Goal: Task Accomplishment & Management: Manage account settings

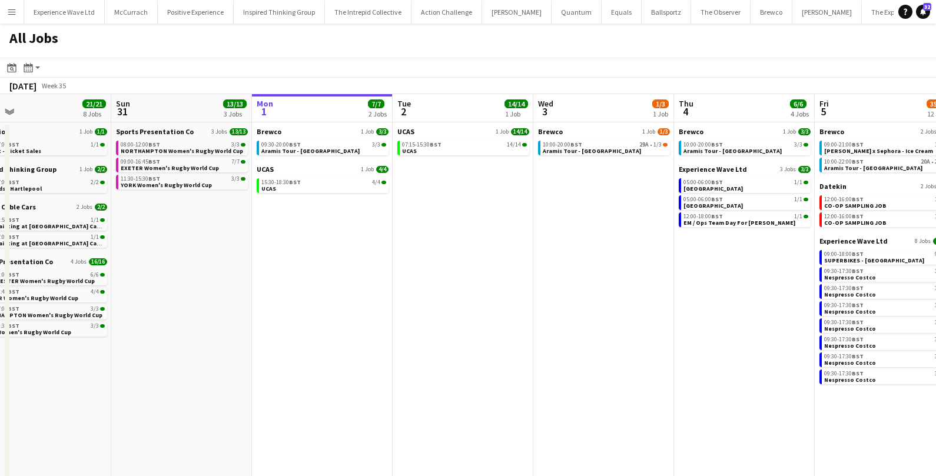
scroll to position [0, 307]
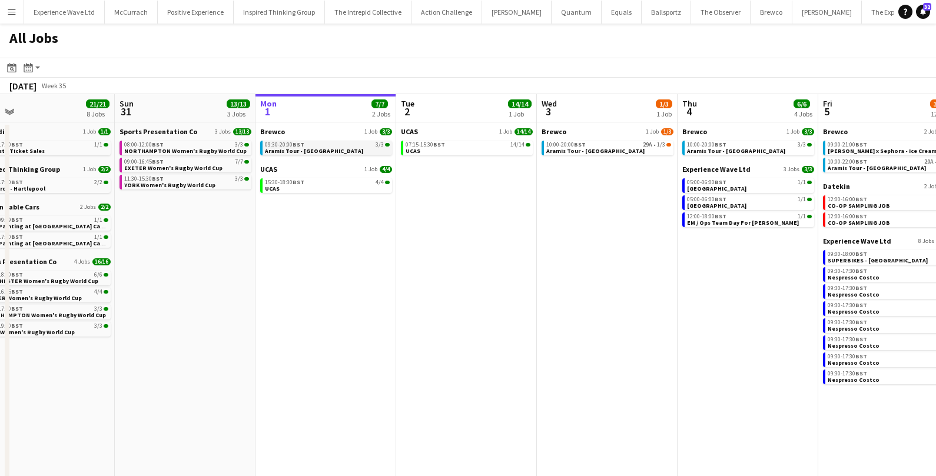
click at [349, 147] on div "09:30-20:00 BST 3/3" at bounding box center [327, 145] width 125 height 6
click at [290, 150] on span "Aramis Tour - Cardiff" at bounding box center [314, 151] width 98 height 8
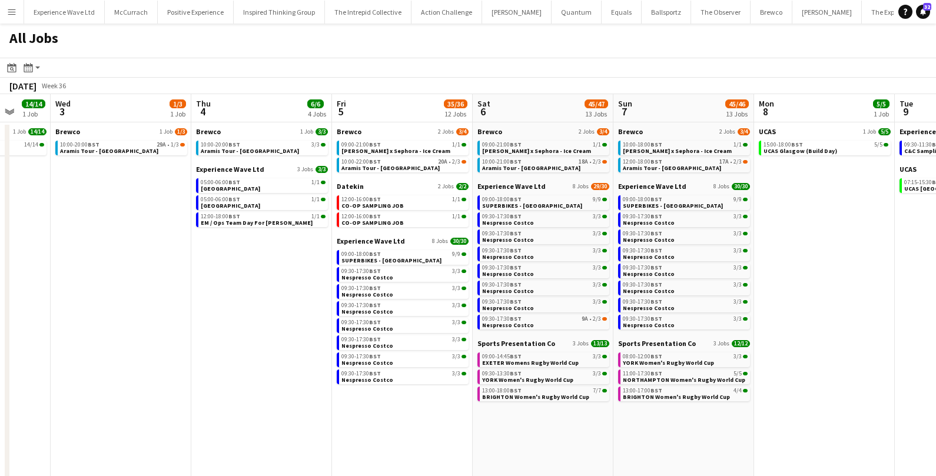
scroll to position [0, 364]
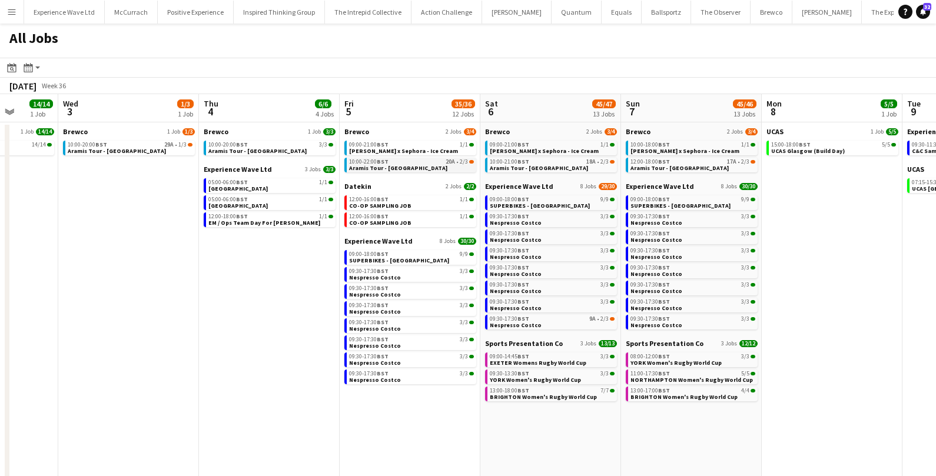
click at [440, 170] on link "10:00-22:00 BST 20A • 2/3 Aramis Tour - Manchester" at bounding box center [411, 165] width 125 height 14
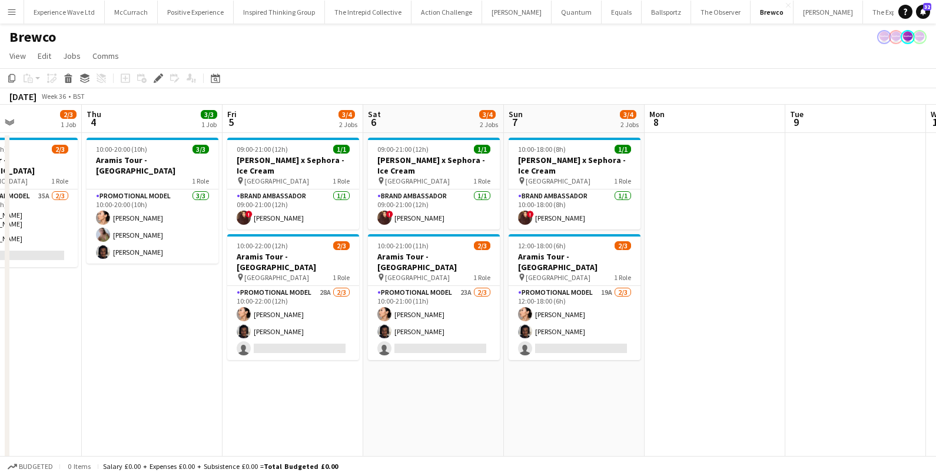
scroll to position [0, 279]
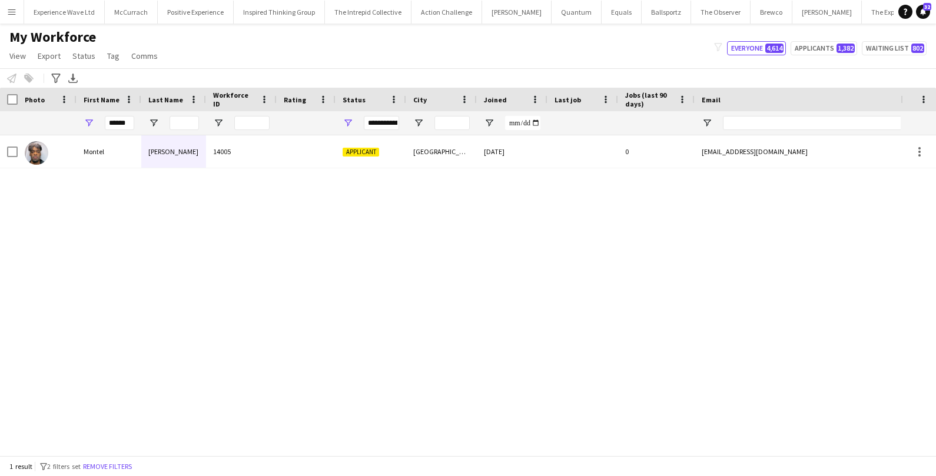
click at [110, 57] on span "Tag" at bounding box center [113, 56] width 12 height 11
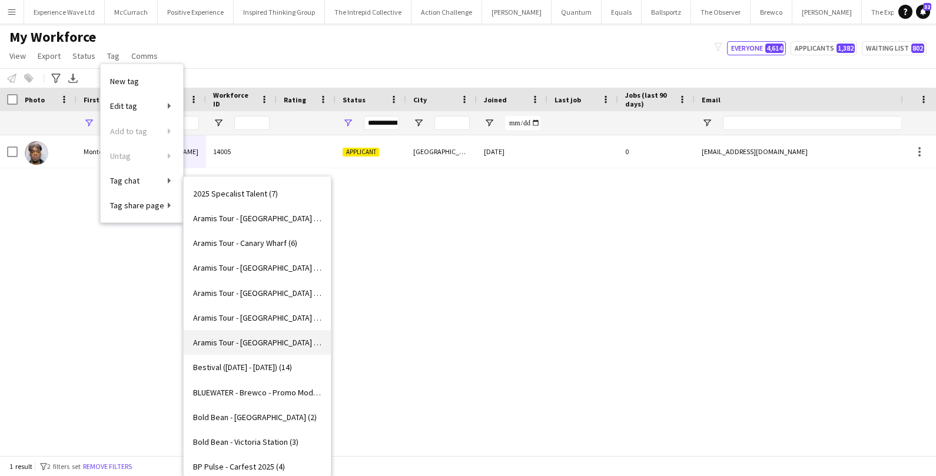
click at [227, 337] on span "Aramis Tour - MANCHESTER (4)" at bounding box center [257, 342] width 128 height 11
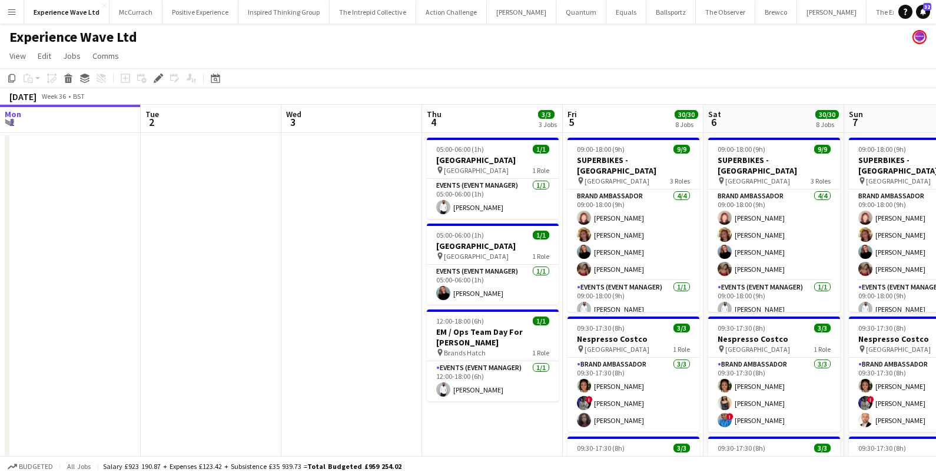
scroll to position [0, 405]
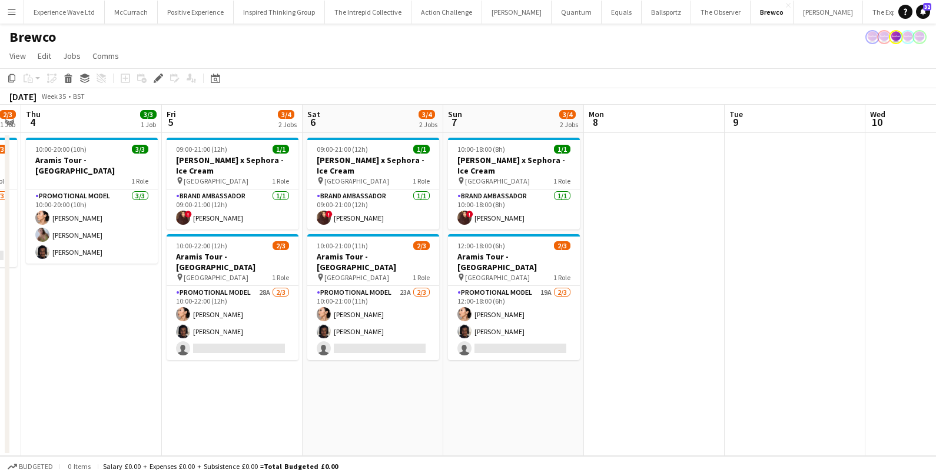
scroll to position [0, 411]
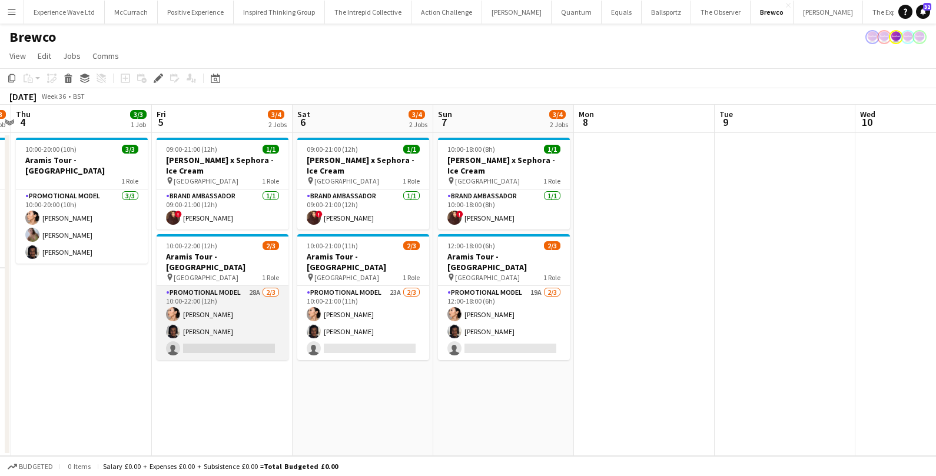
click at [255, 309] on app-card-role "Promotional Model 28A 2/3 10:00-22:00 (12h) Man Ying Cheng Tyler Smith single-n…" at bounding box center [223, 323] width 132 height 74
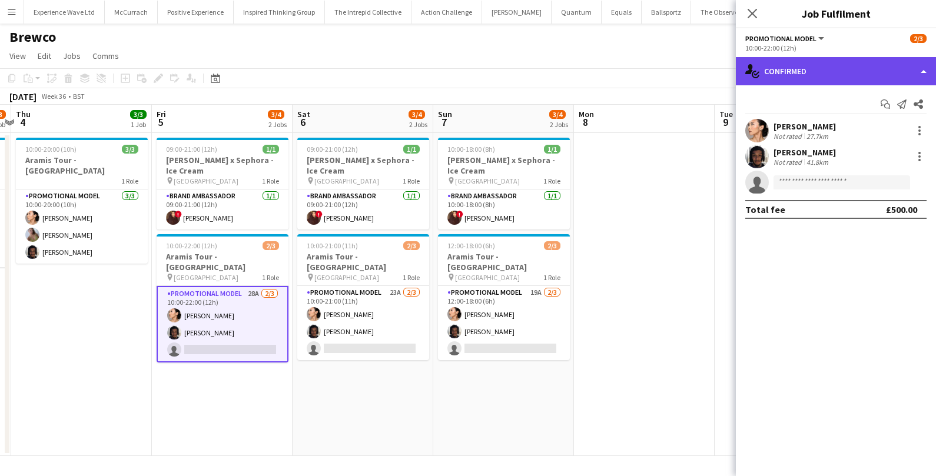
click at [870, 80] on div "single-neutral-actions-check-2 Confirmed" at bounding box center [836, 71] width 200 height 28
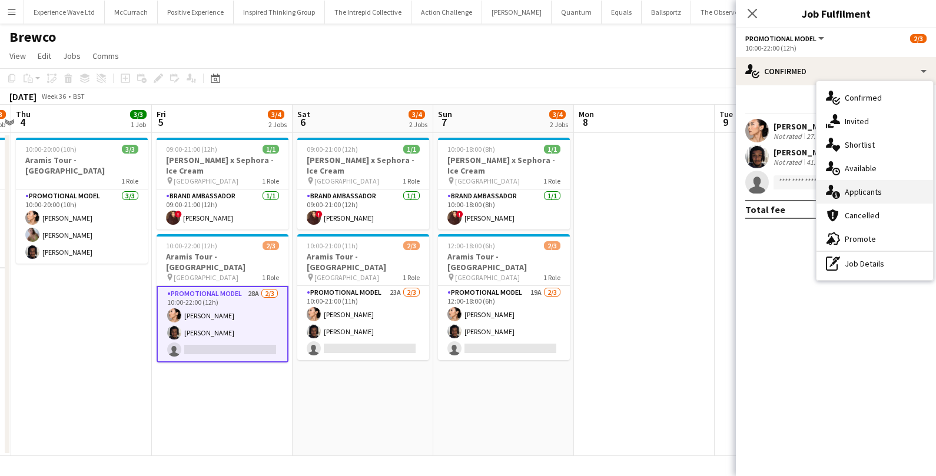
click at [869, 189] on div "single-neutral-actions-information Applicants" at bounding box center [875, 192] width 117 height 24
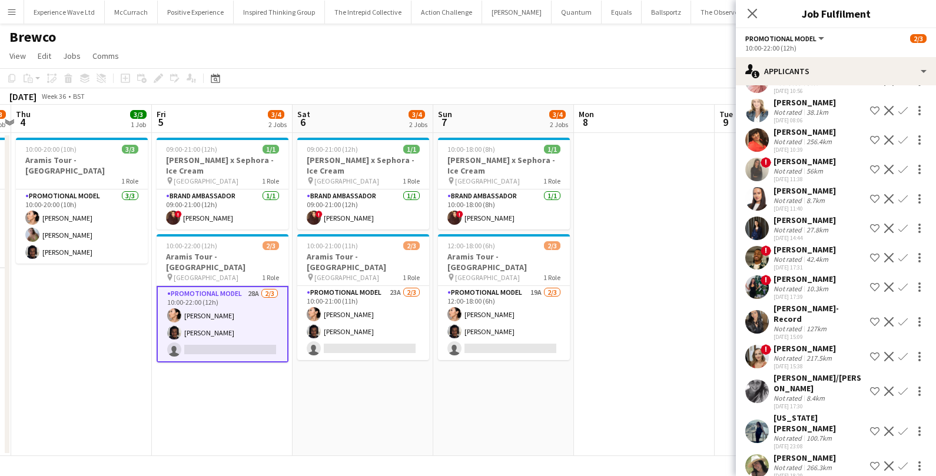
scroll to position [440, 0]
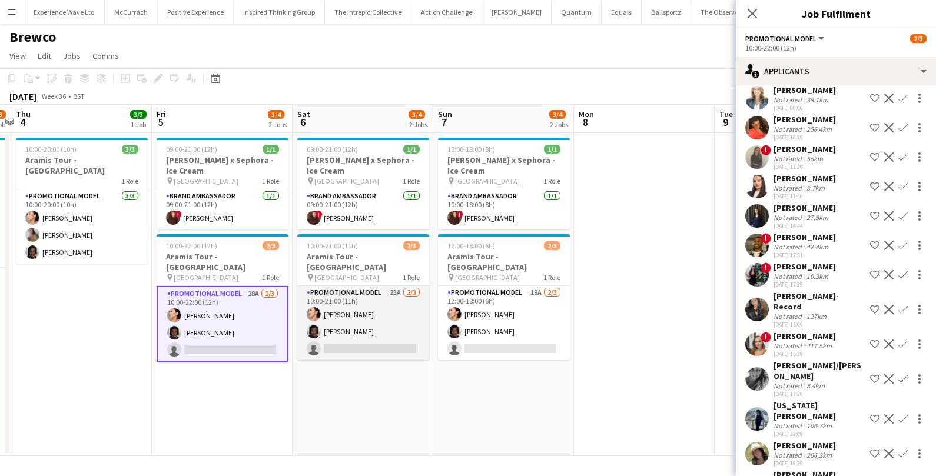
click at [373, 322] on app-card-role "Promotional Model 23A 2/3 10:00-21:00 (11h) Man Ying Cheng Tyler Smith single-n…" at bounding box center [363, 323] width 132 height 74
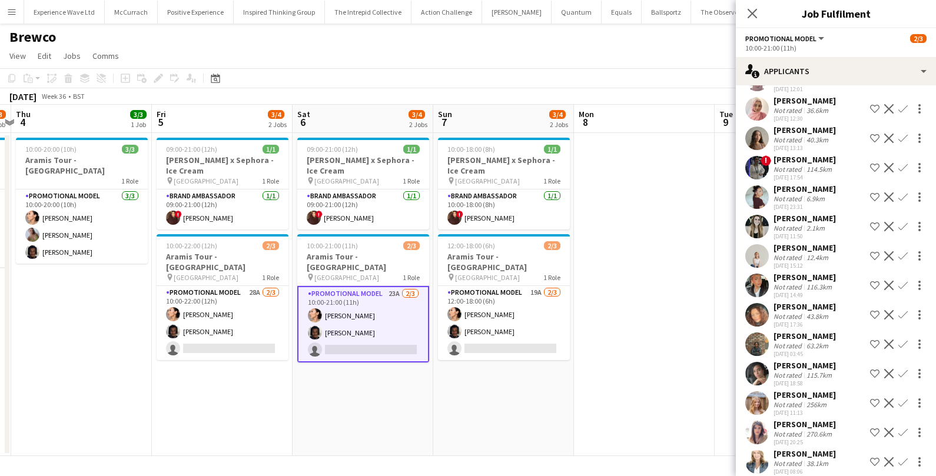
scroll to position [75, 0]
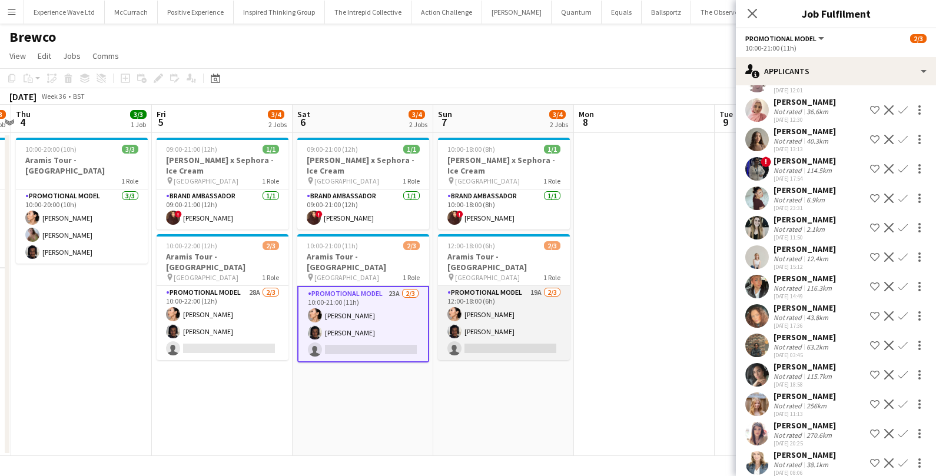
click at [536, 313] on app-card-role "Promotional Model 19A 2/3 12:00-18:00 (6h) Man Ying Cheng Tyler Smith single-ne…" at bounding box center [504, 323] width 132 height 74
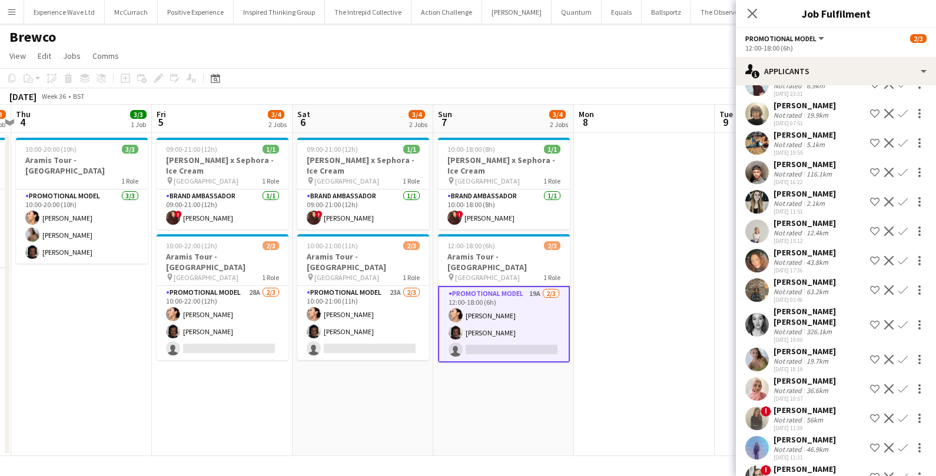
scroll to position [158, 0]
click at [801, 230] on div "Not rated" at bounding box center [789, 234] width 31 height 9
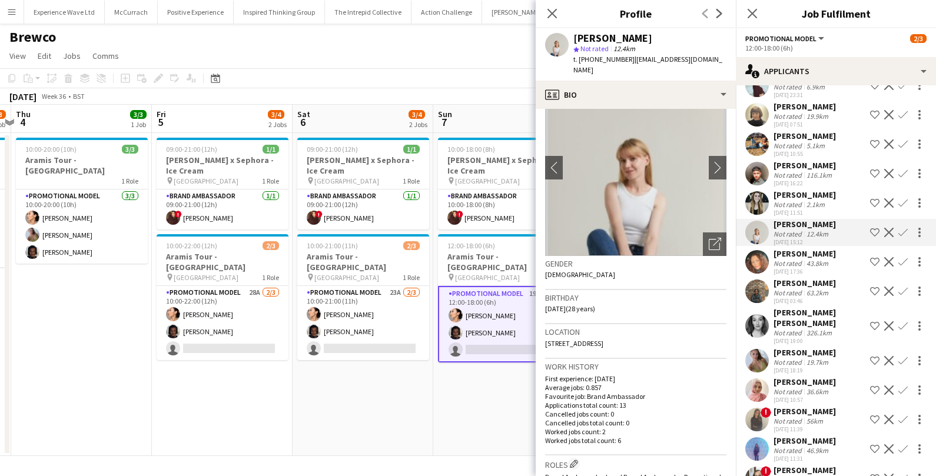
scroll to position [39, 0]
click at [717, 161] on app-icon "chevron-right" at bounding box center [718, 167] width 18 height 12
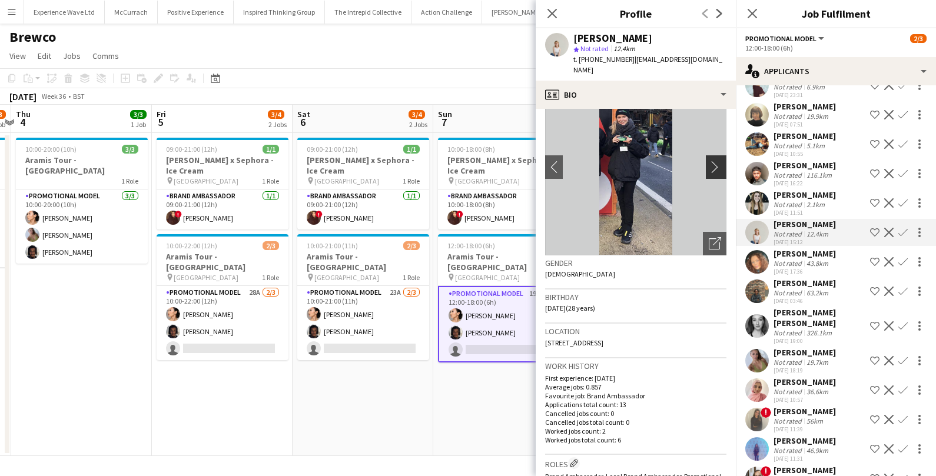
click at [717, 162] on app-icon "chevron-right" at bounding box center [718, 167] width 18 height 12
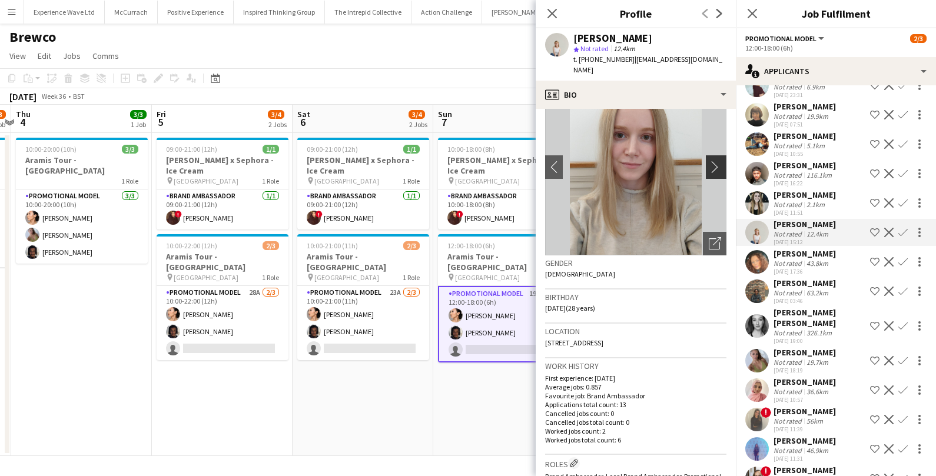
click at [717, 162] on app-icon "chevron-right" at bounding box center [718, 167] width 18 height 12
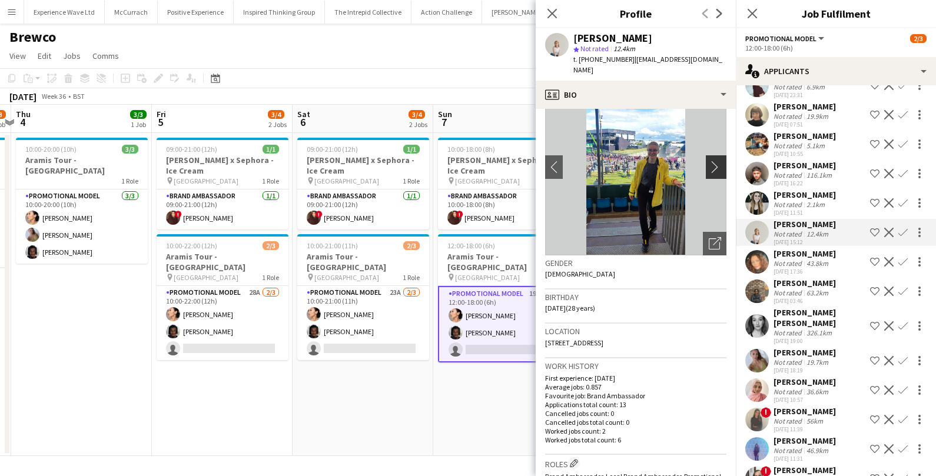
click at [717, 163] on app-icon "chevron-right" at bounding box center [718, 167] width 18 height 12
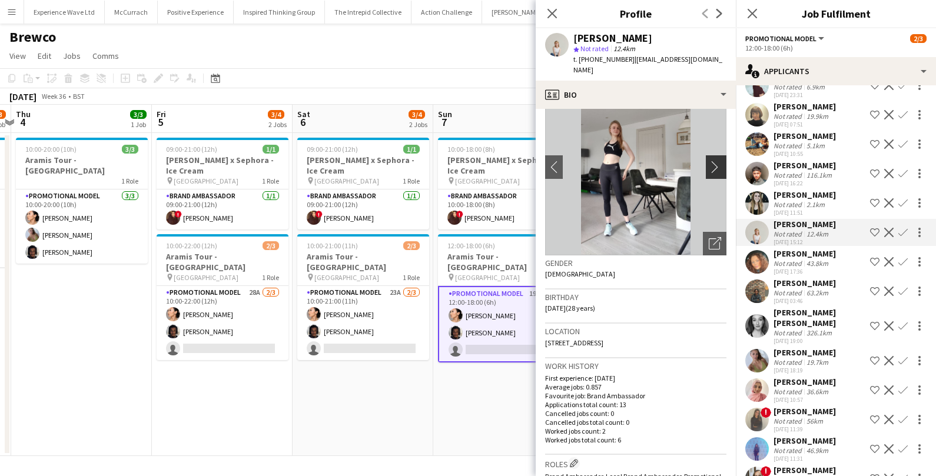
click at [717, 163] on app-icon "chevron-right" at bounding box center [718, 167] width 18 height 12
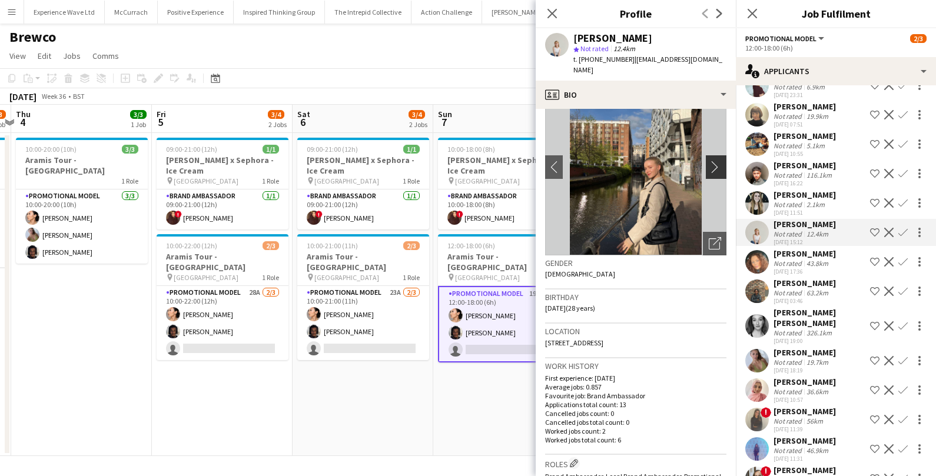
click at [717, 163] on app-icon "chevron-right" at bounding box center [718, 167] width 18 height 12
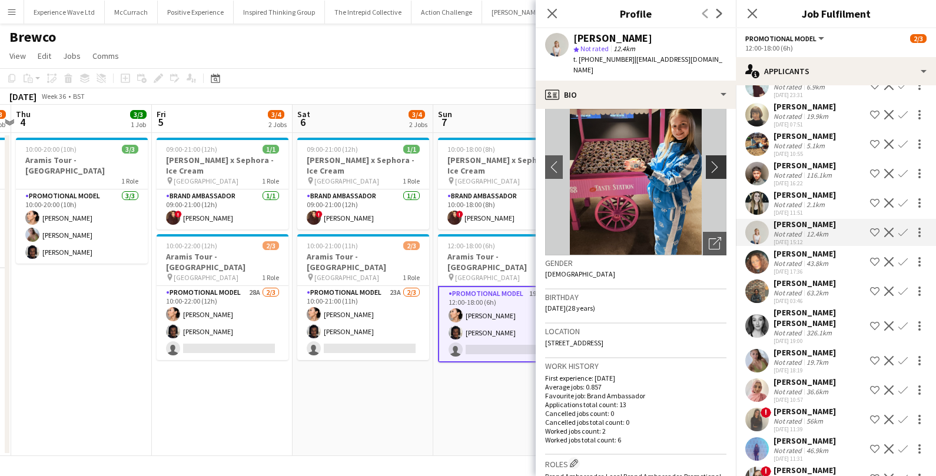
click at [717, 163] on app-icon "chevron-right" at bounding box center [718, 167] width 18 height 12
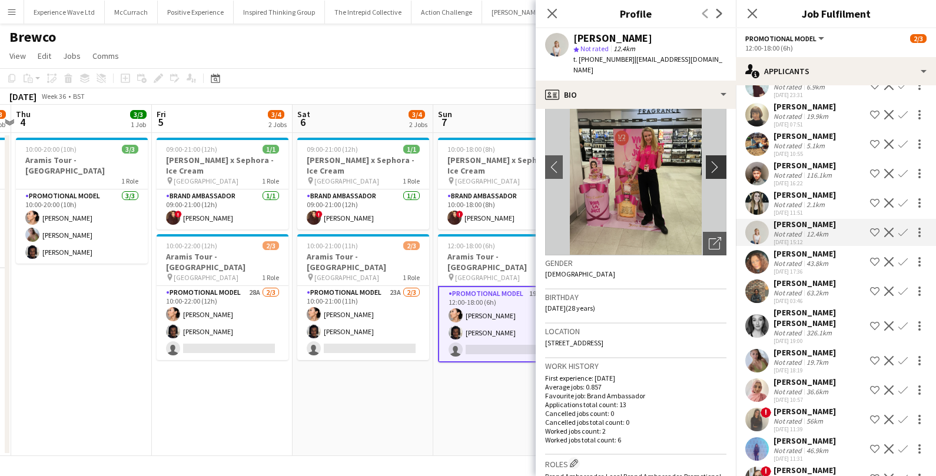
click at [717, 163] on app-icon "chevron-right" at bounding box center [718, 167] width 18 height 12
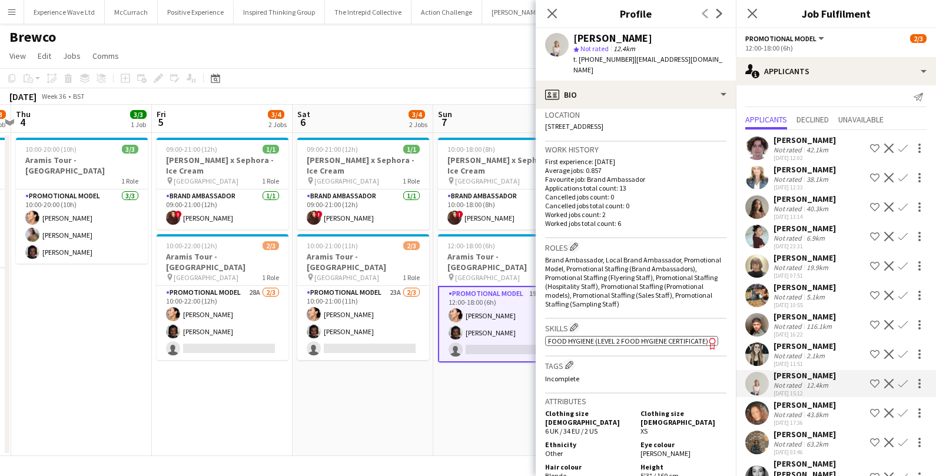
scroll to position [0, 0]
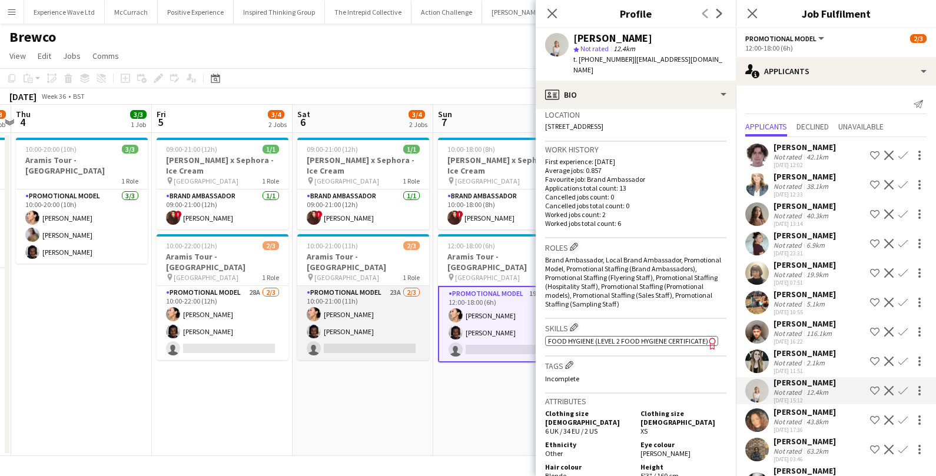
click at [360, 315] on app-card-role "Promotional Model 23A 2/3 10:00-21:00 (11h) Man Ying Cheng Tyler Smith single-n…" at bounding box center [363, 323] width 132 height 74
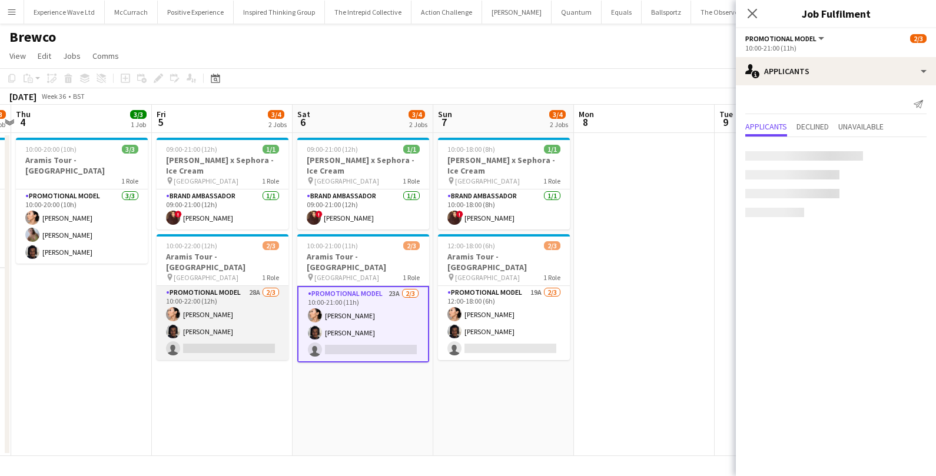
click at [250, 325] on app-card-role "Promotional Model 28A 2/3 10:00-22:00 (12h) Man Ying Cheng Tyler Smith single-n…" at bounding box center [223, 323] width 132 height 74
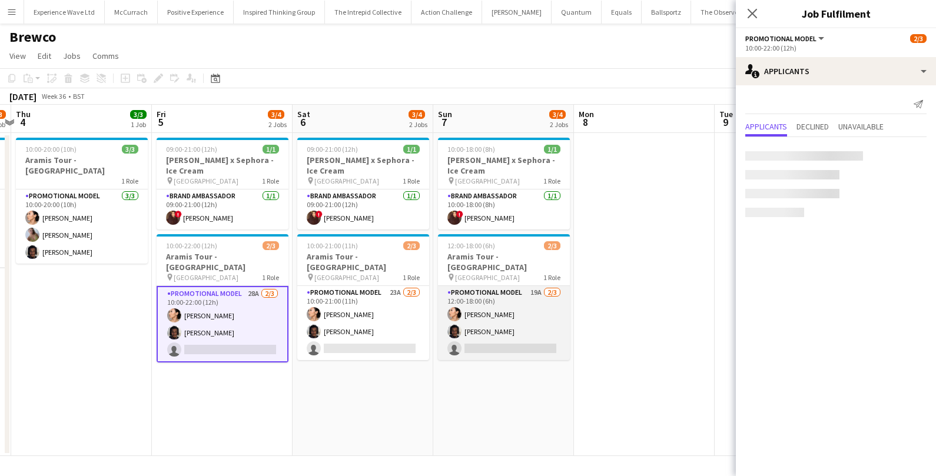
click at [497, 312] on app-card-role "Promotional Model 19A 2/3 12:00-18:00 (6h) Man Ying Cheng Tyler Smith single-ne…" at bounding box center [504, 323] width 132 height 74
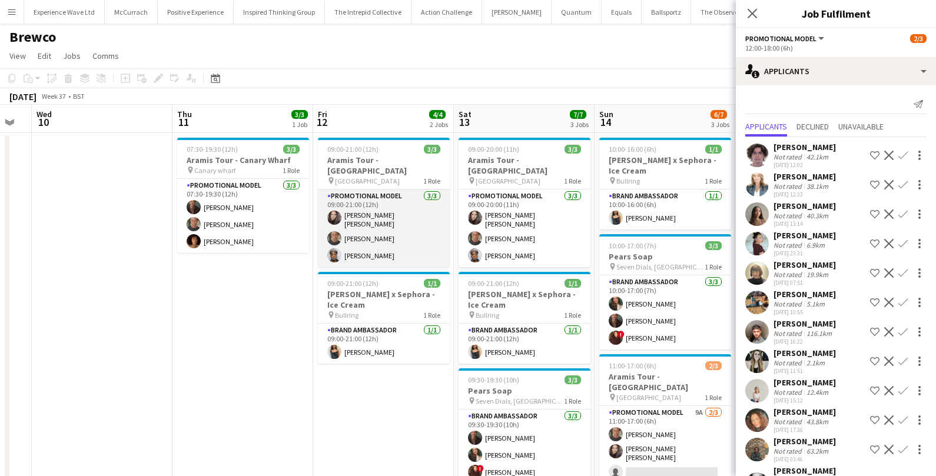
scroll to position [0, 395]
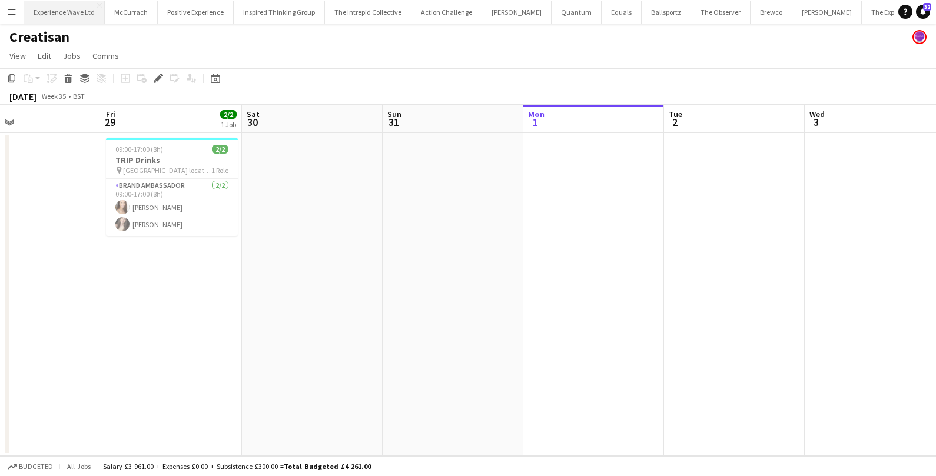
click at [51, 9] on button "Experience Wave Ltd Close" at bounding box center [64, 12] width 81 height 23
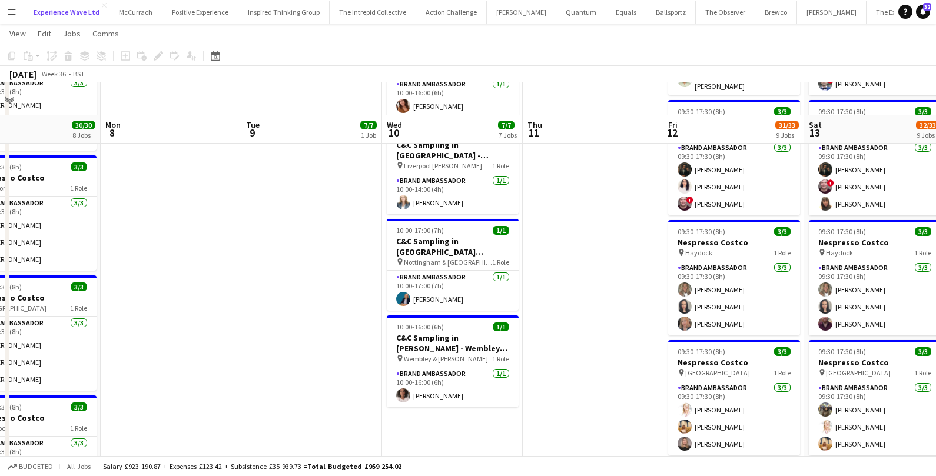
scroll to position [433, 0]
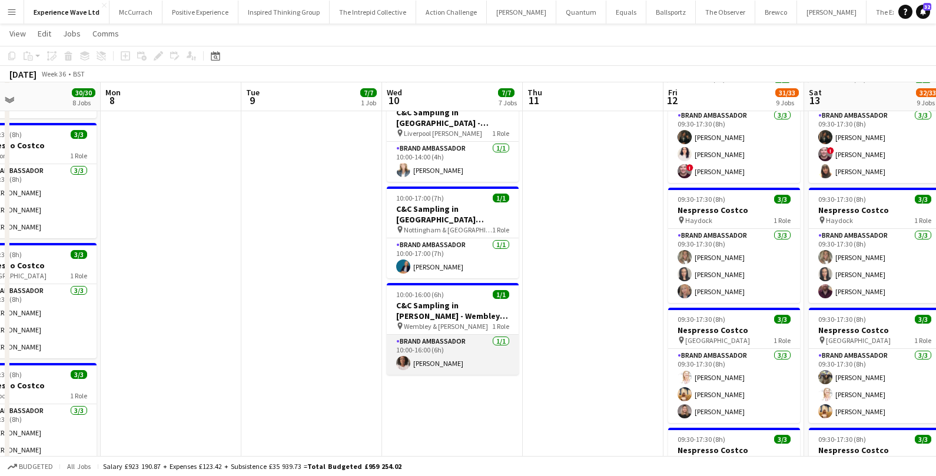
click at [438, 357] on app-card-role "Brand Ambassador 1/1 10:00-16:00 (6h) dawn gilpin" at bounding box center [453, 355] width 132 height 40
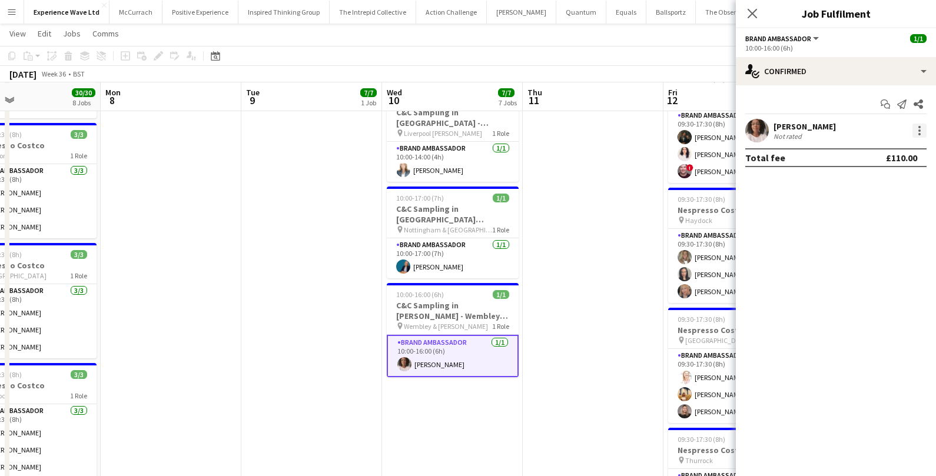
click at [915, 132] on div at bounding box center [920, 131] width 14 height 14
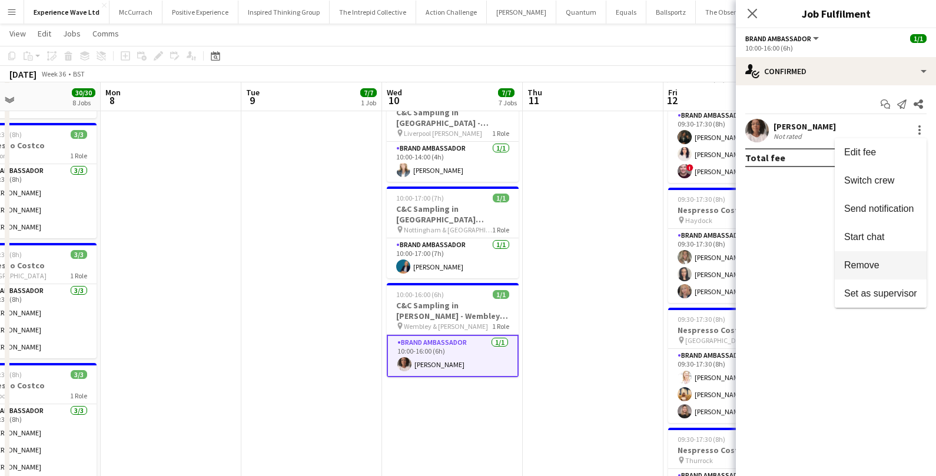
click at [871, 256] on button "Remove" at bounding box center [881, 265] width 92 height 28
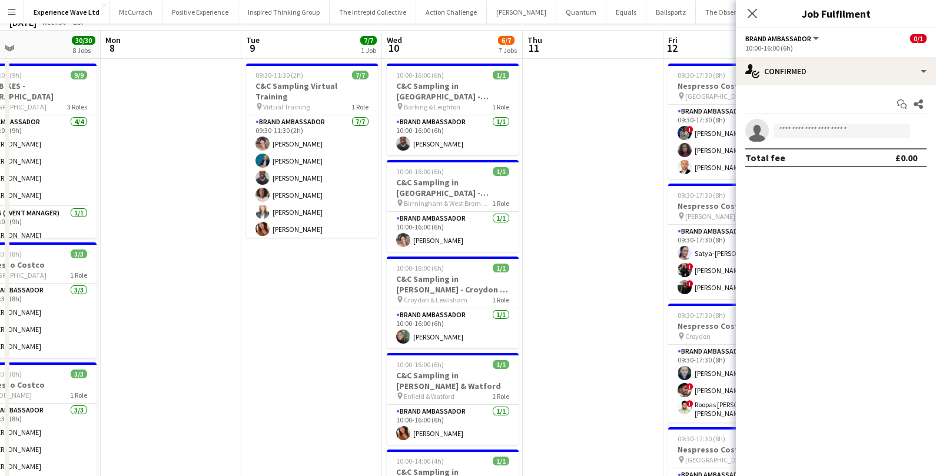
scroll to position [0, 0]
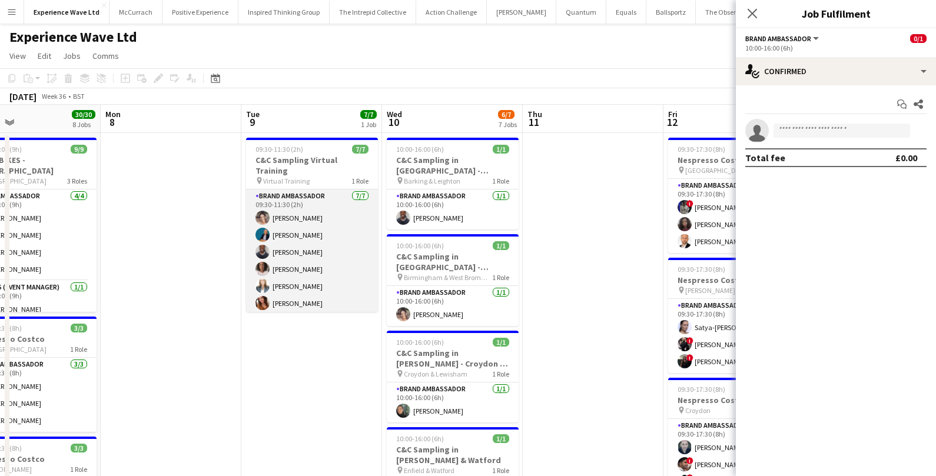
click at [332, 268] on app-card-role "Brand Ambassador 7/7 09:30-11:30 (2h) Kealey Richardson Anna Geary Isaac Olorun…" at bounding box center [312, 261] width 132 height 143
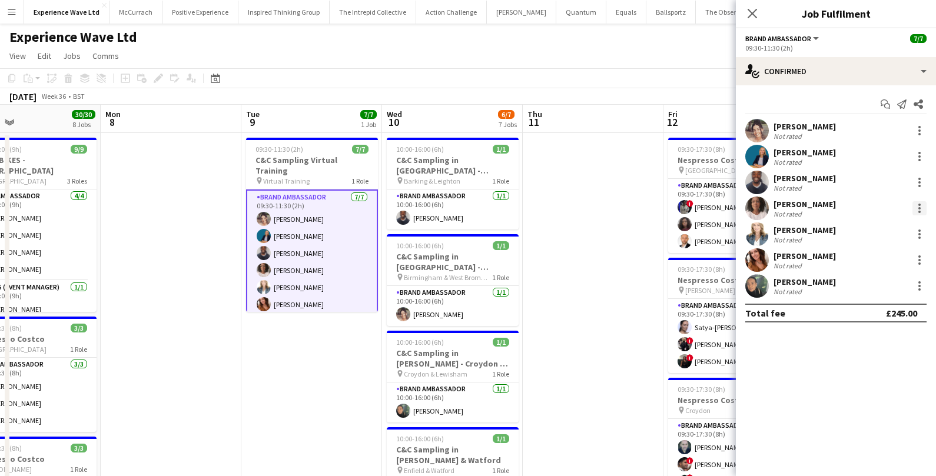
click at [920, 205] on div at bounding box center [920, 205] width 2 height 2
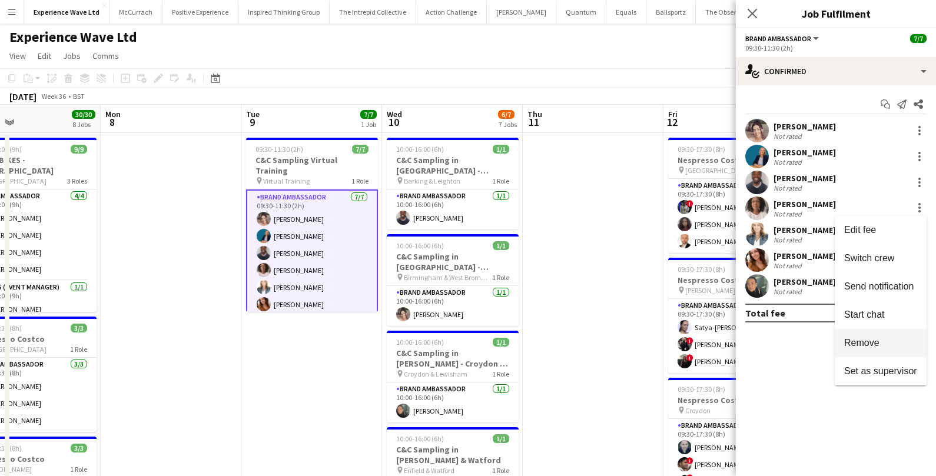
click at [879, 347] on span "Remove" at bounding box center [862, 342] width 35 height 10
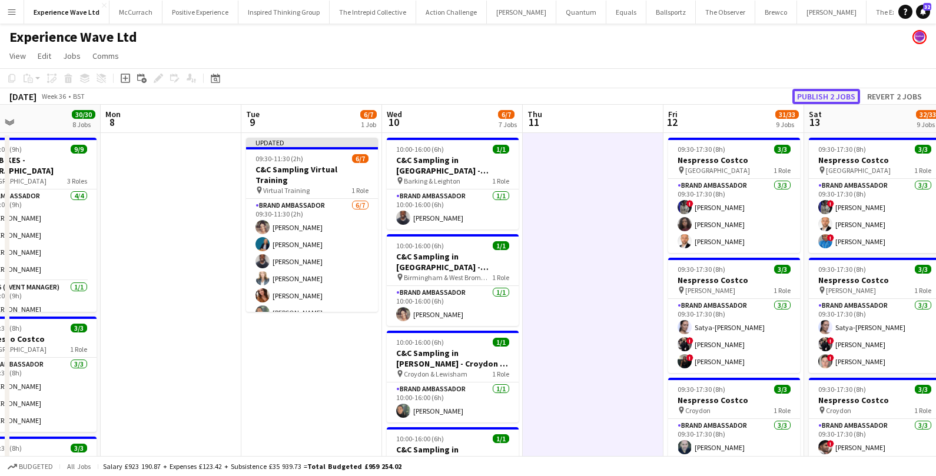
click at [840, 93] on button "Publish 2 jobs" at bounding box center [827, 96] width 68 height 15
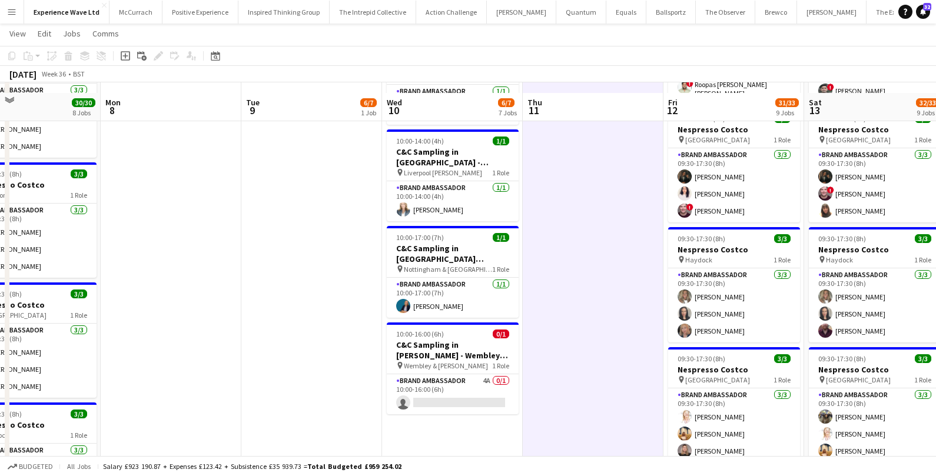
scroll to position [405, 0]
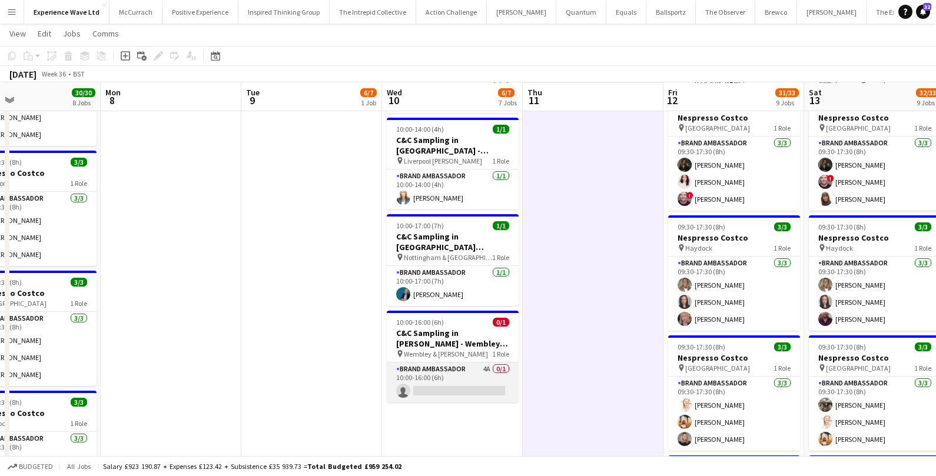
click at [475, 380] on app-card-role "Brand Ambassador 4A 0/1 10:00-16:00 (6h) single-neutral-actions" at bounding box center [453, 383] width 132 height 40
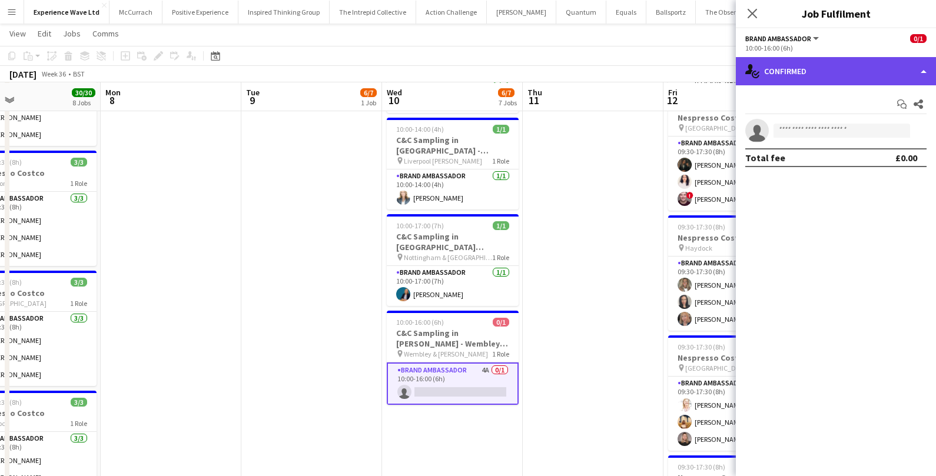
click at [868, 70] on div "single-neutral-actions-check-2 Confirmed" at bounding box center [836, 71] width 200 height 28
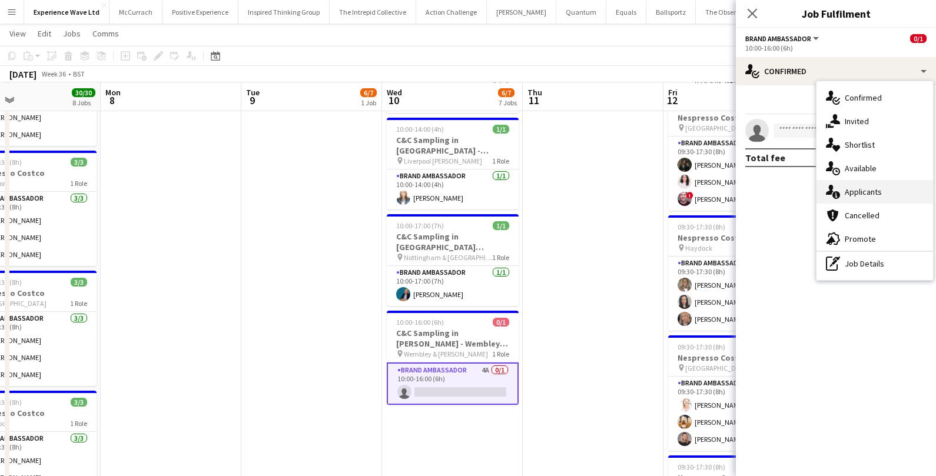
click at [856, 186] on div "single-neutral-actions-information Applicants" at bounding box center [875, 192] width 117 height 24
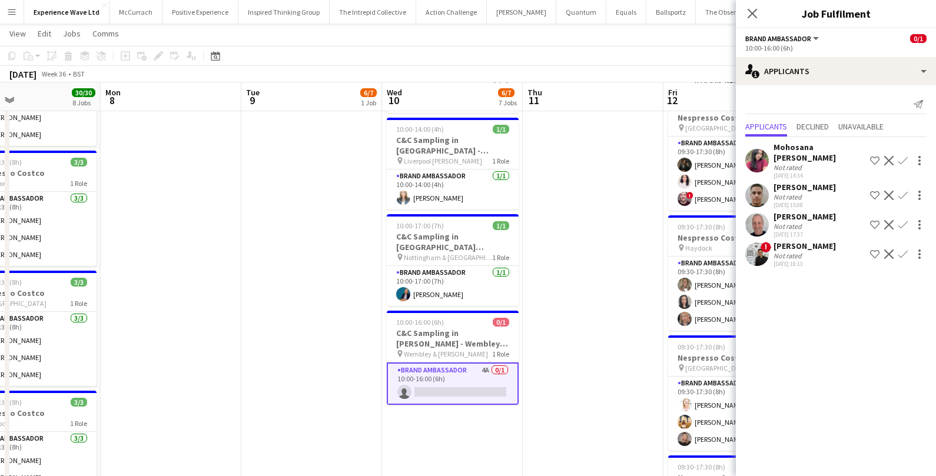
click at [802, 219] on div "[PERSON_NAME]" at bounding box center [805, 216] width 62 height 11
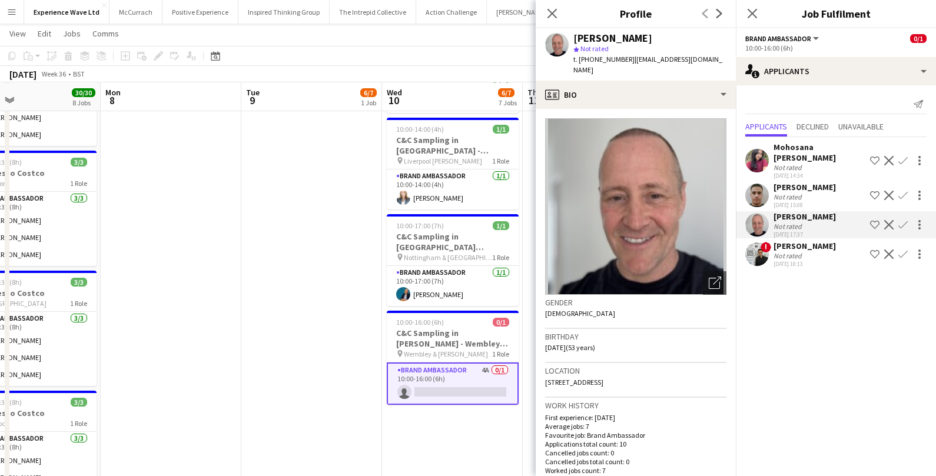
click at [402, 444] on app-date-cell "10:00-16:00 (6h) 1/1 C&C Sampling in Dhamecha - Barking & Leighton pin Barking …" at bounding box center [452, 341] width 141 height 1229
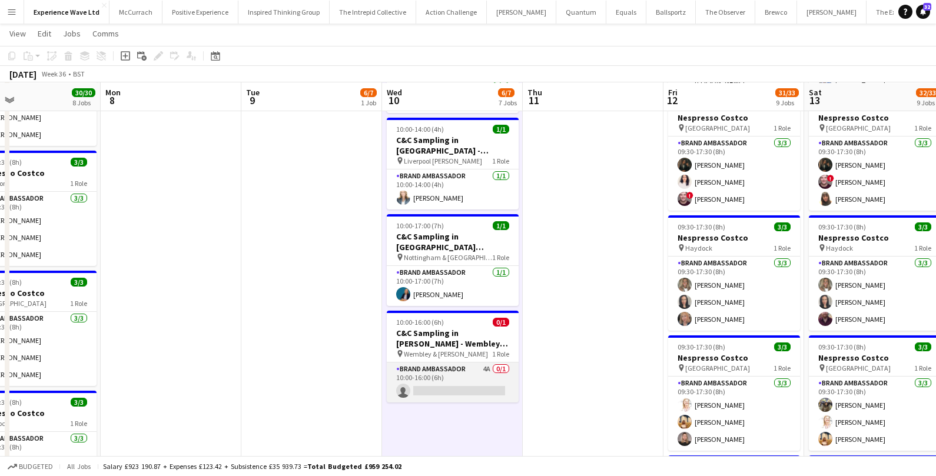
click at [447, 383] on app-card-role "Brand Ambassador 4A 0/1 10:00-16:00 (6h) single-neutral-actions" at bounding box center [453, 383] width 132 height 40
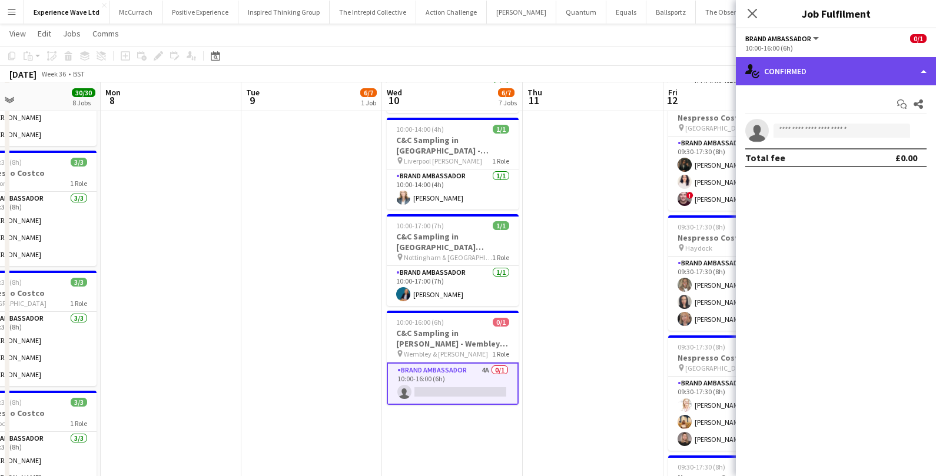
click at [842, 79] on div "single-neutral-actions-check-2 Confirmed" at bounding box center [836, 71] width 200 height 28
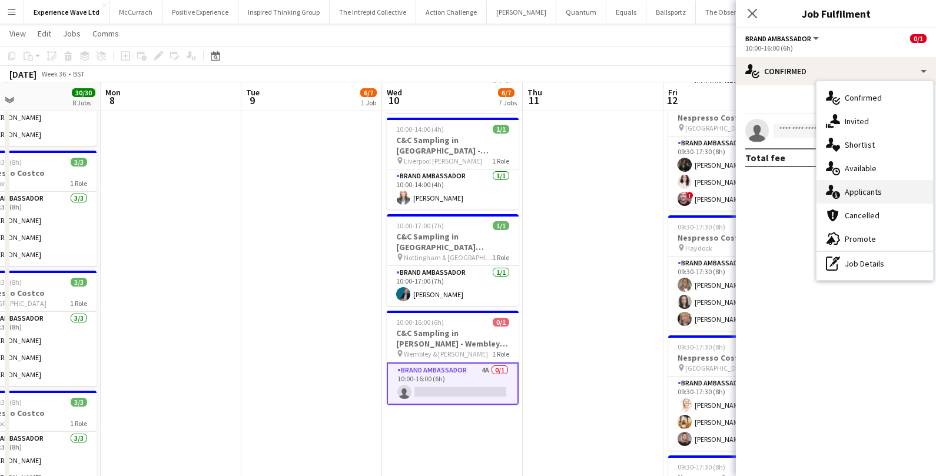
click at [861, 187] on div "single-neutral-actions-information Applicants" at bounding box center [875, 192] width 117 height 24
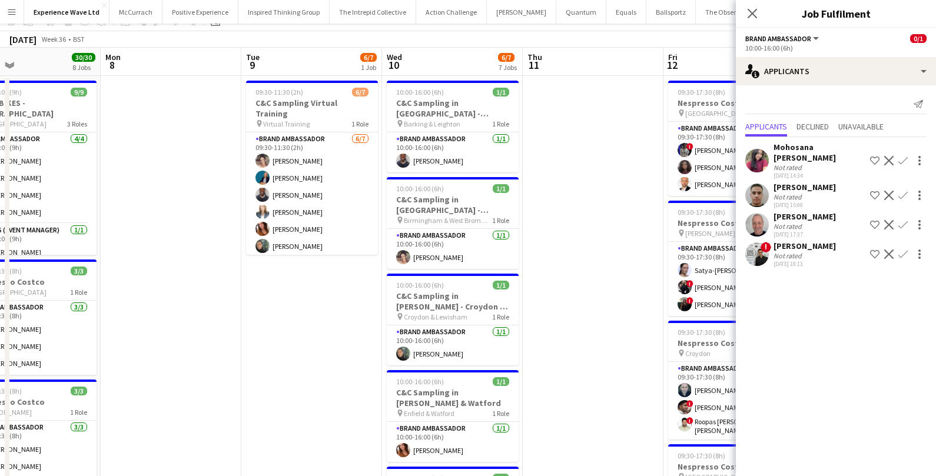
scroll to position [0, 0]
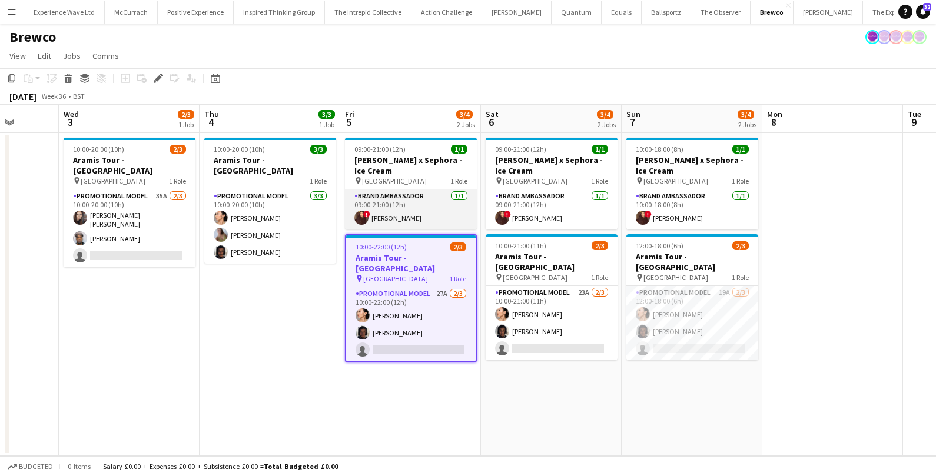
scroll to position [0, 358]
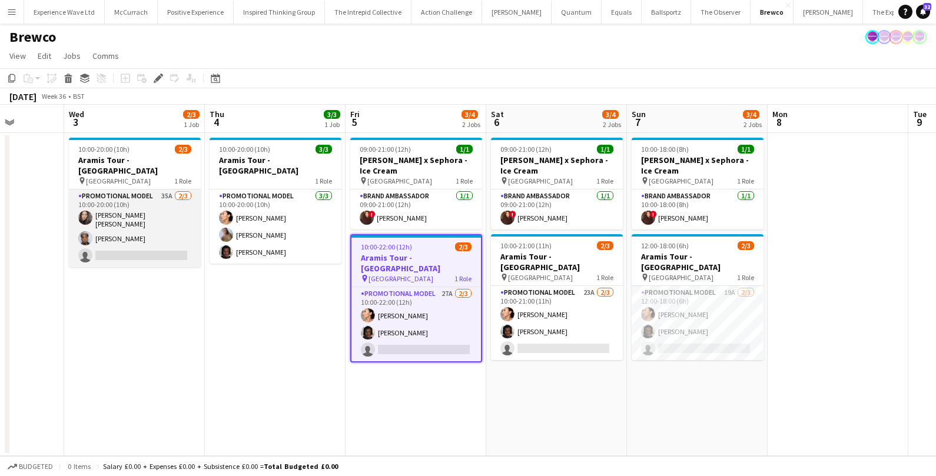
click at [159, 223] on app-card-role "Promotional Model 35A [DATE] 10:00-20:00 (10h) [PERSON_NAME] [PERSON_NAME] [PER…" at bounding box center [135, 229] width 132 height 78
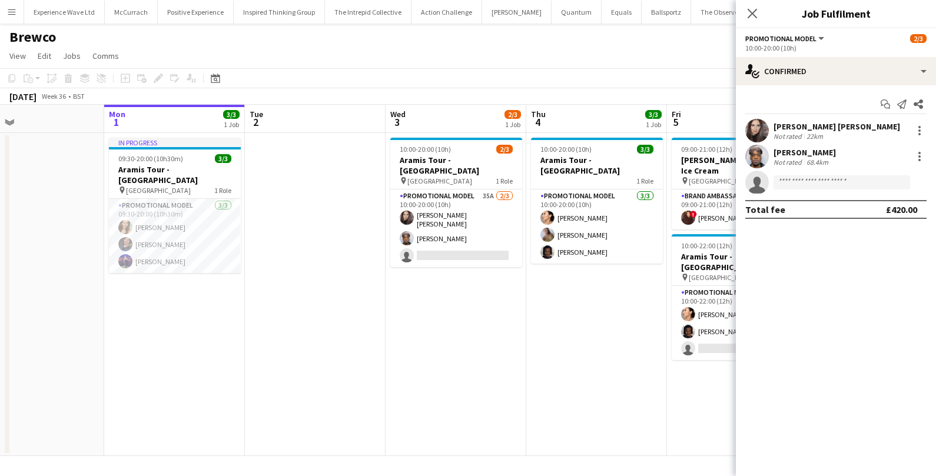
scroll to position [0, 295]
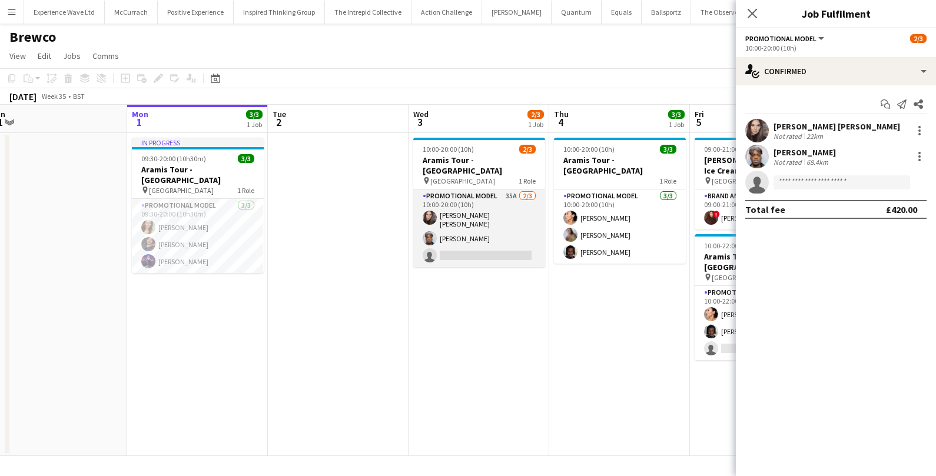
click at [484, 217] on app-card-role "Promotional Model 35A 2/3 10:00-20:00 (10h) Sarah Josephine Hartley Montel Neve…" at bounding box center [479, 229] width 132 height 78
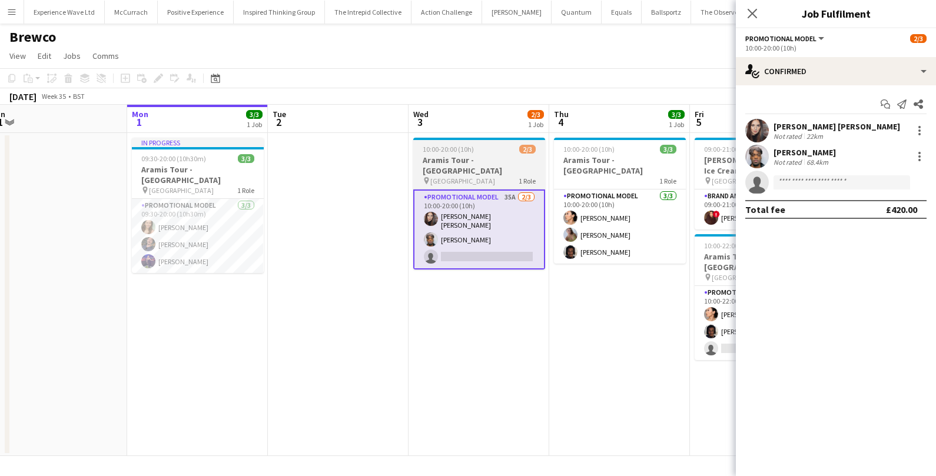
click at [462, 177] on span "[GEOGRAPHIC_DATA]" at bounding box center [463, 181] width 65 height 9
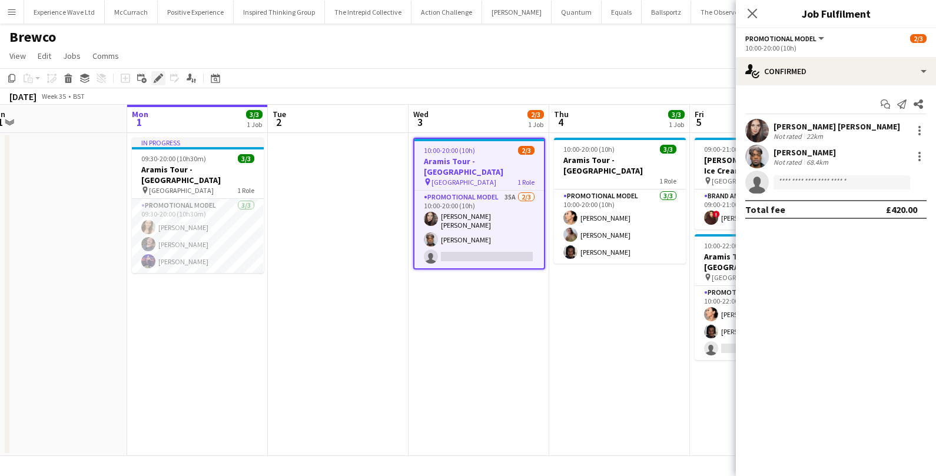
click at [161, 82] on icon "Edit" at bounding box center [158, 78] width 9 height 9
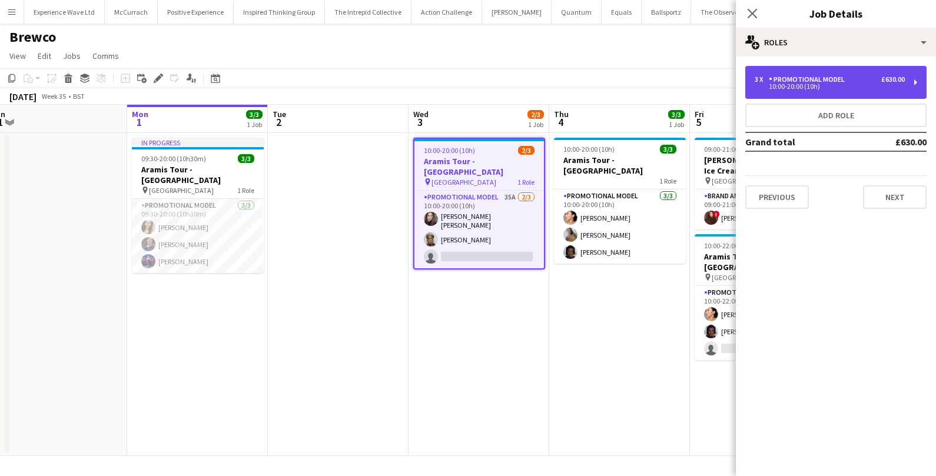
click at [809, 69] on div "3 x Promotional Model £630.00 10:00-20:00 (10h)" at bounding box center [836, 82] width 181 height 33
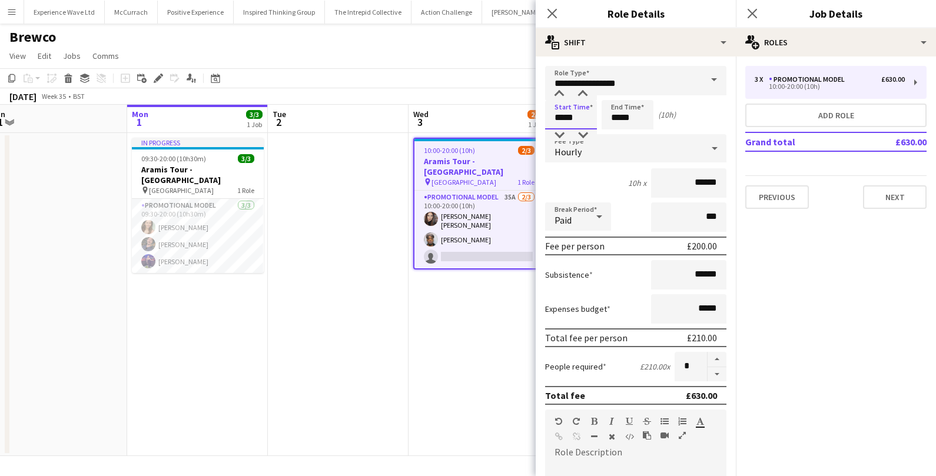
drag, startPoint x: 563, startPoint y: 116, endPoint x: 548, endPoint y: 116, distance: 14.7
click at [548, 116] on input "*****" at bounding box center [571, 114] width 52 height 29
click at [587, 115] on input "*****" at bounding box center [571, 114] width 52 height 29
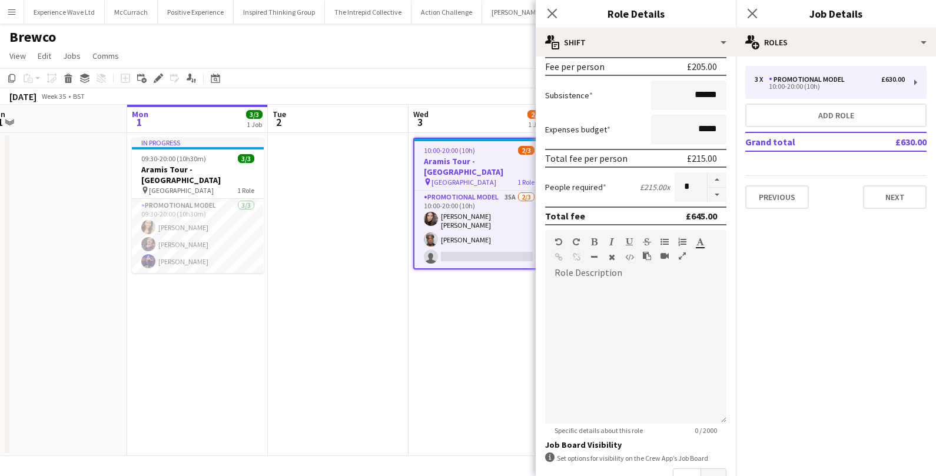
scroll to position [318, 0]
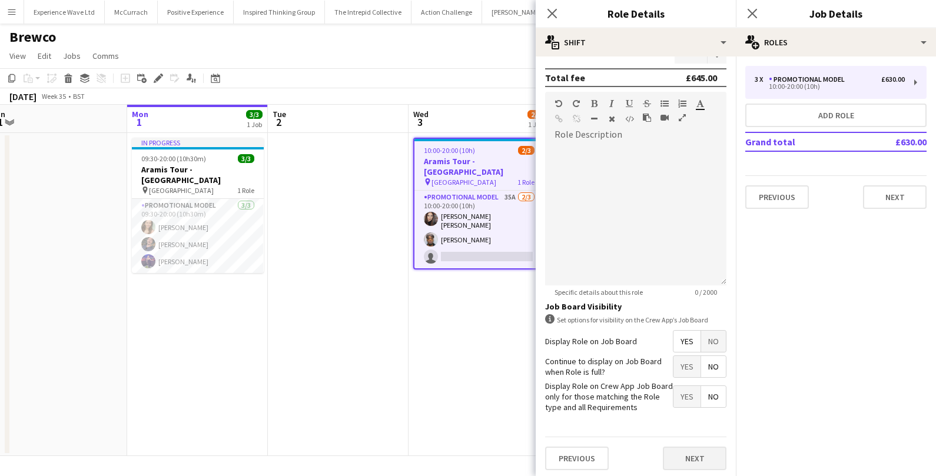
type input "*****"
click at [696, 449] on button "Next" at bounding box center [695, 459] width 64 height 24
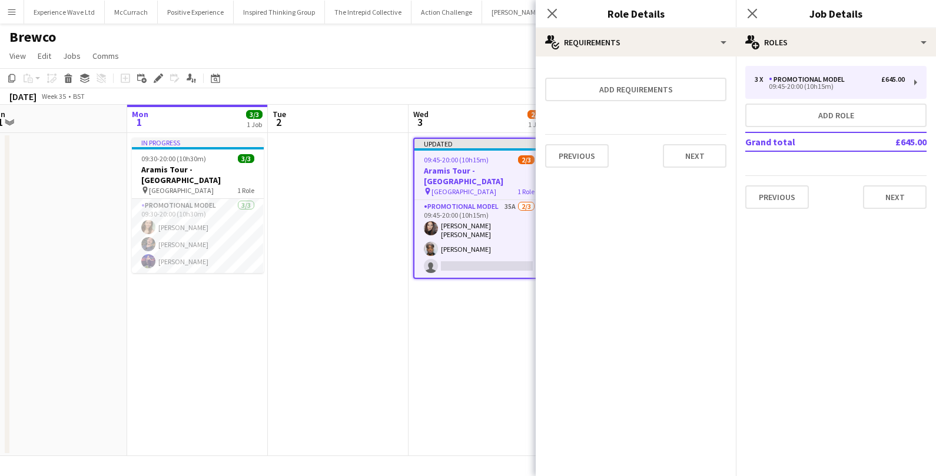
scroll to position [0, 0]
click at [469, 376] on app-date-cell "Updated 09:45-20:00 (10h15m) 2/3 Aramis Tour - Birmingham pin Birmingham 1 Role…" at bounding box center [479, 294] width 141 height 323
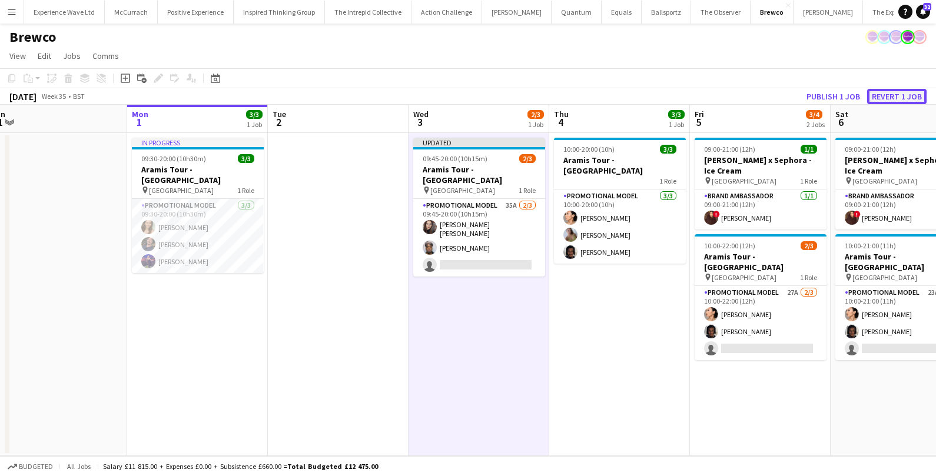
click at [892, 99] on button "Revert 1 job" at bounding box center [897, 96] width 59 height 15
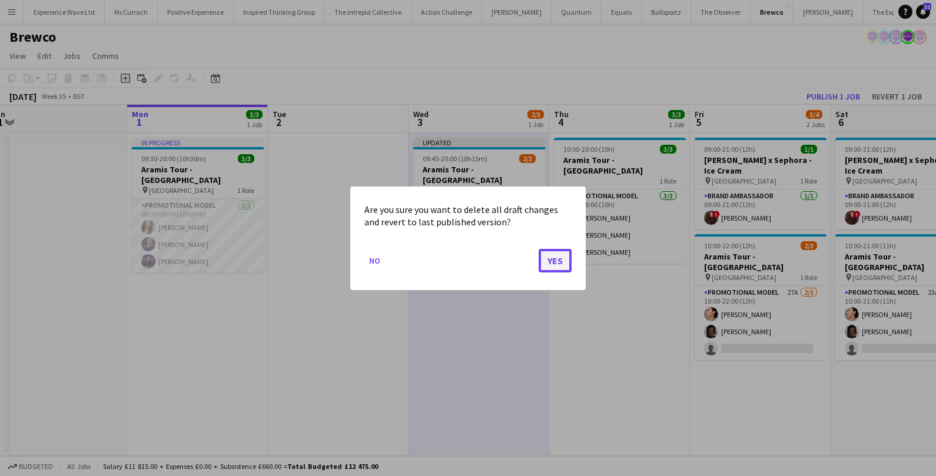
click at [556, 262] on button "Yes" at bounding box center [555, 261] width 33 height 24
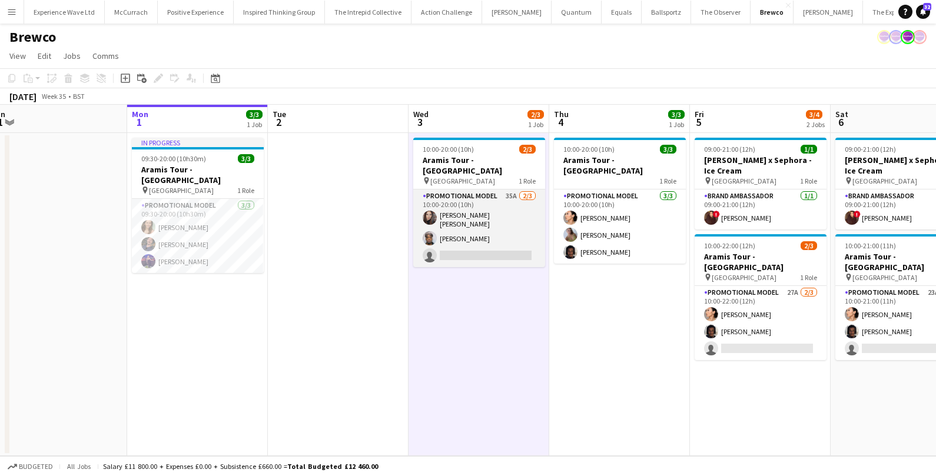
click at [474, 211] on app-card-role "Promotional Model 35A 2/3 10:00-20:00 (10h) Sarah Josephine Hartley Montel Neve…" at bounding box center [479, 229] width 132 height 78
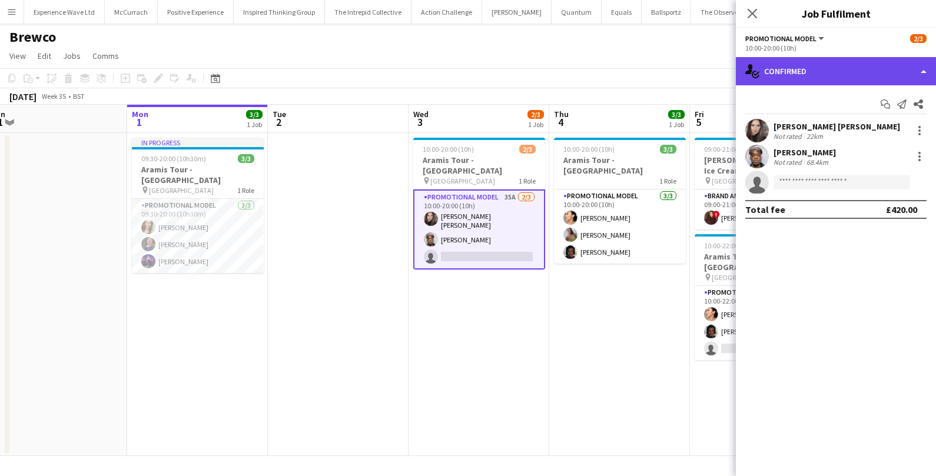
click at [834, 74] on div "single-neutral-actions-check-2 Confirmed" at bounding box center [836, 71] width 200 height 28
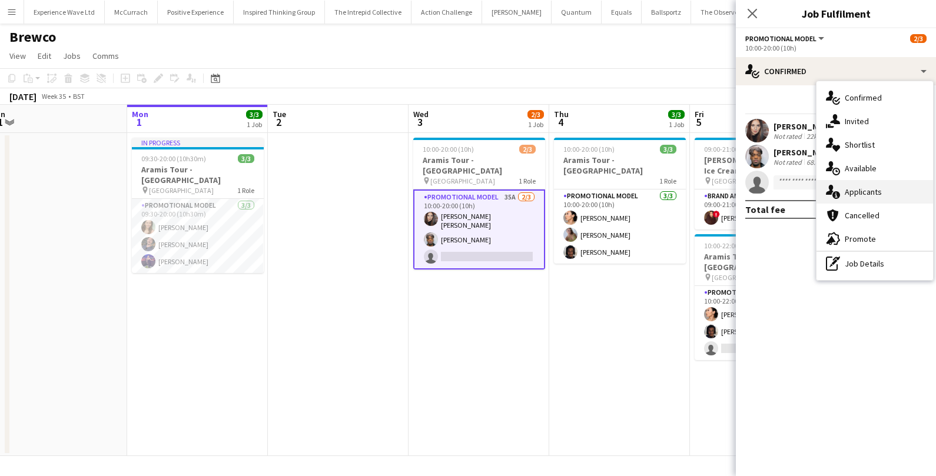
click at [863, 196] on div "single-neutral-actions-information Applicants" at bounding box center [875, 192] width 117 height 24
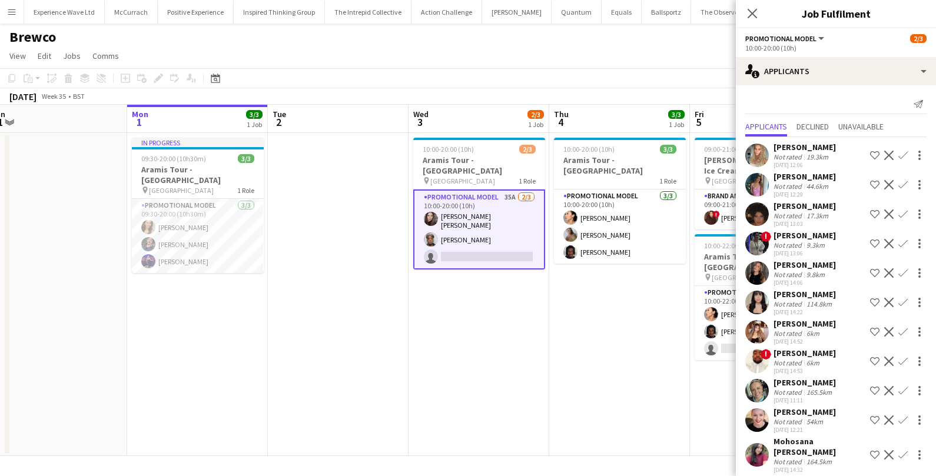
click at [832, 147] on div "Amy Hillyard Not rated 19.3km 18-08-2025 12:06 Shortlist crew Decline Confirm" at bounding box center [836, 155] width 200 height 27
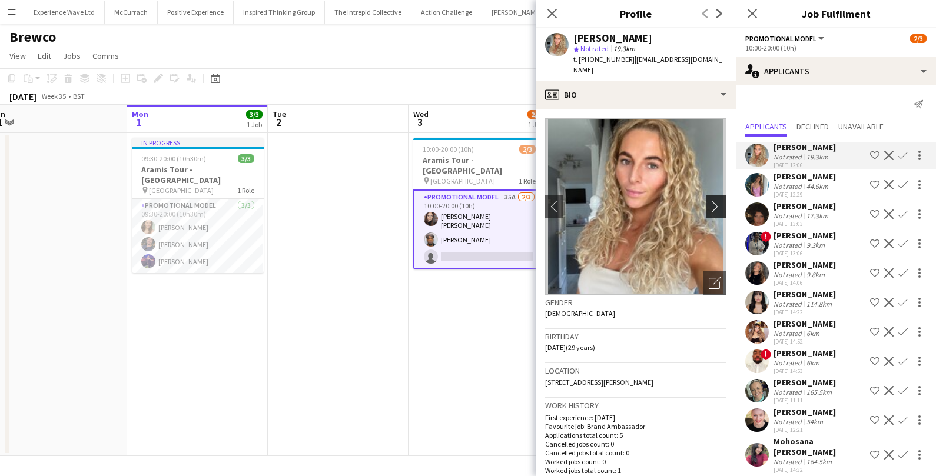
click at [717, 207] on button "chevron-right" at bounding box center [718, 207] width 24 height 24
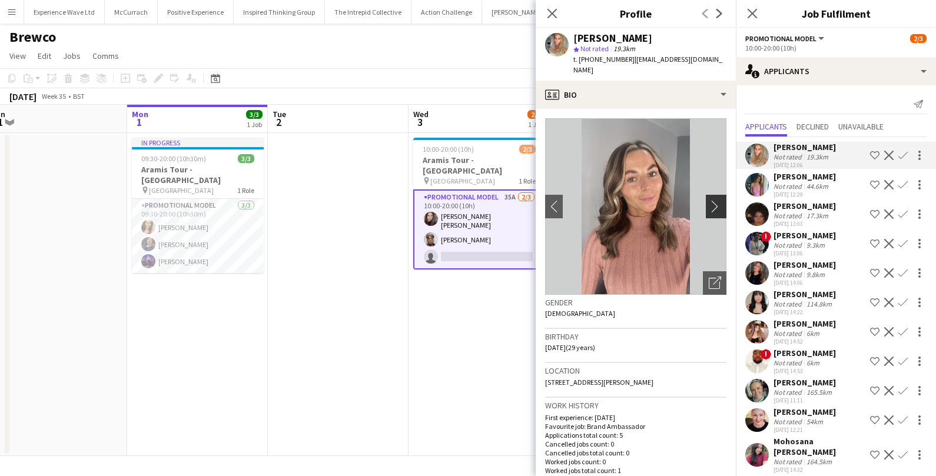
click at [717, 203] on button "chevron-right" at bounding box center [718, 207] width 24 height 24
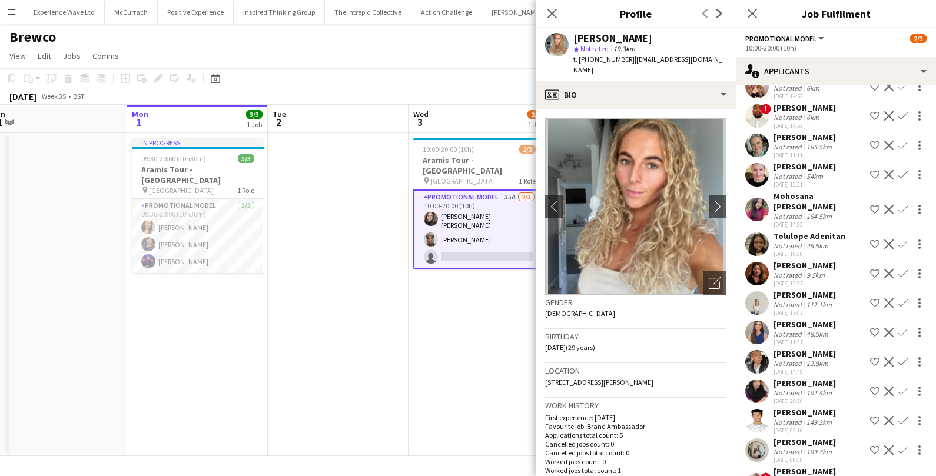
scroll to position [247, 0]
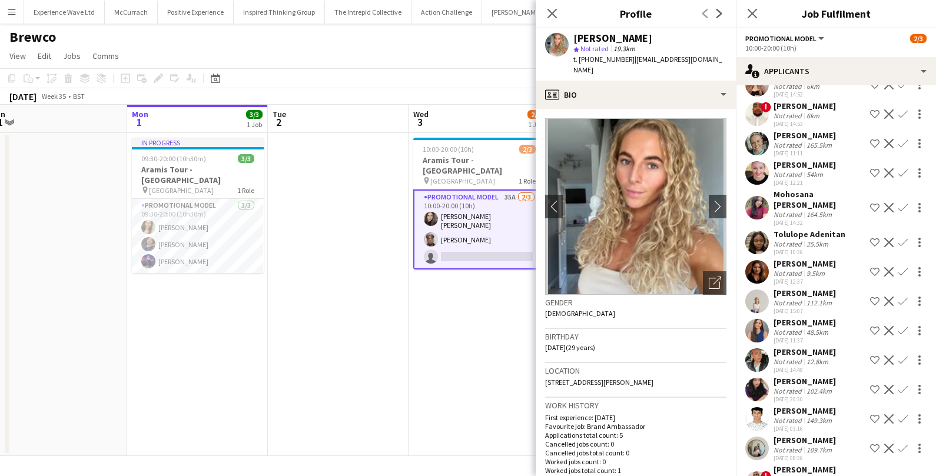
click at [785, 387] on div "Christine Mak" at bounding box center [805, 381] width 62 height 11
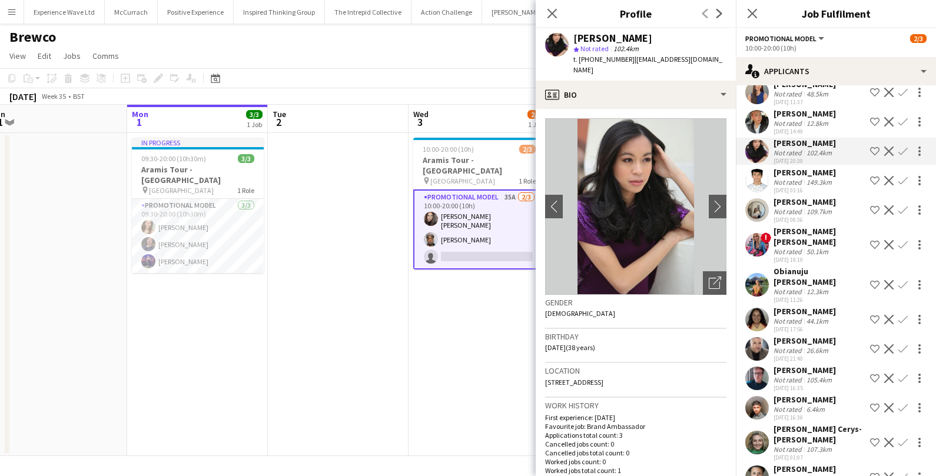
scroll to position [489, 0]
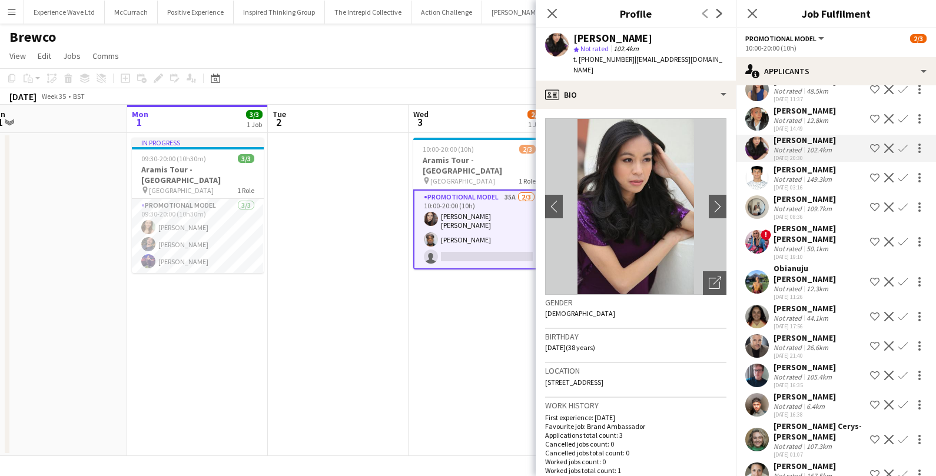
click at [795, 366] on div "Lee Thorneycroft" at bounding box center [805, 367] width 62 height 11
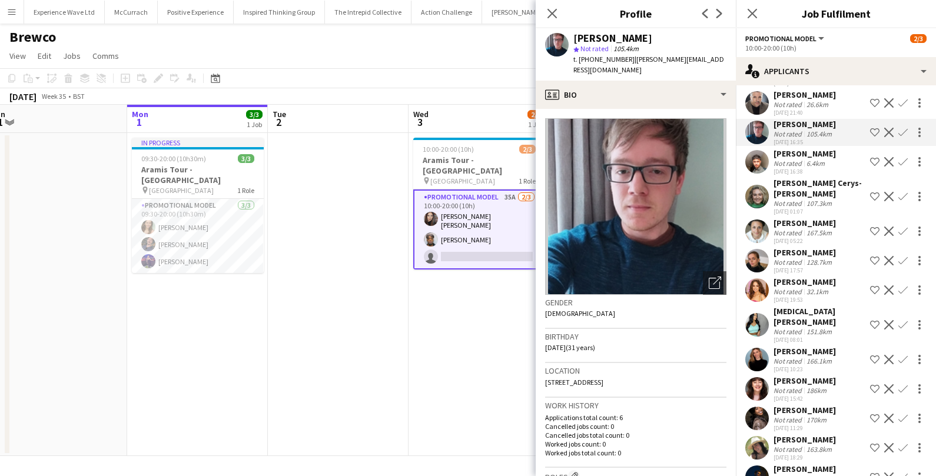
scroll to position [737, 0]
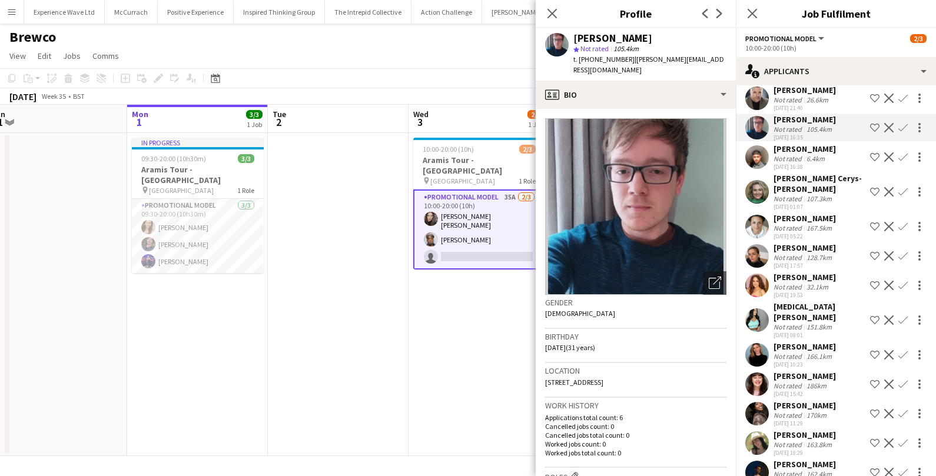
click at [509, 362] on app-date-cell "10:00-20:00 (10h) 2/3 Aramis Tour - Birmingham pin Birmingham 1 Role Promotiona…" at bounding box center [479, 294] width 141 height 323
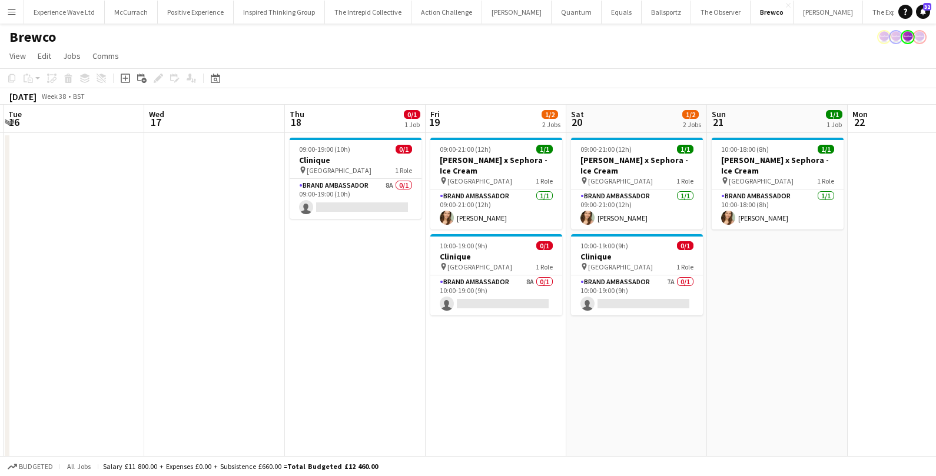
scroll to position [0, 423]
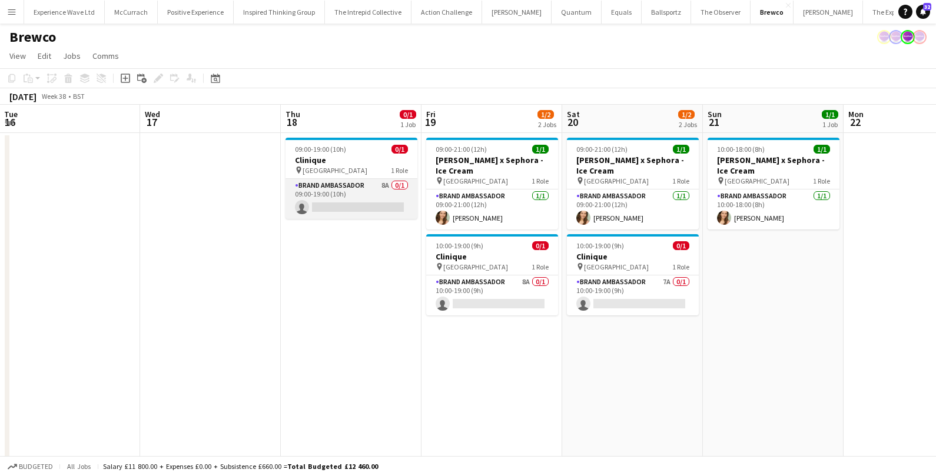
click at [377, 197] on app-card-role "Brand Ambassador 8A 0/1 09:00-19:00 (10h) single-neutral-actions" at bounding box center [352, 199] width 132 height 40
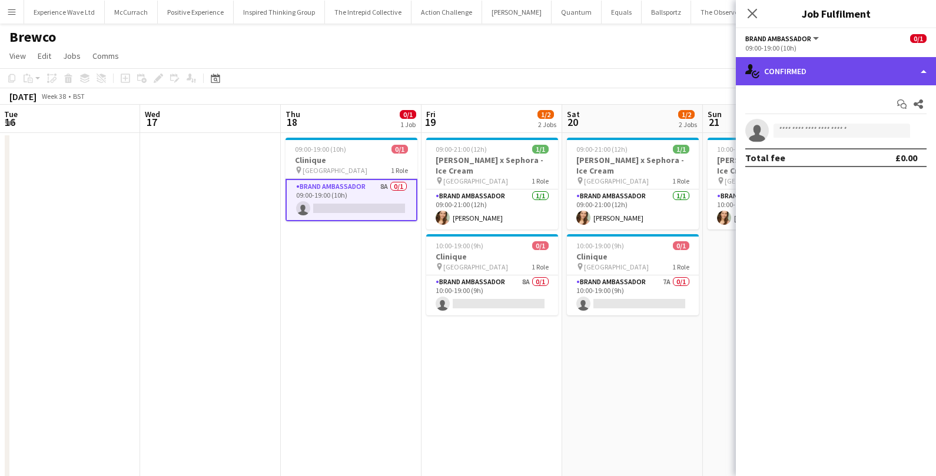
click at [795, 64] on div "single-neutral-actions-check-2 Confirmed" at bounding box center [836, 71] width 200 height 28
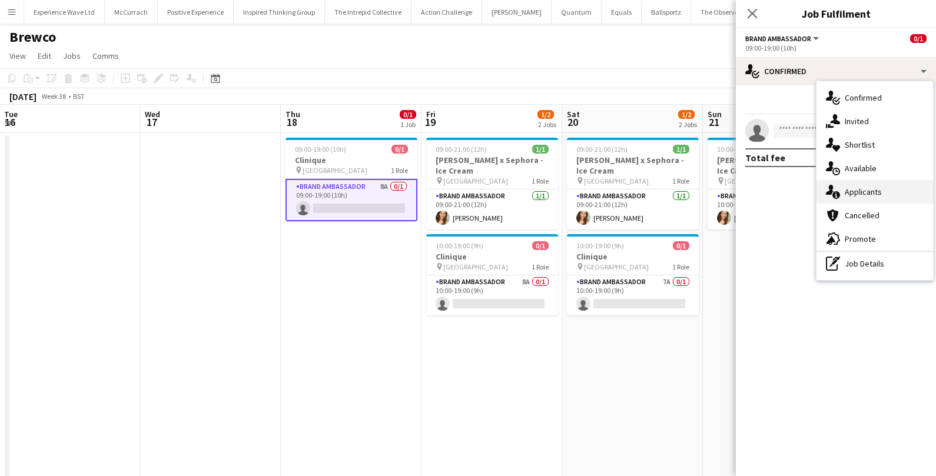
click at [873, 188] on div "single-neutral-actions-information Applicants" at bounding box center [875, 192] width 117 height 24
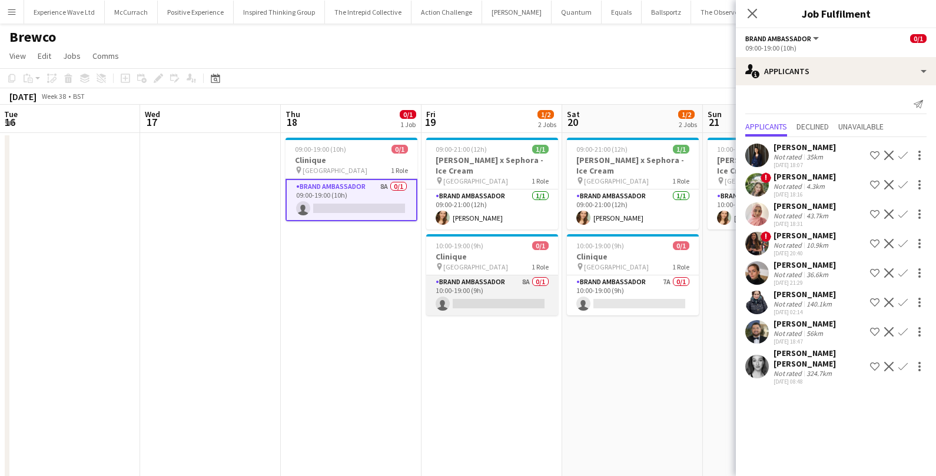
click at [486, 293] on app-card-role "Brand Ambassador 8A 0/1 10:00-19:00 (9h) single-neutral-actions" at bounding box center [492, 296] width 132 height 40
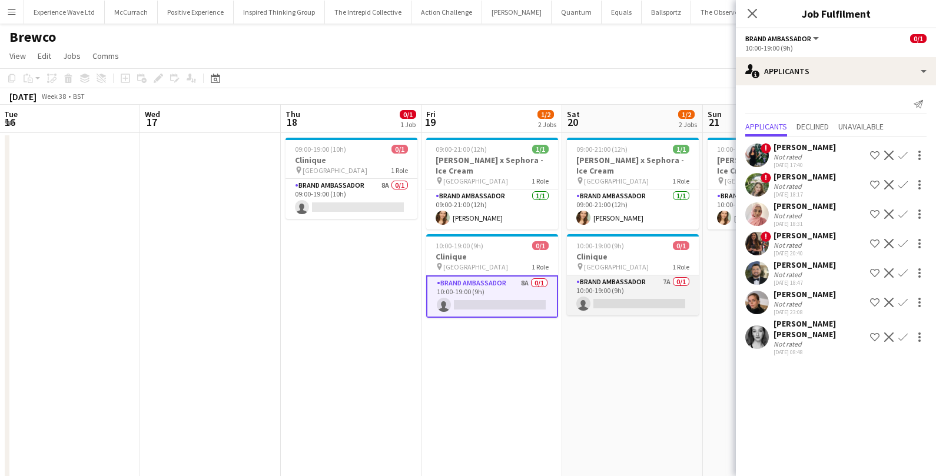
click at [629, 287] on app-card-role "Brand Ambassador 7A 0/1 10:00-19:00 (9h) single-neutral-actions" at bounding box center [633, 296] width 132 height 40
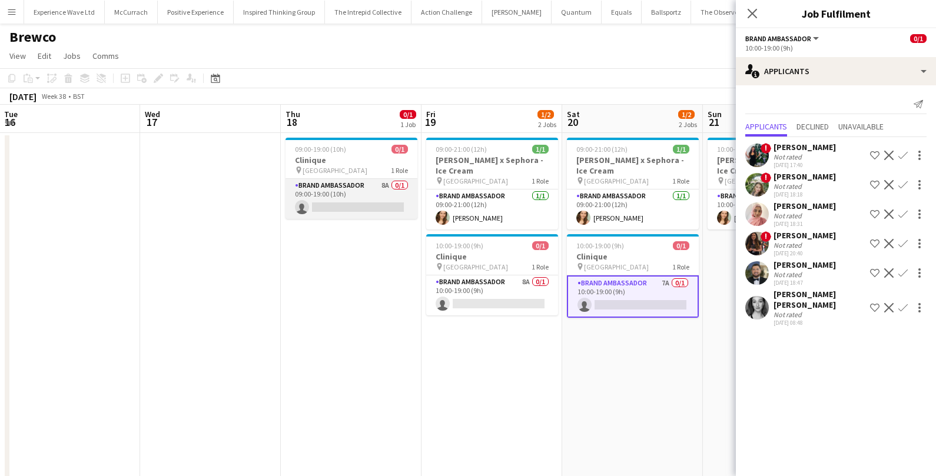
click at [378, 193] on app-card-role "Brand Ambassador 8A 0/1 09:00-19:00 (10h) single-neutral-actions" at bounding box center [352, 199] width 132 height 40
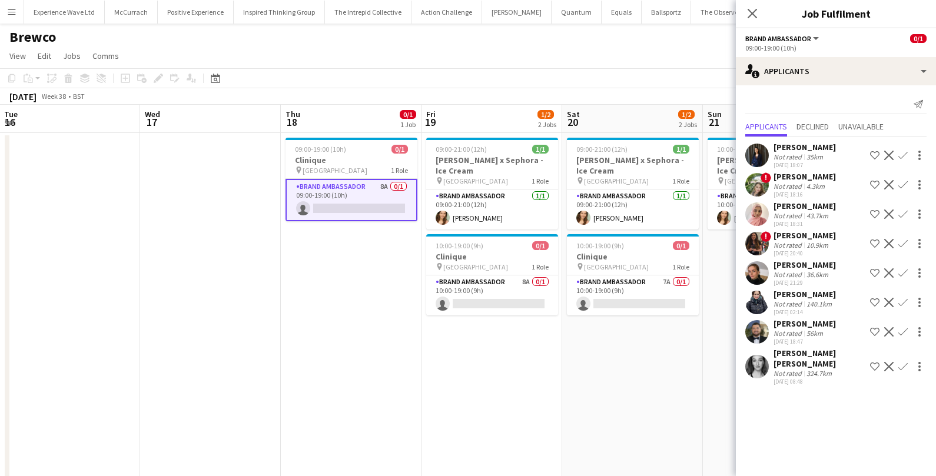
click at [798, 353] on div "Amy Carrie" at bounding box center [820, 358] width 92 height 21
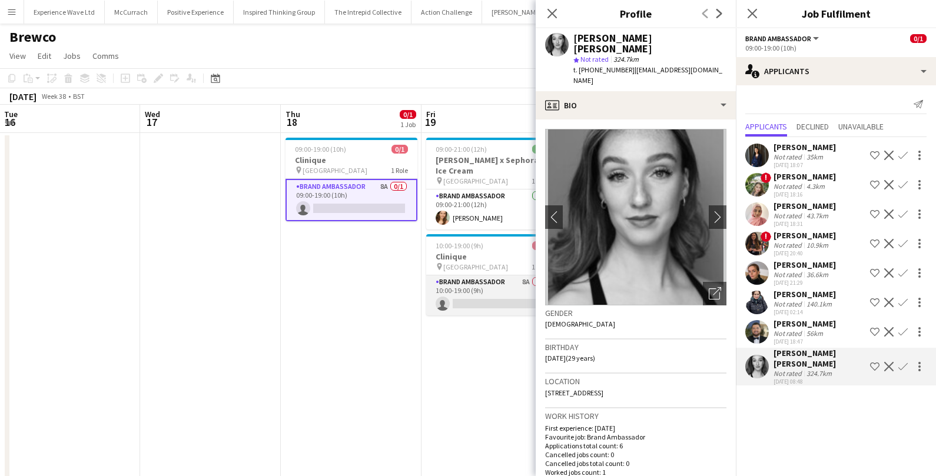
click at [481, 302] on app-card-role "Brand Ambassador 8A 0/1 10:00-19:00 (9h) single-neutral-actions" at bounding box center [492, 296] width 132 height 40
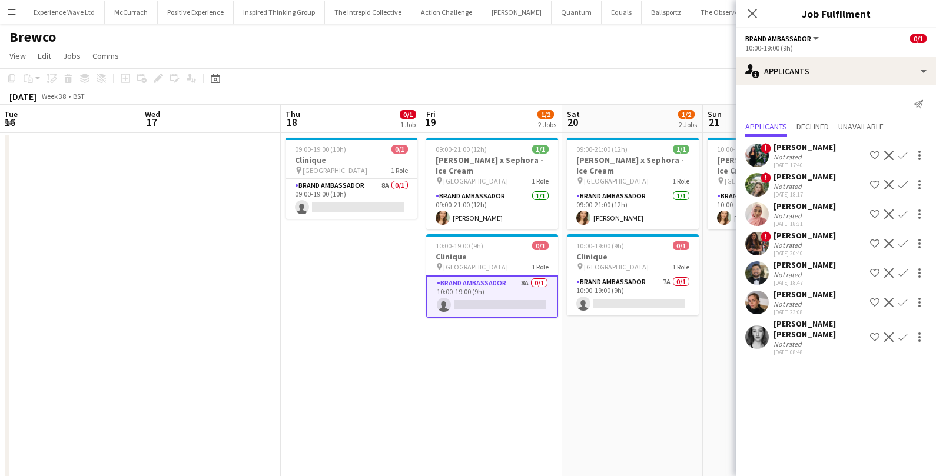
click at [786, 298] on div "Lizzie Greenwood" at bounding box center [805, 294] width 62 height 11
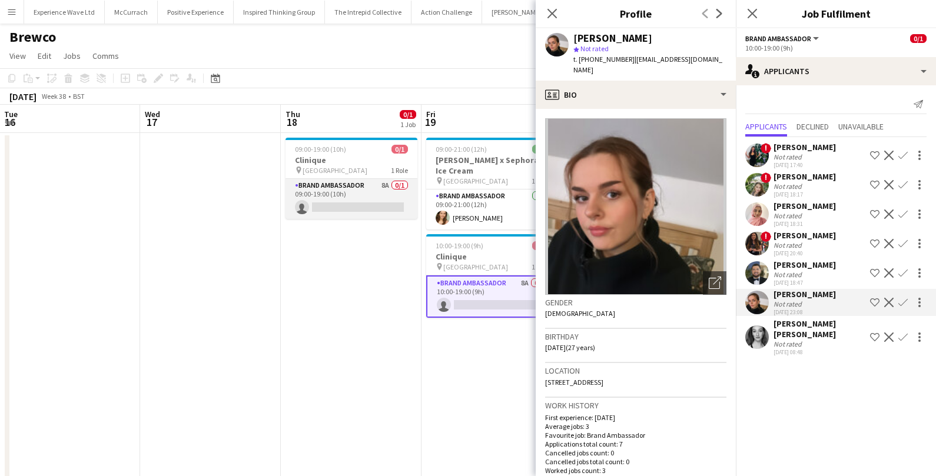
click at [359, 196] on app-card-role "Brand Ambassador 8A 0/1 09:00-19:00 (10h) single-neutral-actions" at bounding box center [352, 199] width 132 height 40
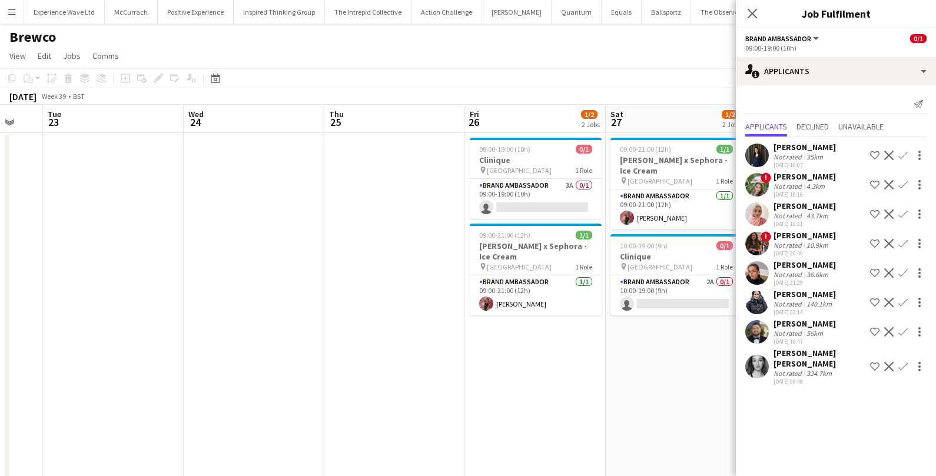
scroll to position [0, 385]
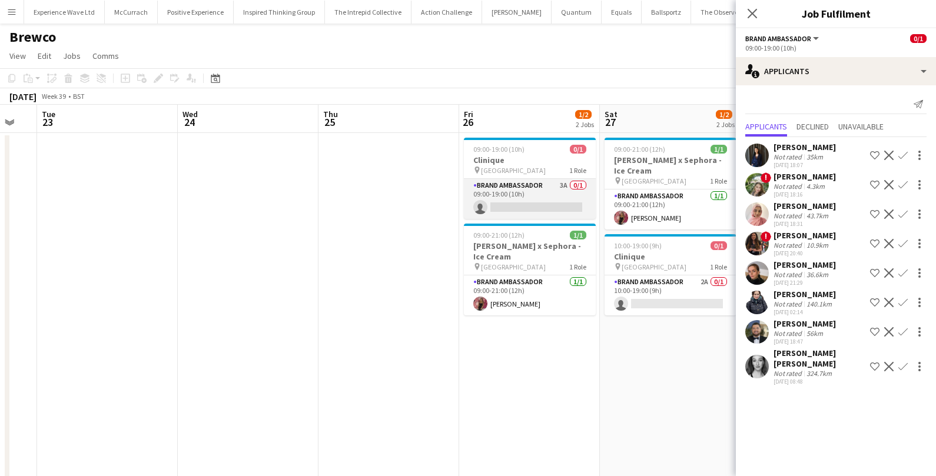
click at [535, 205] on app-card-role "Brand Ambassador 3A 0/1 09:00-19:00 (10h) single-neutral-actions" at bounding box center [530, 199] width 132 height 40
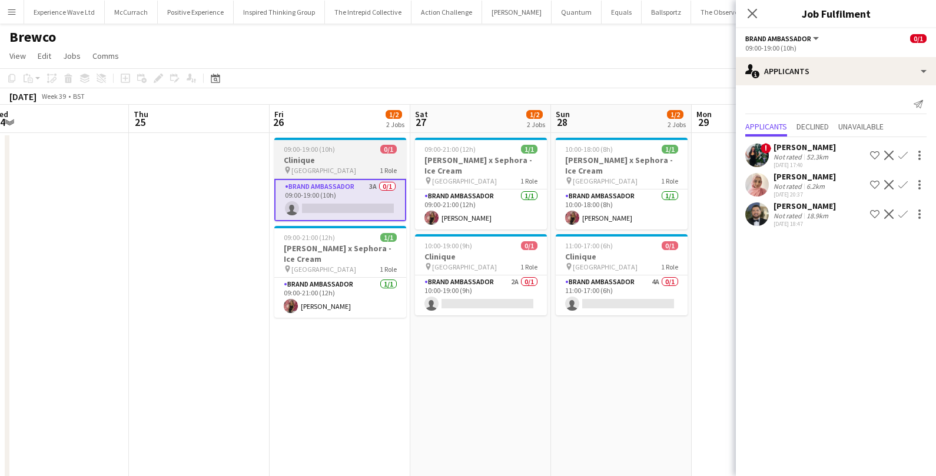
scroll to position [0, 437]
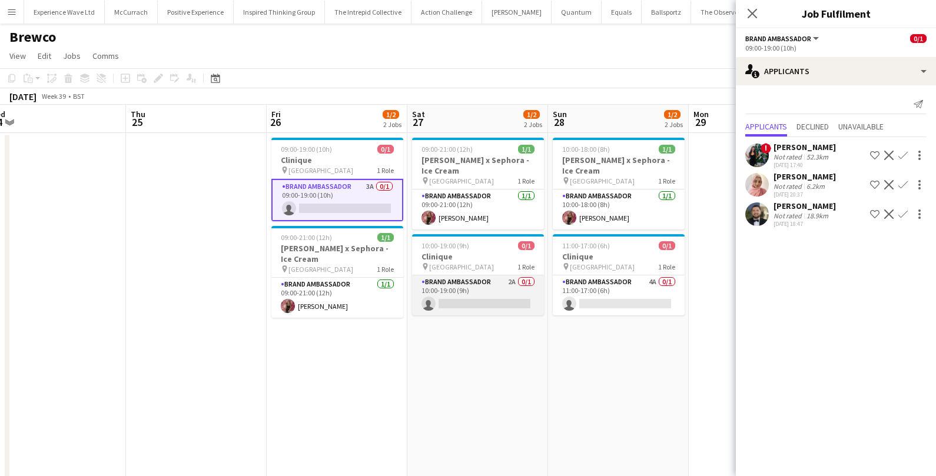
click at [509, 282] on app-card-role "Brand Ambassador 2A 0/1 10:00-19:00 (9h) single-neutral-actions" at bounding box center [478, 296] width 132 height 40
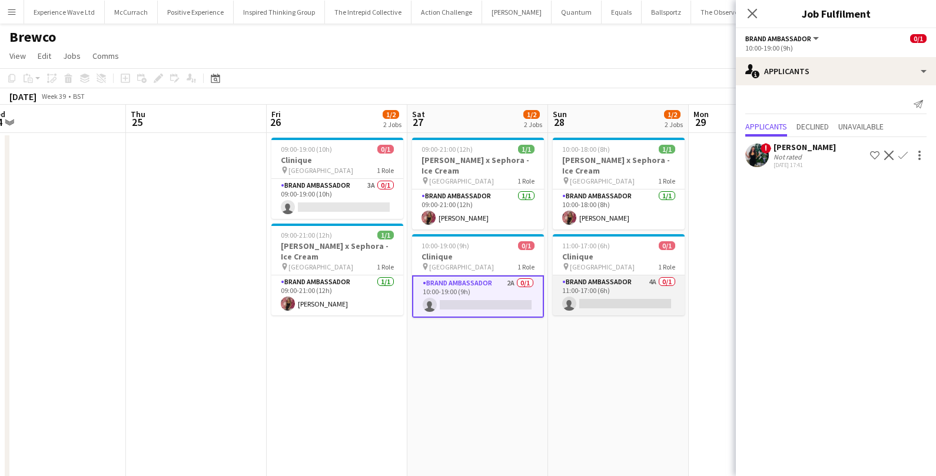
click at [630, 296] on app-card-role "Brand Ambassador 4A 0/1 11:00-17:00 (6h) single-neutral-actions" at bounding box center [619, 296] width 132 height 40
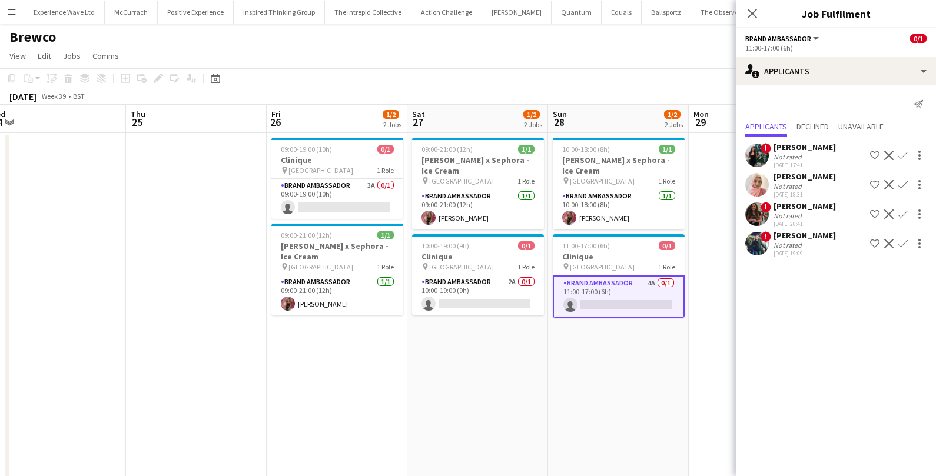
click at [11, 14] on app-icon "Menu" at bounding box center [11, 11] width 9 height 9
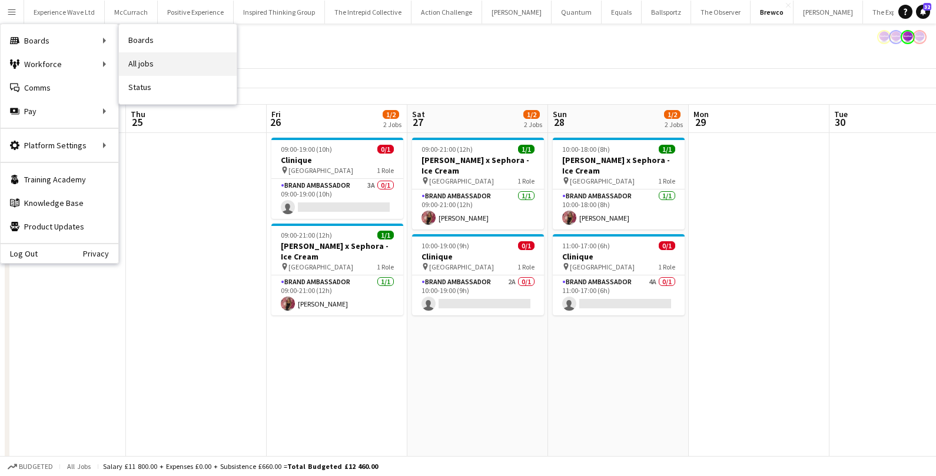
click at [145, 62] on link "All jobs" at bounding box center [178, 64] width 118 height 24
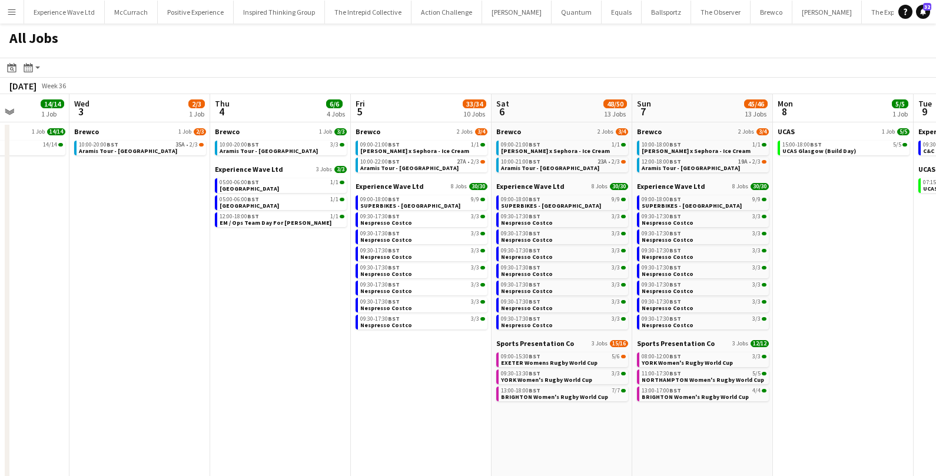
scroll to position [0, 495]
click at [565, 358] on div "09:00-15:30 BST 5/6" at bounding box center [561, 357] width 125 height 6
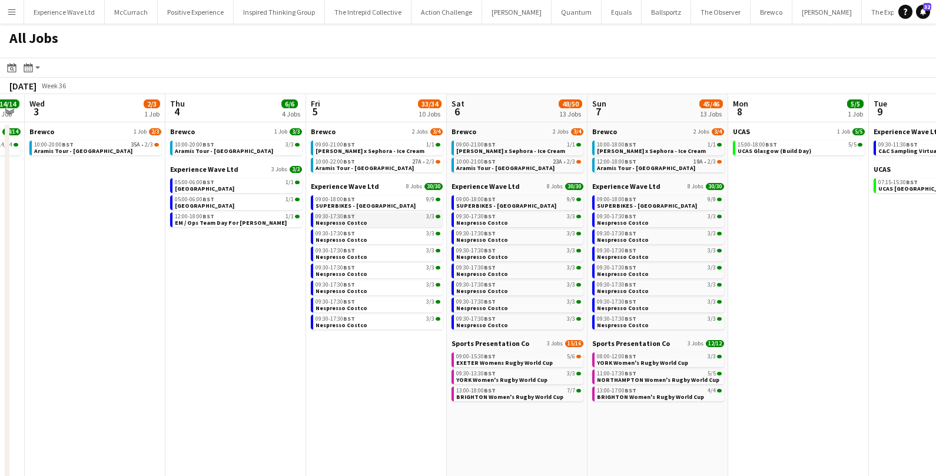
scroll to position [0, 399]
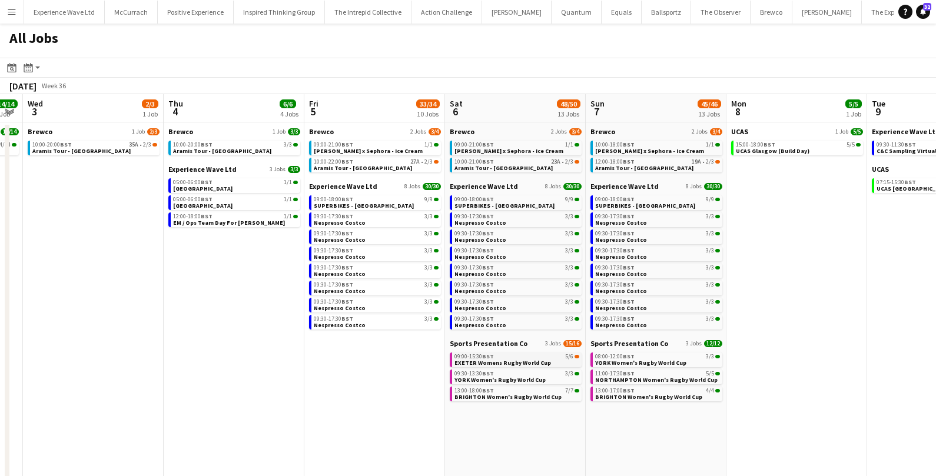
click at [499, 363] on span "EXETER Womens Rugby World Cup" at bounding box center [503, 363] width 97 height 8
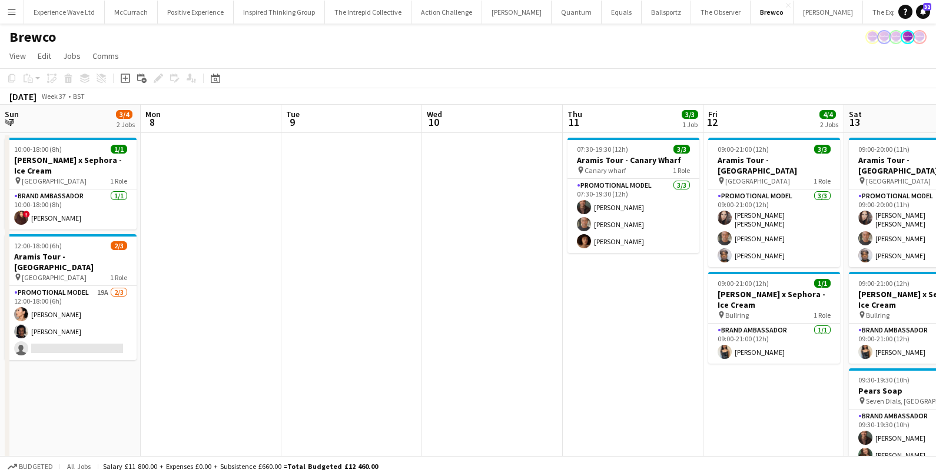
scroll to position [0, 445]
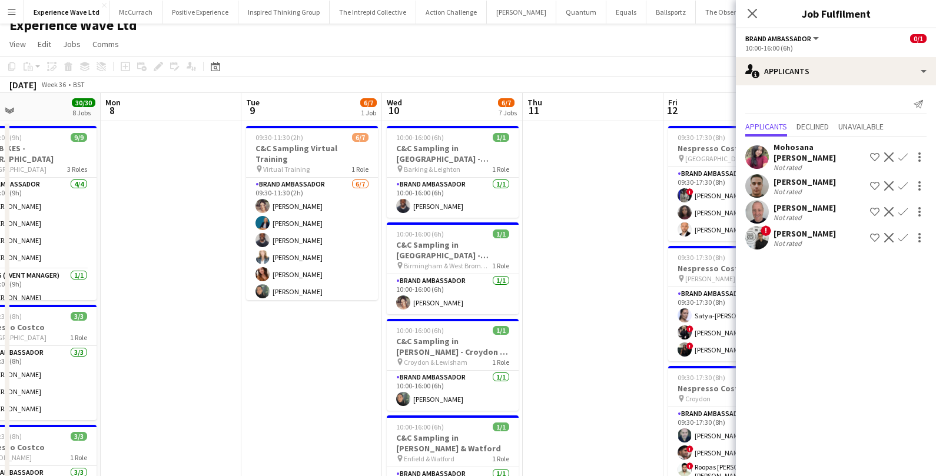
scroll to position [22, 0]
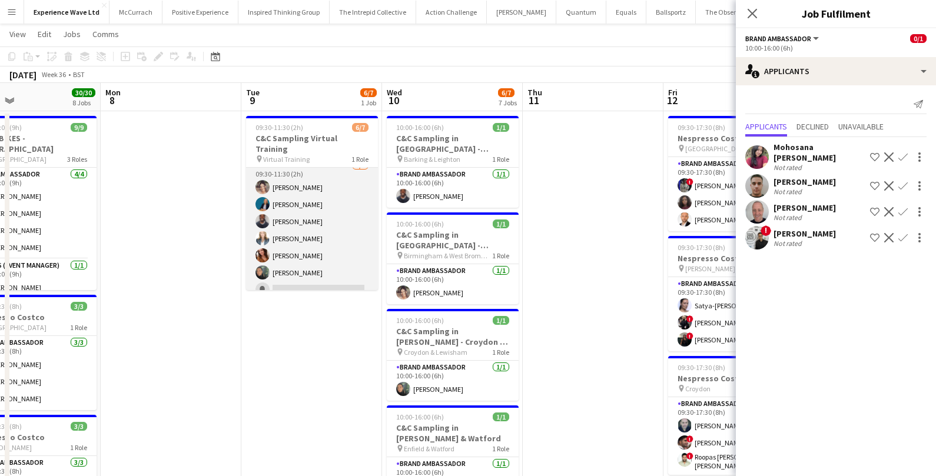
click at [291, 284] on app-card-role "Brand Ambassador [DATE] 09:30-11:30 (2h) [PERSON_NAME] [PERSON_NAME] [PERSON_NA…" at bounding box center [312, 230] width 132 height 143
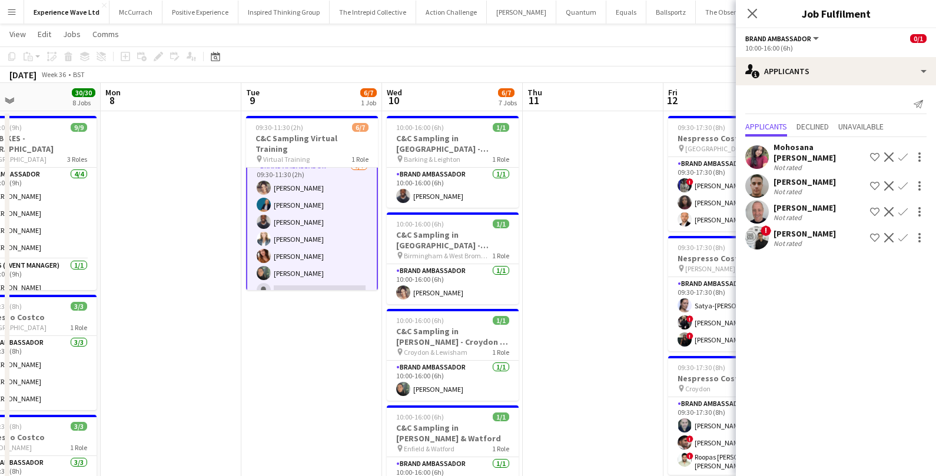
click at [299, 273] on app-card-role "Brand Ambassador [DATE] 09:30-11:30 (2h) [PERSON_NAME] [PERSON_NAME] [PERSON_NA…" at bounding box center [312, 230] width 132 height 145
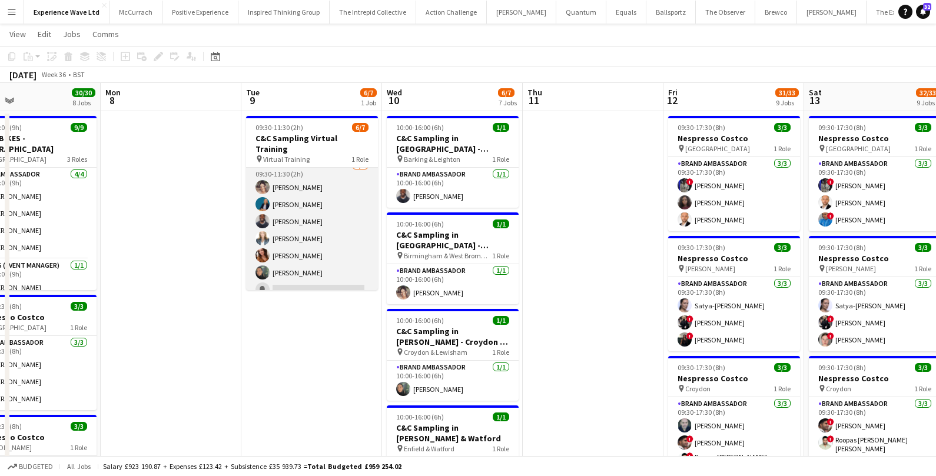
click at [299, 273] on app-card-role "Brand Ambassador [DATE] 09:30-11:30 (2h) [PERSON_NAME] [PERSON_NAME] [PERSON_NA…" at bounding box center [312, 230] width 132 height 143
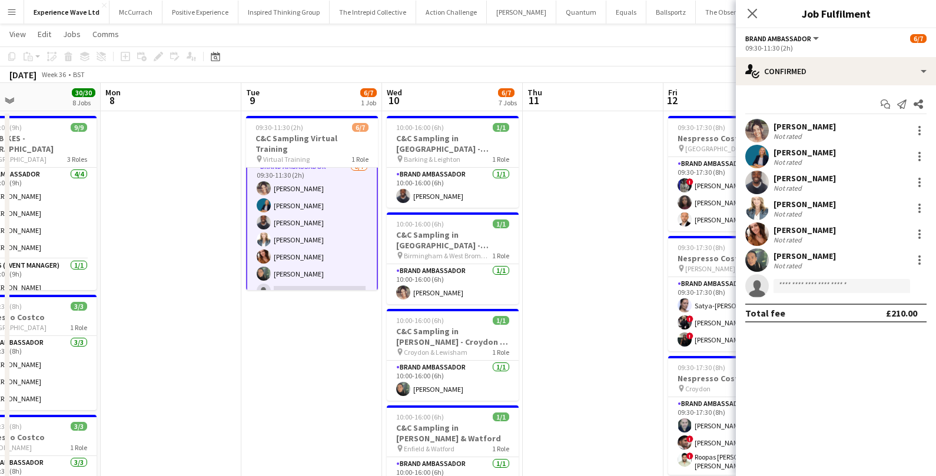
scroll to position [9, 0]
click at [792, 287] on input at bounding box center [842, 286] width 137 height 14
type input "******"
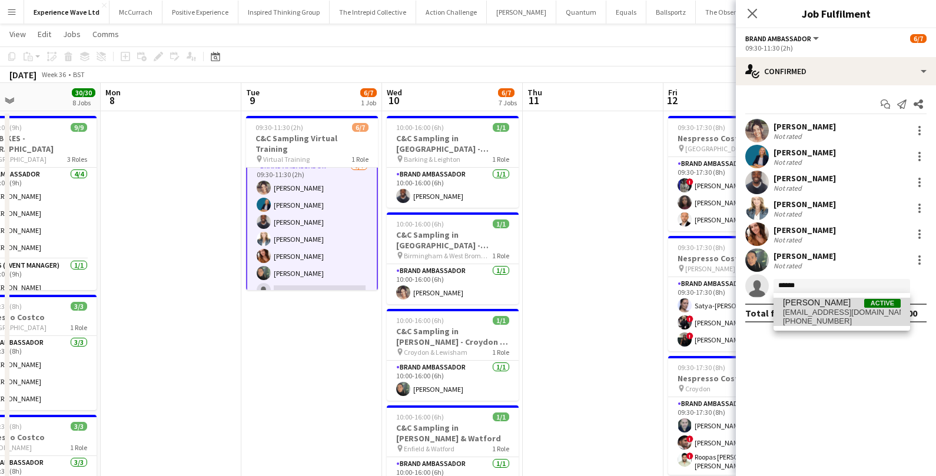
click at [857, 316] on span "[EMAIL_ADDRESS][DOMAIN_NAME]" at bounding box center [842, 312] width 118 height 9
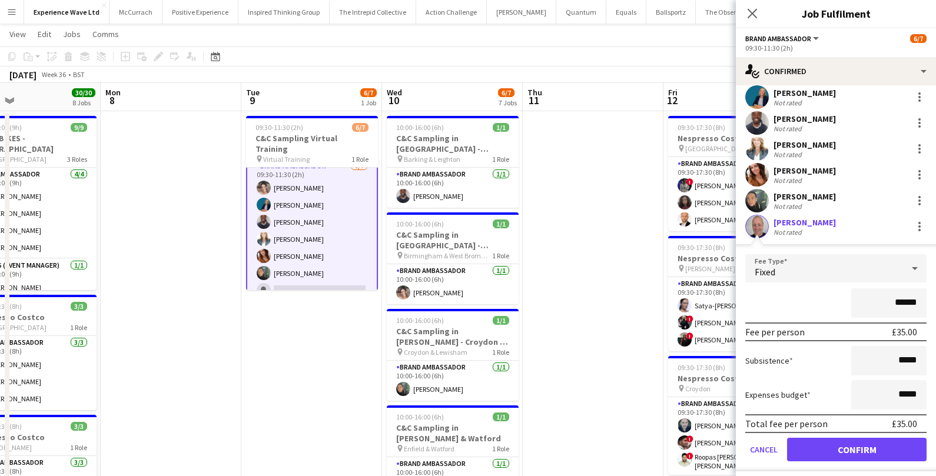
scroll to position [87, 0]
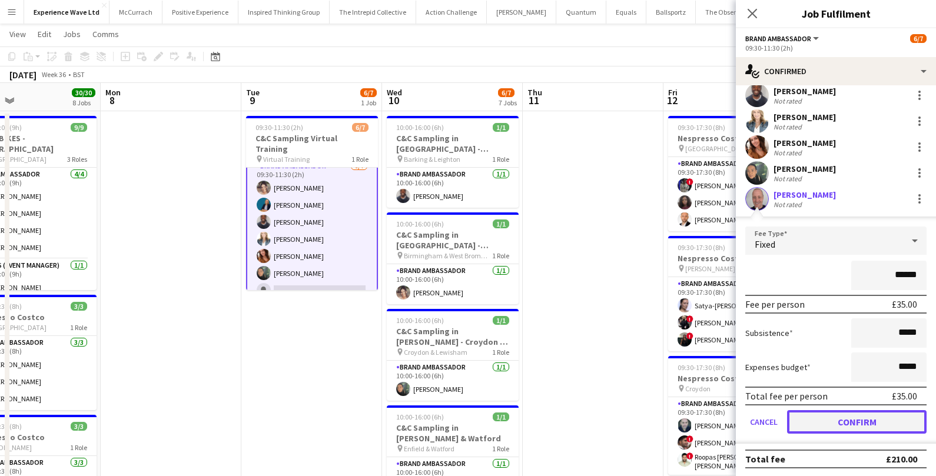
click at [863, 428] on button "Confirm" at bounding box center [857, 423] width 140 height 24
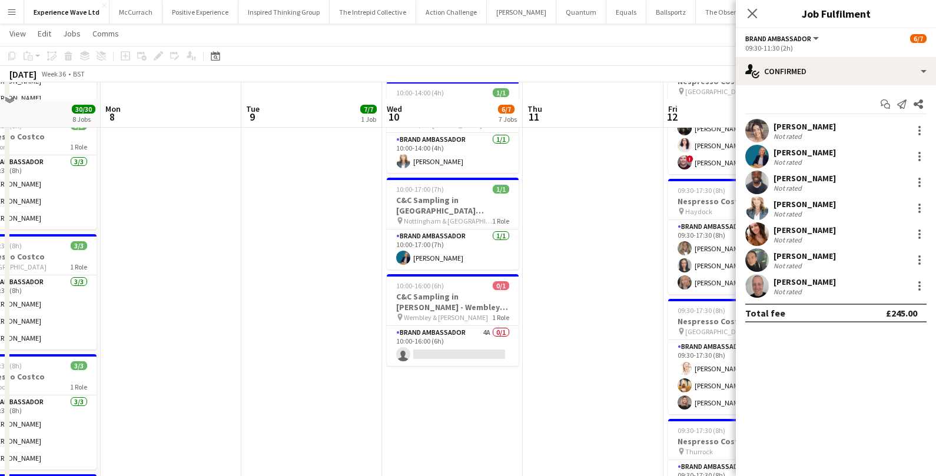
scroll to position [533, 0]
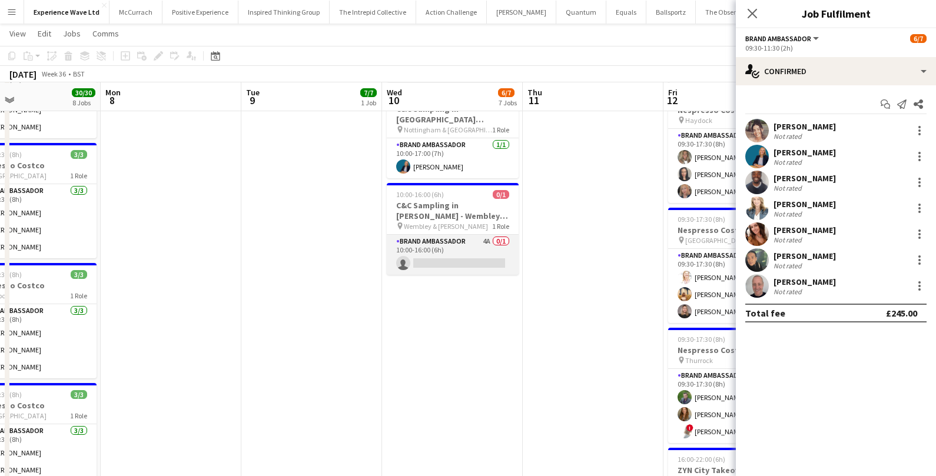
click at [474, 259] on app-card-role "Brand Ambassador 4A 0/1 10:00-16:00 (6h) single-neutral-actions" at bounding box center [453, 255] width 132 height 40
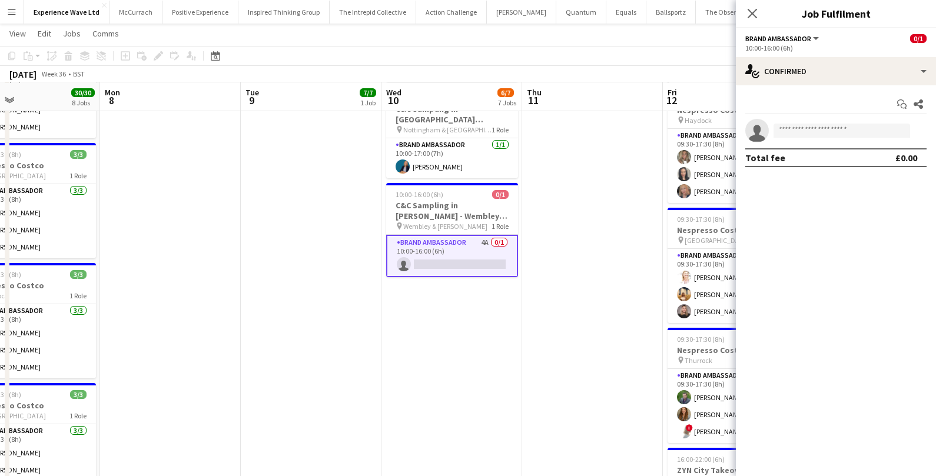
scroll to position [9, 0]
click at [799, 130] on input at bounding box center [842, 131] width 137 height 14
type input "******"
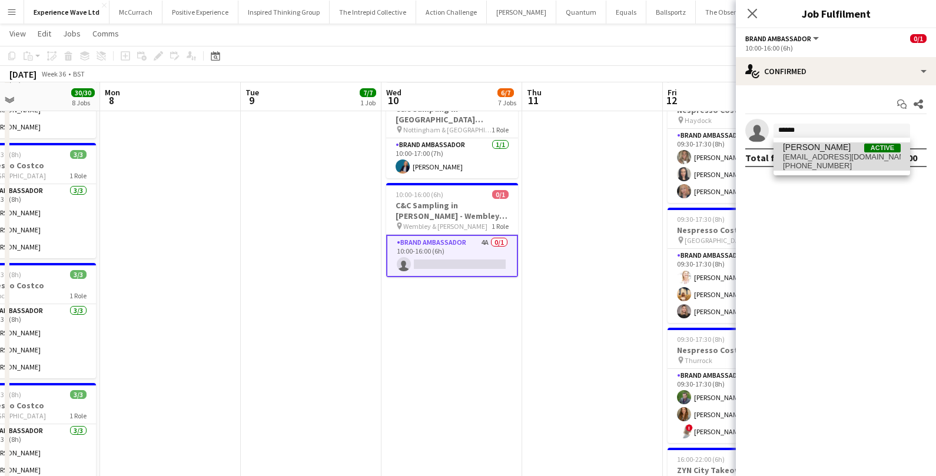
click at [817, 163] on span "+447760356806" at bounding box center [842, 165] width 118 height 9
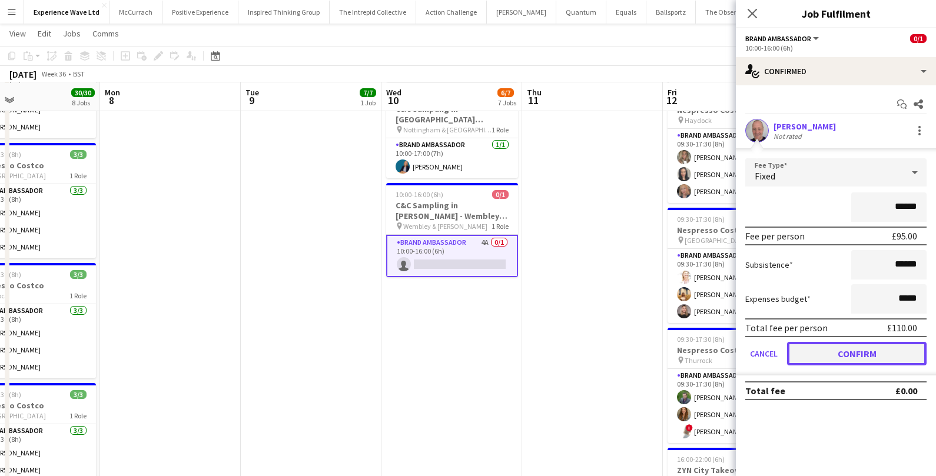
click at [825, 343] on button "Confirm" at bounding box center [857, 354] width 140 height 24
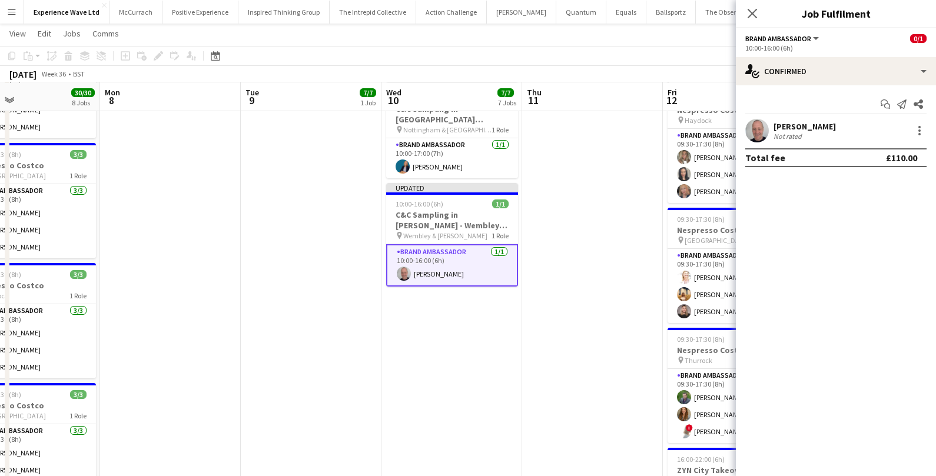
click at [630, 297] on app-date-cell at bounding box center [592, 213] width 141 height 1229
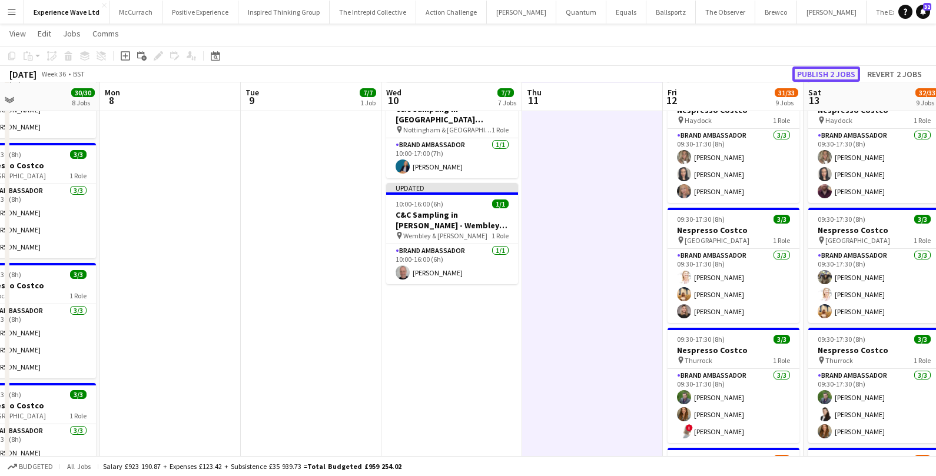
click at [832, 77] on button "Publish 2 jobs" at bounding box center [827, 74] width 68 height 15
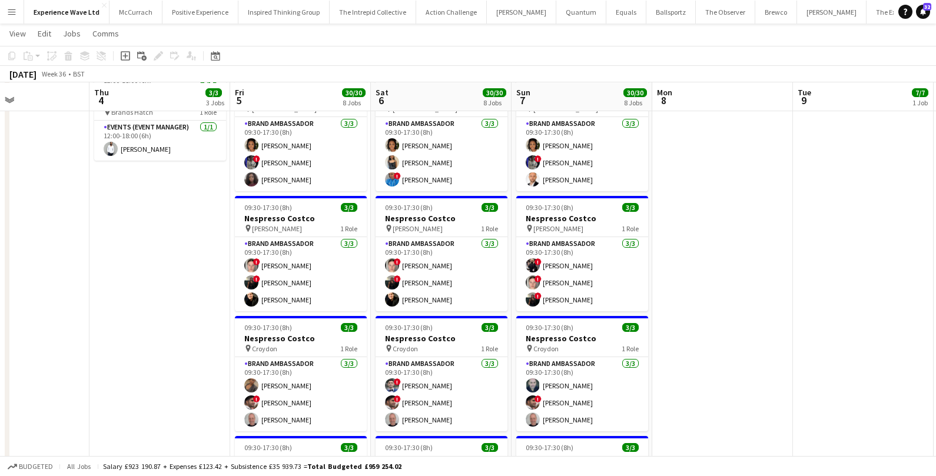
scroll to position [241, 0]
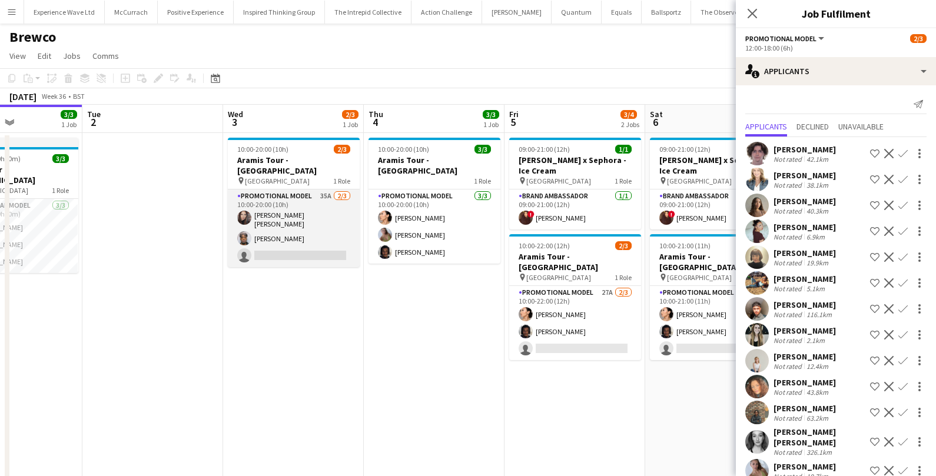
scroll to position [0, 339]
click at [304, 242] on app-card-role "Promotional Model 35A [DATE] 10:00-20:00 (10h) [PERSON_NAME] [PERSON_NAME] [PER…" at bounding box center [295, 229] width 132 height 78
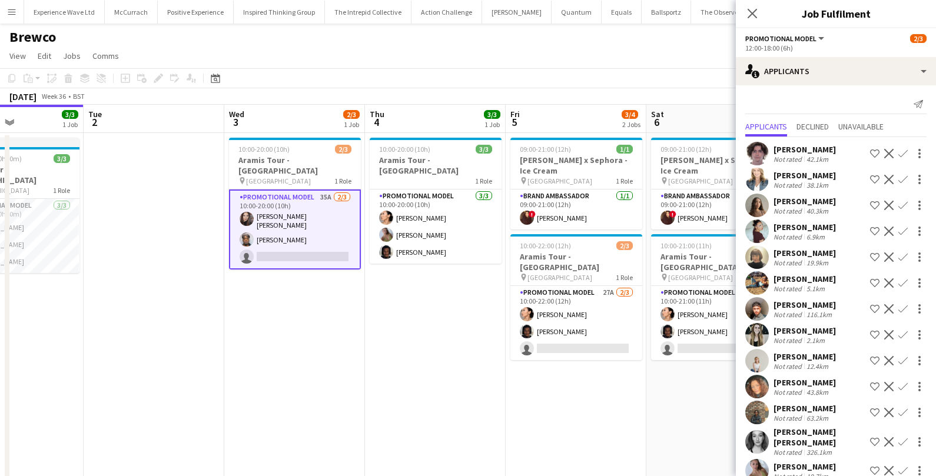
click at [304, 242] on app-card-role "Promotional Model 35A [DATE] 10:00-20:00 (10h) [PERSON_NAME] [PERSON_NAME] [PER…" at bounding box center [295, 230] width 132 height 80
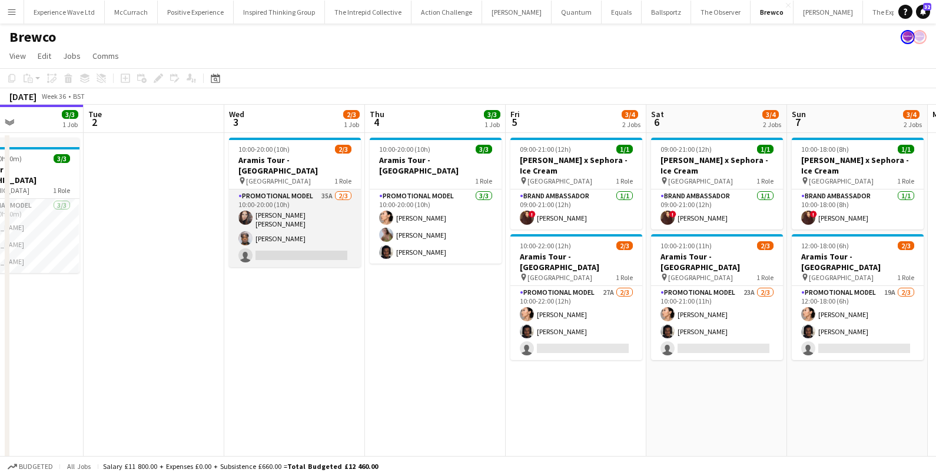
click at [304, 242] on app-card-role "Promotional Model 35A [DATE] 10:00-20:00 (10h) [PERSON_NAME] [PERSON_NAME] [PER…" at bounding box center [295, 229] width 132 height 78
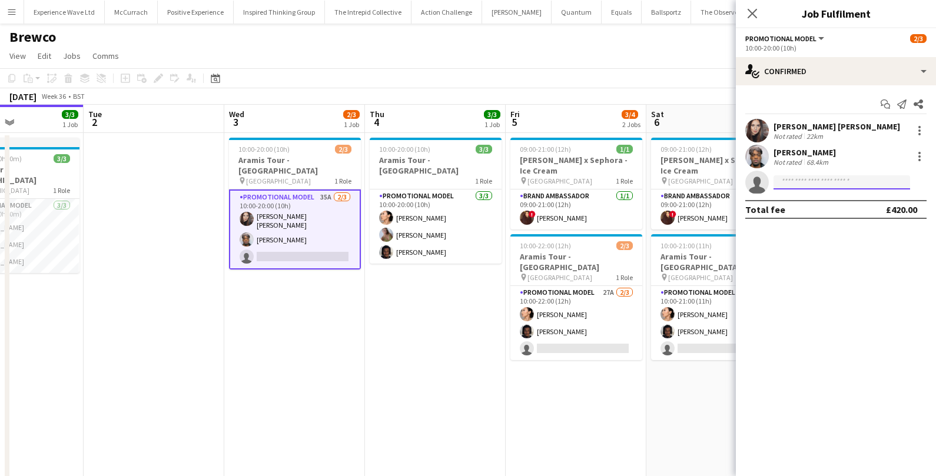
click at [809, 181] on input at bounding box center [842, 183] width 137 height 14
type input "****"
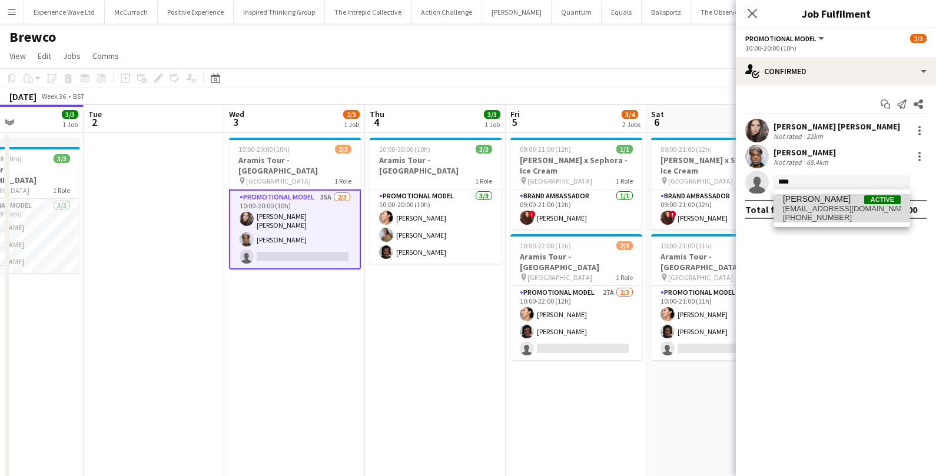
click at [846, 215] on span "[PHONE_NUMBER]" at bounding box center [842, 217] width 118 height 9
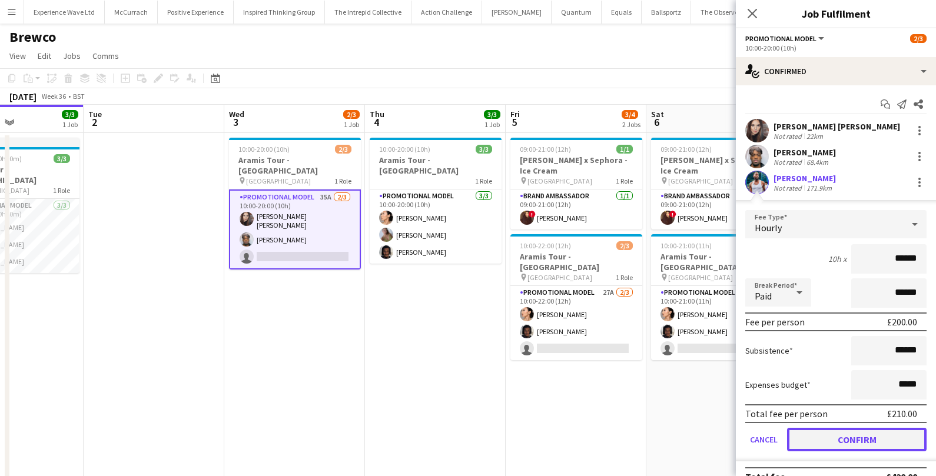
click at [838, 447] on button "Confirm" at bounding box center [857, 440] width 140 height 24
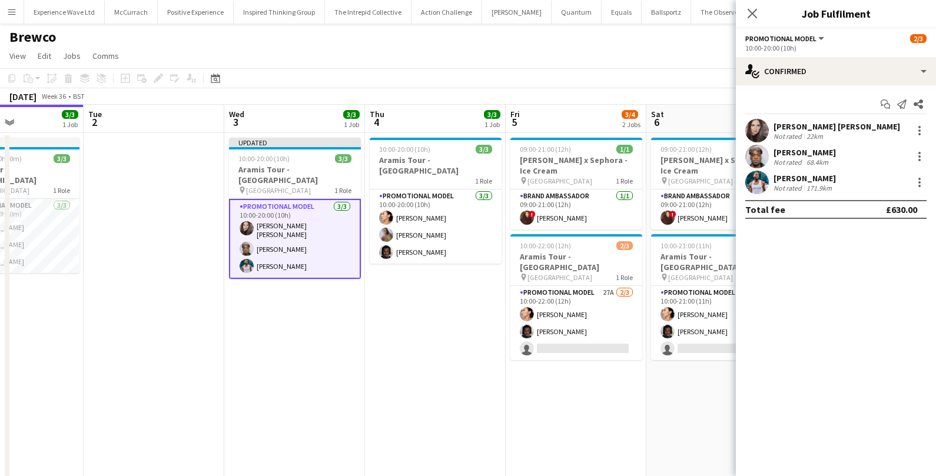
click at [476, 365] on app-date-cell "10:00-20:00 (10h) 3/3 Aramis Tour - Liverpool 1 Role Promotional Model 3/3 10:0…" at bounding box center [435, 320] width 141 height 374
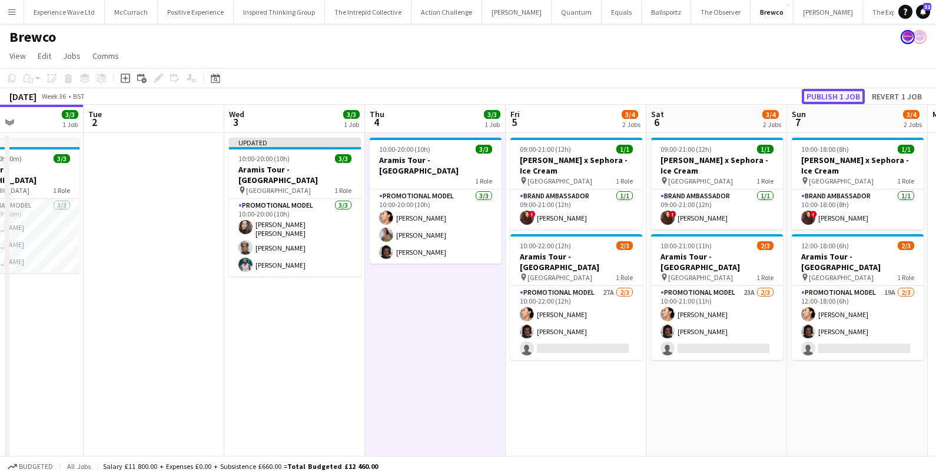
click at [826, 94] on button "Publish 1 job" at bounding box center [833, 96] width 63 height 15
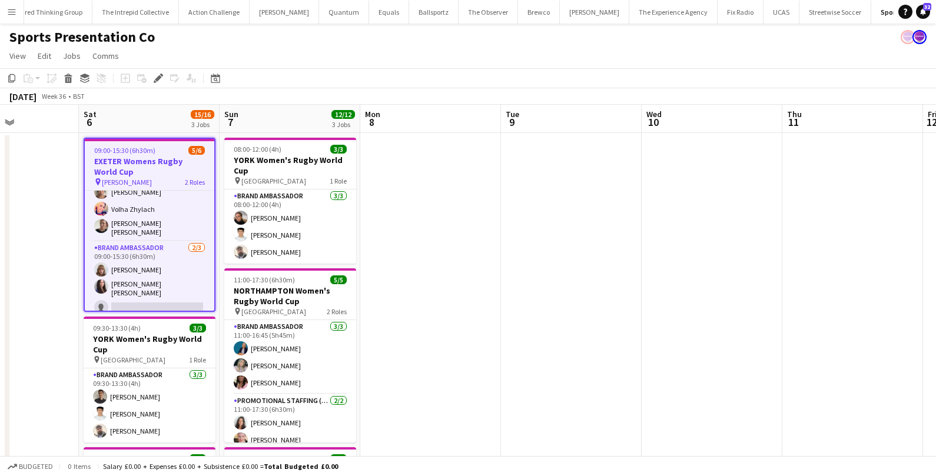
scroll to position [0, 337]
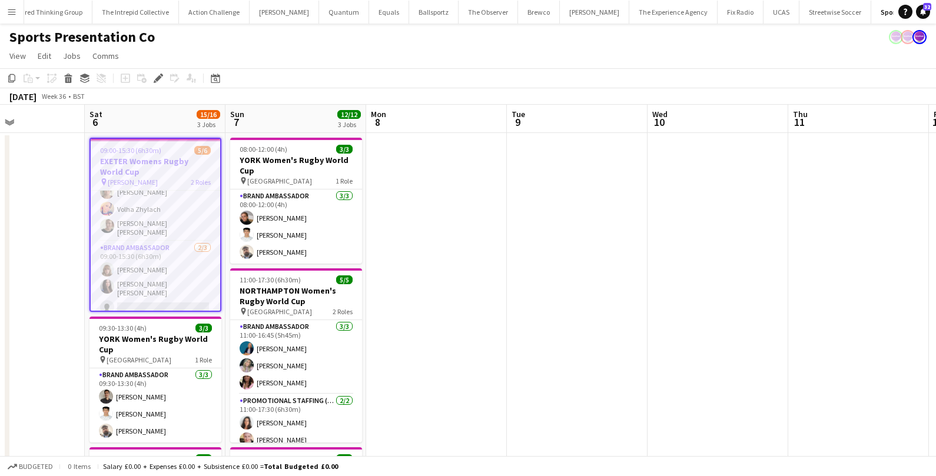
click at [14, 11] on app-icon "Menu" at bounding box center [11, 11] width 9 height 9
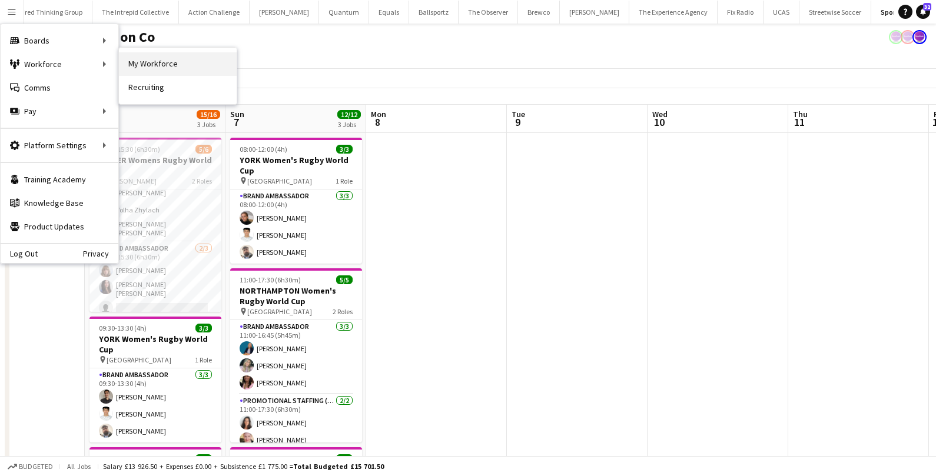
click at [191, 63] on link "My Workforce" at bounding box center [178, 64] width 118 height 24
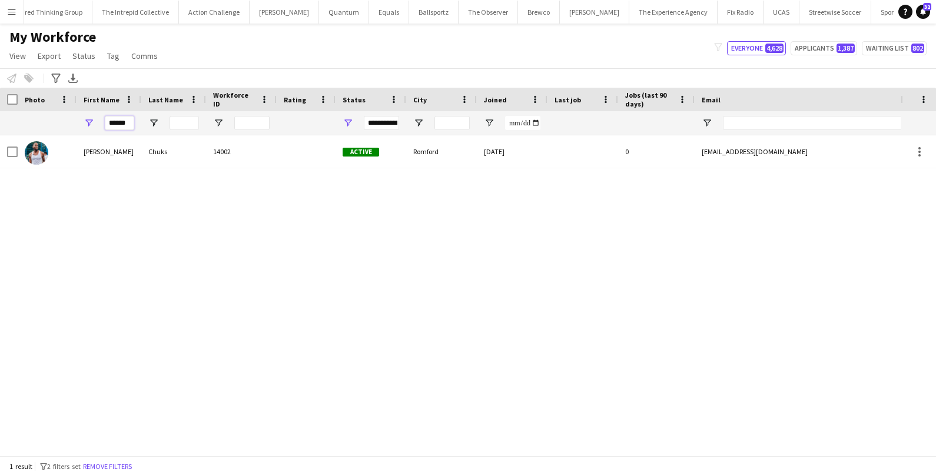
drag, startPoint x: 127, startPoint y: 122, endPoint x: 81, endPoint y: 120, distance: 46.6
click at [81, 120] on div "******" at bounding box center [109, 123] width 65 height 24
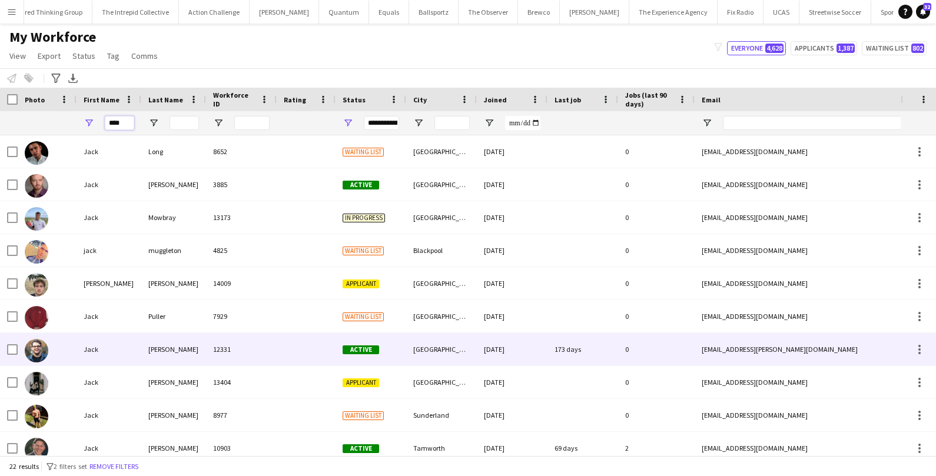
type input "****"
click at [91, 346] on div "Jack" at bounding box center [109, 349] width 65 height 32
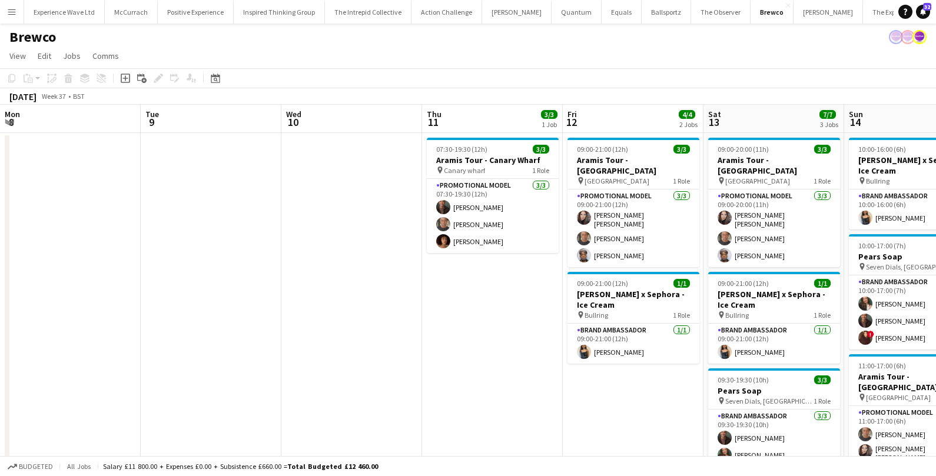
scroll to position [0, 401]
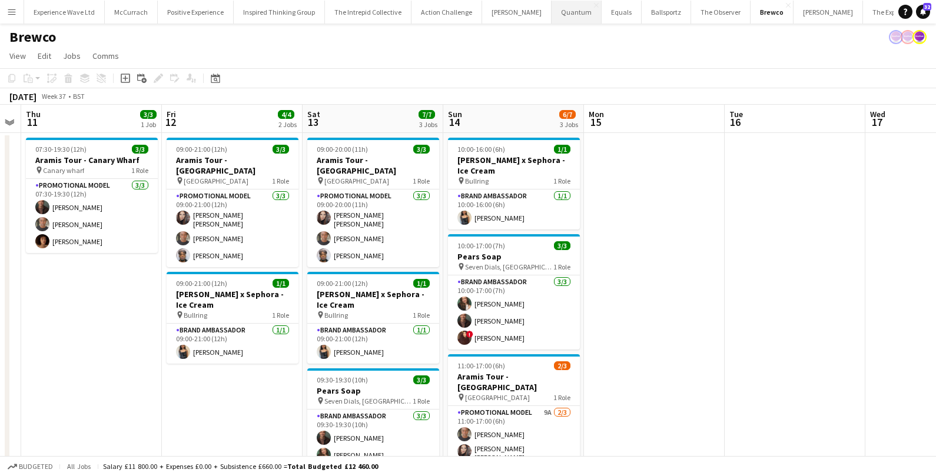
click at [552, 9] on button "Quantum Close" at bounding box center [577, 12] width 50 height 23
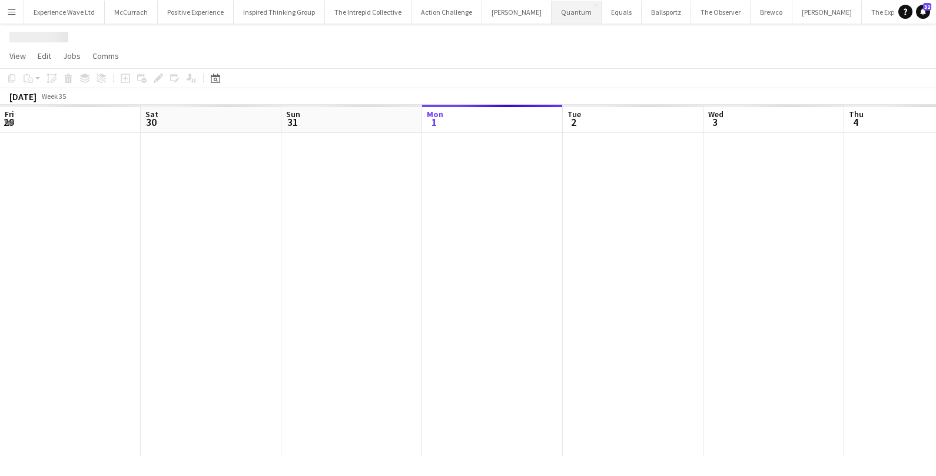
scroll to position [0, 281]
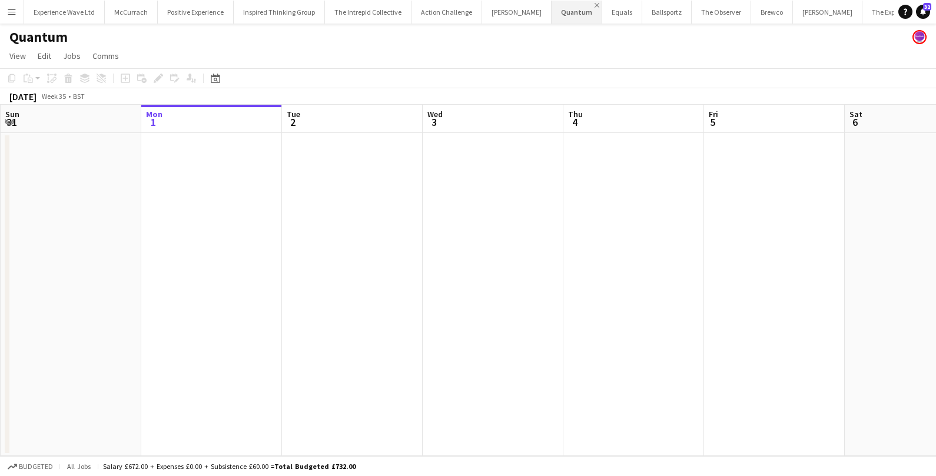
click at [555, 2] on button "Quantum Close" at bounding box center [577, 12] width 51 height 23
click at [595, 6] on app-icon "Close" at bounding box center [597, 5] width 5 height 5
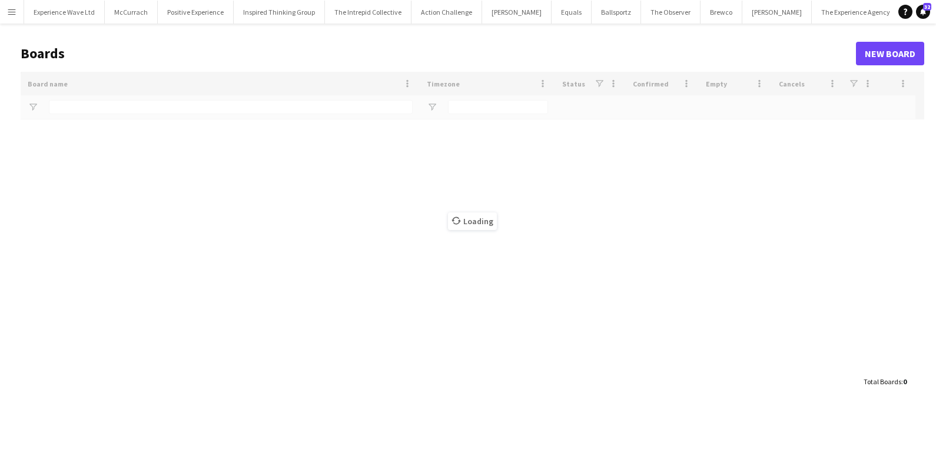
type input "***"
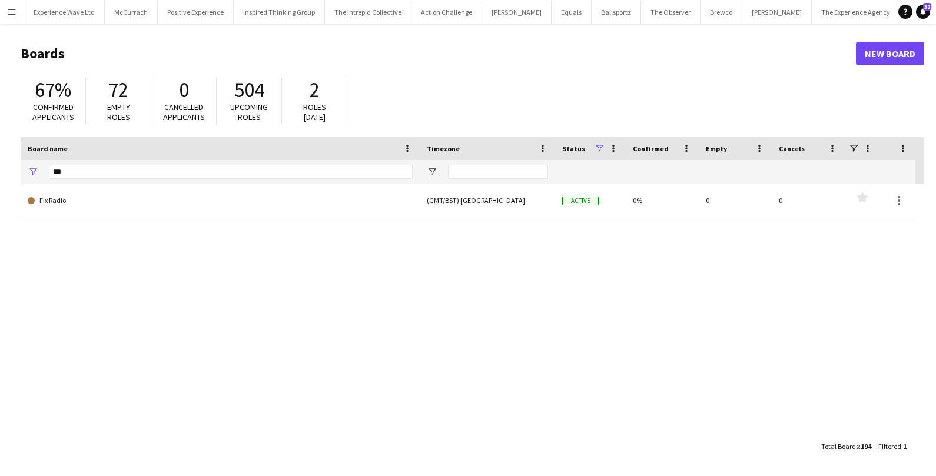
click at [9, 16] on app-icon "Menu" at bounding box center [11, 11] width 9 height 9
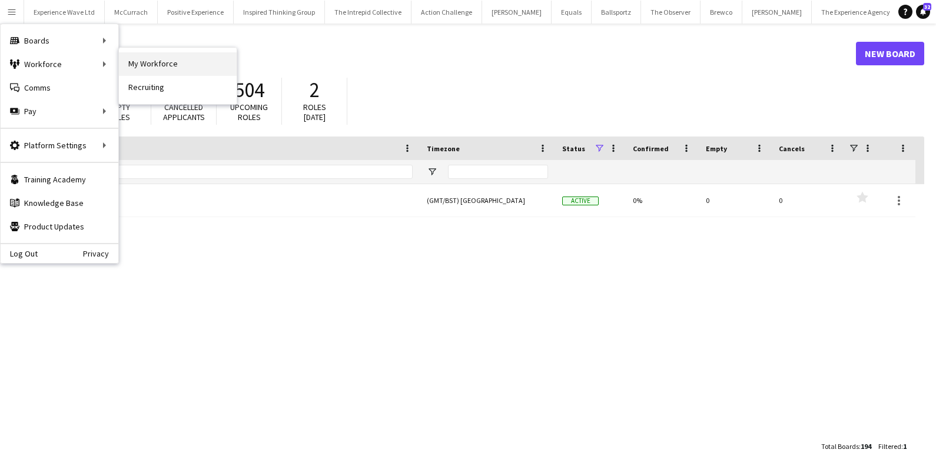
click at [192, 69] on link "My Workforce" at bounding box center [178, 64] width 118 height 24
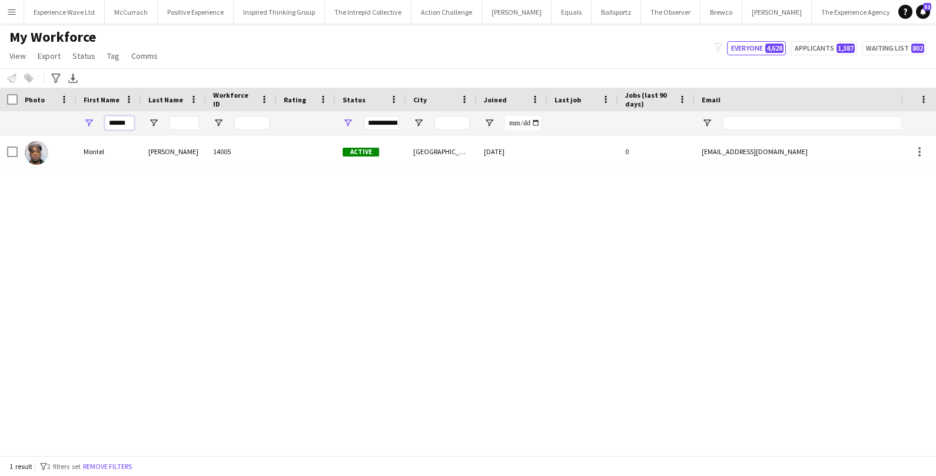
drag, startPoint x: 128, startPoint y: 120, endPoint x: 74, endPoint y: 121, distance: 54.8
click at [74, 121] on div "******" at bounding box center [638, 123] width 1277 height 24
type input "*"
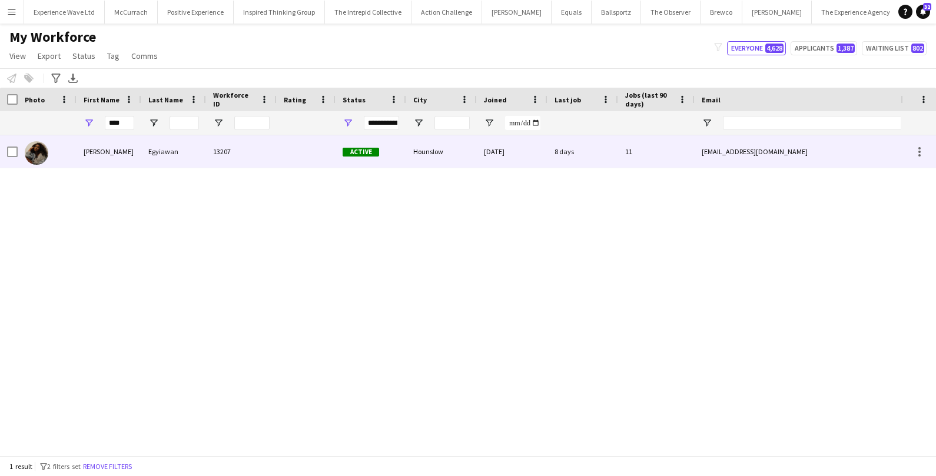
click at [77, 153] on div "Odilia" at bounding box center [109, 151] width 65 height 32
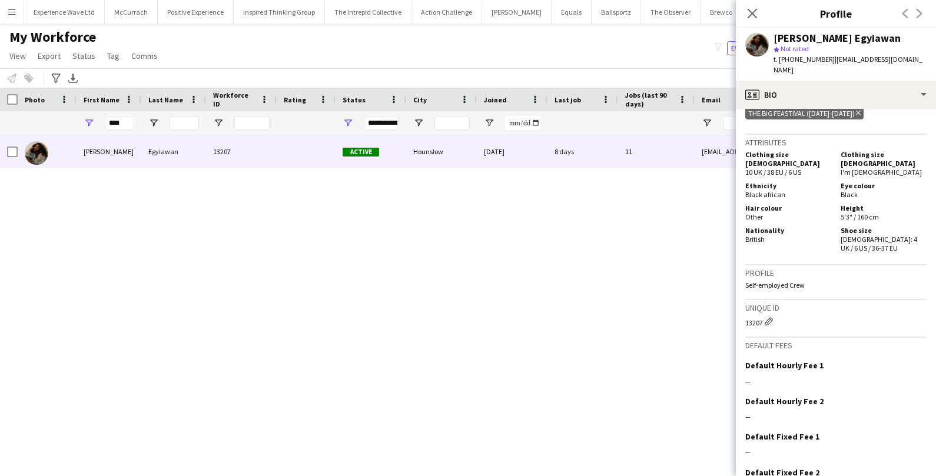
scroll to position [614, 0]
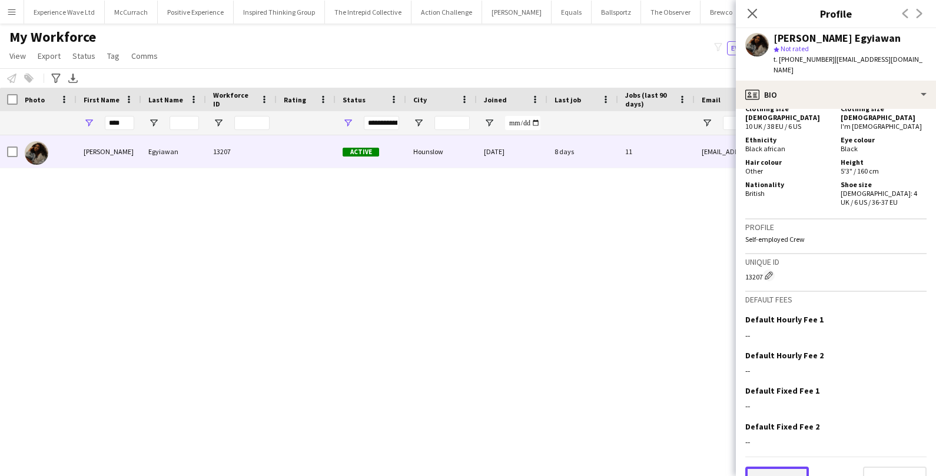
click at [765, 467] on button "Previous" at bounding box center [778, 479] width 64 height 24
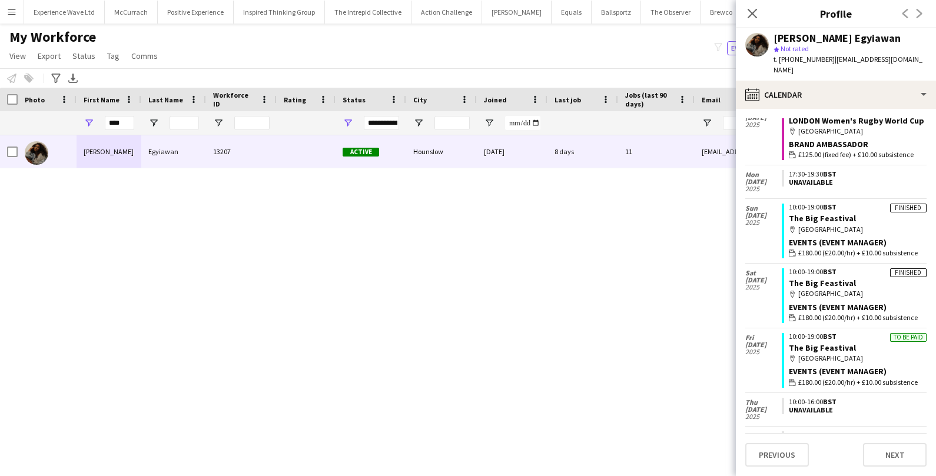
scroll to position [51, 0]
click at [848, 236] on div "Events (Event Manager)" at bounding box center [858, 241] width 138 height 11
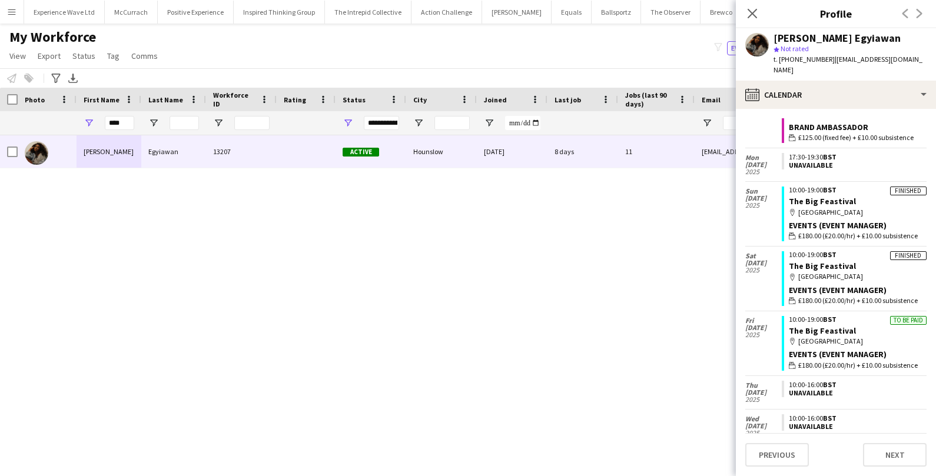
scroll to position [66, 0]
click at [577, 75] on div "Notify workforce Add to tag Select at least one crew to tag him or her. Advance…" at bounding box center [468, 77] width 936 height 19
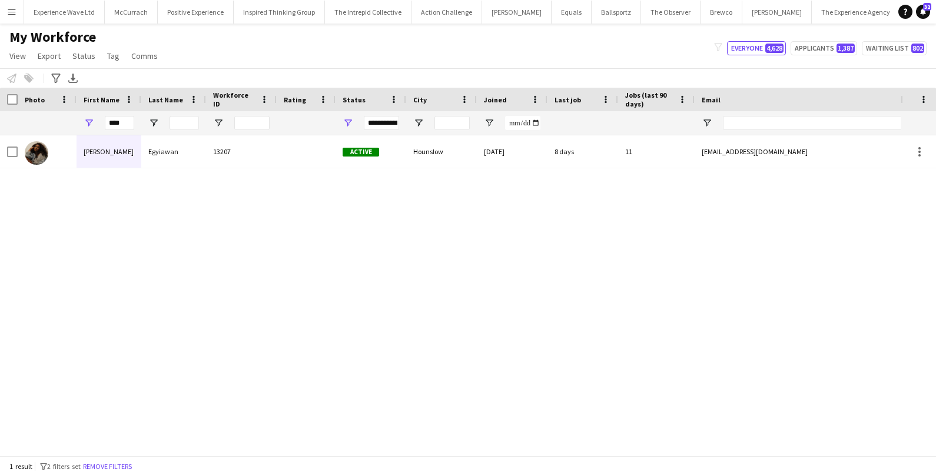
click at [18, 11] on button "Menu" at bounding box center [12, 12] width 24 height 24
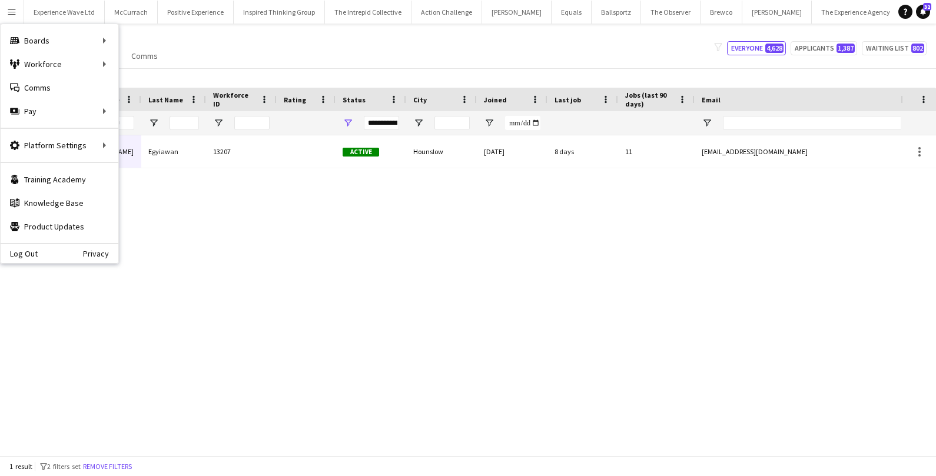
click at [351, 54] on div "My Workforce View Views Default view New view Update view Delete view Edit name…" at bounding box center [468, 48] width 936 height 40
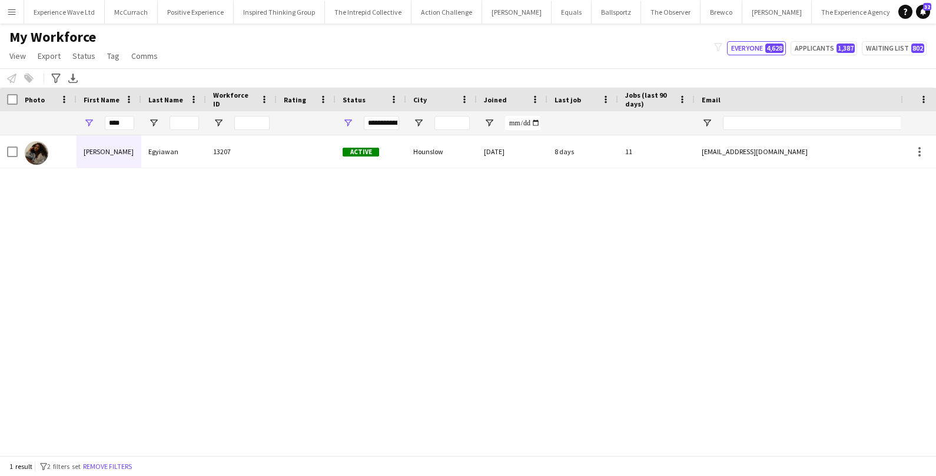
click at [11, 16] on button "Menu" at bounding box center [12, 12] width 24 height 24
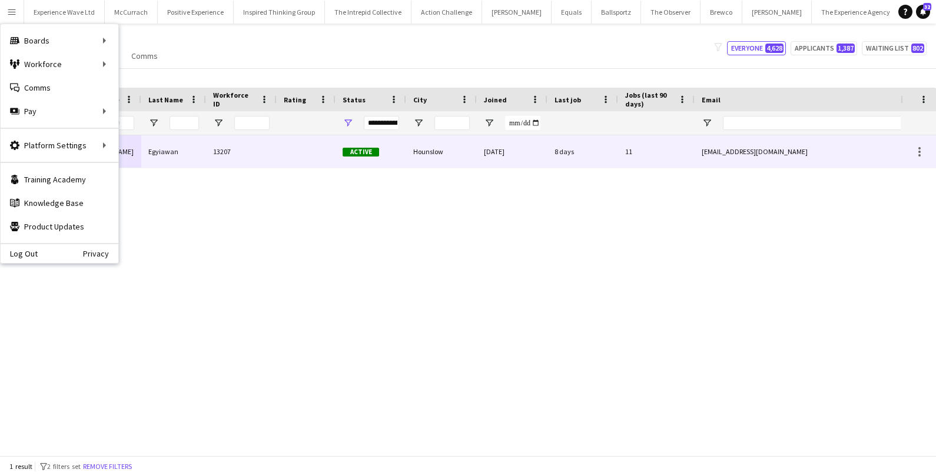
click at [146, 163] on div "Egyiawan" at bounding box center [173, 151] width 65 height 32
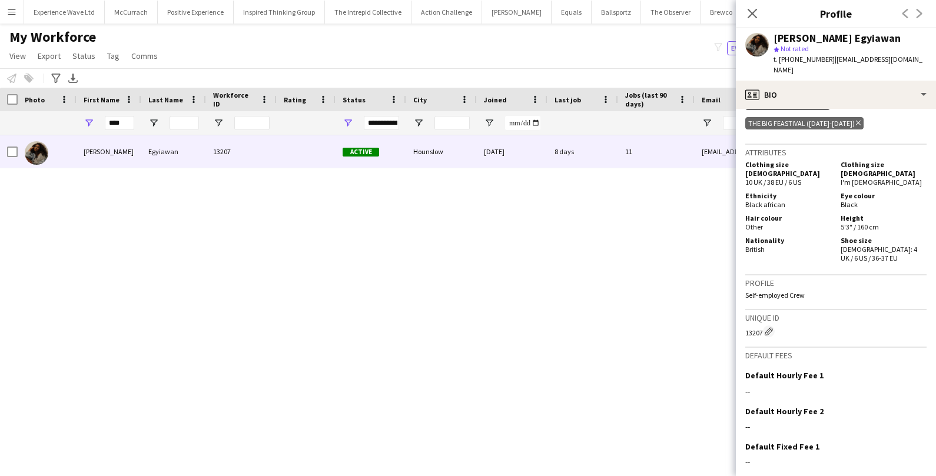
scroll to position [614, 0]
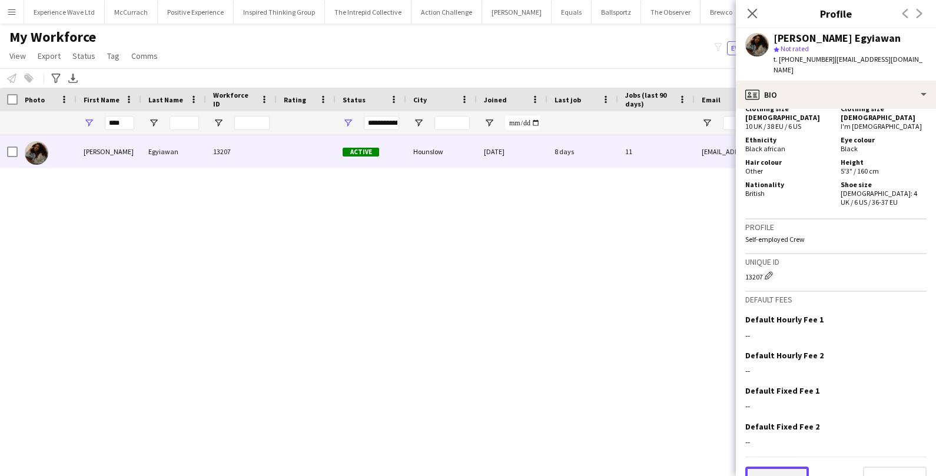
click at [762, 467] on button "Previous" at bounding box center [778, 479] width 64 height 24
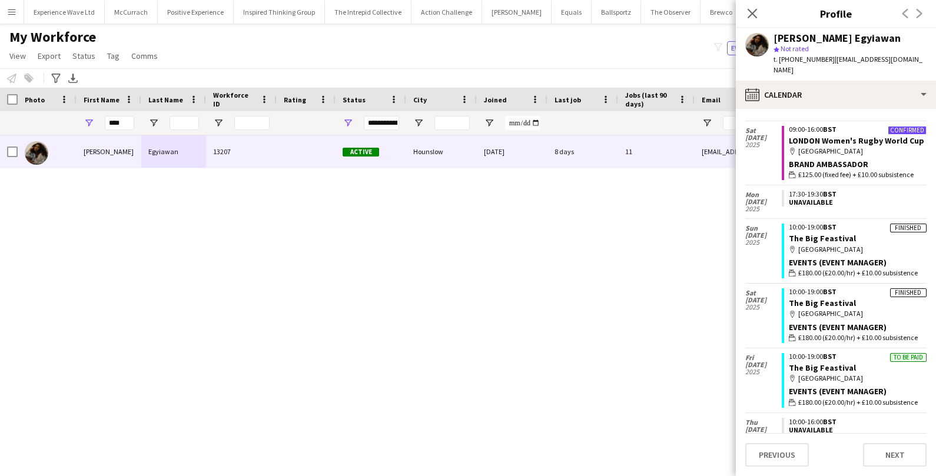
scroll to position [32, 0]
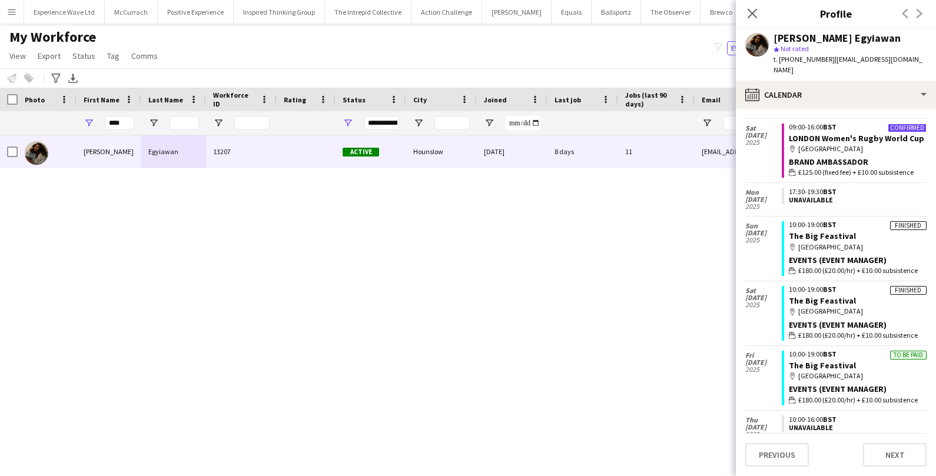
click at [759, 352] on span "Fri" at bounding box center [764, 355] width 37 height 7
click at [819, 360] on link "The Big Feastival" at bounding box center [822, 365] width 67 height 11
drag, startPoint x: 123, startPoint y: 125, endPoint x: 69, endPoint y: 124, distance: 53.6
click at [70, 124] on div "****" at bounding box center [638, 123] width 1277 height 24
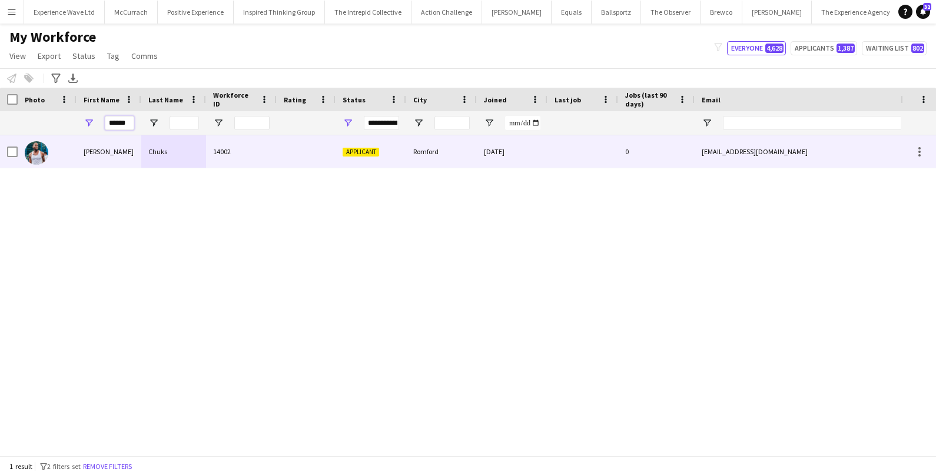
type input "******"
click at [80, 161] on div "Reginald" at bounding box center [109, 151] width 65 height 32
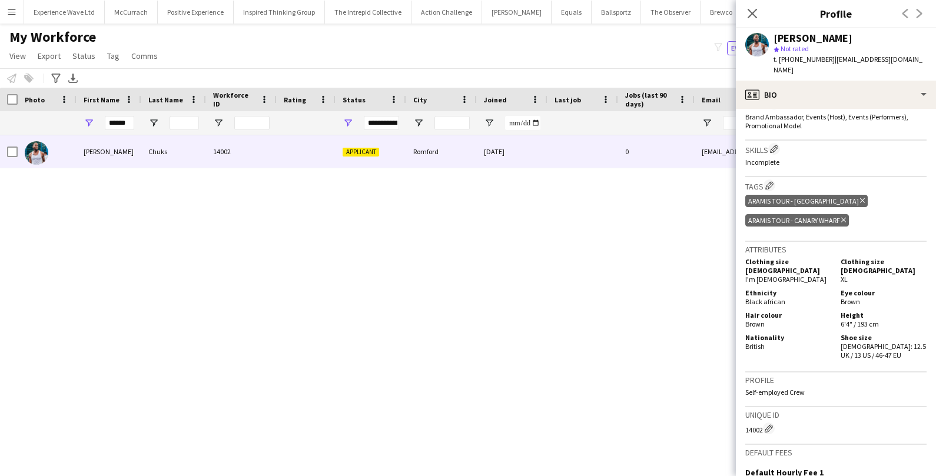
scroll to position [526, 0]
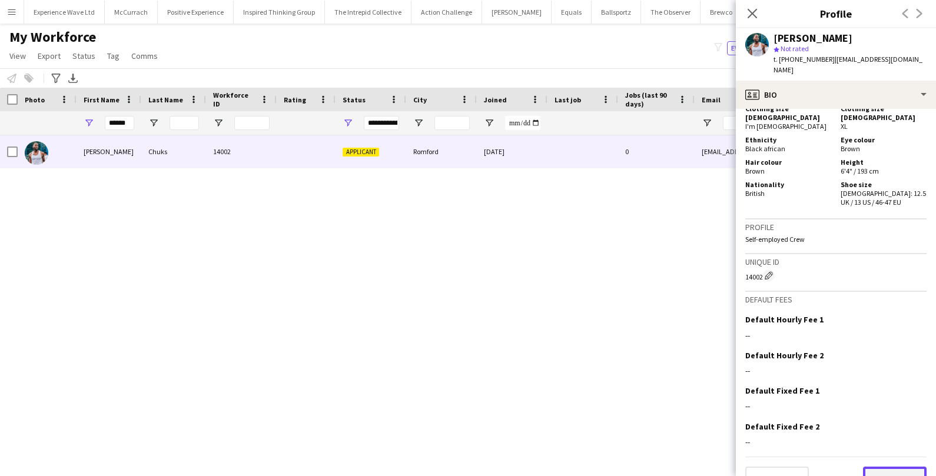
click at [901, 467] on button "Next" at bounding box center [895, 479] width 64 height 24
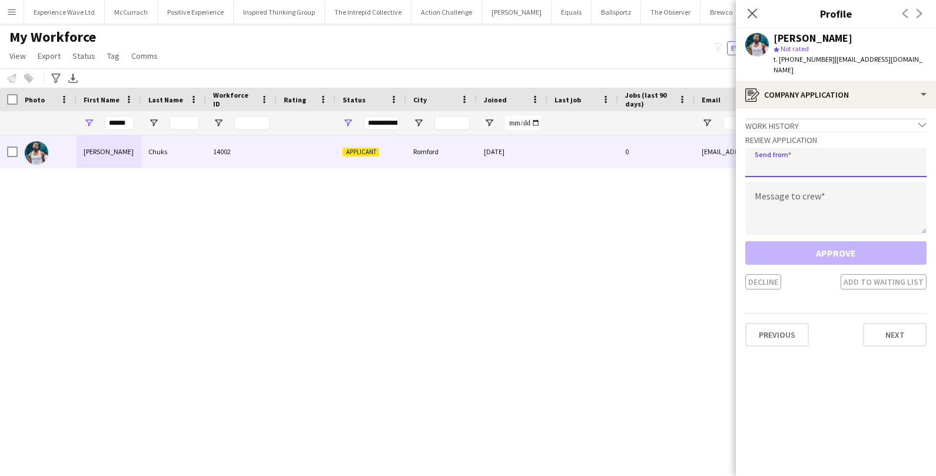
click at [784, 155] on input "email" at bounding box center [836, 162] width 181 height 29
type input "**********"
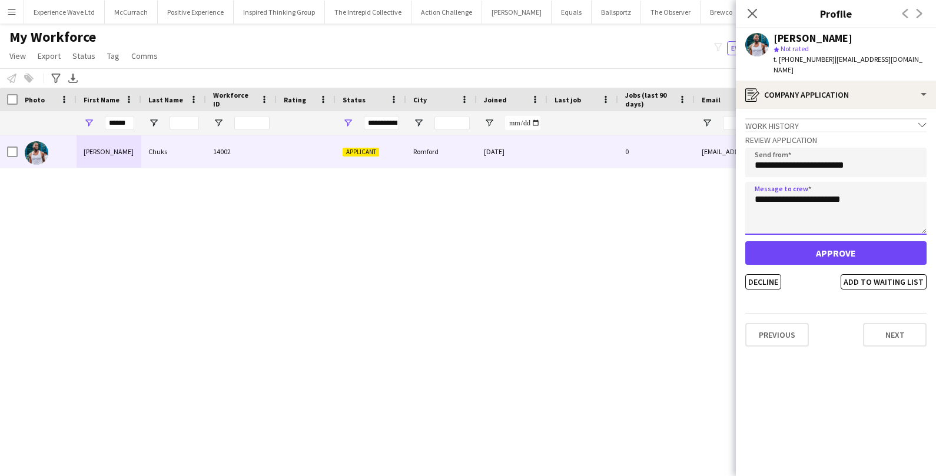
type textarea "**********"
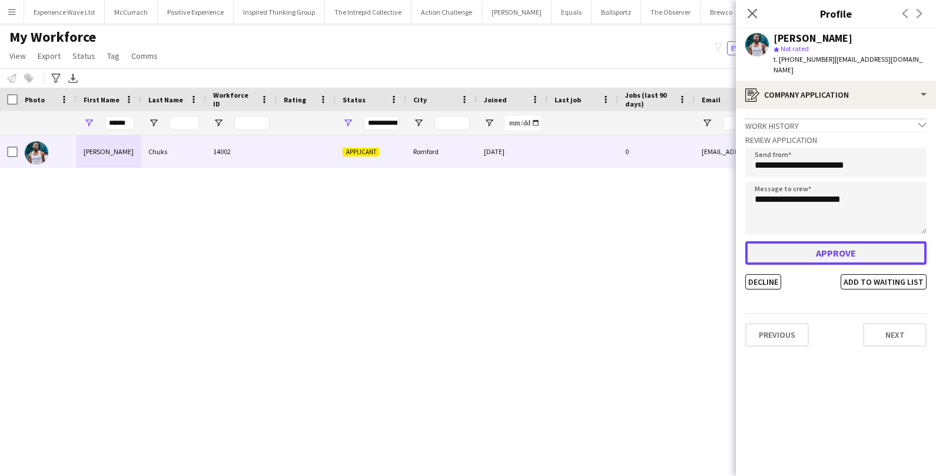
click at [886, 241] on button "Approve" at bounding box center [836, 253] width 181 height 24
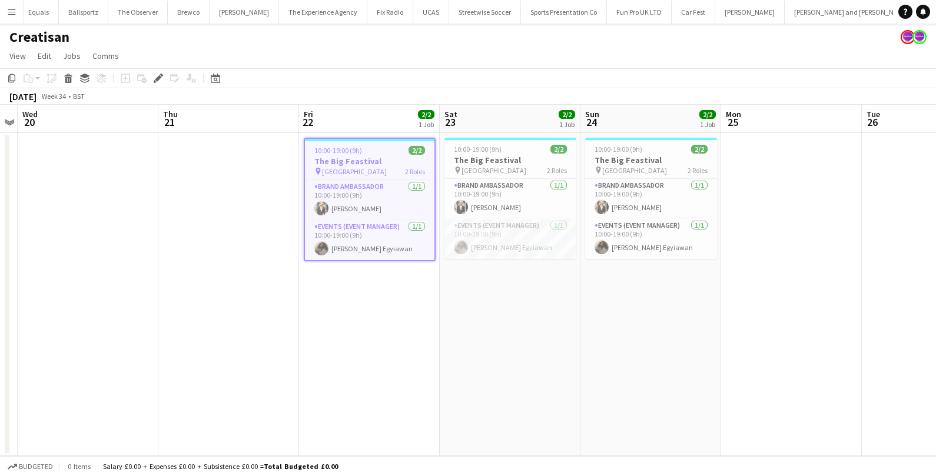
scroll to position [0, 537]
click at [372, 239] on app-card-role "Events (Event Manager) [DATE] 10:00-19:00 (9h) [PERSON_NAME]" at bounding box center [370, 240] width 130 height 40
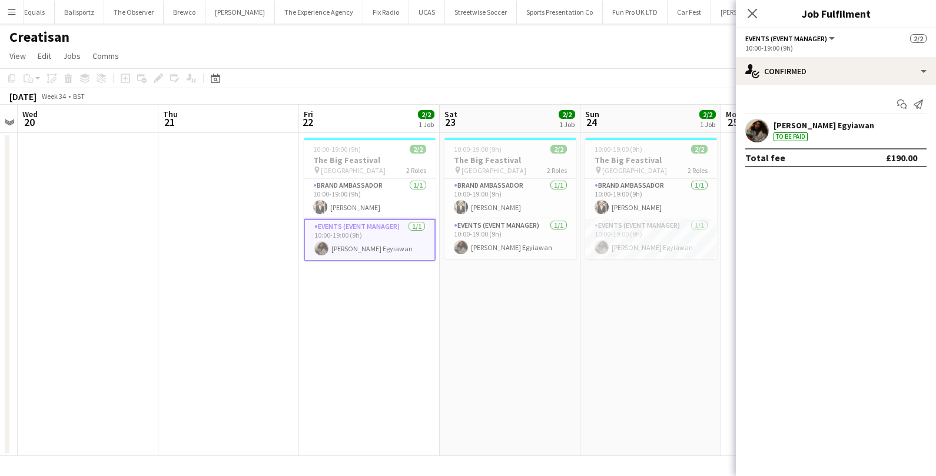
click at [819, 130] on div "[PERSON_NAME] Egyiawan" at bounding box center [824, 125] width 101 height 11
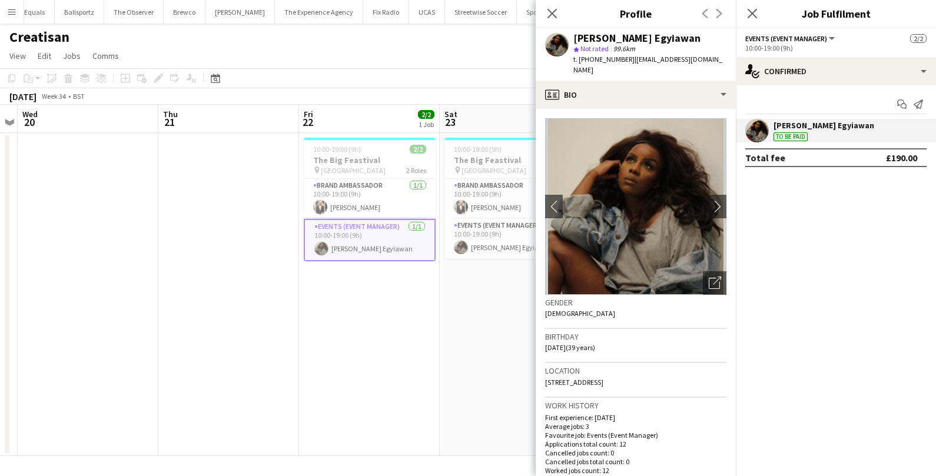
click at [475, 342] on app-date-cell "10:00-19:00 (9h) 2/2 The Big Feastival pin Oxfordshire 2 Roles Brand Ambassador…" at bounding box center [510, 294] width 141 height 323
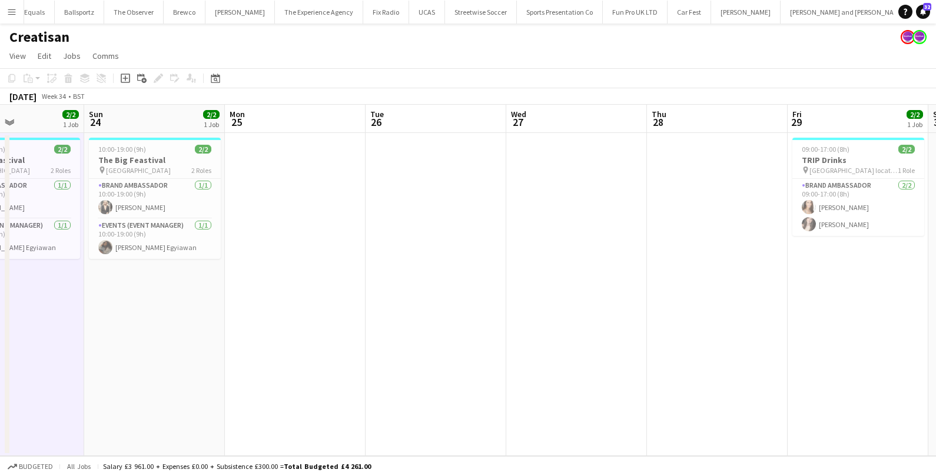
scroll to position [0, 340]
click at [172, 253] on app-card-role "Events (Event Manager) 1/1 10:00-19:00 (9h) Odilia Egyiawan" at bounding box center [153, 239] width 132 height 40
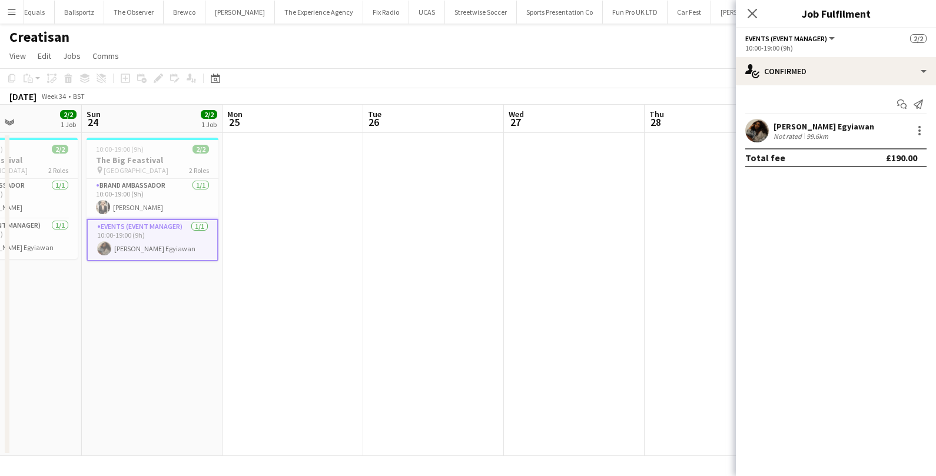
click at [154, 301] on app-date-cell "10:00-19:00 (9h) 2/2 The Big Feastival pin Oxfordshire 2 Roles Brand Ambassador…" at bounding box center [152, 294] width 141 height 323
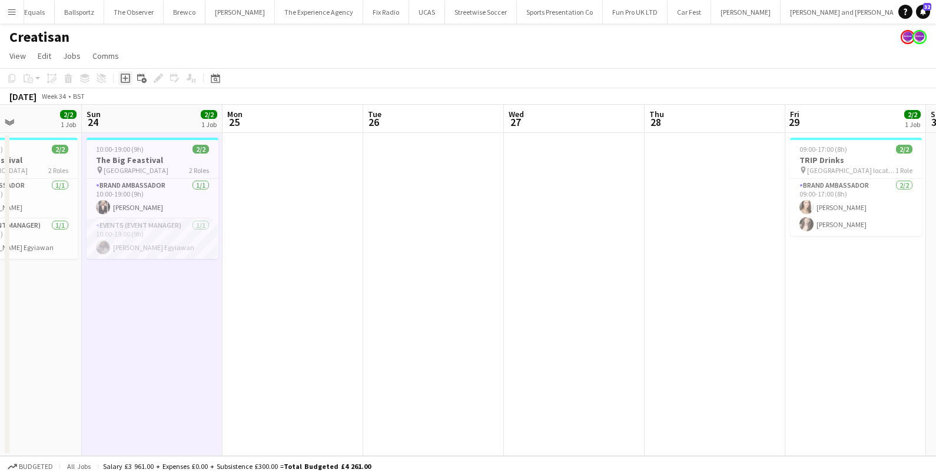
click at [129, 79] on icon at bounding box center [125, 78] width 9 height 9
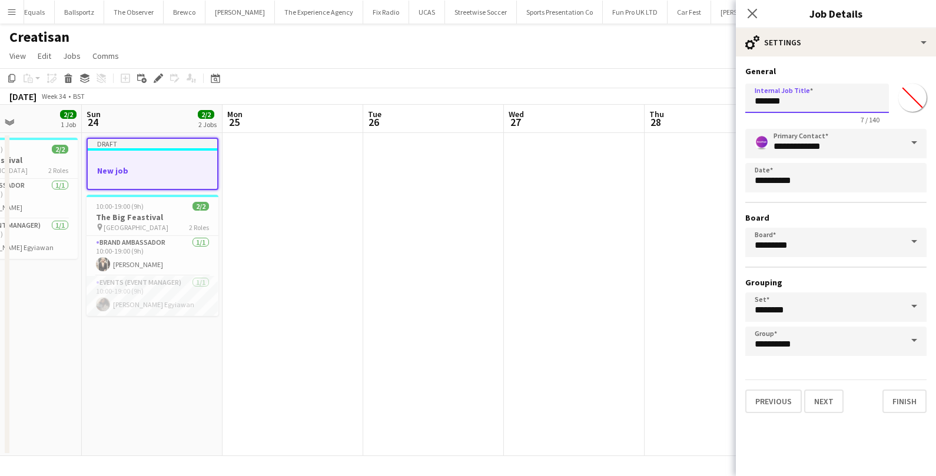
drag, startPoint x: 795, startPoint y: 99, endPoint x: 711, endPoint y: 101, distance: 83.7
click at [711, 101] on body "Menu Boards Boards Boards All jobs Status Workforce Workforce My Workforce Recr…" at bounding box center [468, 238] width 936 height 476
click at [472, 73] on app-toolbar "Copy Paste Paste Command V Paste with crew Command Shift V Paste linked Job Del…" at bounding box center [468, 78] width 936 height 20
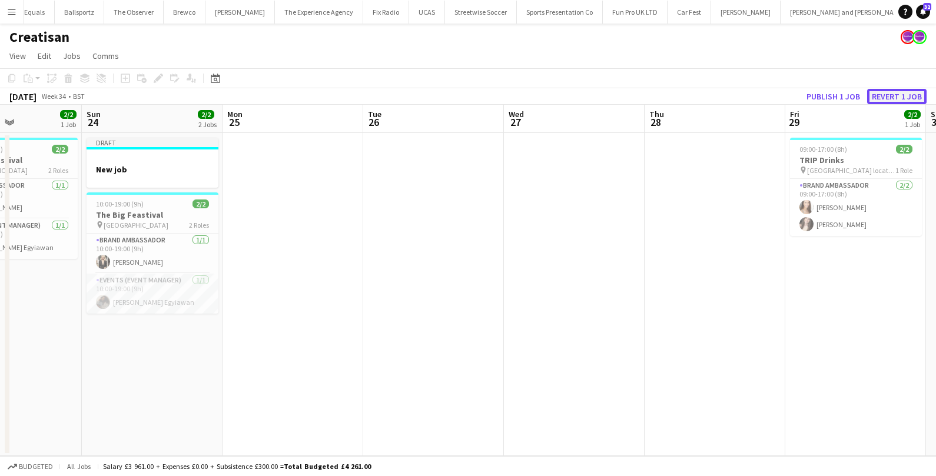
click at [879, 97] on button "Revert 1 job" at bounding box center [897, 96] width 59 height 15
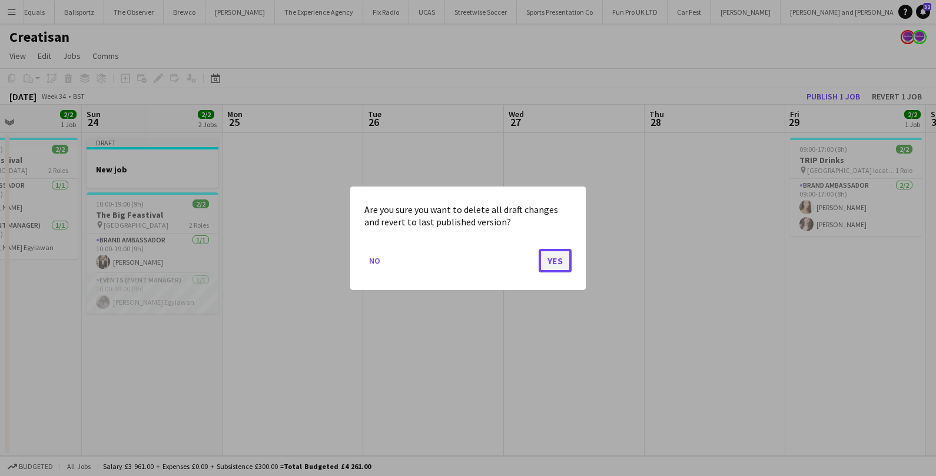
click at [549, 267] on button "Yes" at bounding box center [555, 261] width 33 height 24
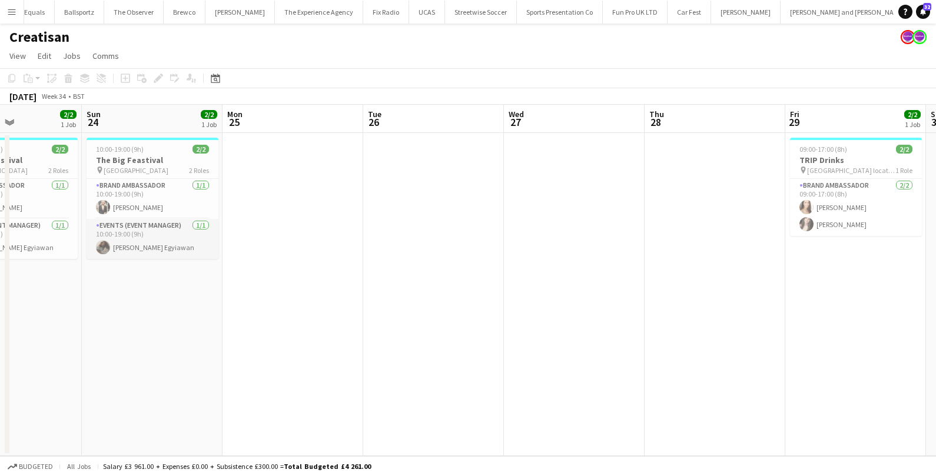
click at [127, 246] on app-card-role "Events (Event Manager) 1/1 10:00-19:00 (9h) Odilia Egyiawan" at bounding box center [153, 239] width 132 height 40
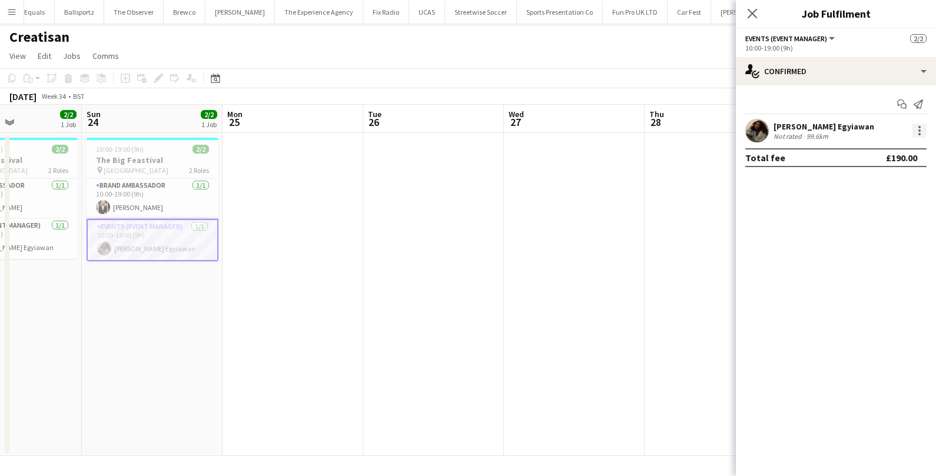
click at [921, 135] on div at bounding box center [920, 131] width 14 height 14
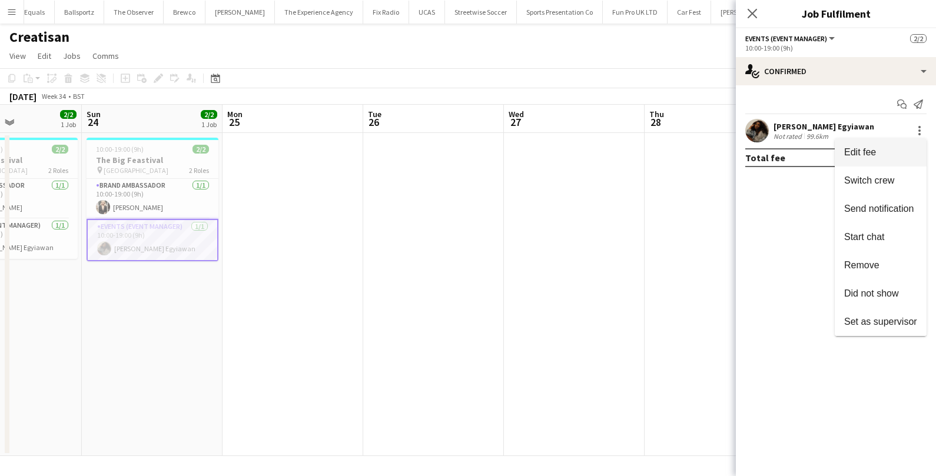
click at [882, 151] on span "Edit fee" at bounding box center [881, 152] width 73 height 11
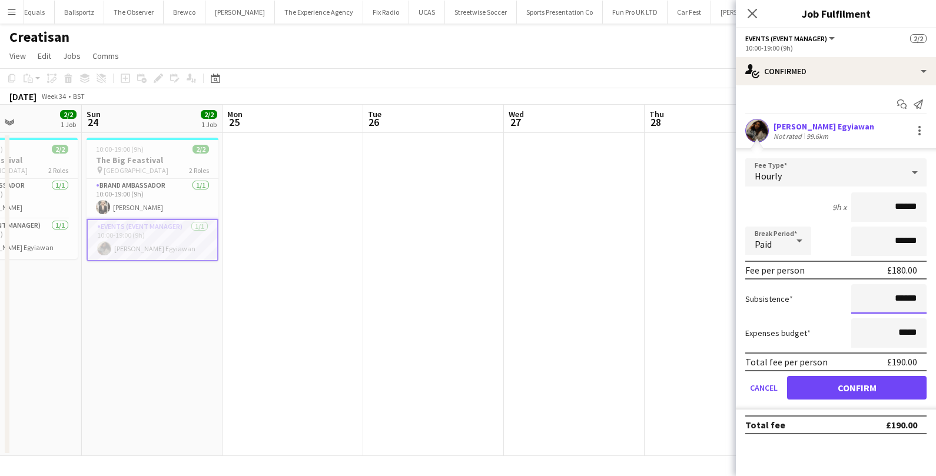
drag, startPoint x: 919, startPoint y: 296, endPoint x: 874, endPoint y: 297, distance: 45.4
click at [874, 297] on input "******" at bounding box center [889, 298] width 75 height 29
type input "**"
type input "******"
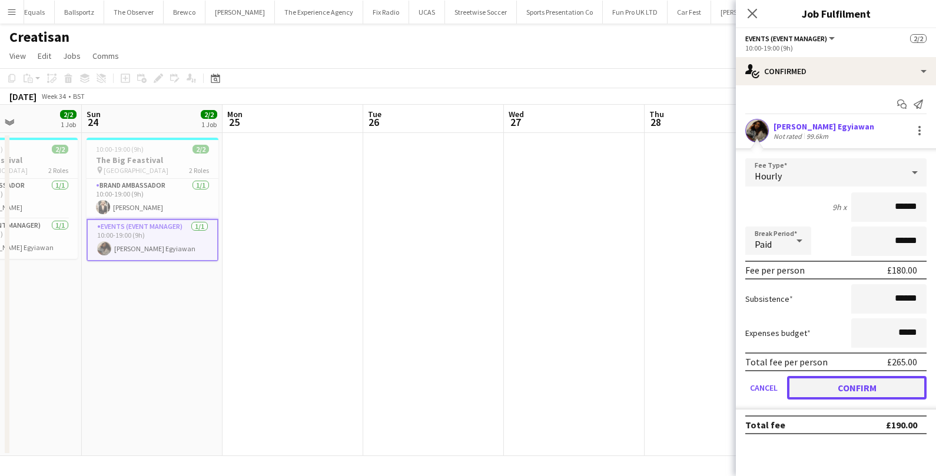
click at [885, 380] on button "Confirm" at bounding box center [857, 388] width 140 height 24
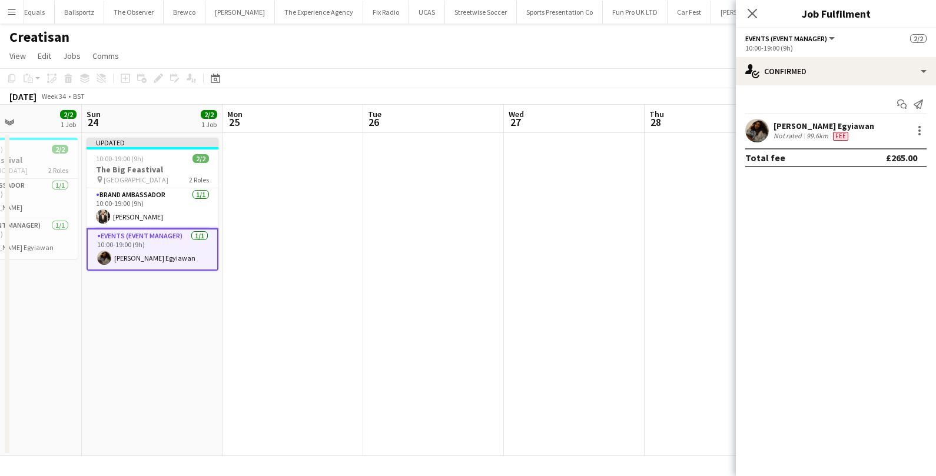
click at [466, 325] on app-date-cell at bounding box center [433, 294] width 141 height 323
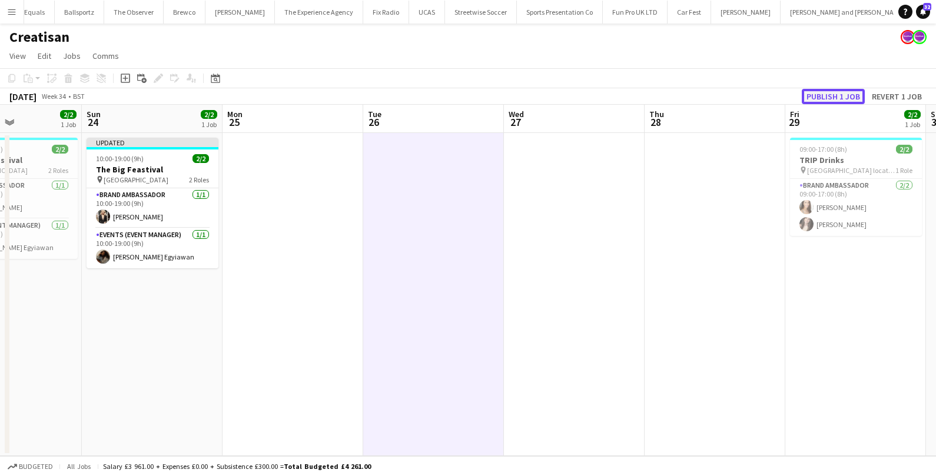
click at [841, 95] on button "Publish 1 job" at bounding box center [833, 96] width 63 height 15
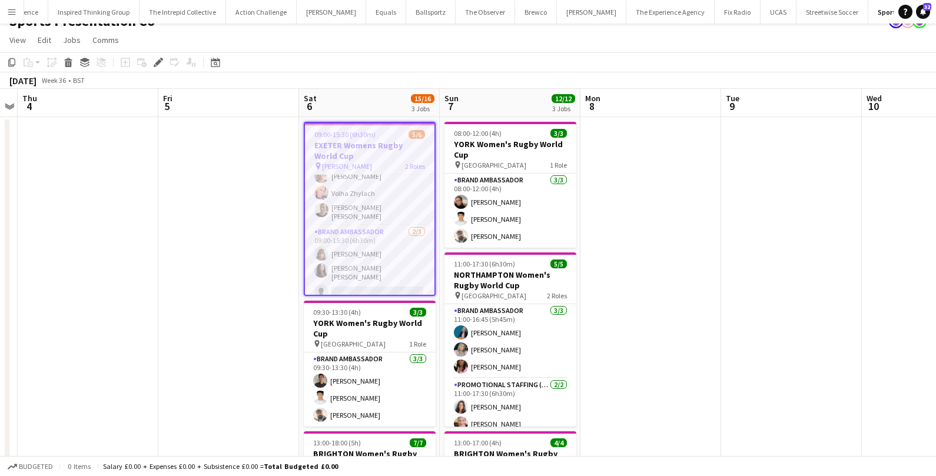
scroll to position [16, 0]
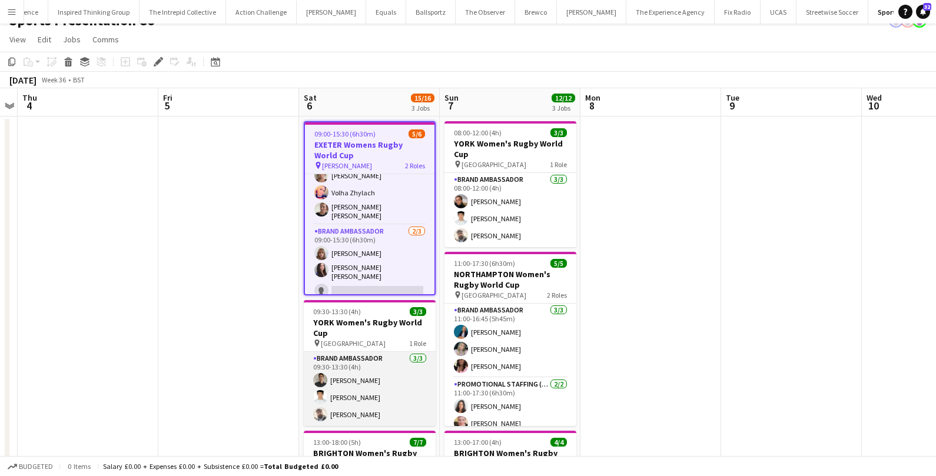
click at [353, 395] on app-card-role "Brand Ambassador [DATE] 09:30-13:30 (4h) [PERSON_NAME] [PERSON_NAME] [PERSON_NA…" at bounding box center [370, 389] width 132 height 74
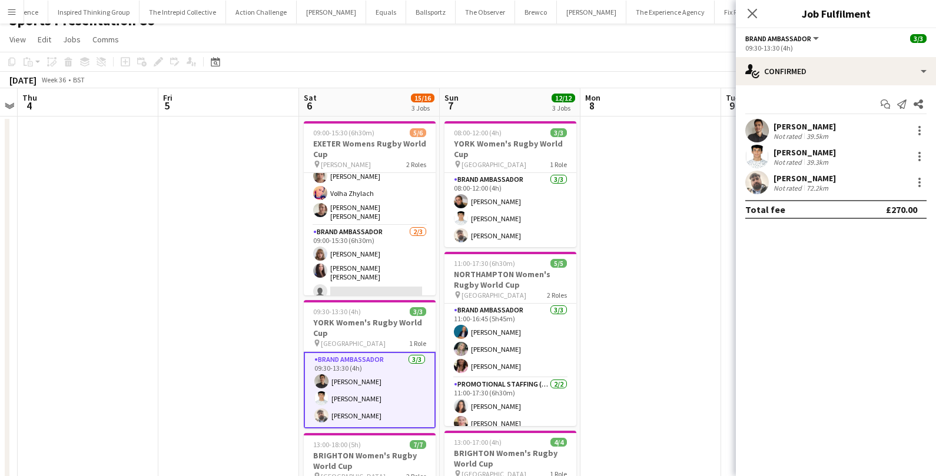
click at [893, 157] on div "[PERSON_NAME] Not rated 39.3km" at bounding box center [836, 157] width 200 height 24
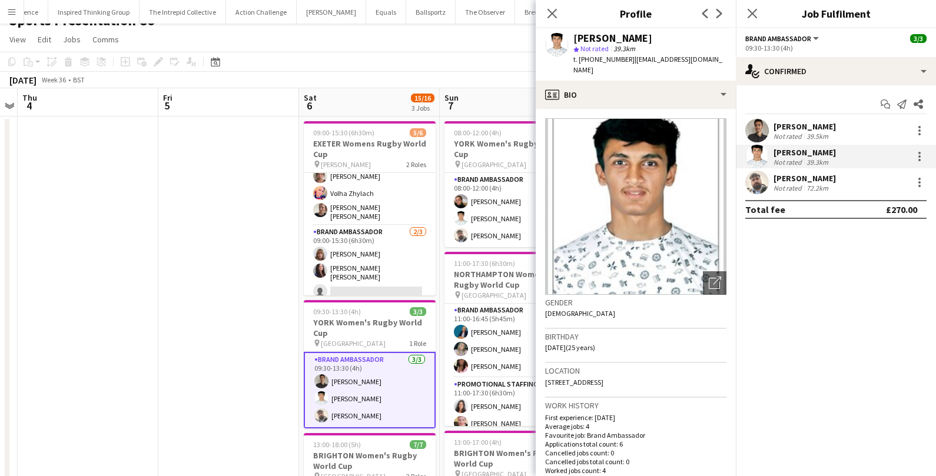
click at [237, 336] on app-date-cell at bounding box center [228, 424] width 141 height 615
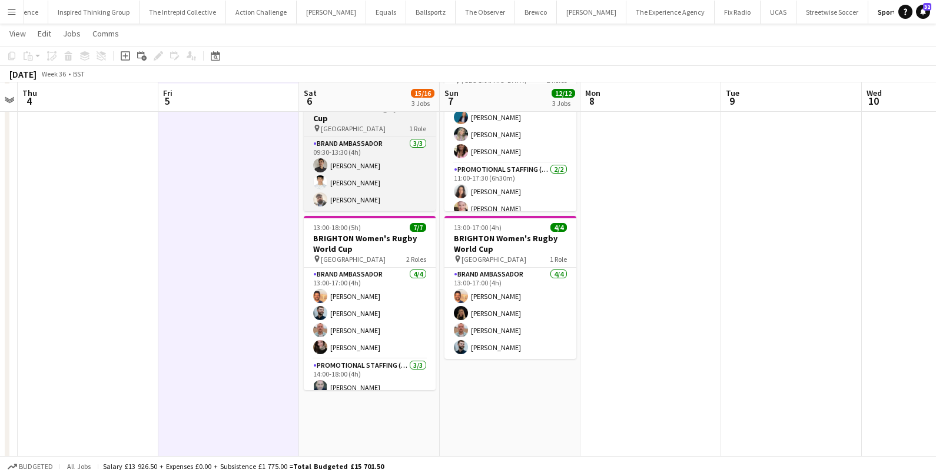
scroll to position [229, 0]
click at [339, 312] on app-card-role "Brand Ambassador [DATE] 13:00-17:00 (4h) [PERSON_NAME] [PERSON_NAME] [PERSON_NA…" at bounding box center [370, 315] width 132 height 91
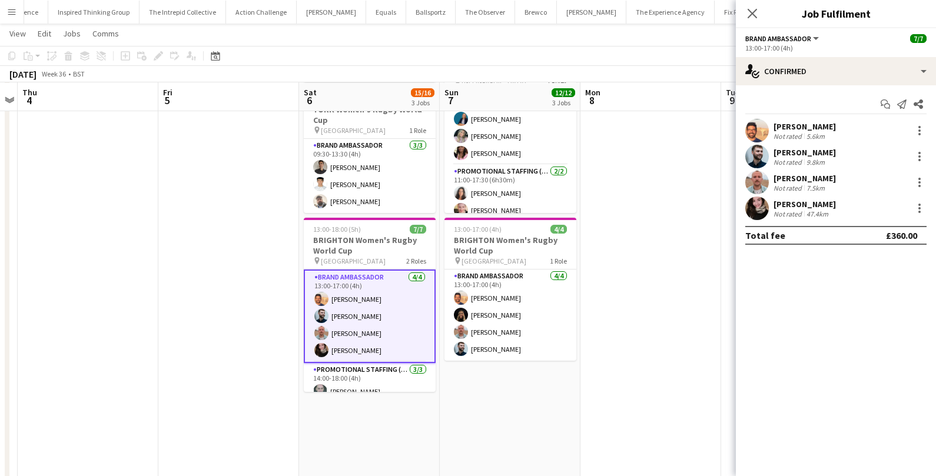
click at [821, 132] on div "5.6km" at bounding box center [816, 136] width 23 height 9
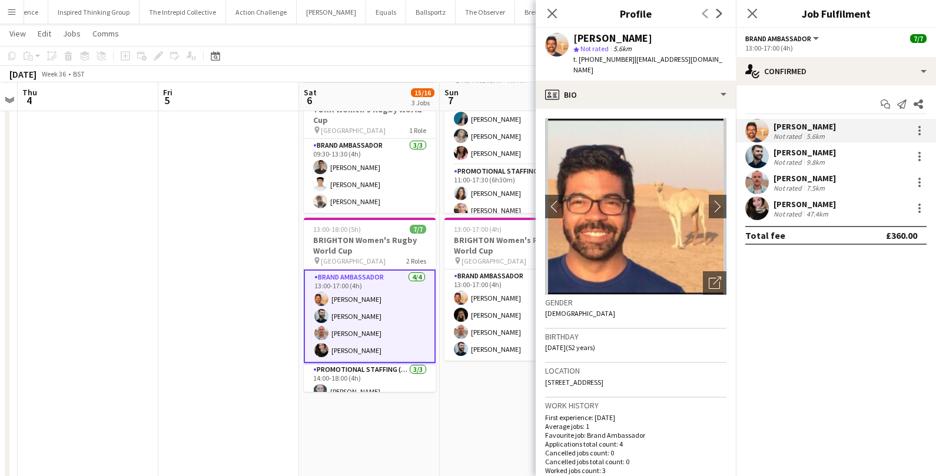
click at [805, 181] on div "[PERSON_NAME]" at bounding box center [805, 178] width 62 height 11
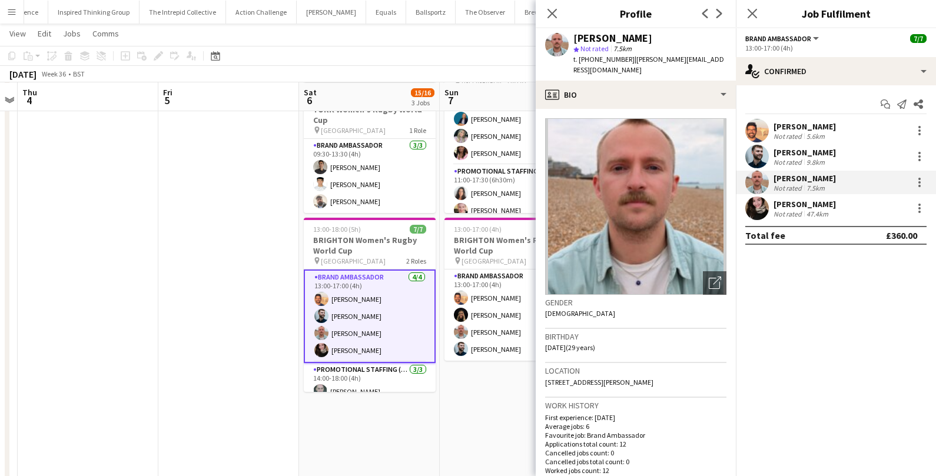
scroll to position [44, 0]
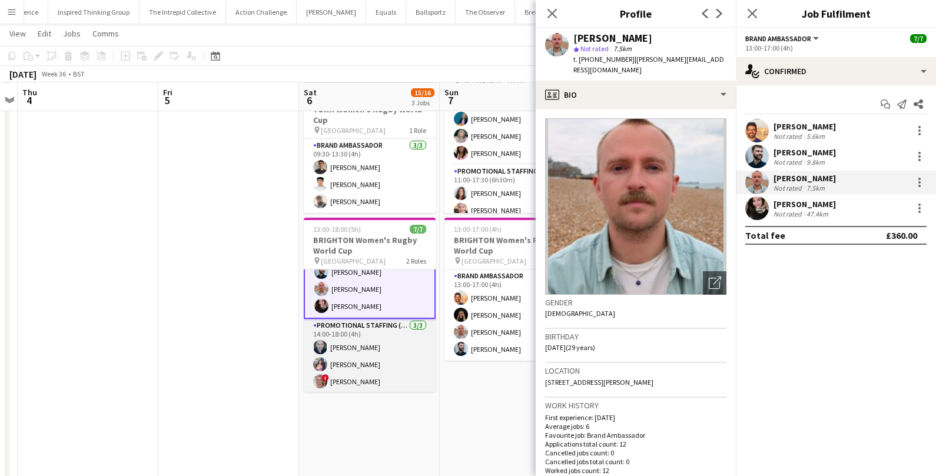
click at [370, 345] on app-card-role "Promotional Staffing (Promotional Staff) [DATE] 14:00-18:00 (4h) [PERSON_NAME] …" at bounding box center [370, 356] width 132 height 74
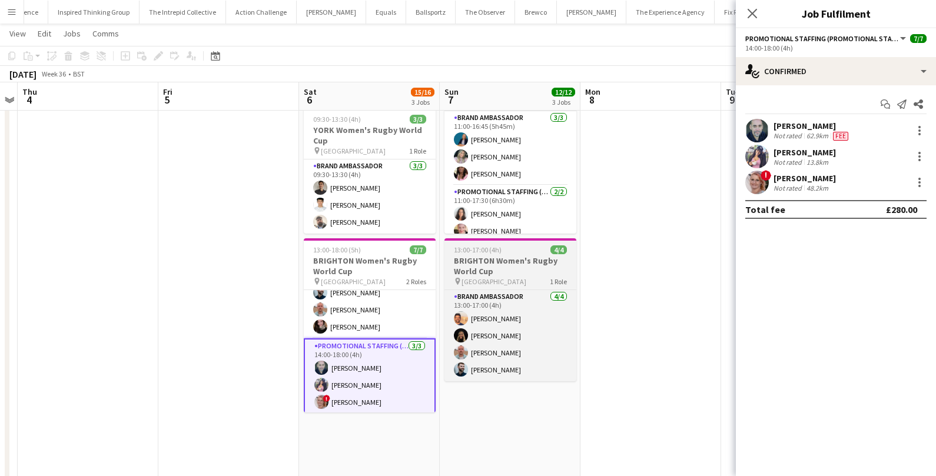
scroll to position [208, 0]
click at [506, 331] on app-card-role "Brand Ambassador 4/4 13:00-17:00 (4h) Andre Cunha Ellie Harman George Protheroe…" at bounding box center [511, 335] width 132 height 91
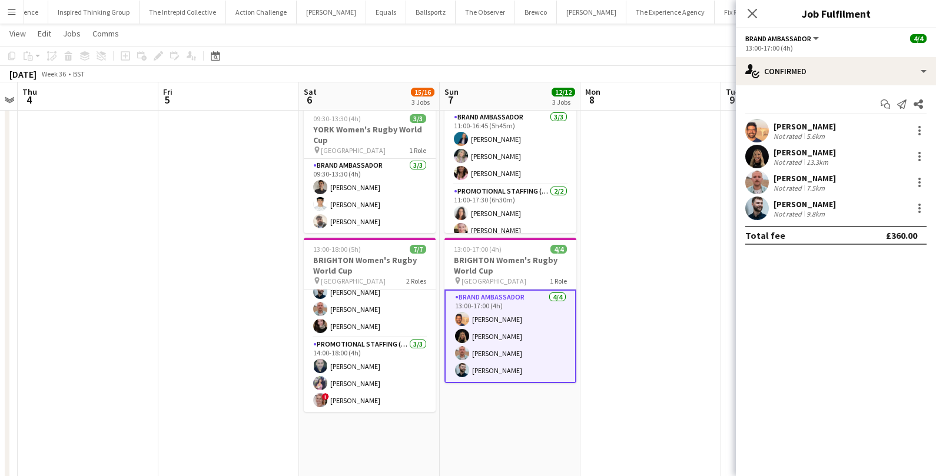
scroll to position [42, 0]
click at [803, 155] on div "Ellie Harman" at bounding box center [805, 152] width 62 height 11
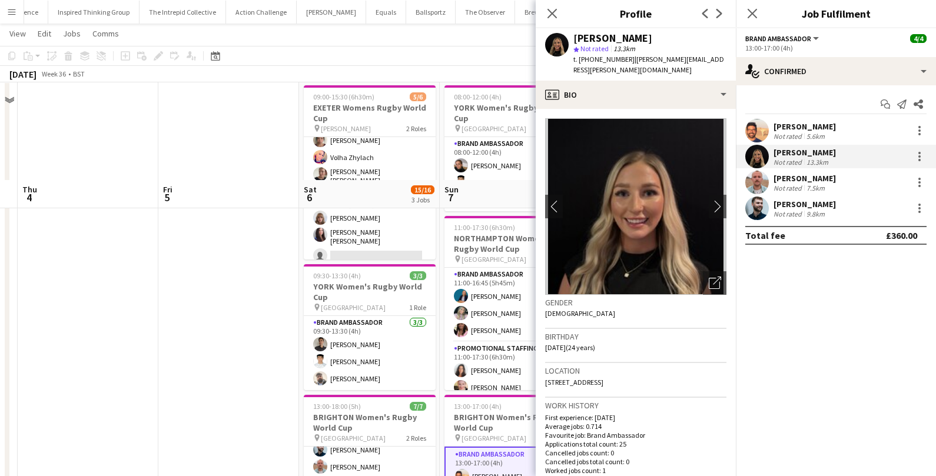
scroll to position [0, 0]
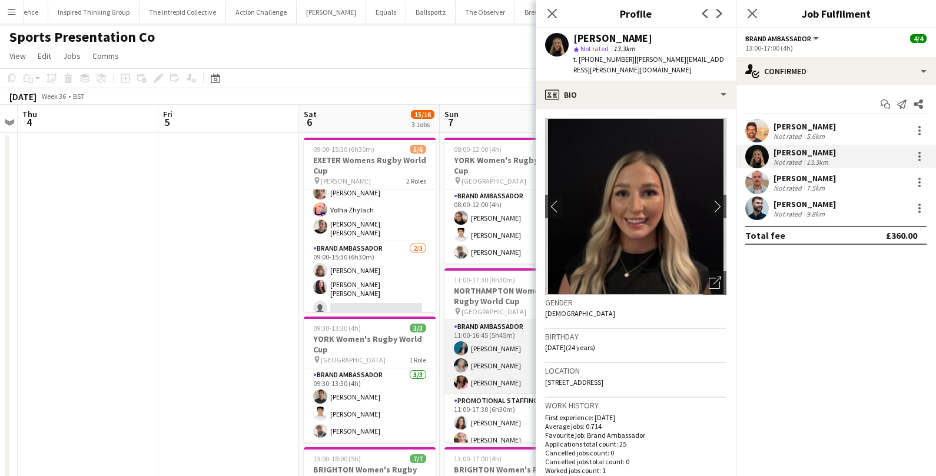
click at [498, 352] on app-card-role "Brand Ambassador 3/3 11:00-16:45 (5h45m) Anna Geary Sophie Fowler Carla Alexand…" at bounding box center [511, 357] width 132 height 74
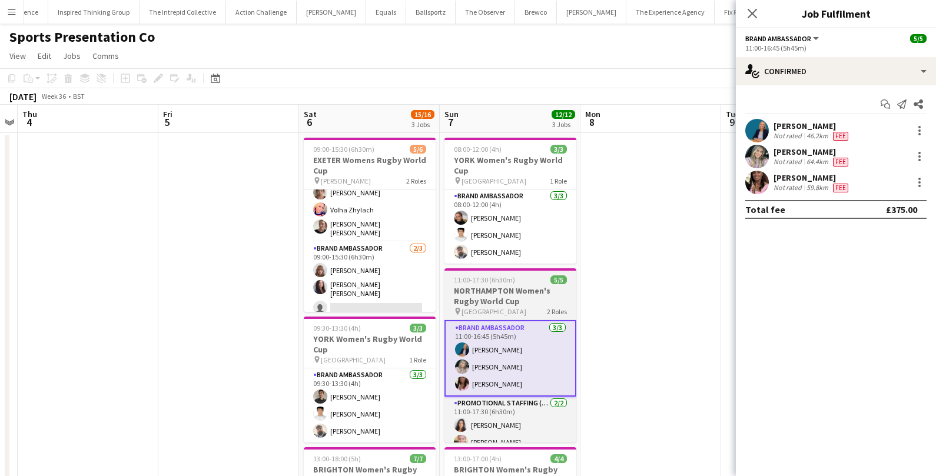
click at [515, 300] on h3 "NORTHAMPTON Women's Rugby World Cup" at bounding box center [511, 296] width 132 height 21
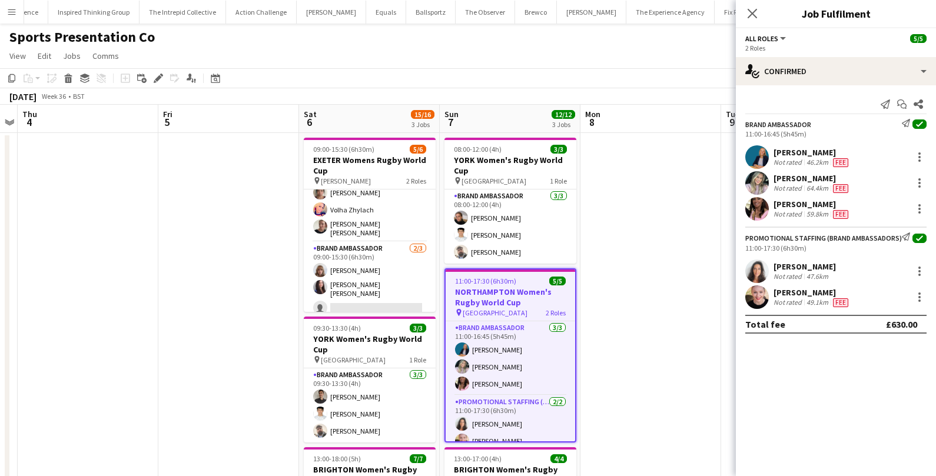
click at [616, 315] on app-date-cell at bounding box center [651, 440] width 141 height 615
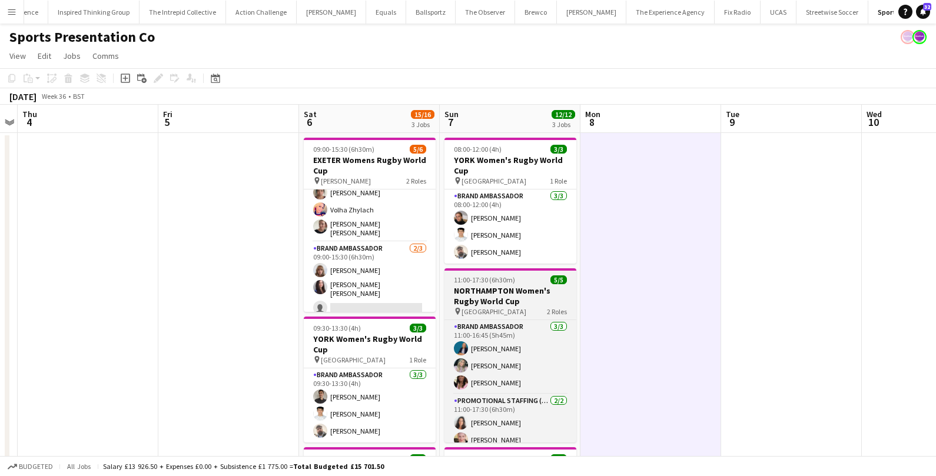
click at [524, 300] on h3 "NORTHAMPTON Women's Rugby World Cup" at bounding box center [511, 296] width 132 height 21
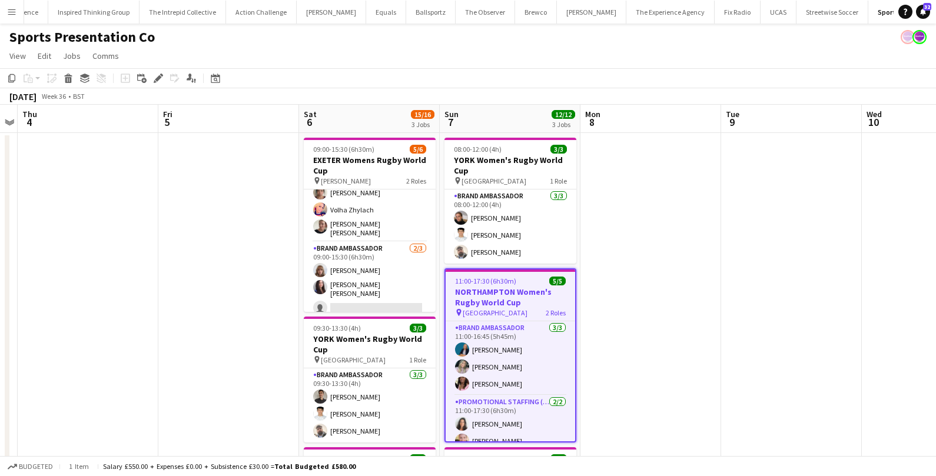
click at [518, 307] on h3 "NORTHAMPTON Women's Rugby World Cup" at bounding box center [511, 297] width 130 height 21
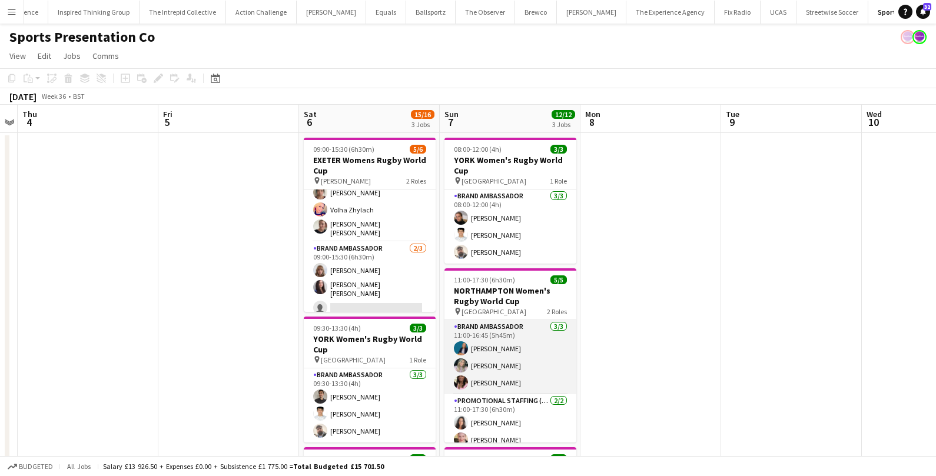
click at [481, 360] on app-card-role "Brand Ambassador 3/3 11:00-16:45 (5h45m) Anna Geary Sophie Fowler Carla Alexand…" at bounding box center [511, 357] width 132 height 74
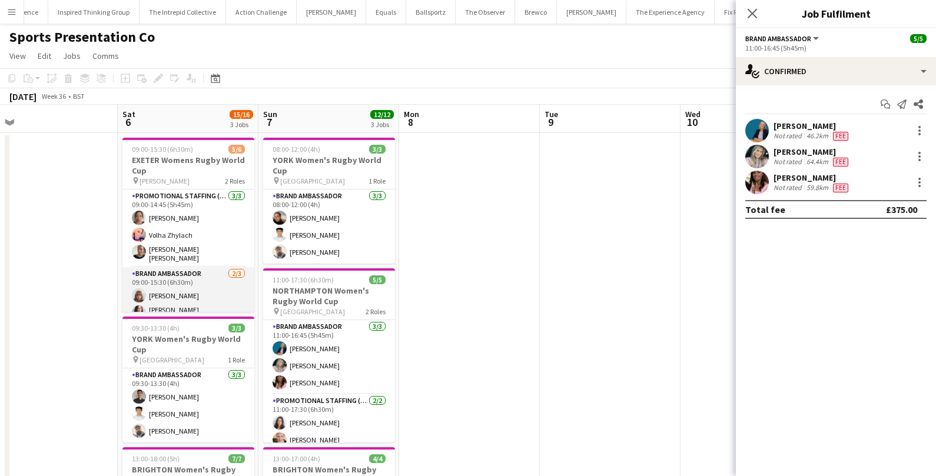
scroll to position [25, 0]
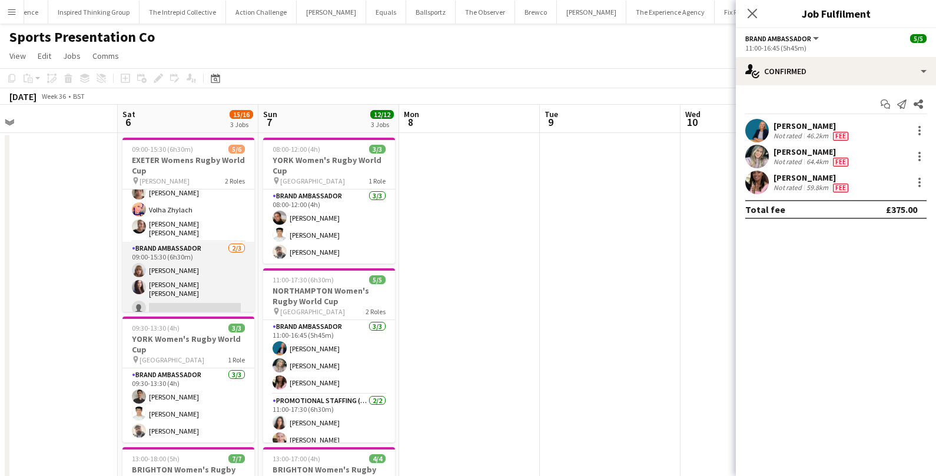
click at [189, 280] on app-card-role "Brand Ambassador 2/3 09:00-15:30 (6h30m) Caitlyn Chapman Mireia Quingles Nicola…" at bounding box center [189, 281] width 132 height 78
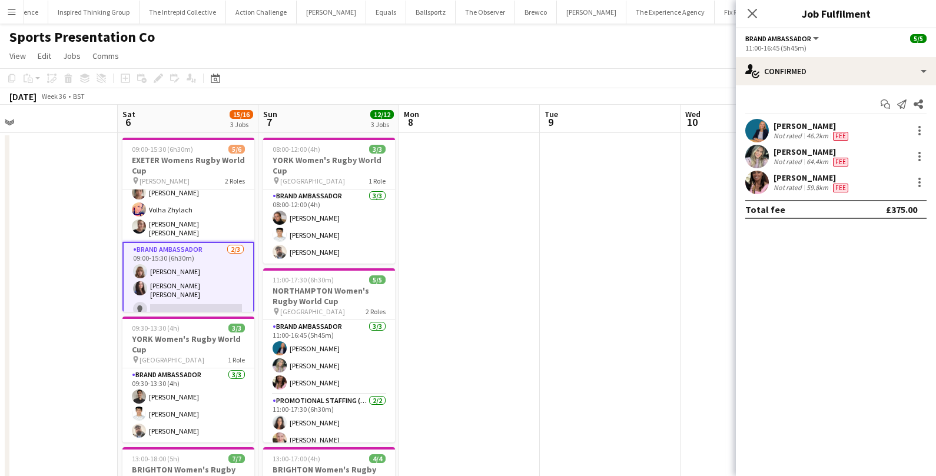
click at [192, 279] on app-card-role "Brand Ambassador 2/3 09:00-15:30 (6h30m) Caitlyn Chapman Mireia Quingles Nicola…" at bounding box center [189, 282] width 132 height 80
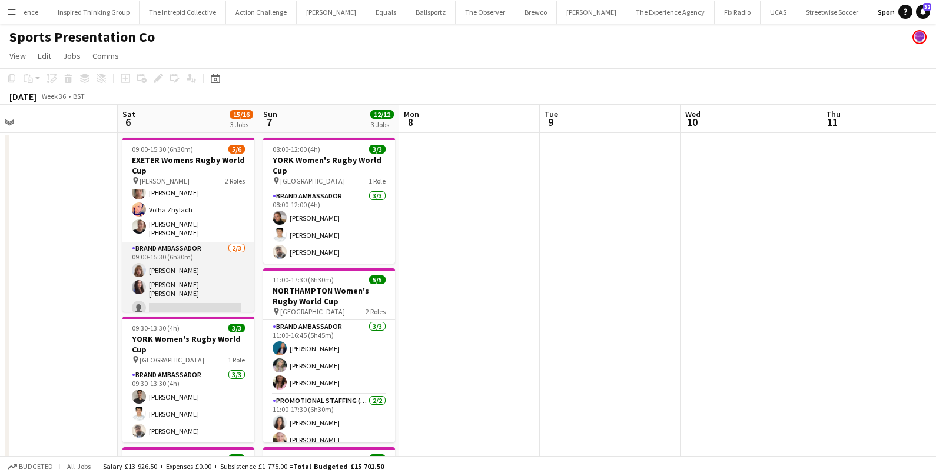
click at [192, 279] on app-card-role "Brand Ambassador 2/3 09:00-15:30 (6h30m) Caitlyn Chapman Mireia Quingles Nicola…" at bounding box center [189, 281] width 132 height 78
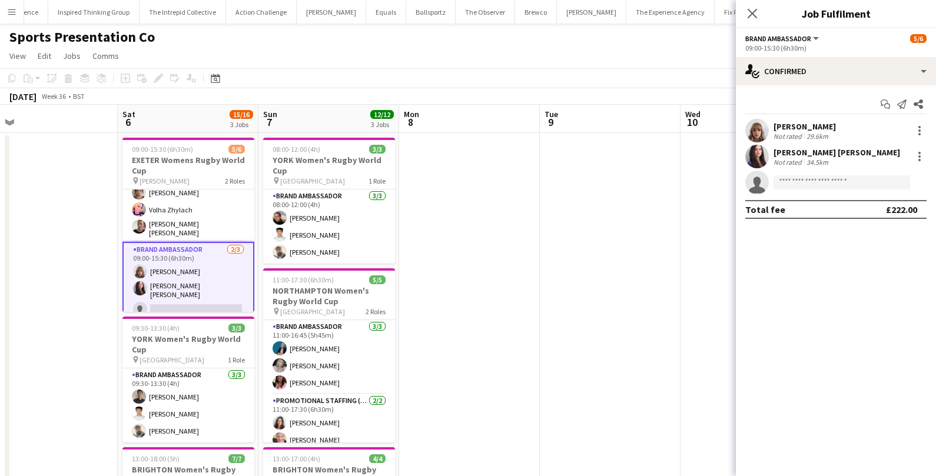
click at [803, 131] on div "Caitlyn Chapman" at bounding box center [805, 126] width 62 height 11
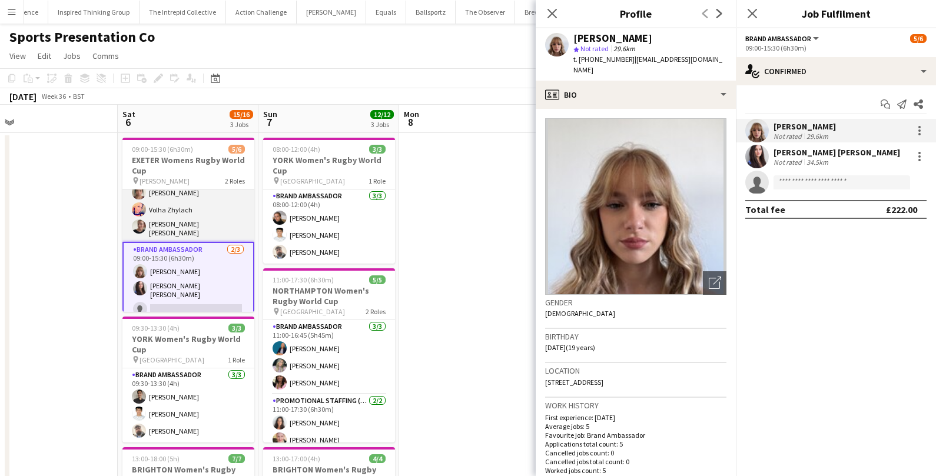
scroll to position [0, 0]
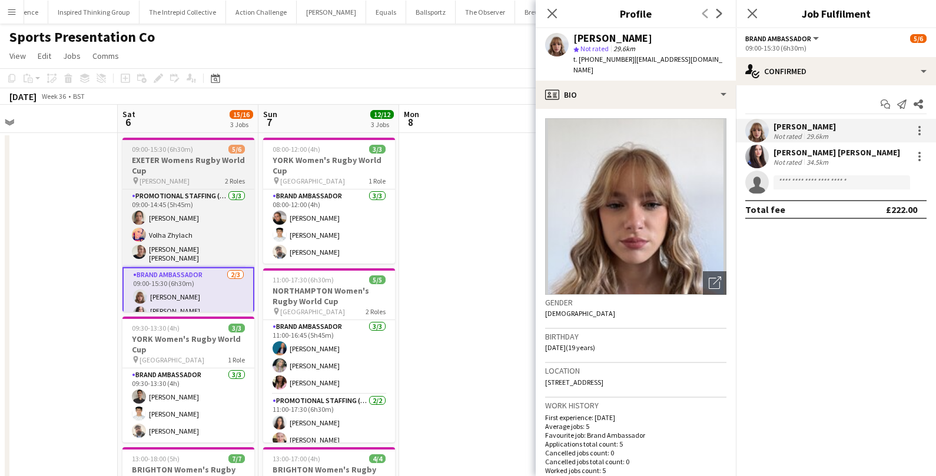
click at [185, 169] on h3 "EXETER Womens Rugby World Cup" at bounding box center [189, 165] width 132 height 21
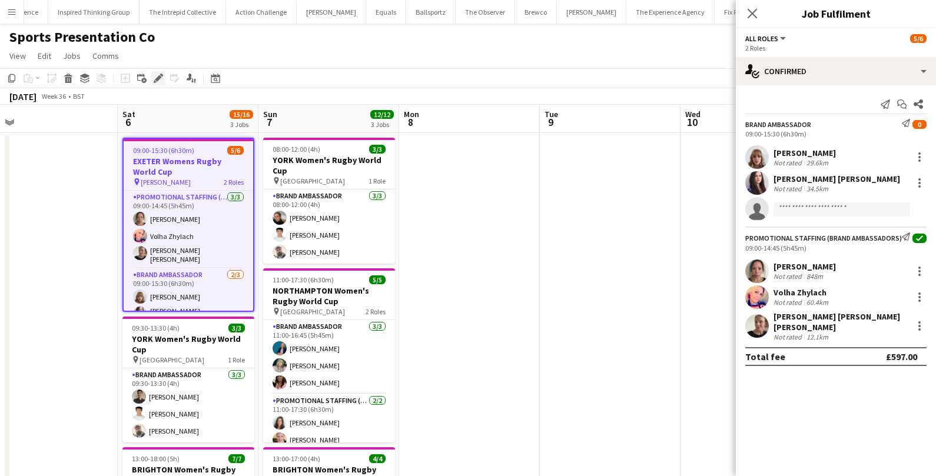
click at [155, 81] on icon "Edit" at bounding box center [158, 78] width 9 height 9
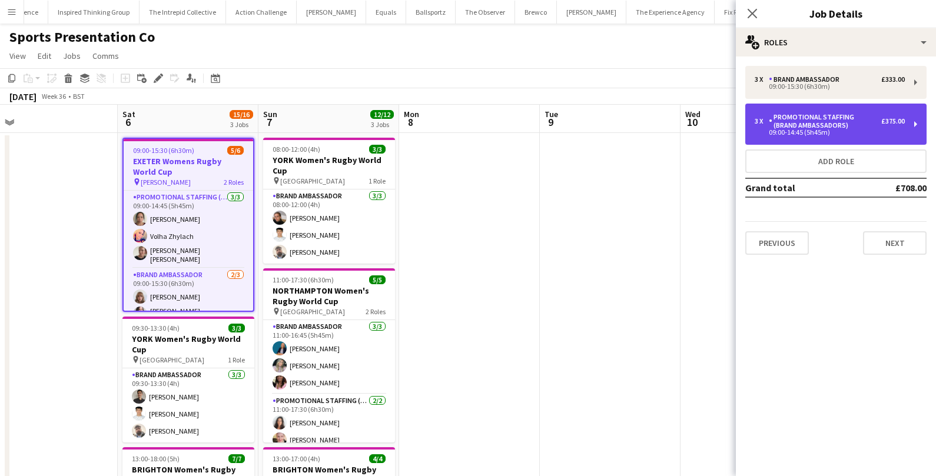
click at [817, 135] on div "09:00-14:45 (5h45m)" at bounding box center [830, 133] width 150 height 6
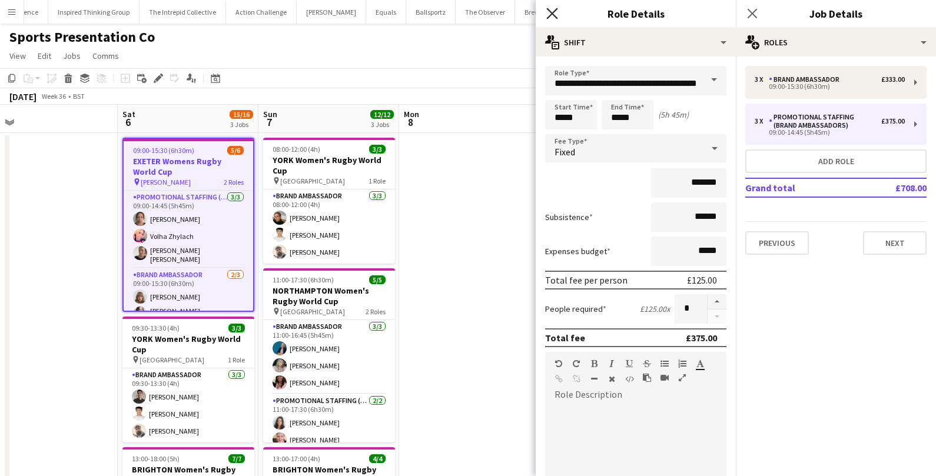
click at [551, 16] on icon at bounding box center [552, 13] width 11 height 11
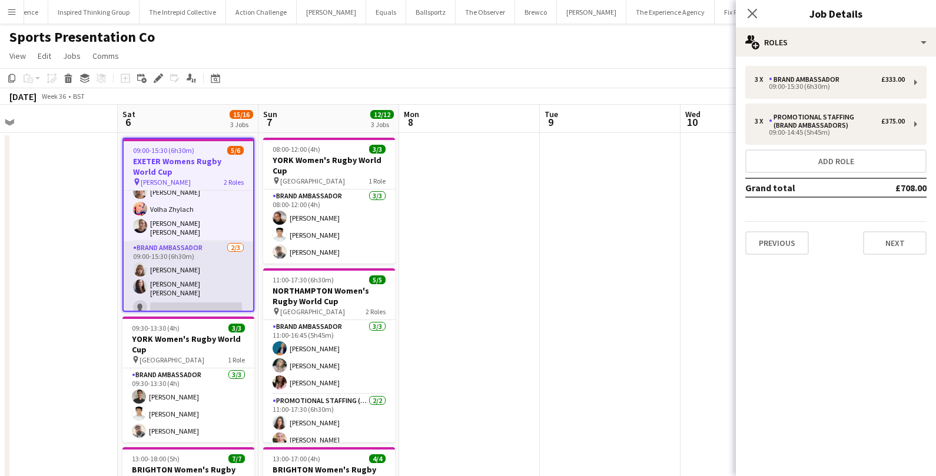
scroll to position [0, 305]
click at [186, 305] on app-card-role "Brand Ambassador 2/3 09:00-15:30 (6h30m) Caitlyn Chapman Mireia Quingles Nicola…" at bounding box center [188, 280] width 130 height 78
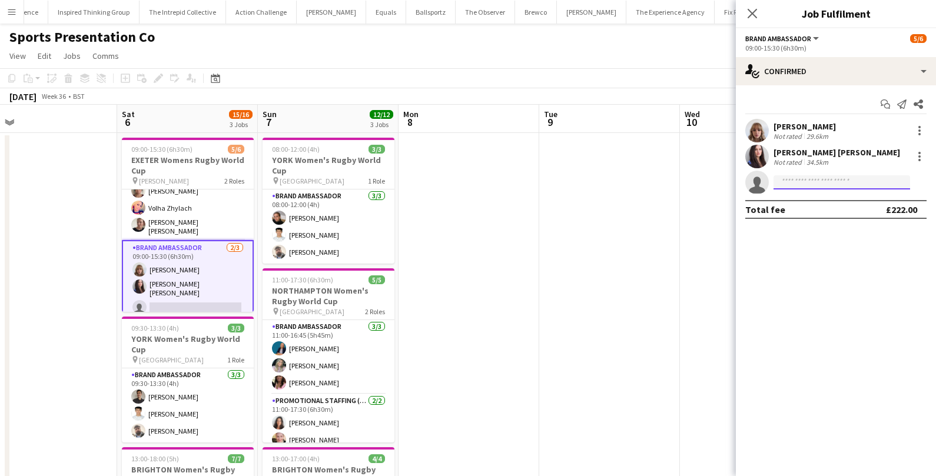
click at [822, 183] on input at bounding box center [842, 183] width 137 height 14
type input "*******"
click at [838, 215] on span "+447508275818" at bounding box center [842, 217] width 118 height 9
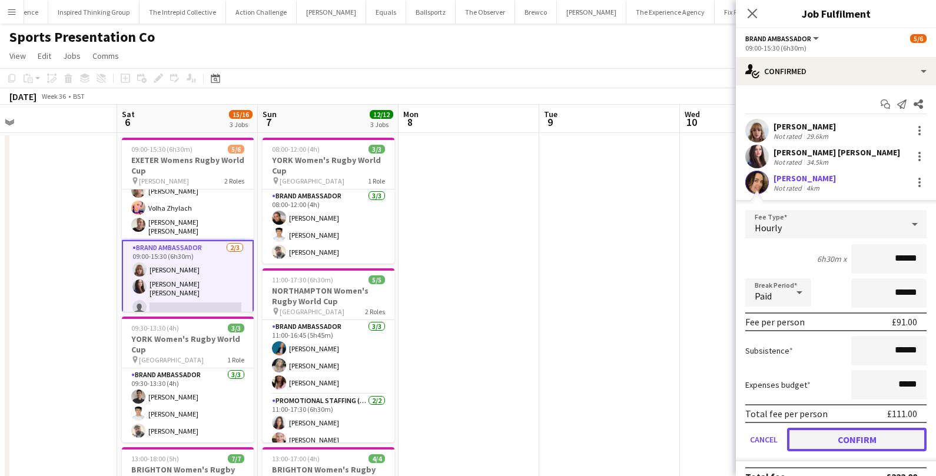
click at [826, 446] on button "Confirm" at bounding box center [857, 440] width 140 height 24
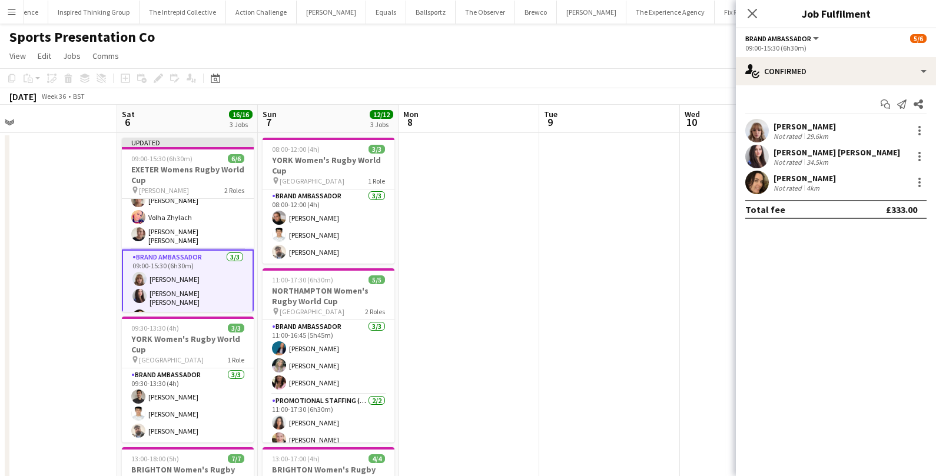
click at [541, 283] on app-date-cell at bounding box center [610, 390] width 141 height 514
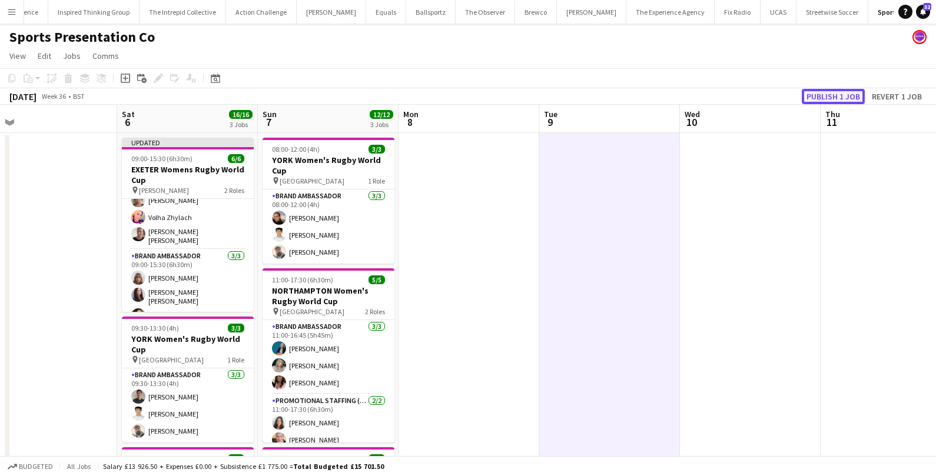
click at [815, 98] on button "Publish 1 job" at bounding box center [833, 96] width 63 height 15
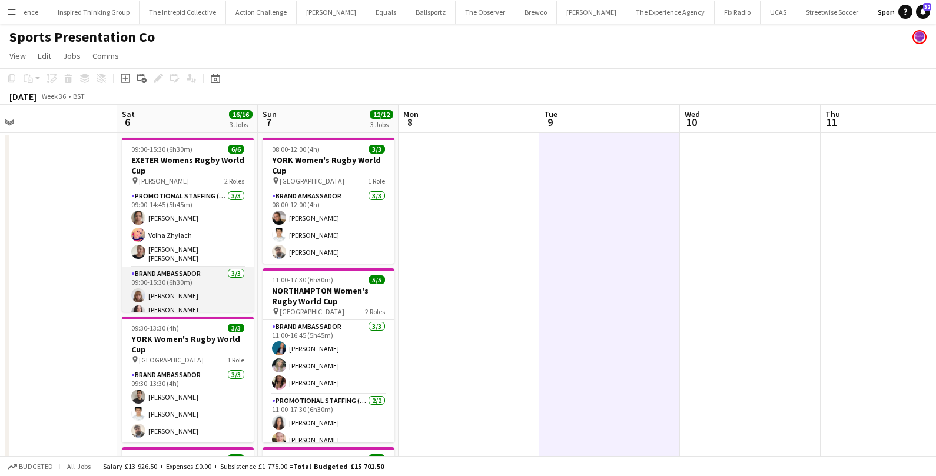
scroll to position [25, 0]
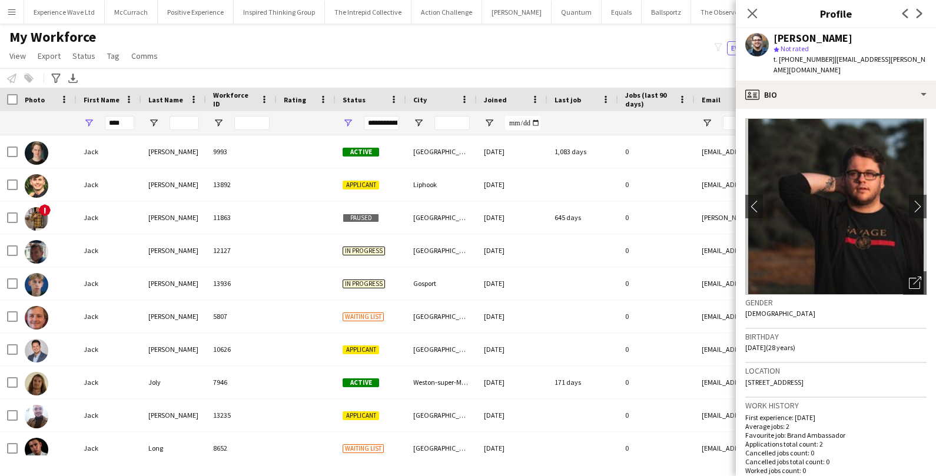
scroll to position [297, 0]
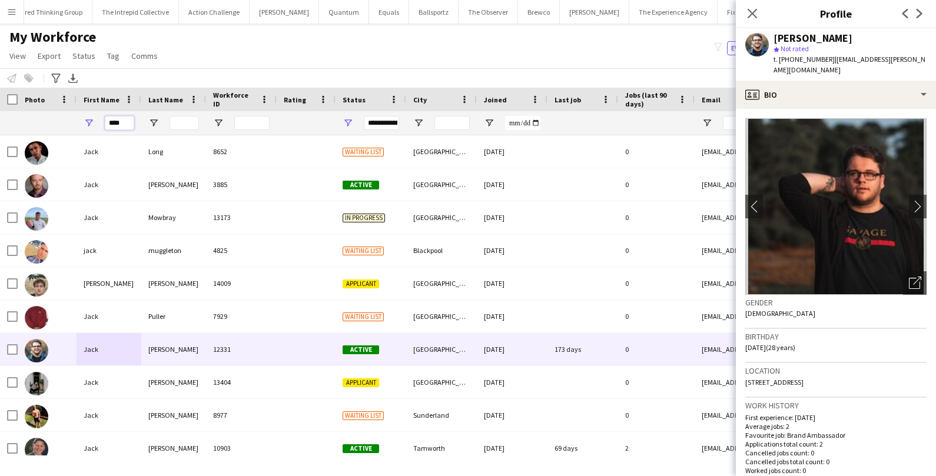
drag, startPoint x: 130, startPoint y: 122, endPoint x: 82, endPoint y: 121, distance: 47.7
click at [82, 121] on div "****" at bounding box center [109, 123] width 65 height 24
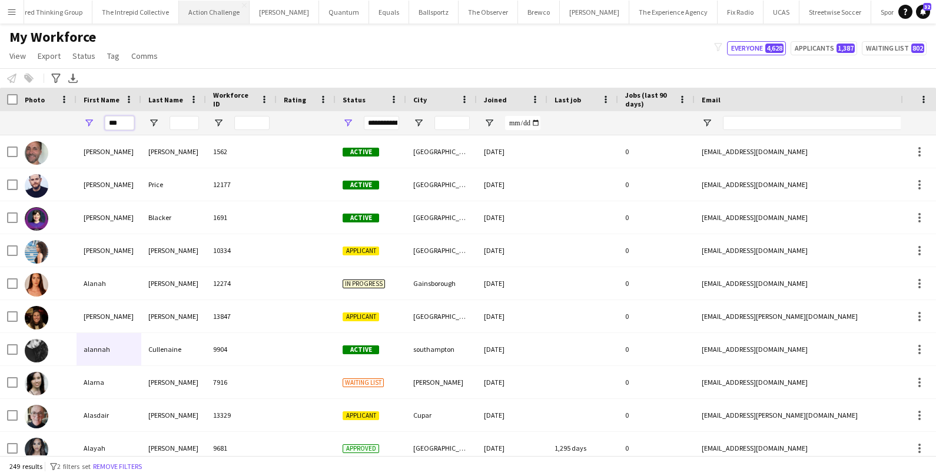
scroll to position [0, 0]
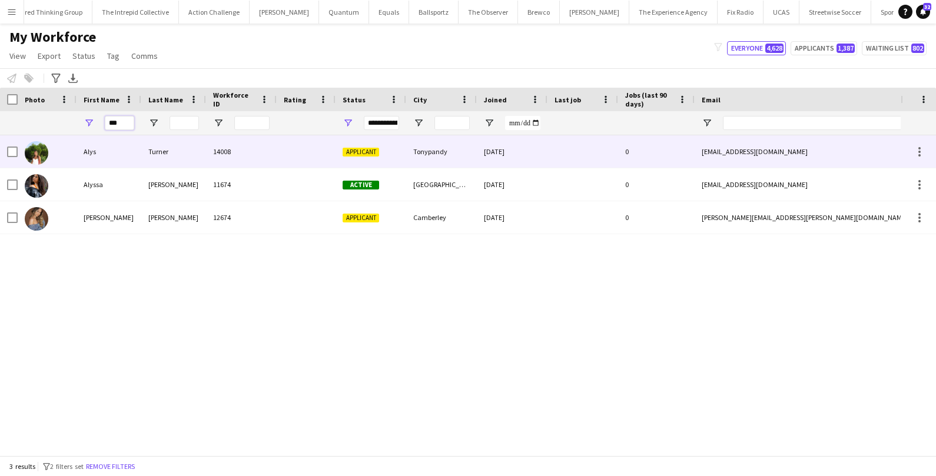
type input "***"
click at [256, 143] on div "14008" at bounding box center [241, 151] width 71 height 32
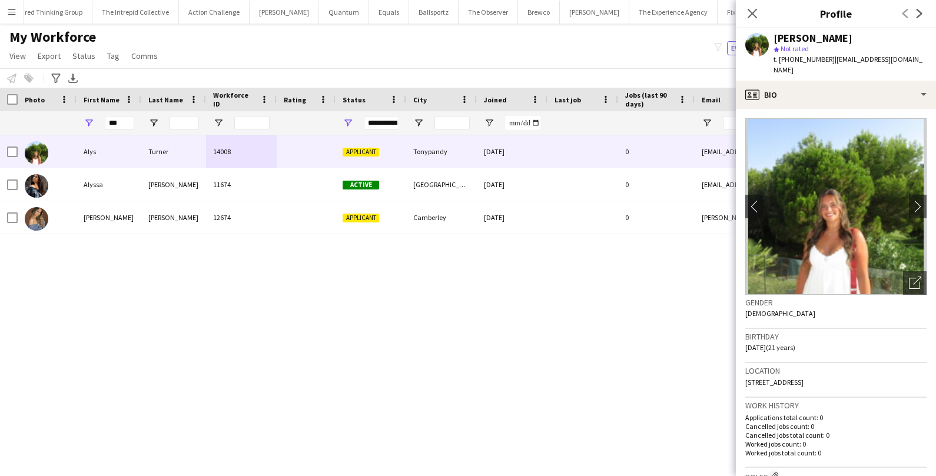
drag, startPoint x: 858, startPoint y: 370, endPoint x: 737, endPoint y: 370, distance: 120.7
click at [737, 370] on app-crew-profile-bio "chevron-left chevron-right Open photos pop-in Gender Female Birthday 04-09-2003…" at bounding box center [836, 293] width 200 height 368
copy span "65 Kenry Street, Tonypandy, CF40 1DG"
click at [111, 56] on span "Tag" at bounding box center [113, 56] width 12 height 11
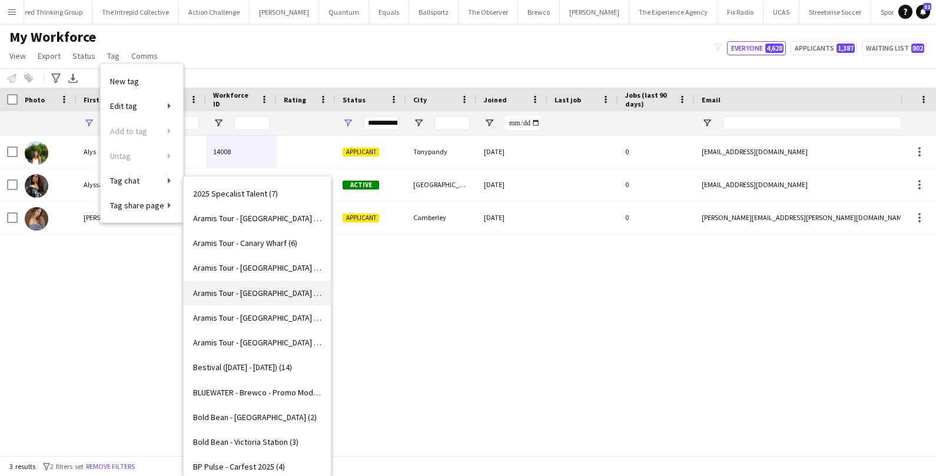
click at [238, 295] on span "Aramis Tour - LEICESTER (5)" at bounding box center [257, 293] width 128 height 11
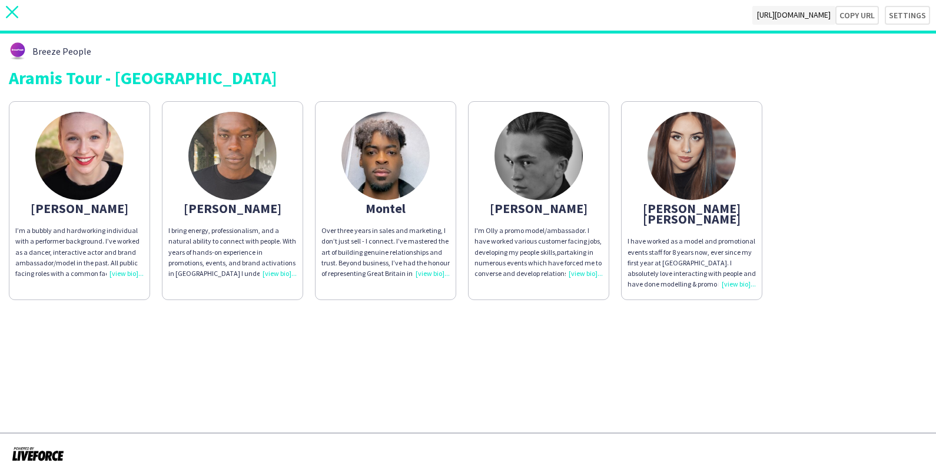
click at [16, 9] on icon "close" at bounding box center [12, 12] width 12 height 12
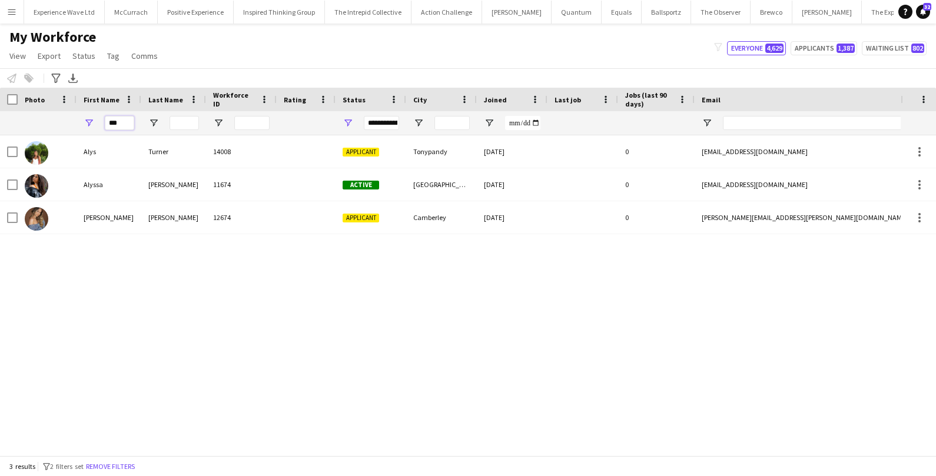
drag, startPoint x: 124, startPoint y: 120, endPoint x: 93, endPoint y: 120, distance: 30.6
click at [95, 121] on div "***" at bounding box center [109, 123] width 65 height 24
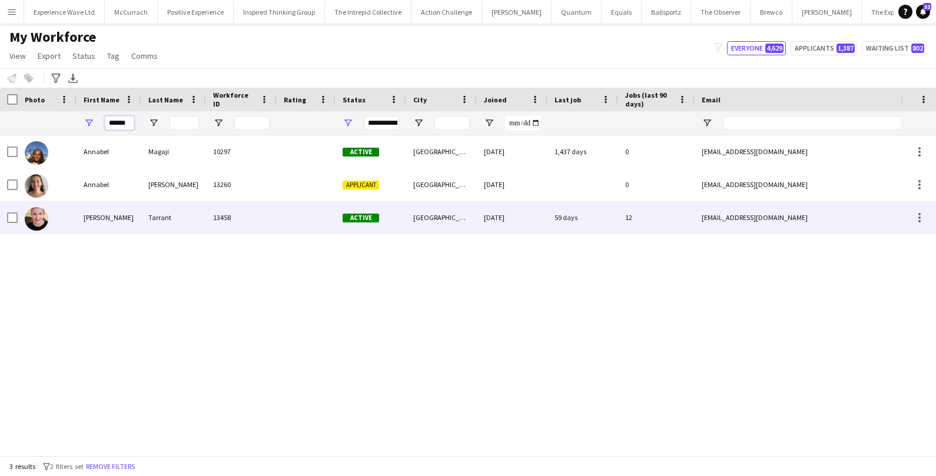
type input "******"
click at [191, 208] on div "Tarrant" at bounding box center [173, 217] width 65 height 32
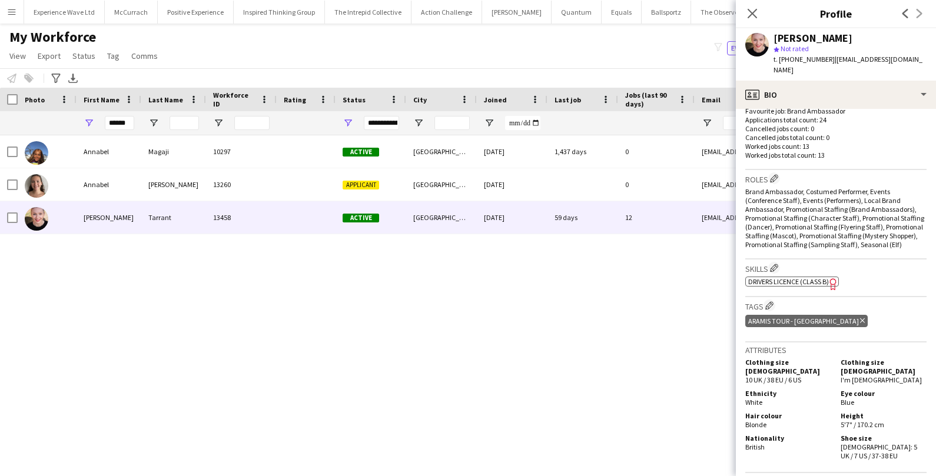
scroll to position [344, 0]
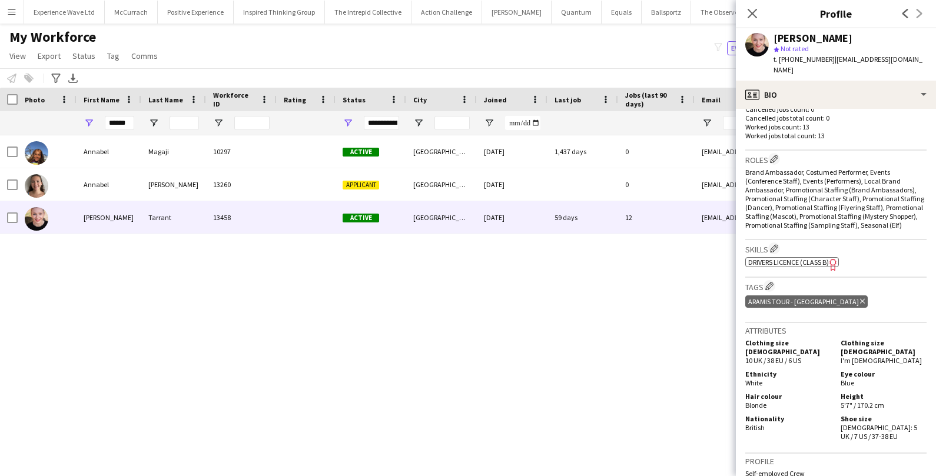
click at [861, 298] on icon "Delete tag" at bounding box center [863, 301] width 5 height 7
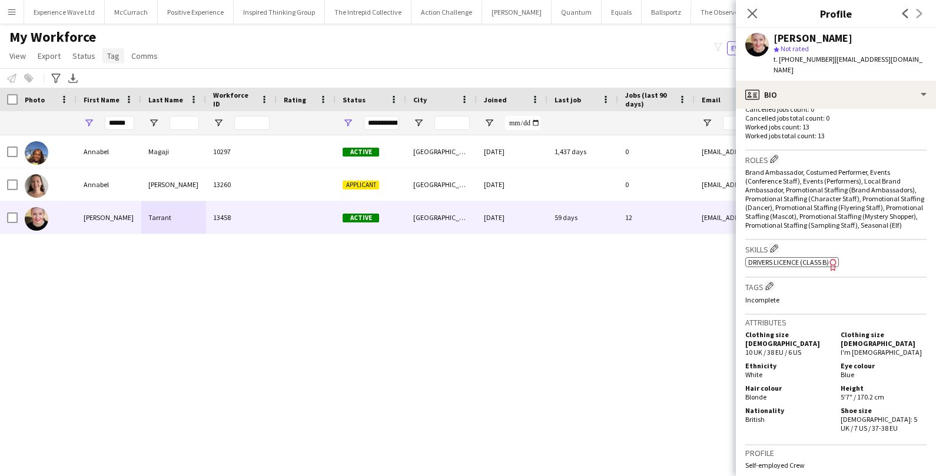
click at [118, 58] on link "Tag" at bounding box center [113, 55] width 22 height 15
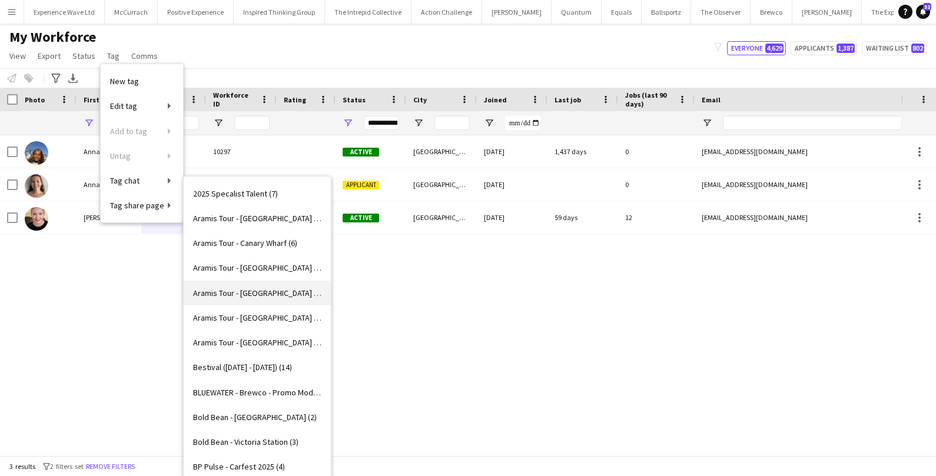
click at [253, 293] on span "Aramis Tour - LEICESTER (4)" at bounding box center [257, 293] width 128 height 11
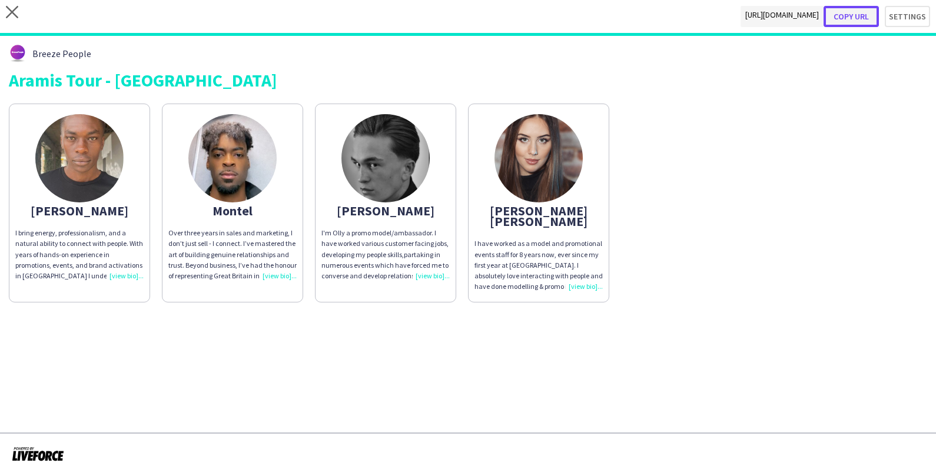
click at [853, 14] on button "Copy url" at bounding box center [851, 16] width 55 height 21
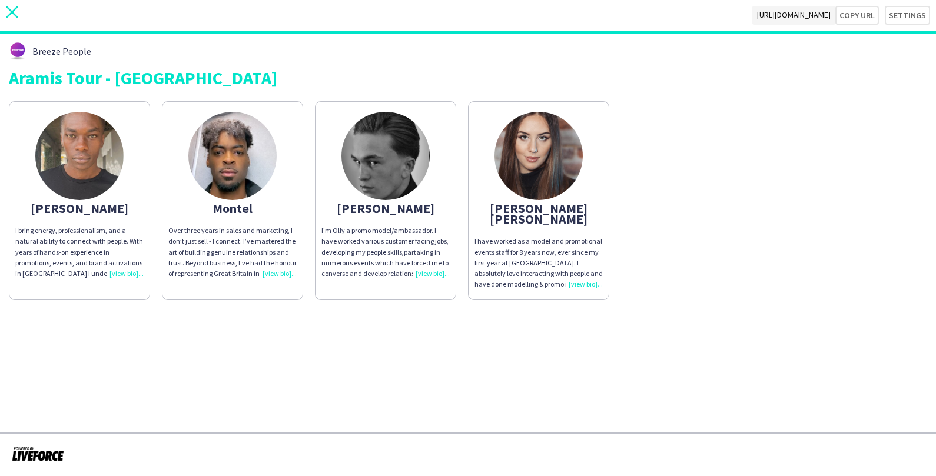
click at [12, 14] on icon "close" at bounding box center [12, 12] width 12 height 12
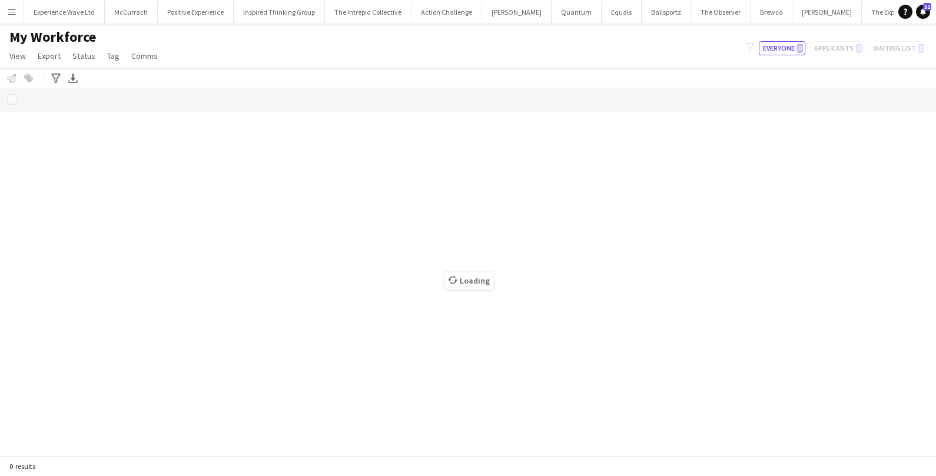
click at [11, 8] on app-icon "Menu" at bounding box center [11, 11] width 9 height 9
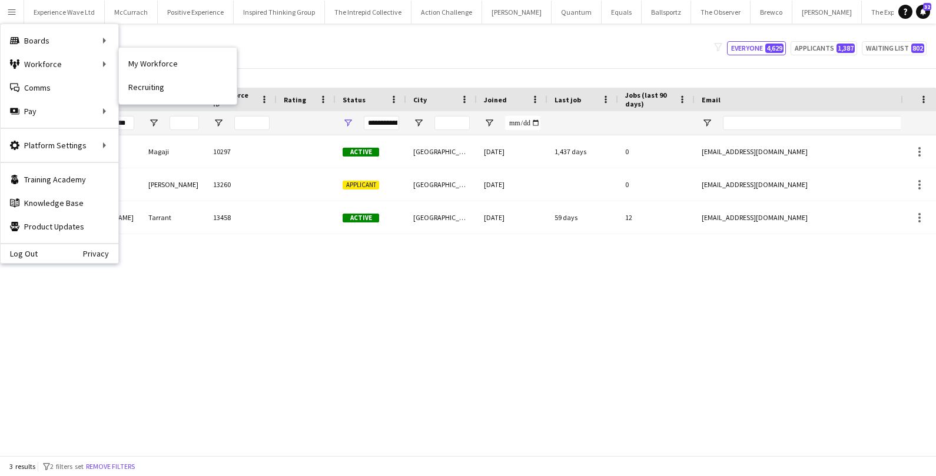
click at [196, 48] on nav "My Workforce Recruiting" at bounding box center [178, 76] width 118 height 57
click at [204, 38] on div "My Workforce View Views Default view New view Update view Delete view Edit name…" at bounding box center [468, 48] width 936 height 40
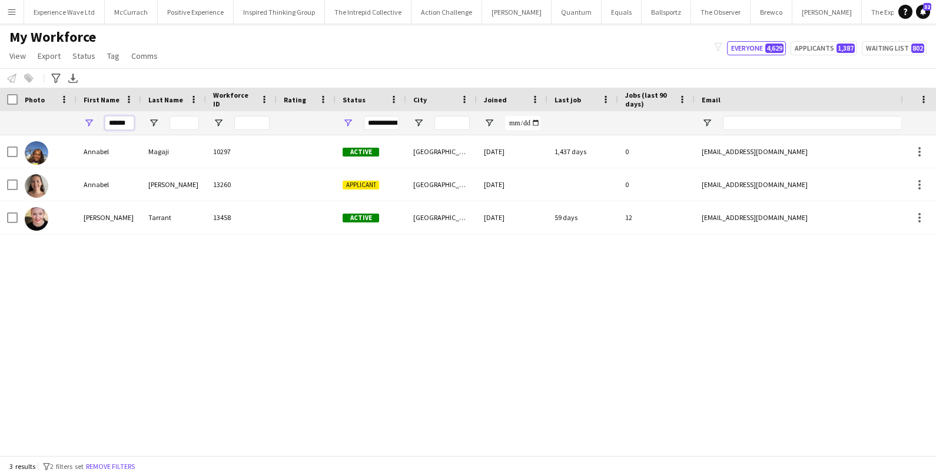
drag, startPoint x: 131, startPoint y: 123, endPoint x: 72, endPoint y: 120, distance: 58.4
click at [72, 120] on div "******" at bounding box center [638, 123] width 1277 height 24
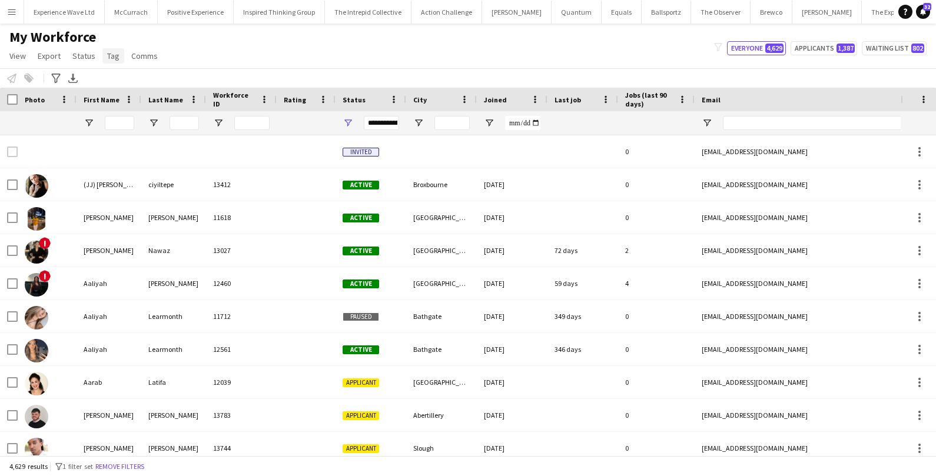
click at [117, 57] on span "Tag" at bounding box center [113, 56] width 12 height 11
click at [219, 67] on div "My Workforce View Views Default view New view Update view Delete view Edit name…" at bounding box center [468, 48] width 936 height 40
click at [54, 78] on icon at bounding box center [55, 78] width 9 height 9
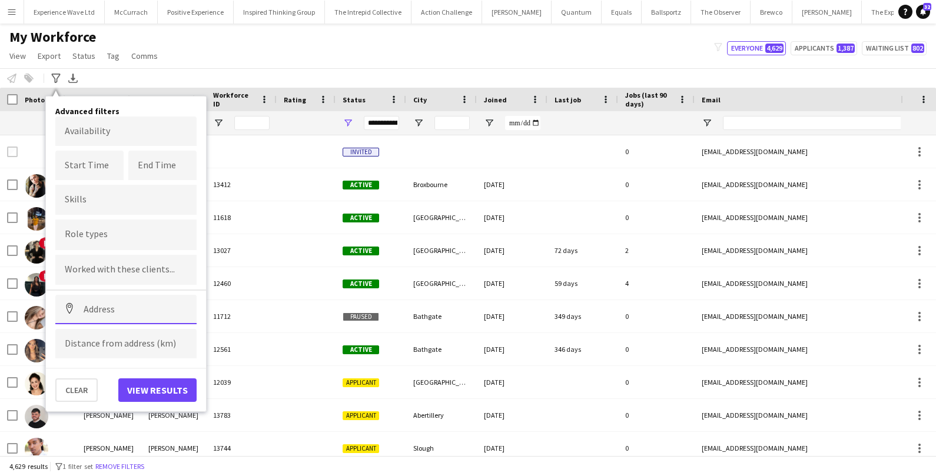
click at [133, 309] on input at bounding box center [125, 309] width 141 height 29
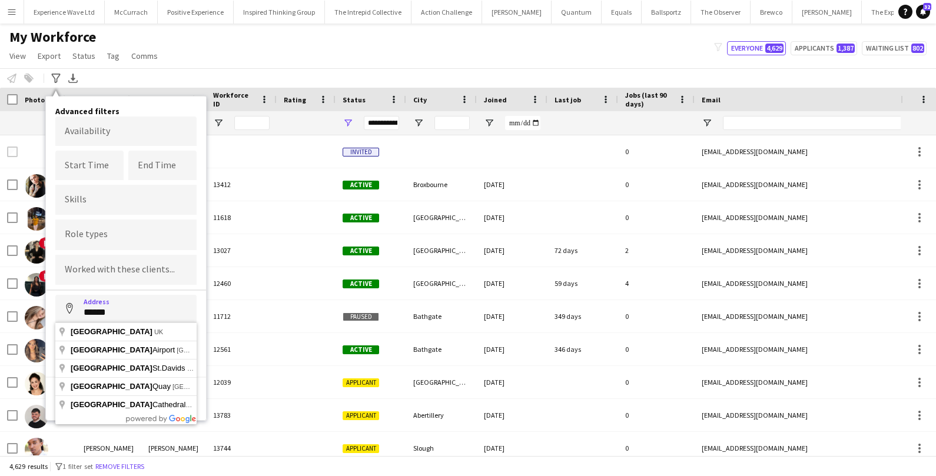
type input "**********"
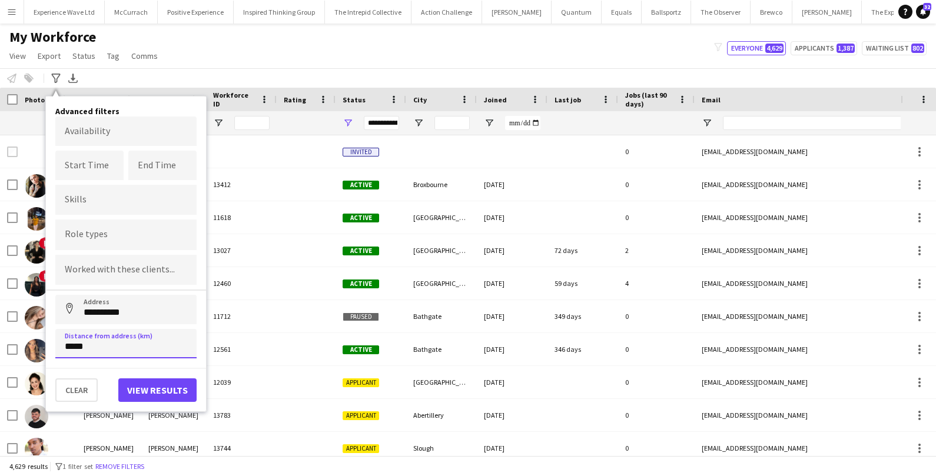
type input "*****"
click at [195, 389] on button "View results" at bounding box center [157, 391] width 78 height 24
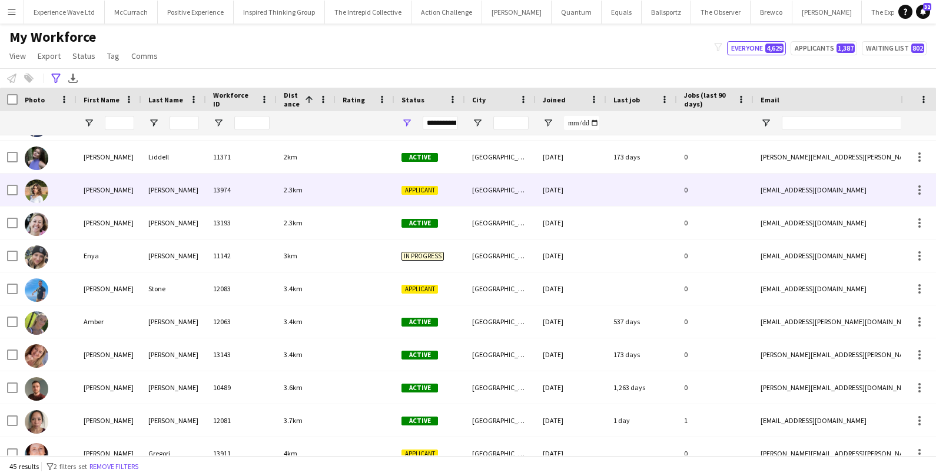
scroll to position [197, 0]
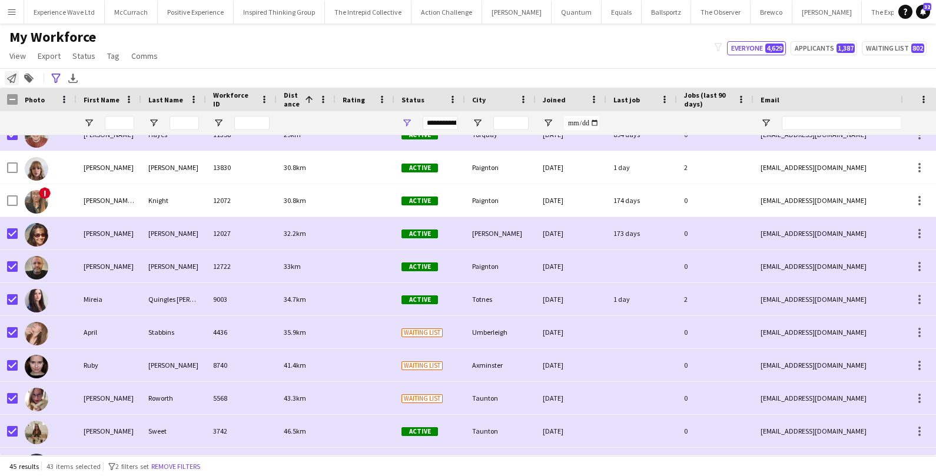
click at [13, 76] on icon "Notify workforce" at bounding box center [11, 78] width 9 height 9
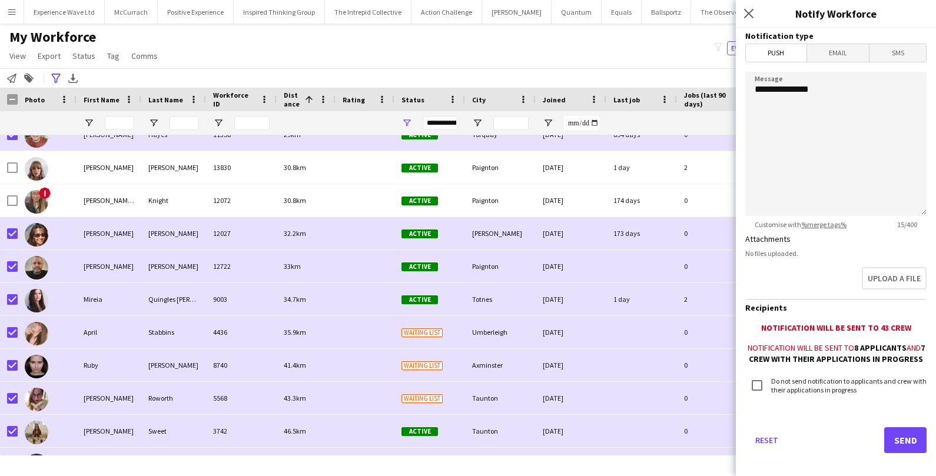
click at [849, 51] on span "Email" at bounding box center [838, 53] width 62 height 18
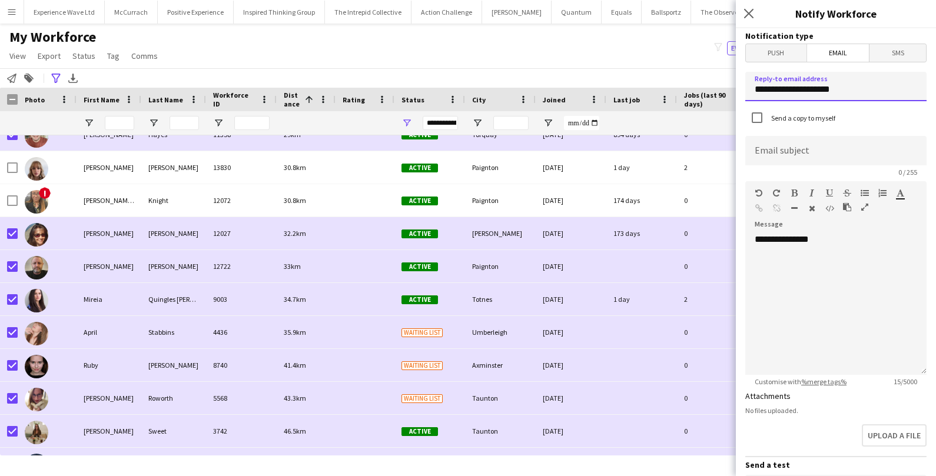
drag, startPoint x: 855, startPoint y: 90, endPoint x: 713, endPoint y: 86, distance: 142.0
click at [713, 86] on body "Menu Boards Boards Boards All jobs Status Workforce Workforce My Workforce Recr…" at bounding box center [468, 238] width 936 height 476
type input "**********"
click at [793, 262] on div "**********" at bounding box center [836, 304] width 181 height 141
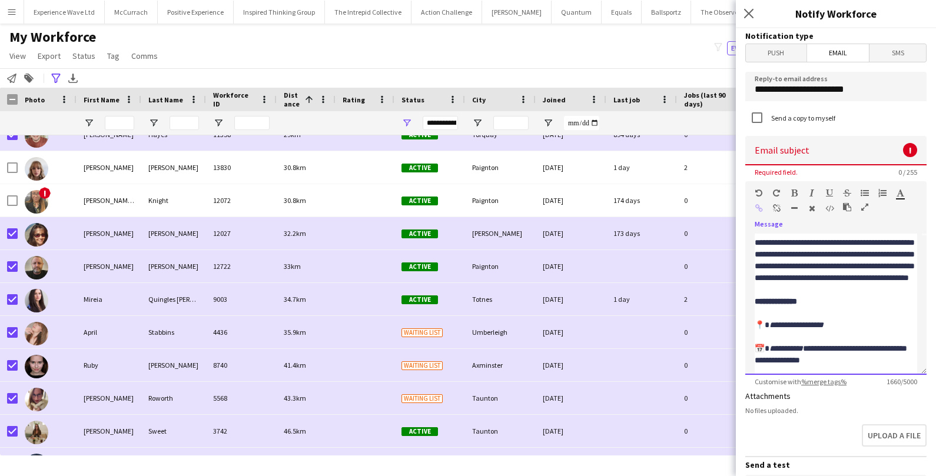
click at [825, 253] on p "**********" at bounding box center [836, 484] width 163 height 730
drag, startPoint x: 782, startPoint y: 251, endPoint x: 845, endPoint y: 246, distance: 63.2
click at [845, 247] on p "**********" at bounding box center [836, 484] width 163 height 730
click at [887, 254] on p "**********" at bounding box center [836, 484] width 163 height 730
drag, startPoint x: 918, startPoint y: 253, endPoint x: 754, endPoint y: 253, distance: 163.7
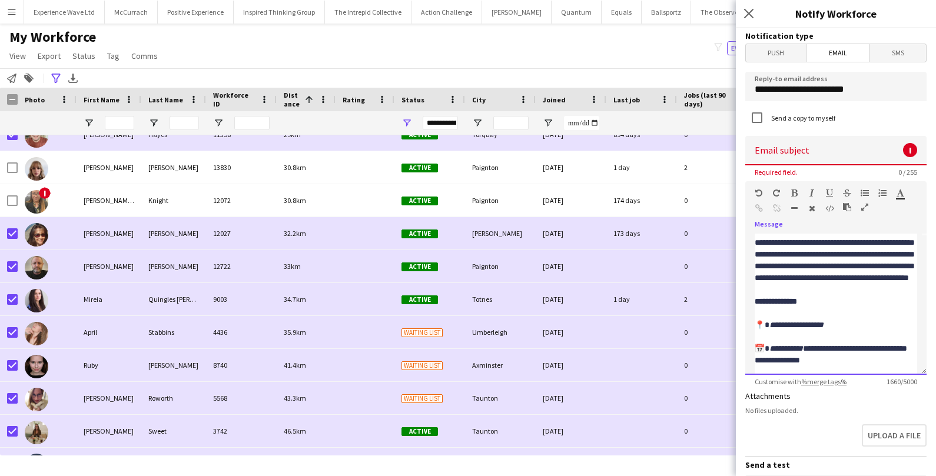
click at [754, 253] on div "**********" at bounding box center [836, 304] width 181 height 141
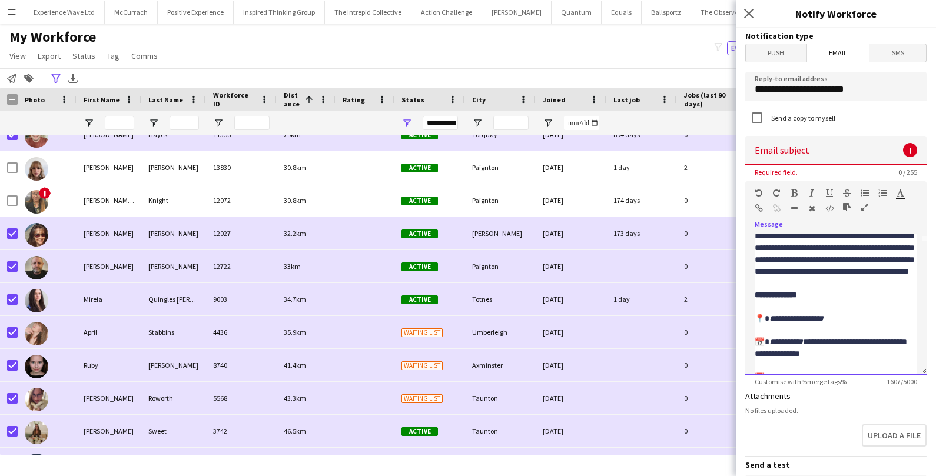
drag, startPoint x: 877, startPoint y: 239, endPoint x: 914, endPoint y: 247, distance: 38.0
click at [914, 247] on p "**********" at bounding box center [836, 483] width 163 height 719
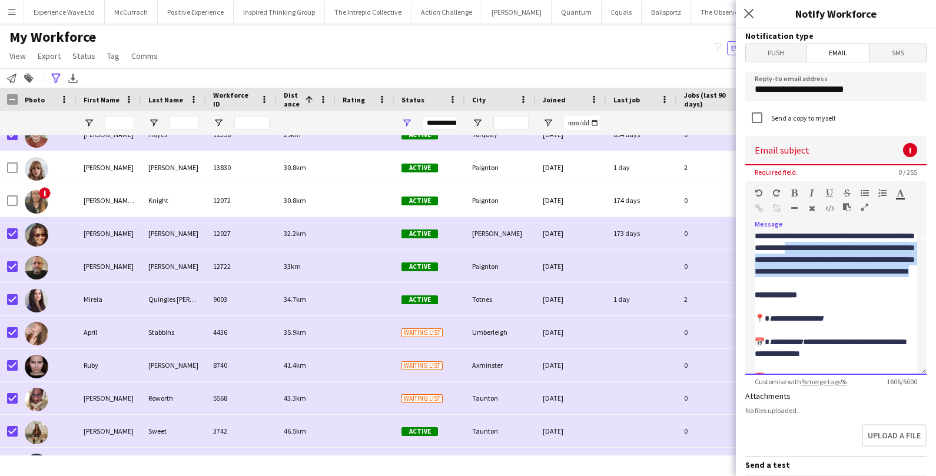
drag, startPoint x: 852, startPoint y: 305, endPoint x: 882, endPoint y: 356, distance: 59.1
click at [882, 356] on p "**********" at bounding box center [836, 483] width 163 height 719
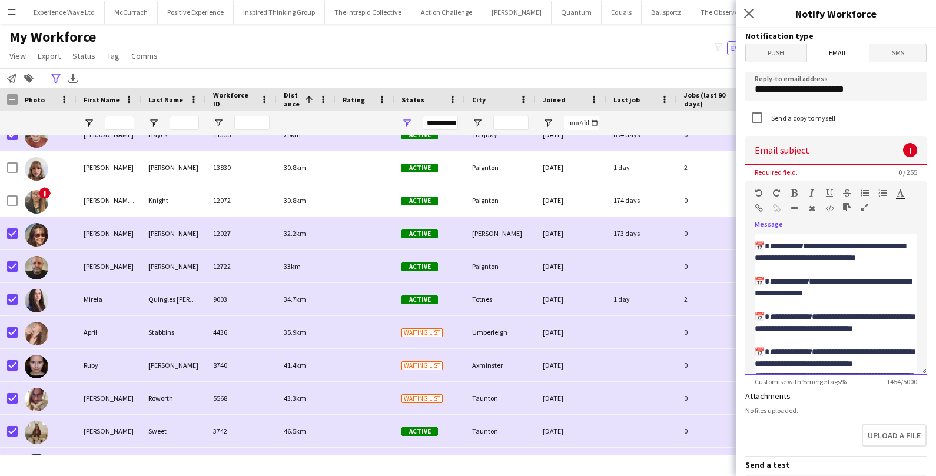
scroll to position [282, 0]
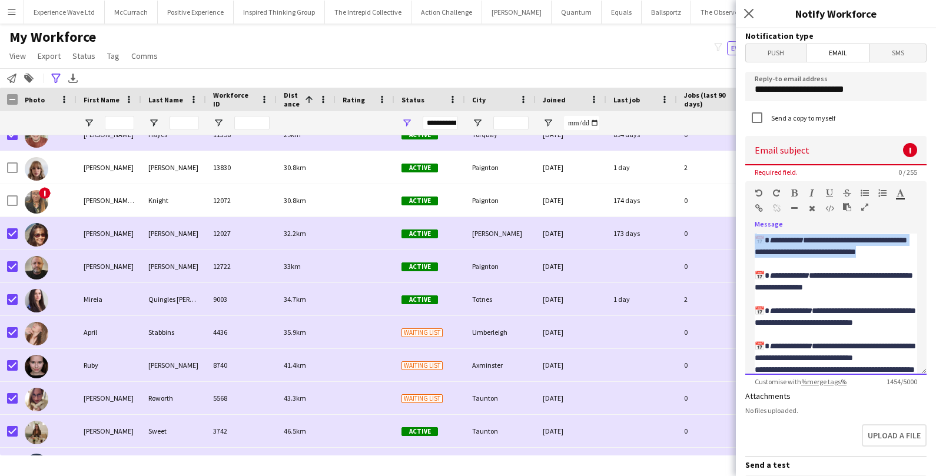
drag, startPoint x: 801, startPoint y: 320, endPoint x: 759, endPoint y: 254, distance: 78.4
click at [759, 254] on p "**********" at bounding box center [836, 310] width 163 height 671
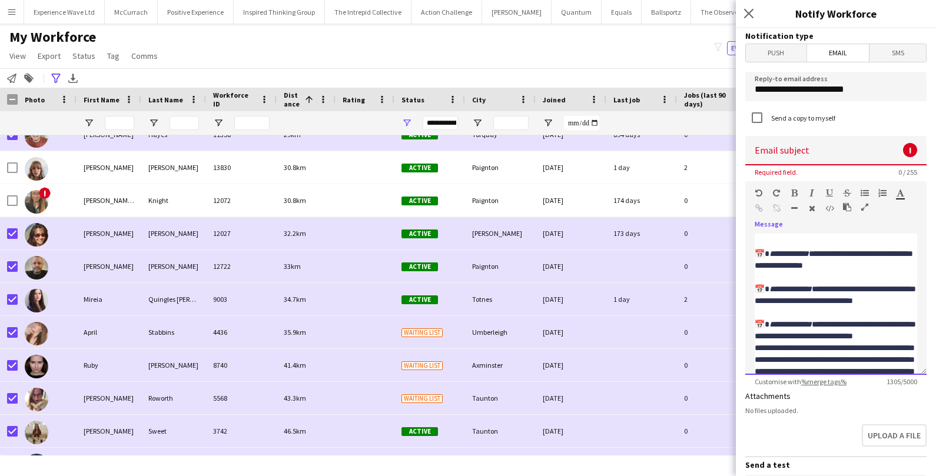
scroll to position [244, 0]
drag, startPoint x: 853, startPoint y: 284, endPoint x: 766, endPoint y: 278, distance: 86.8
click at [766, 278] on p "**********" at bounding box center [836, 313] width 163 height 601
click at [770, 278] on p "**********" at bounding box center [836, 313] width 163 height 601
drag, startPoint x: 755, startPoint y: 263, endPoint x: 878, endPoint y: 274, distance: 123.6
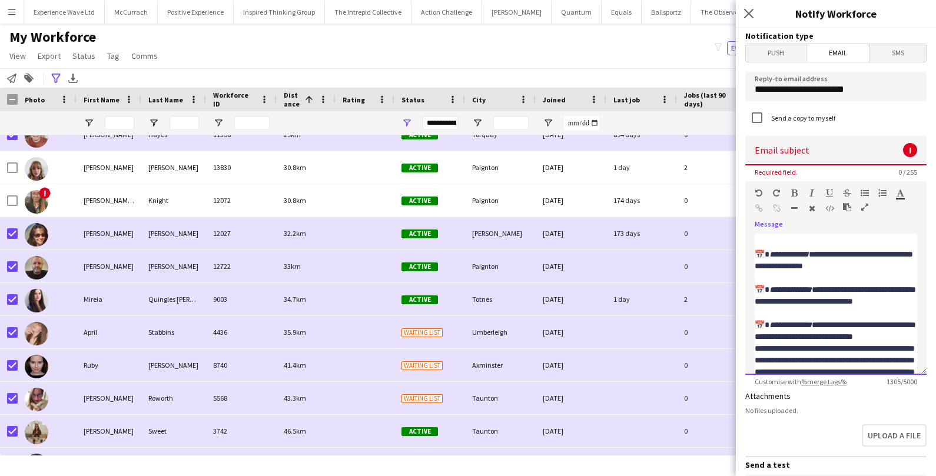
click at [878, 274] on p "**********" at bounding box center [836, 313] width 163 height 601
drag, startPoint x: 878, startPoint y: 274, endPoint x: 756, endPoint y: 263, distance: 123.0
click at [756, 263] on p "**********" at bounding box center [836, 313] width 163 height 601
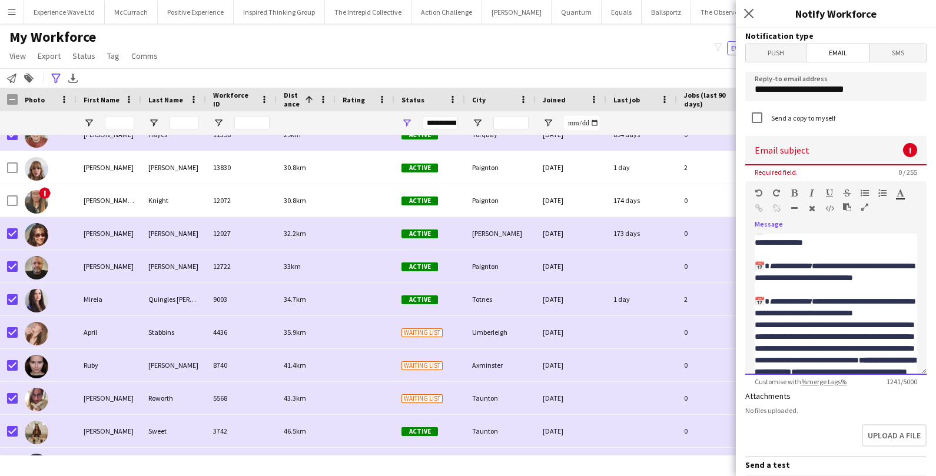
click at [780, 276] on p "**********" at bounding box center [836, 301] width 163 height 577
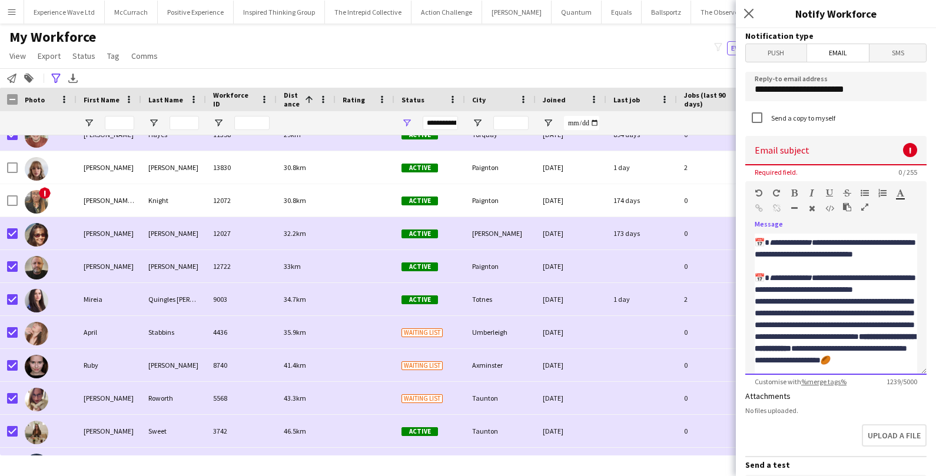
drag, startPoint x: 756, startPoint y: 301, endPoint x: 809, endPoint y: 330, distance: 61.2
click at [815, 336] on p "**********" at bounding box center [836, 290] width 163 height 554
drag, startPoint x: 761, startPoint y: 302, endPoint x: 820, endPoint y: 326, distance: 64.2
click at [820, 326] on p "**********" at bounding box center [836, 290] width 163 height 554
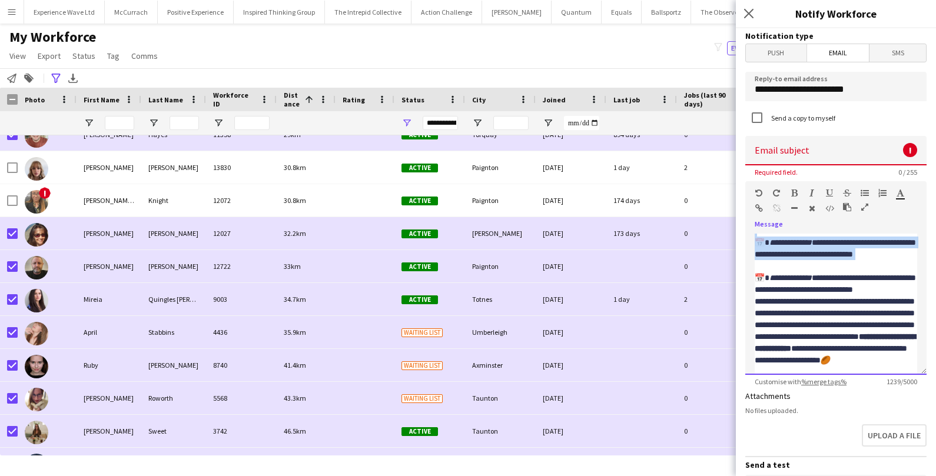
drag, startPoint x: 819, startPoint y: 327, endPoint x: 752, endPoint y: 299, distance: 72.9
click at [752, 299] on div "**********" at bounding box center [836, 304] width 181 height 141
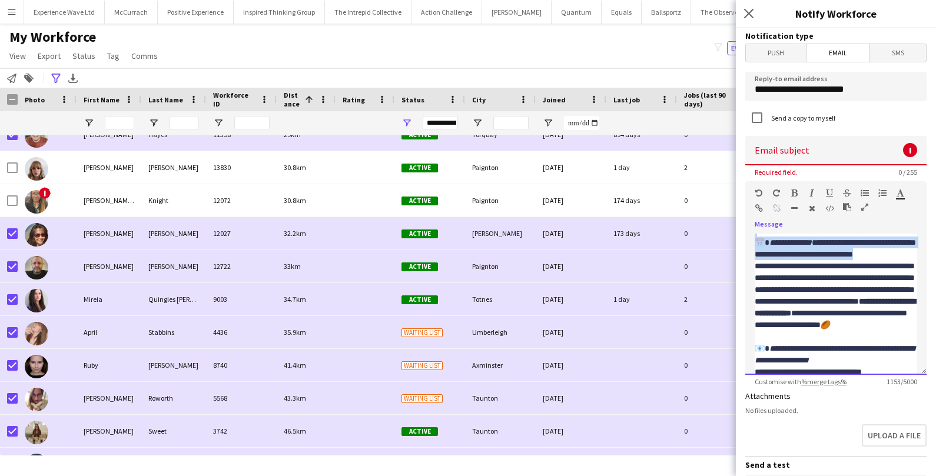
drag, startPoint x: 804, startPoint y: 323, endPoint x: 750, endPoint y: 296, distance: 60.6
click at [750, 296] on div "**********" at bounding box center [836, 304] width 181 height 141
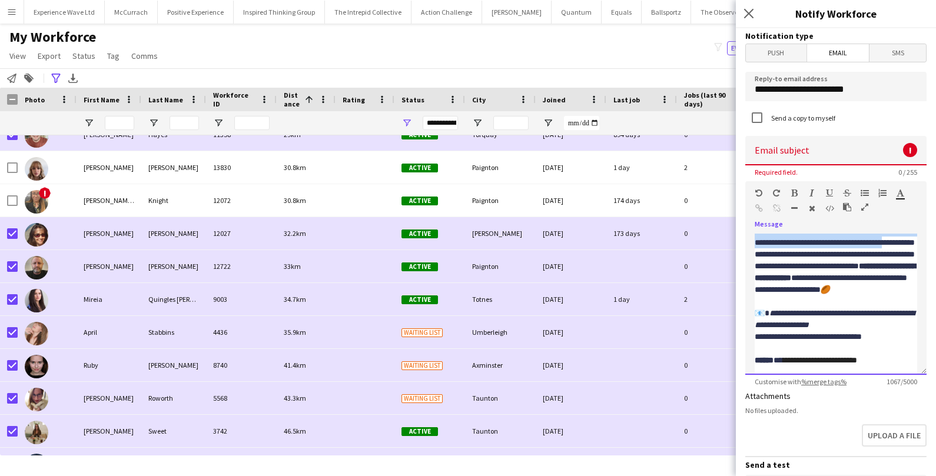
drag, startPoint x: 756, startPoint y: 300, endPoint x: 795, endPoint y: 322, distance: 45.4
click at [795, 322] on p "**********" at bounding box center [836, 242] width 163 height 459
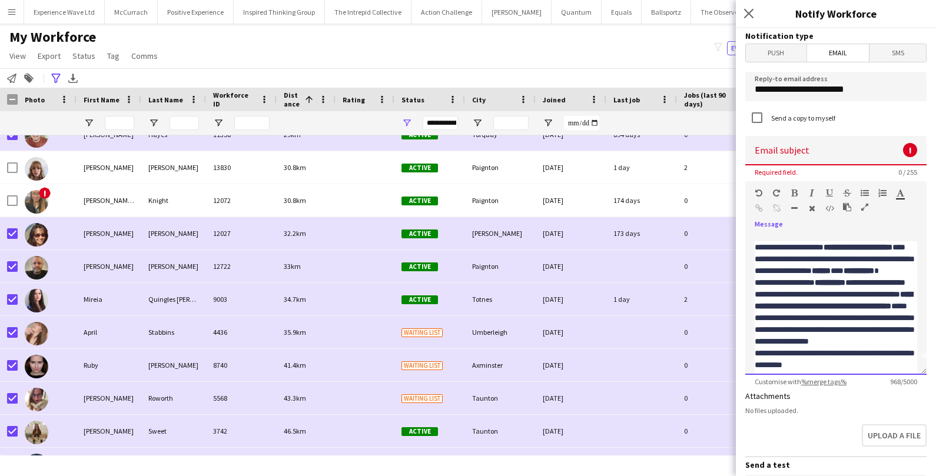
scroll to position [0, 0]
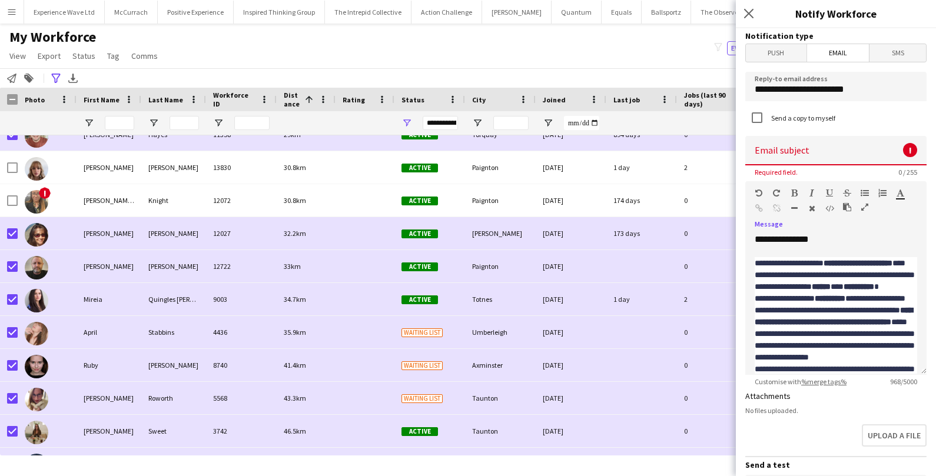
click at [787, 153] on input at bounding box center [836, 150] width 181 height 29
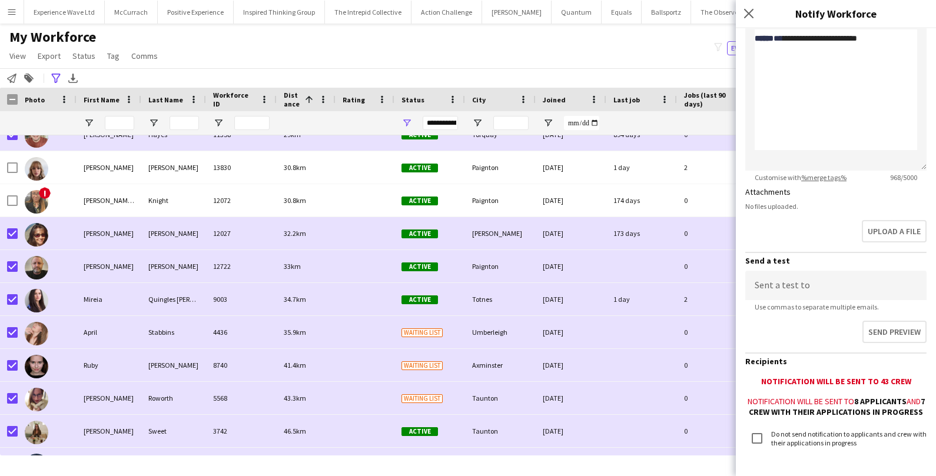
scroll to position [265, 0]
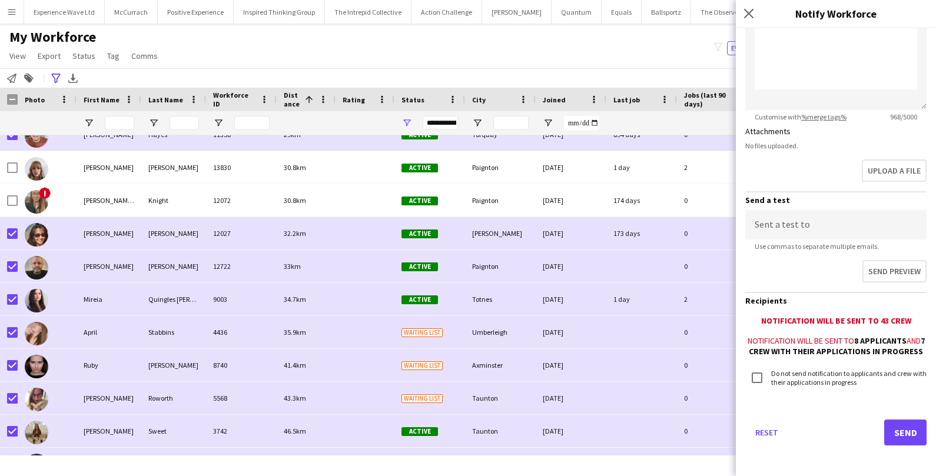
type input "**********"
click at [904, 422] on button "Send" at bounding box center [906, 433] width 42 height 26
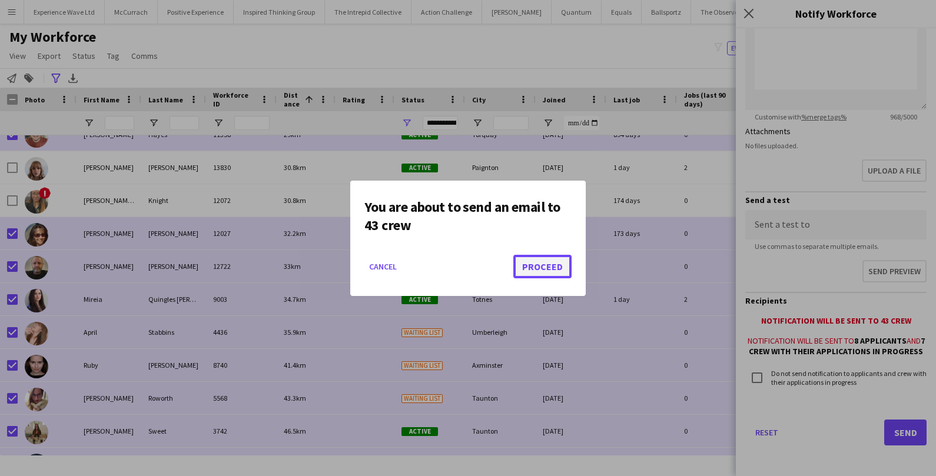
click at [551, 266] on button "Proceed" at bounding box center [543, 267] width 58 height 24
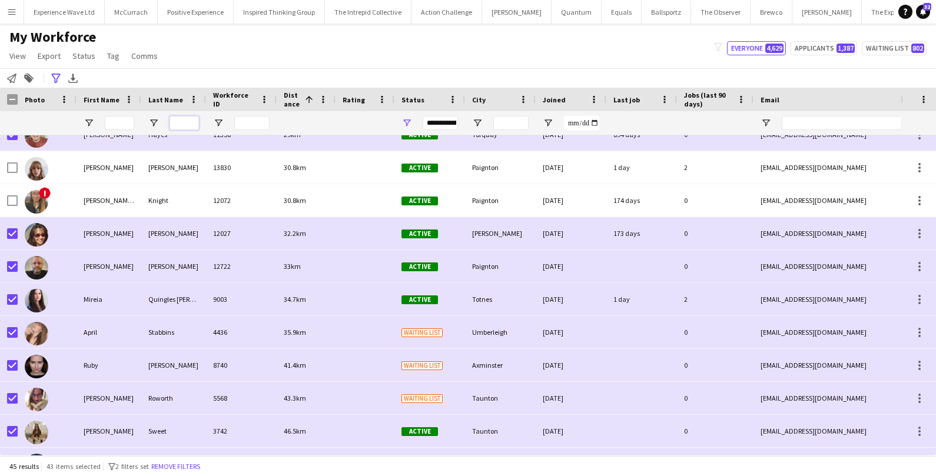
click at [191, 123] on input "Last Name Filter Input" at bounding box center [184, 123] width 29 height 14
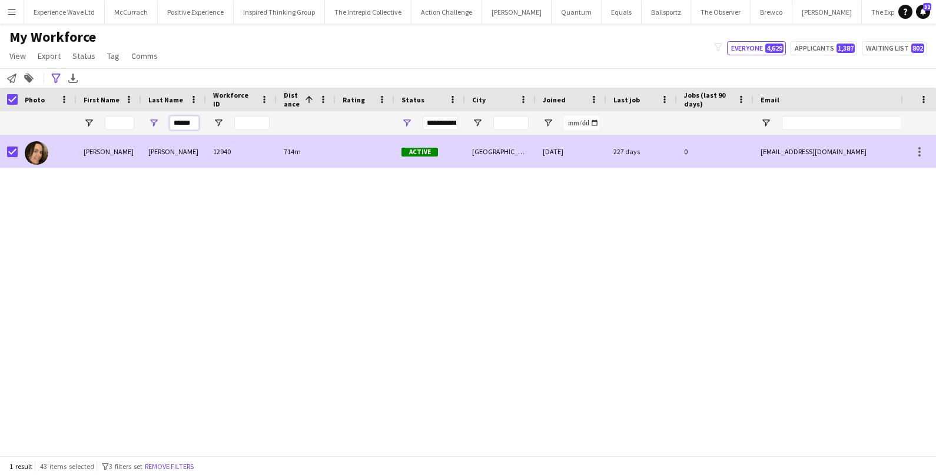
type input "******"
click at [176, 153] on div "Platten" at bounding box center [173, 151] width 65 height 32
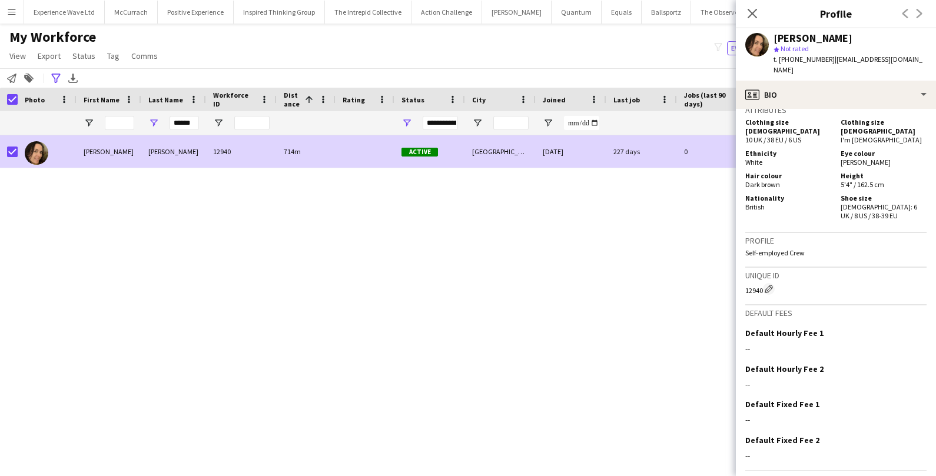
scroll to position [633, 0]
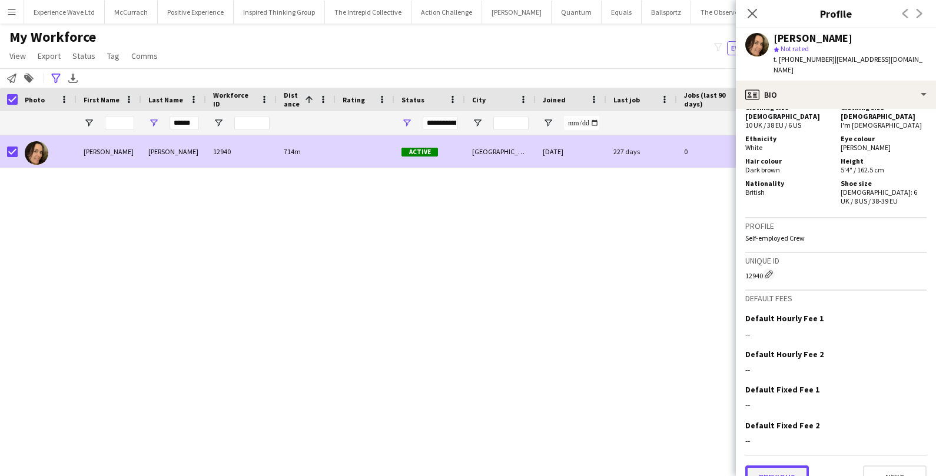
click at [781, 466] on button "Previous" at bounding box center [778, 478] width 64 height 24
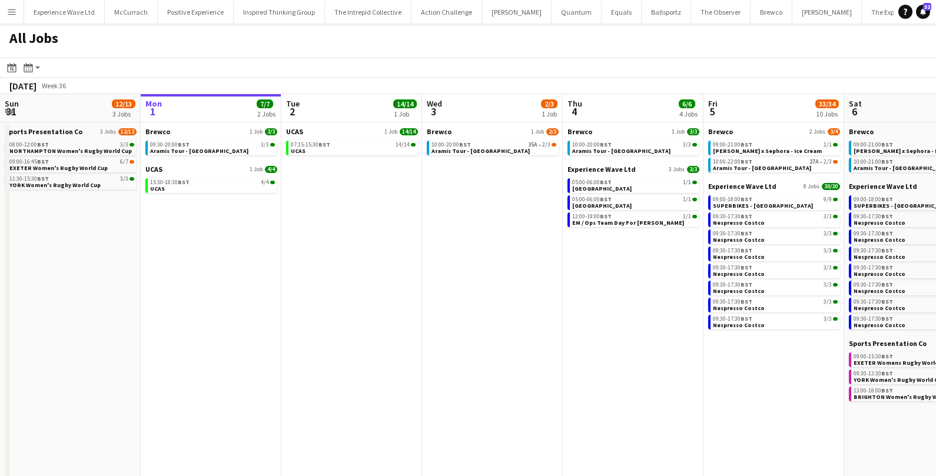
scroll to position [0, 399]
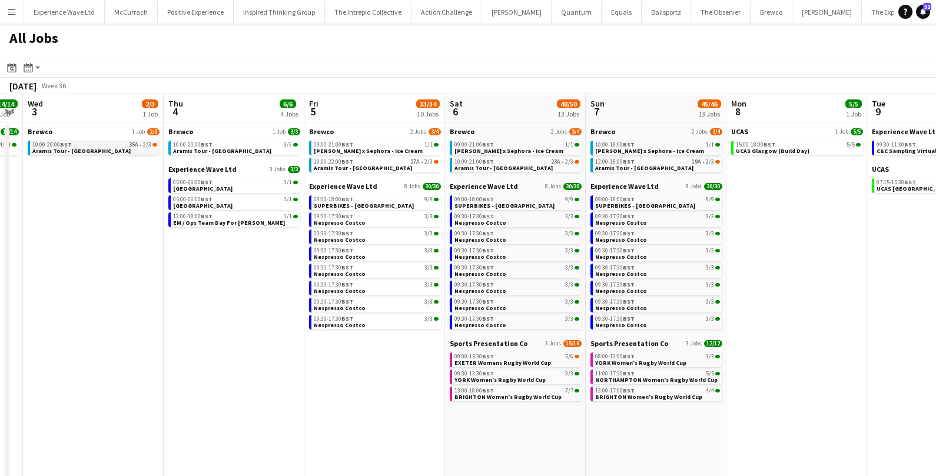
click at [88, 153] on span "Aramis Tour - [GEOGRAPHIC_DATA]" at bounding box center [81, 151] width 98 height 8
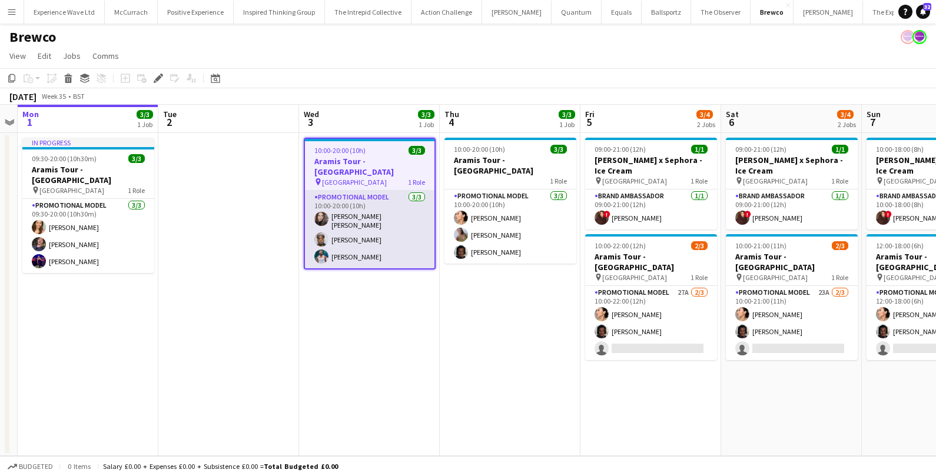
click at [379, 211] on app-card-role "Promotional Model [DATE] 10:00-20:00 (10h) [PERSON_NAME] [PERSON_NAME] [PERSON_…" at bounding box center [370, 230] width 130 height 78
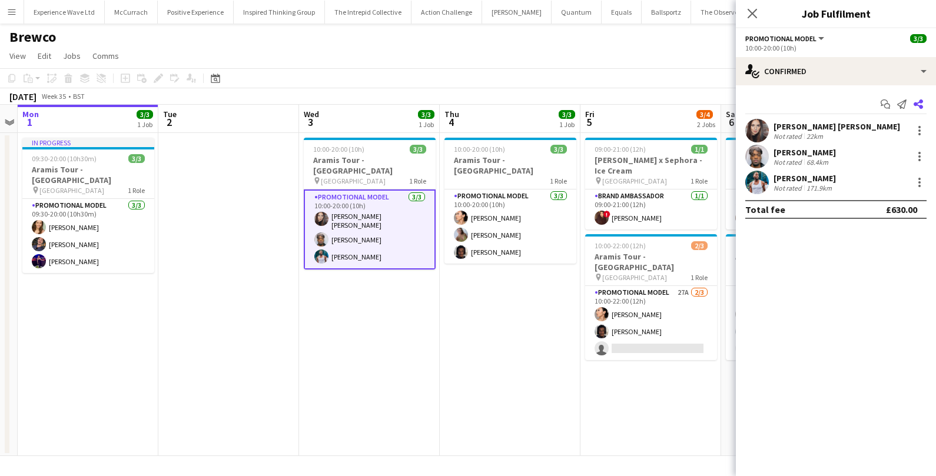
click at [918, 103] on icon at bounding box center [918, 104] width 9 height 9
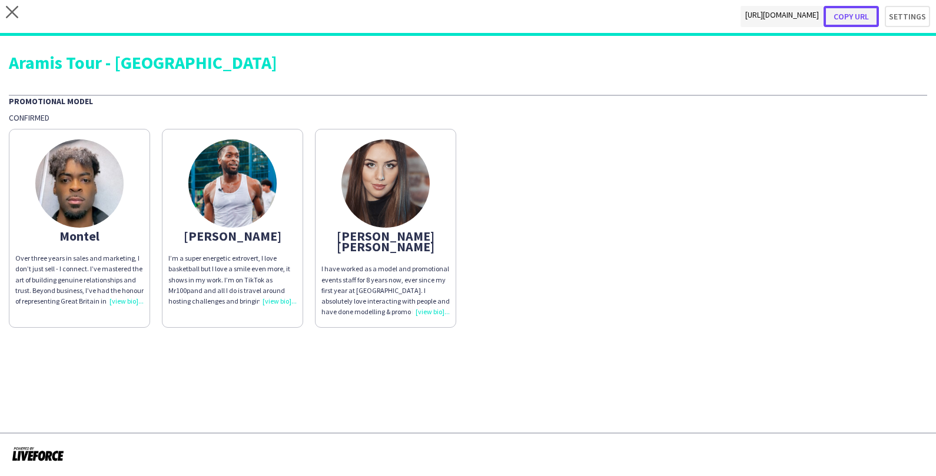
click at [875, 20] on button "Copy url" at bounding box center [851, 16] width 55 height 21
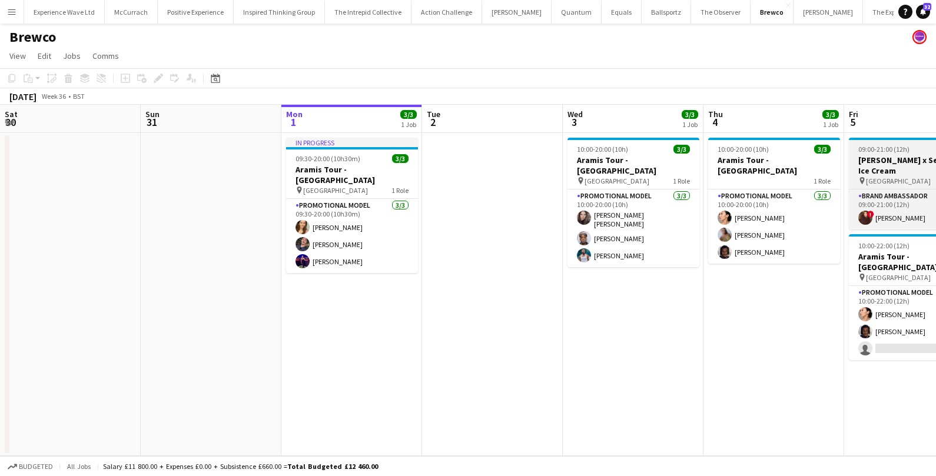
scroll to position [0, 339]
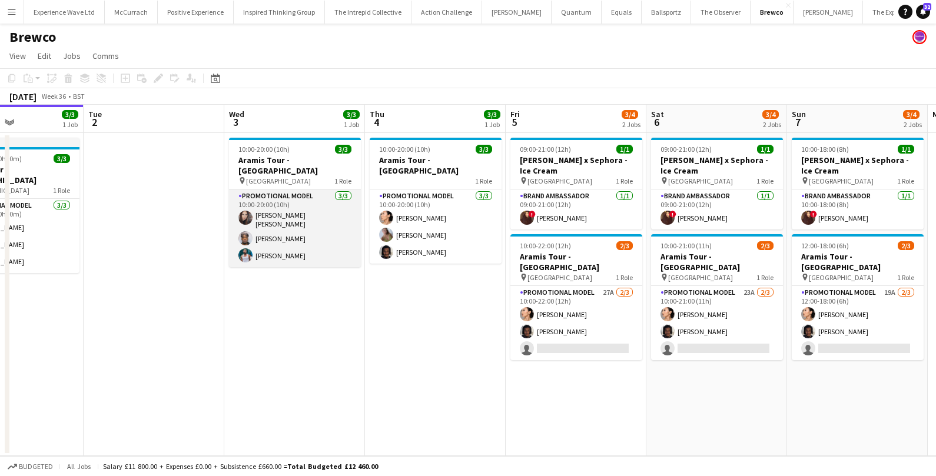
click at [307, 212] on app-card-role "Promotional Model [DATE] 10:00-20:00 (10h) [PERSON_NAME] [PERSON_NAME] [PERSON_…" at bounding box center [295, 229] width 132 height 78
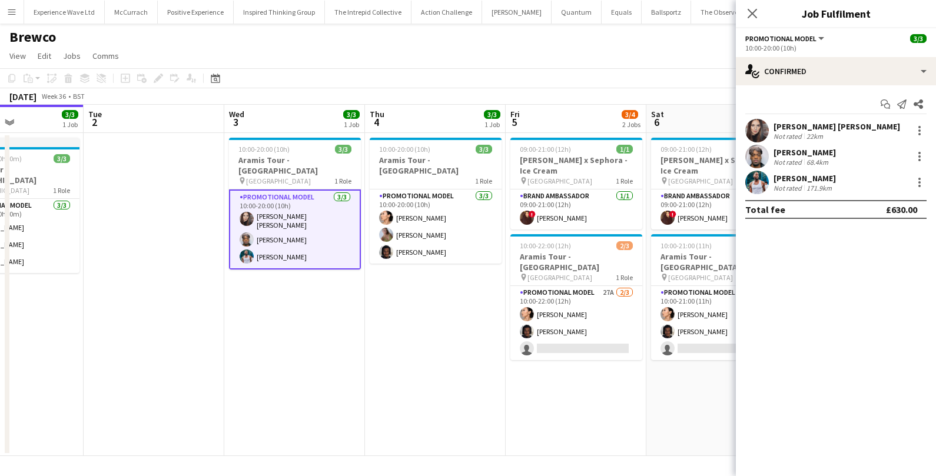
click at [833, 127] on div "[PERSON_NAME] [PERSON_NAME]" at bounding box center [837, 126] width 127 height 11
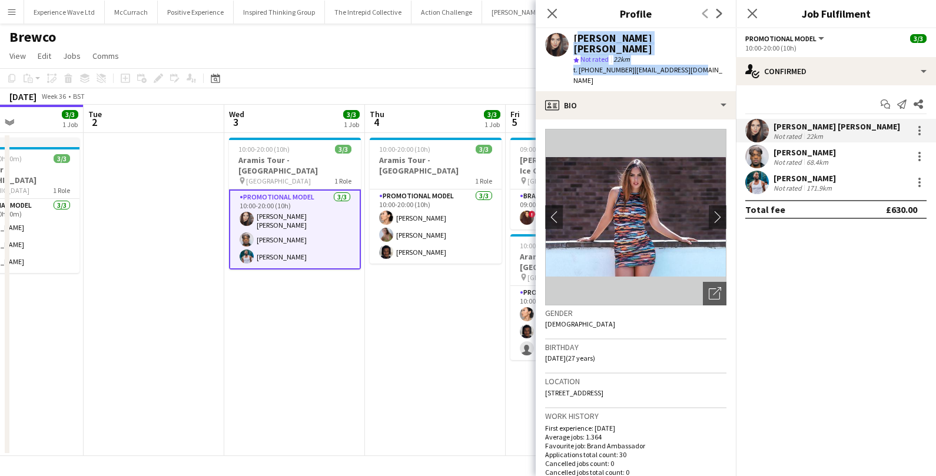
drag, startPoint x: 574, startPoint y: 37, endPoint x: 705, endPoint y: 64, distance: 133.5
click at [705, 64] on app-profile-header "[PERSON_NAME] [PERSON_NAME] star Not rated 22km t. [PHONE_NUMBER] | [EMAIL_ADDR…" at bounding box center [636, 59] width 200 height 63
copy div "[PERSON_NAME] [PERSON_NAME] star Not rated 22km t. [PHONE_NUMBER] | [EMAIL_ADDR…"
click at [816, 153] on div "[PERSON_NAME]" at bounding box center [805, 152] width 62 height 11
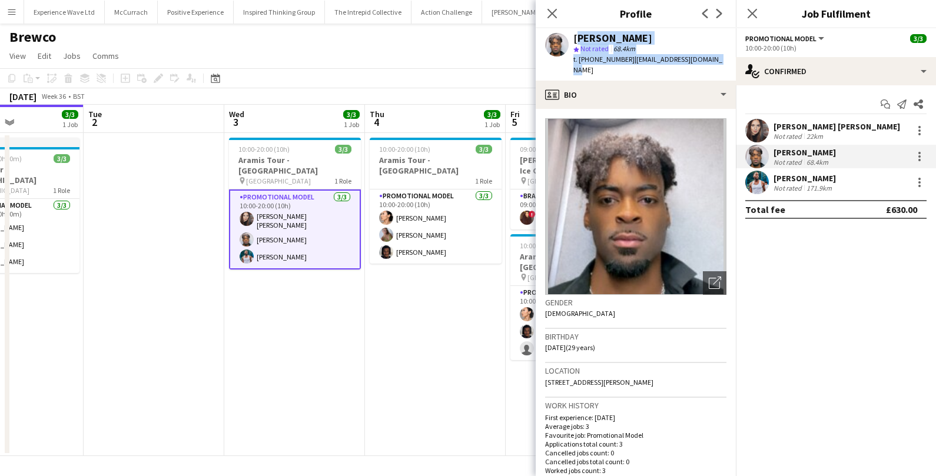
drag, startPoint x: 574, startPoint y: 37, endPoint x: 728, endPoint y: 59, distance: 155.3
click at [728, 59] on app-profile-header "[PERSON_NAME] star Not rated 68.4km t. [PHONE_NUMBER] | [EMAIL_ADDRESS][DOMAIN_…" at bounding box center [636, 54] width 200 height 52
copy div "[PERSON_NAME] star Not rated 68.4km t. [PHONE_NUMBER] | [EMAIL_ADDRESS][DOMAIN_…"
click at [817, 175] on div "[PERSON_NAME]" at bounding box center [805, 178] width 62 height 11
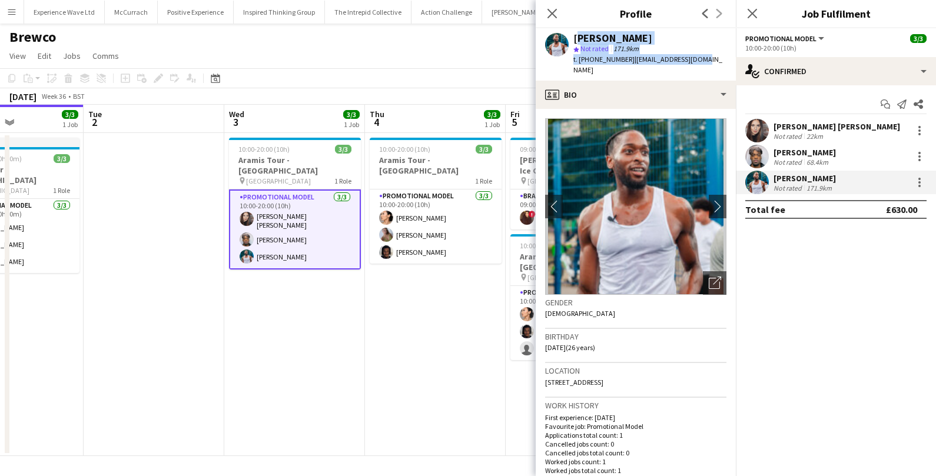
drag, startPoint x: 574, startPoint y: 37, endPoint x: 717, endPoint y: 57, distance: 144.6
click at [717, 57] on app-profile-header "Reginald Chuks star Not rated 171.9km t. +4407586259818 | mr100pand@gmail.com" at bounding box center [636, 54] width 200 height 52
copy div "Reginald Chuks star Not rated 171.9km t. +4407586259818 | mr100pand@gmail.com"
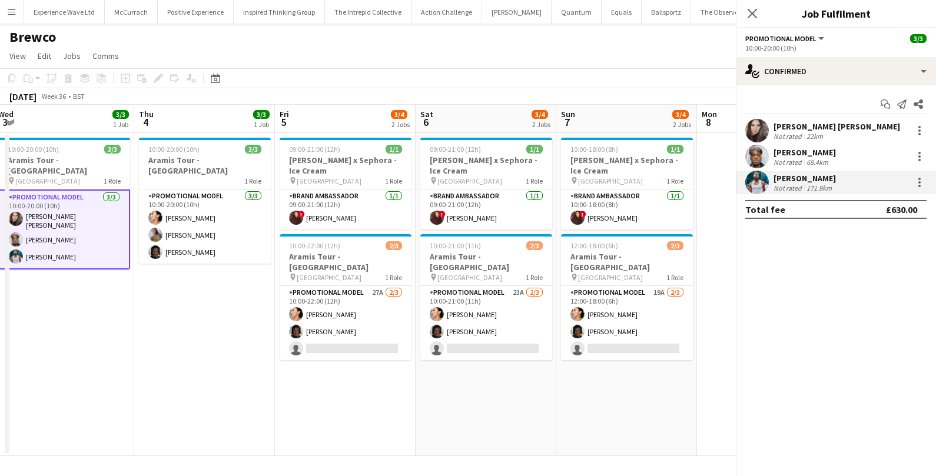
scroll to position [0, 432]
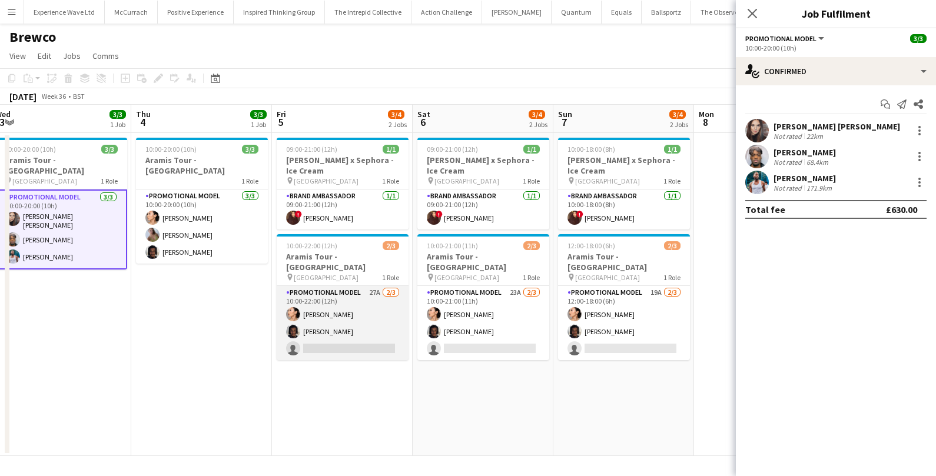
click at [360, 314] on app-card-role "Promotional Model 27A 2/3 10:00-22:00 (12h) Man Ying Cheng Tyler Smith single-n…" at bounding box center [343, 323] width 132 height 74
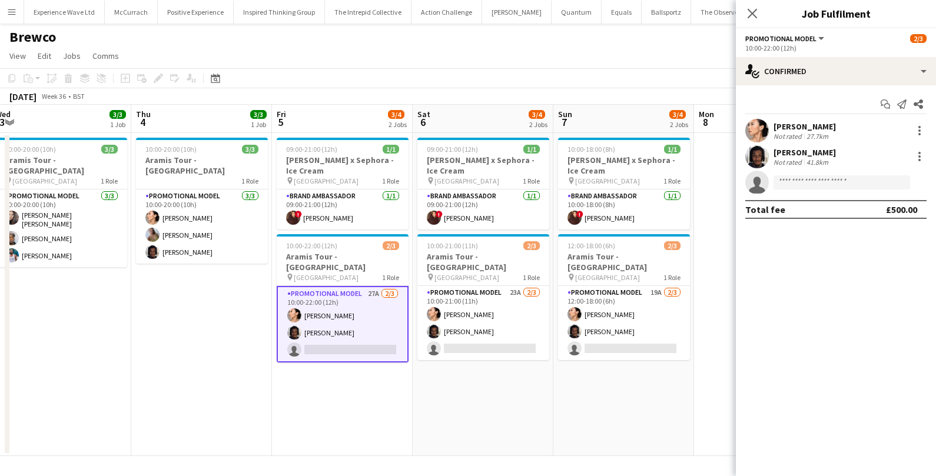
click at [790, 132] on div "Not rated" at bounding box center [789, 136] width 31 height 9
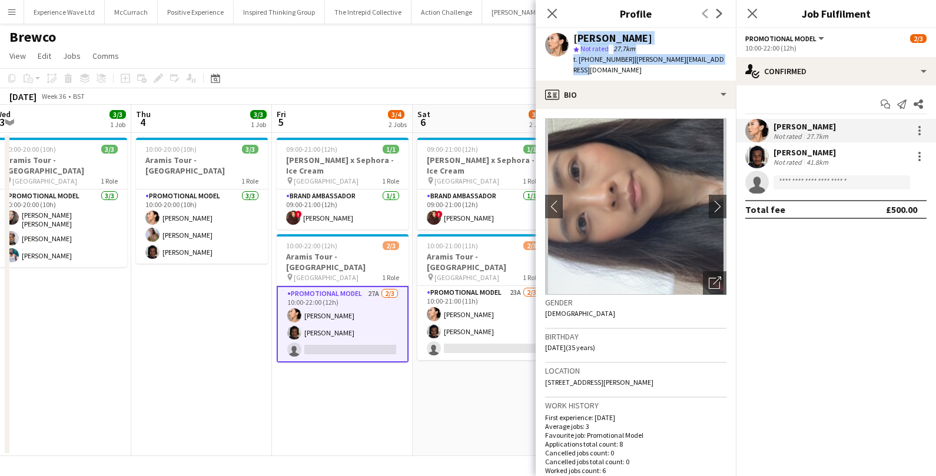
drag, startPoint x: 575, startPoint y: 37, endPoint x: 717, endPoint y: 58, distance: 144.1
click at [717, 58] on div "Man Ying Cheng star Not rated 27.7km t. +447988622939 | m.y.cheng@edu.salford.a…" at bounding box center [636, 54] width 200 height 52
copy div "Man Ying Cheng star Not rated 27.7km t. +447988622939 | m.y.cheng@edu.salford.a…"
click at [787, 155] on div "Tyler Smith" at bounding box center [805, 152] width 62 height 11
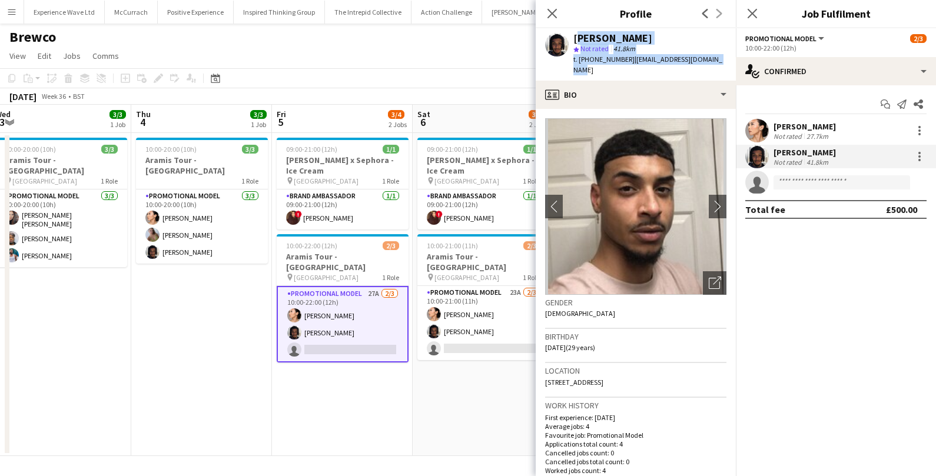
drag, startPoint x: 575, startPoint y: 36, endPoint x: 721, endPoint y: 62, distance: 148.5
click at [721, 62] on div "Tyler Smith star Not rated 41.8km t. +4407733347730 | tallydernelly@hotmail.com" at bounding box center [636, 54] width 200 height 52
copy div "Tyler Smith star Not rated 41.8km t. +4407733347730 | tallydernelly@hotmail.com"
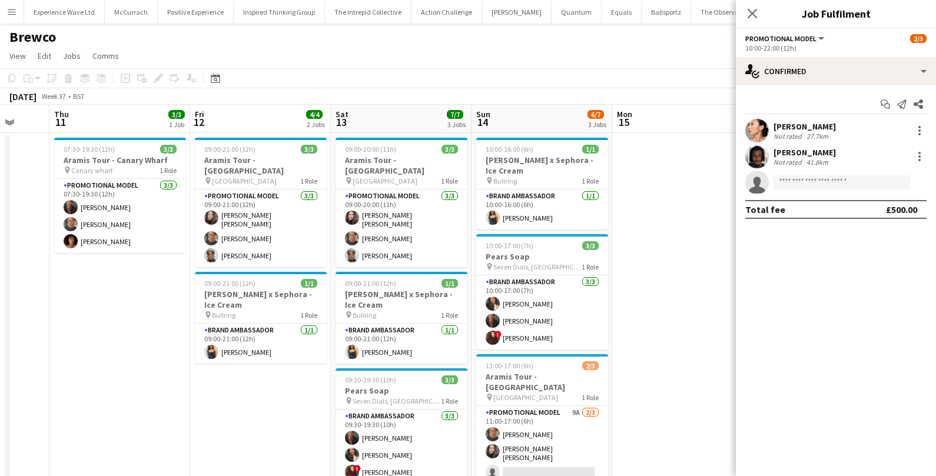
scroll to position [0, 378]
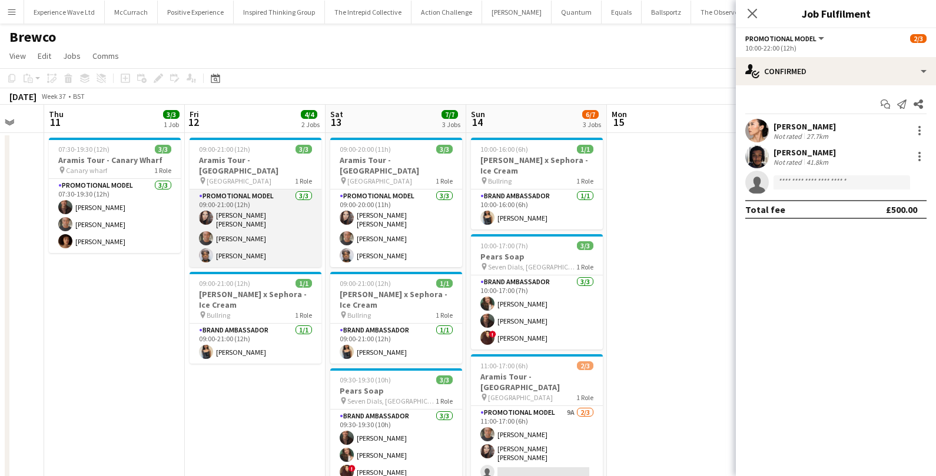
click at [263, 231] on app-card-role "Promotional Model 3/3 09:00-21:00 (12h) Sarah Josephine Hartley Chris Milungu M…" at bounding box center [256, 229] width 132 height 78
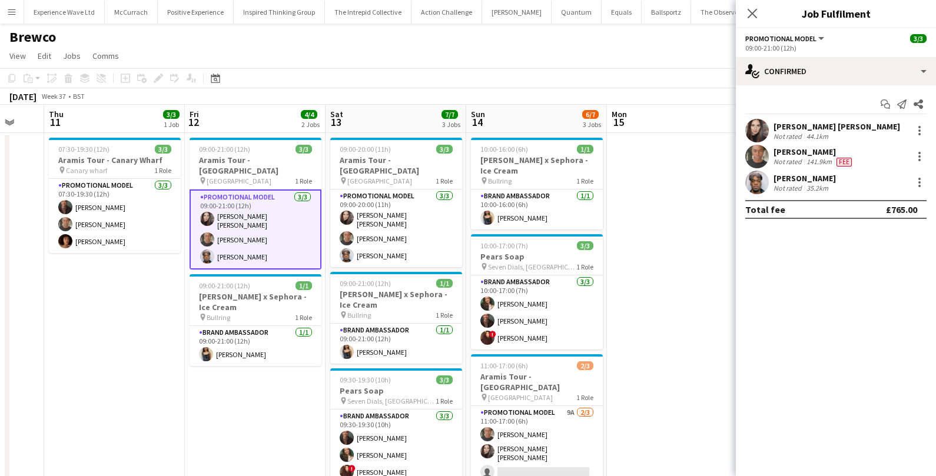
scroll to position [2, 0]
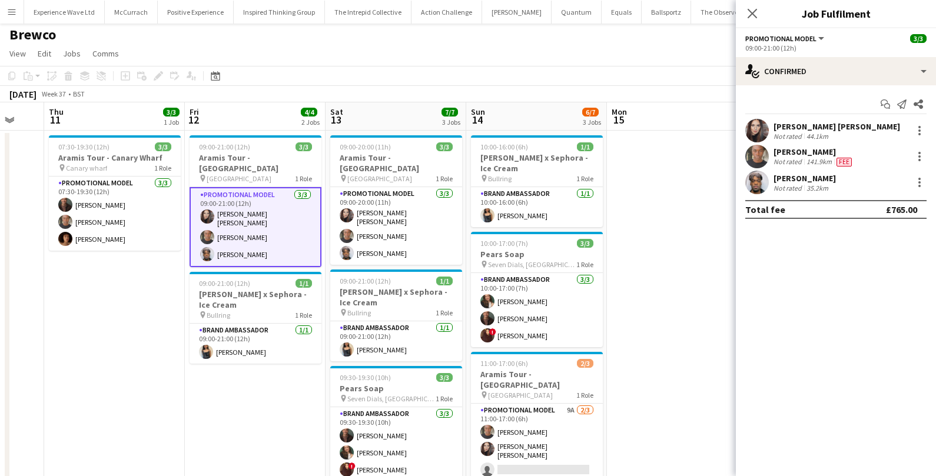
click at [787, 127] on div "Sarah Josephine Hartley" at bounding box center [837, 126] width 127 height 11
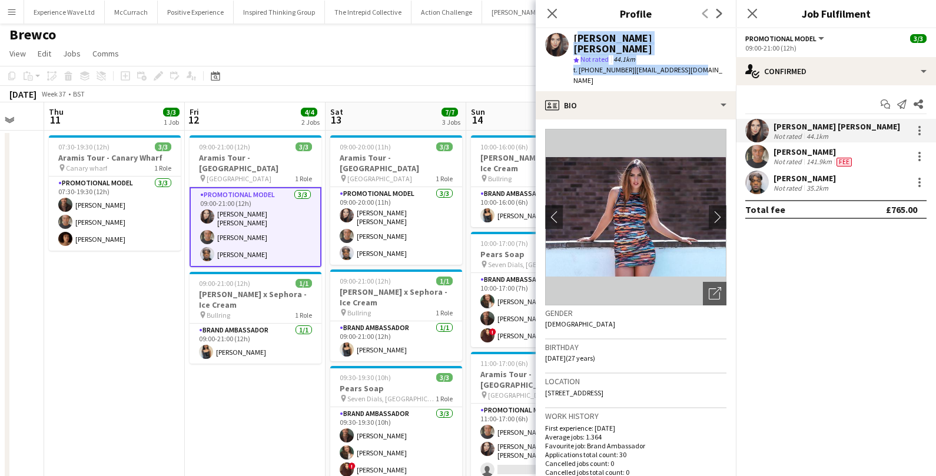
drag, startPoint x: 575, startPoint y: 37, endPoint x: 714, endPoint y: 56, distance: 139.8
click at [714, 56] on app-profile-header "Sarah Josephine Hartley star Not rated 44.1km t. +447508803834 | hsarah82@gmail…" at bounding box center [636, 59] width 200 height 63
copy div "Sarah Josephine Hartley star Not rated 44.1km t. +447508803834 | hsarah82@gmail…"
click at [796, 158] on div "Not rated" at bounding box center [789, 161] width 31 height 9
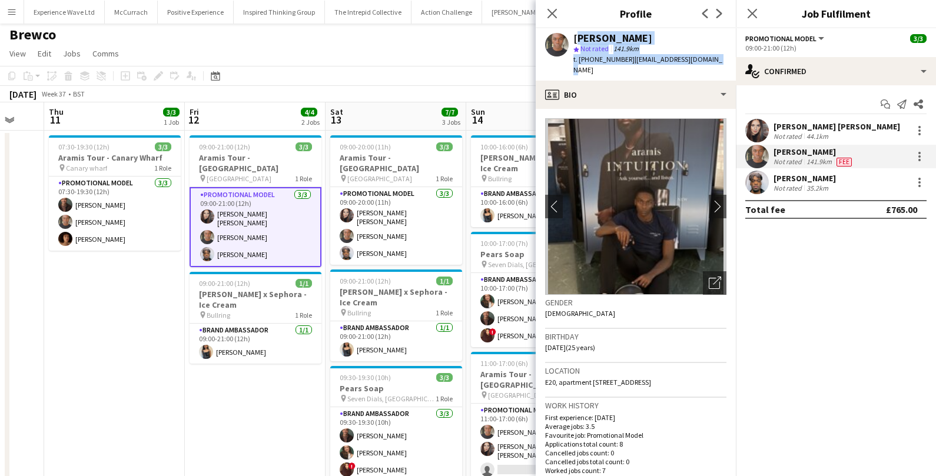
drag, startPoint x: 574, startPoint y: 38, endPoint x: 717, endPoint y: 62, distance: 144.5
click at [717, 62] on app-profile-header "Chris Milungu star Not rated 141.9km t. +447886213737 | christmilungu@gmail.com" at bounding box center [636, 54] width 200 height 52
copy div "Chris Milungu star Not rated 141.9km t. +447886213737 | christmilungu@gmail.com"
click at [721, 200] on app-icon "chevron-right" at bounding box center [718, 206] width 18 height 12
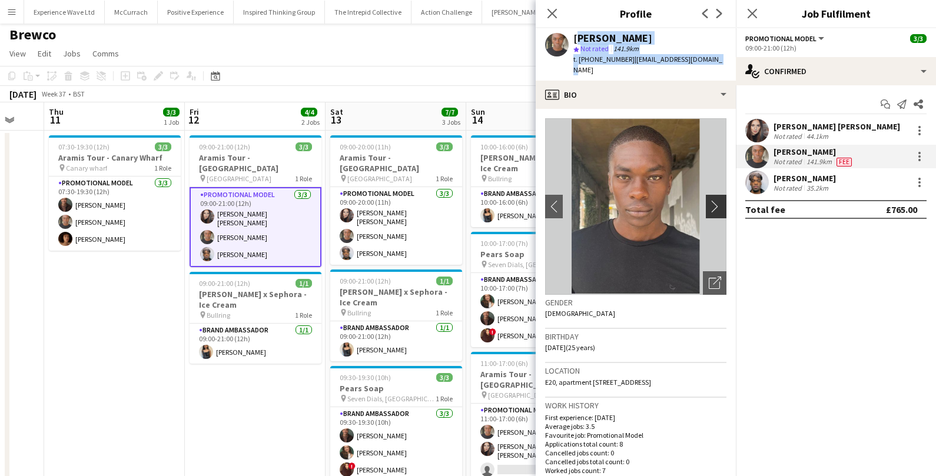
click at [721, 200] on app-icon "chevron-right" at bounding box center [718, 206] width 18 height 12
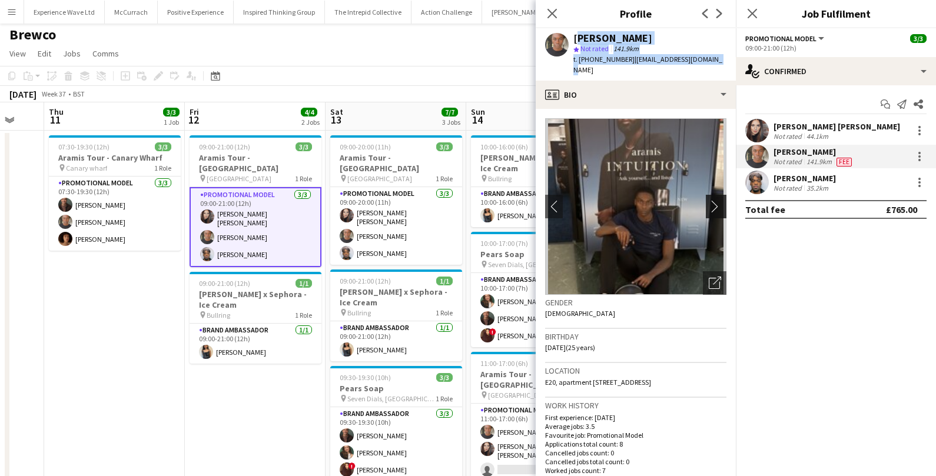
click at [721, 200] on app-icon "chevron-right" at bounding box center [718, 206] width 18 height 12
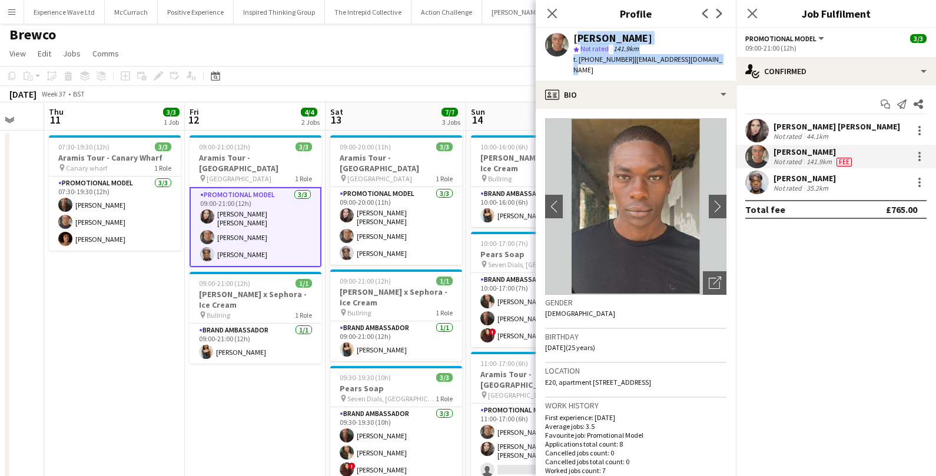
click at [219, 421] on app-date-cell "09:00-21:00 (12h) 3/3 Aramis Tour - Leicester pin Leicester 1 Role Promotional …" at bounding box center [255, 318] width 141 height 374
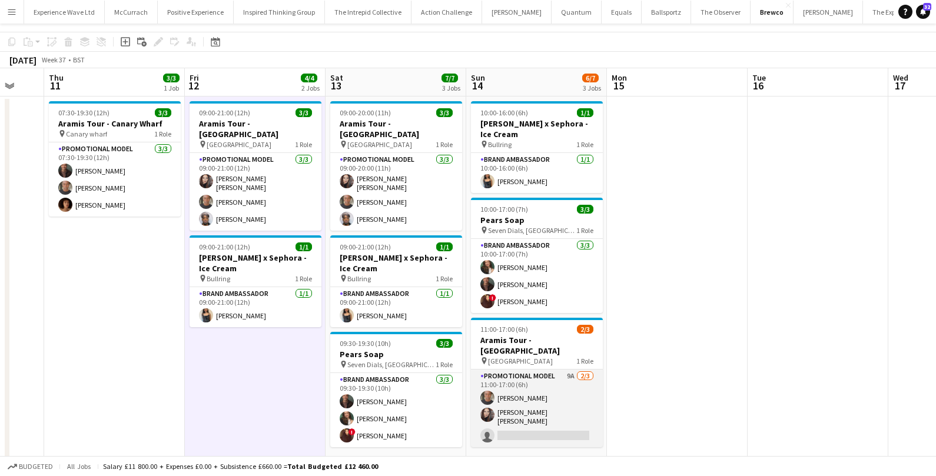
scroll to position [49, 0]
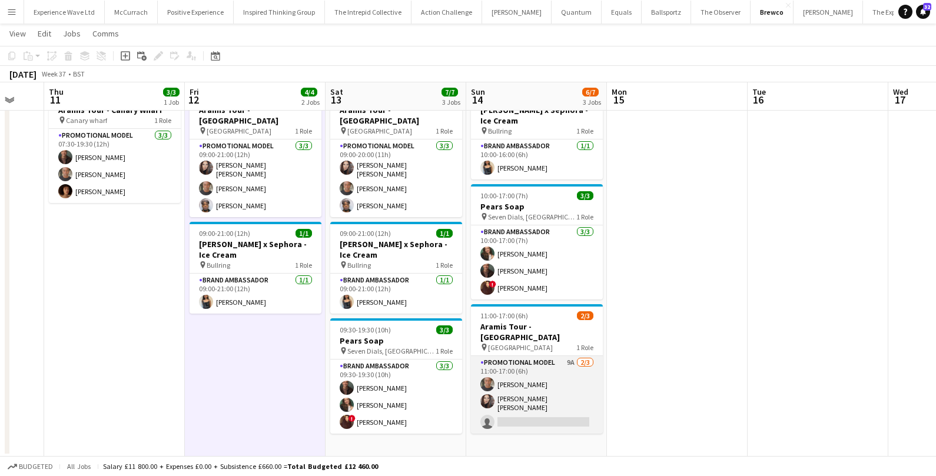
click at [537, 404] on app-card-role "Promotional Model 9A 2/3 11:00-17:00 (6h) Chris Milungu Sarah Josephine Hartley…" at bounding box center [537, 395] width 132 height 78
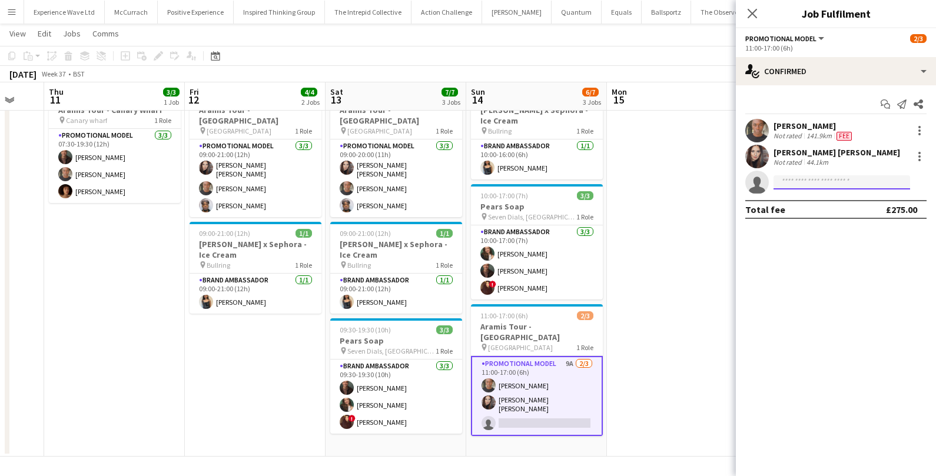
click at [832, 185] on input at bounding box center [842, 183] width 137 height 14
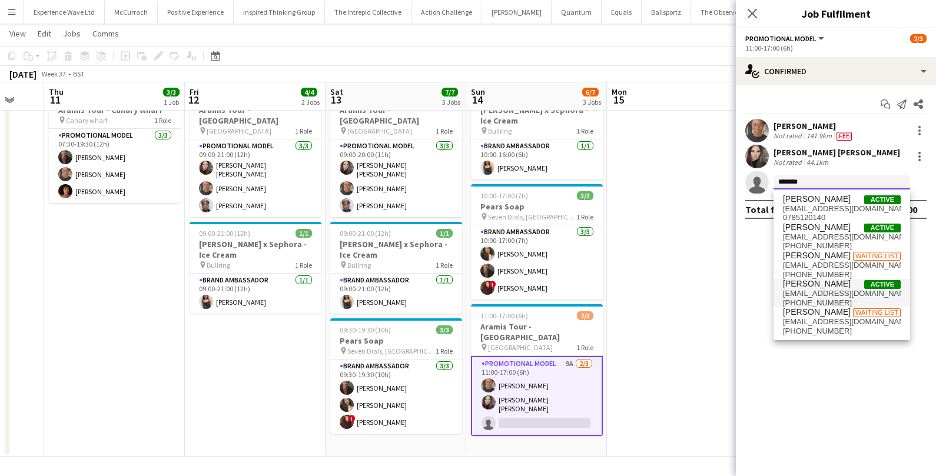
type input "******"
click at [827, 290] on span "ollyhainey123@gmail.com" at bounding box center [842, 293] width 118 height 9
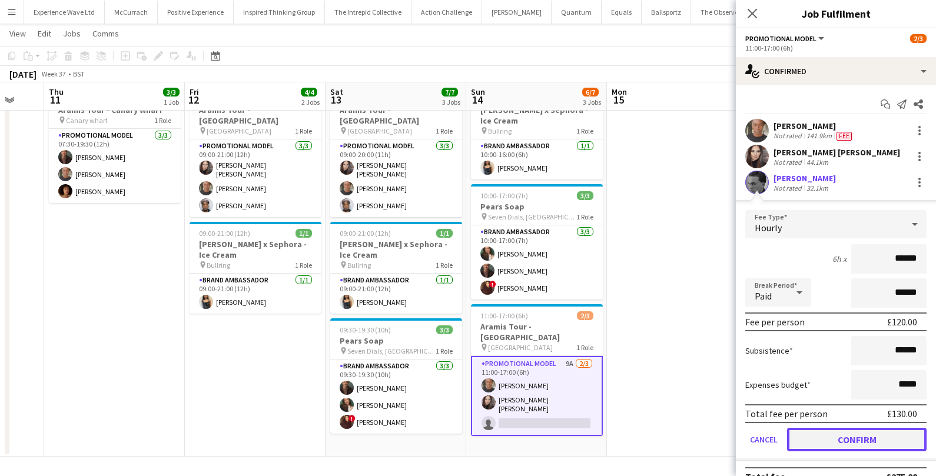
click at [807, 433] on button "Confirm" at bounding box center [857, 440] width 140 height 24
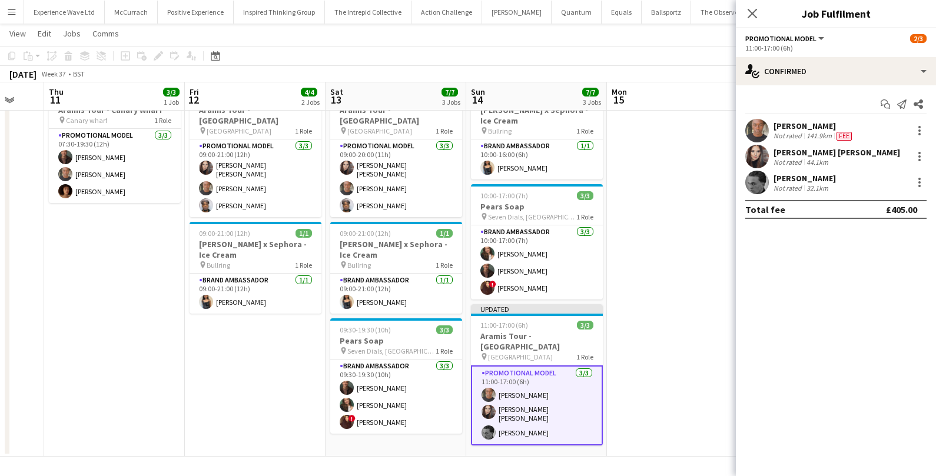
click at [684, 344] on app-date-cell at bounding box center [677, 270] width 141 height 374
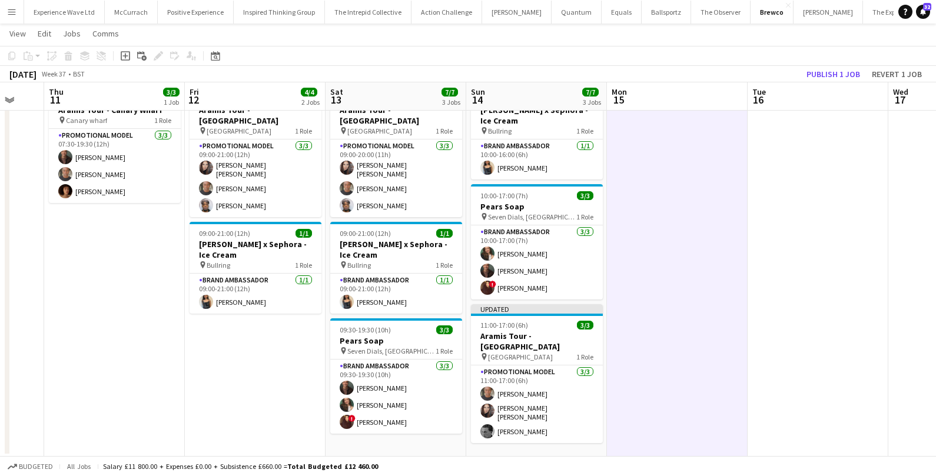
click at [813, 82] on div "September 2025 Week 37 • BST Publish 1 job Revert 1 job" at bounding box center [468, 74] width 936 height 16
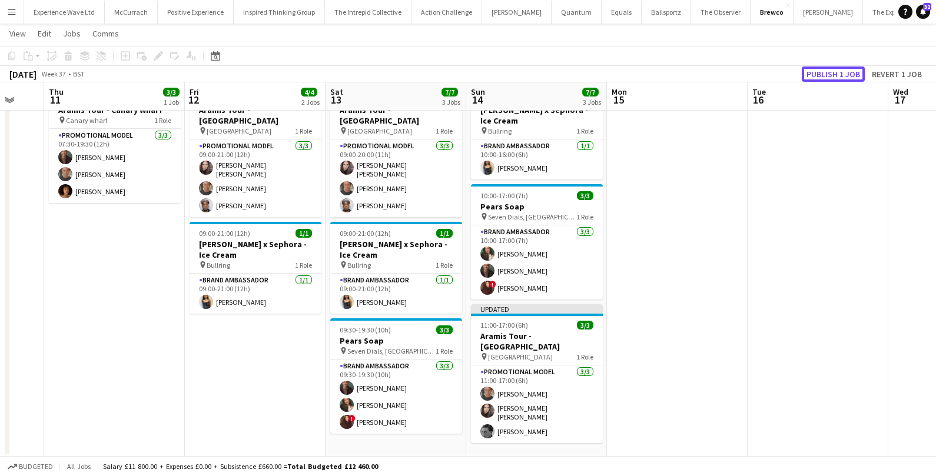
click at [824, 68] on button "Publish 1 job" at bounding box center [833, 74] width 63 height 15
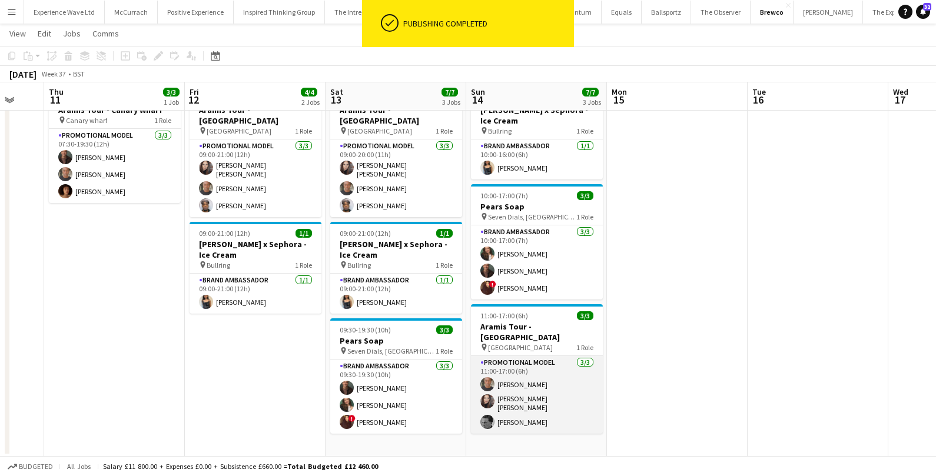
click at [524, 372] on app-card-role "Promotional Model 3/3 11:00-17:00 (6h) Chris Milungu Sarah Josephine Hartley Ol…" at bounding box center [537, 395] width 132 height 78
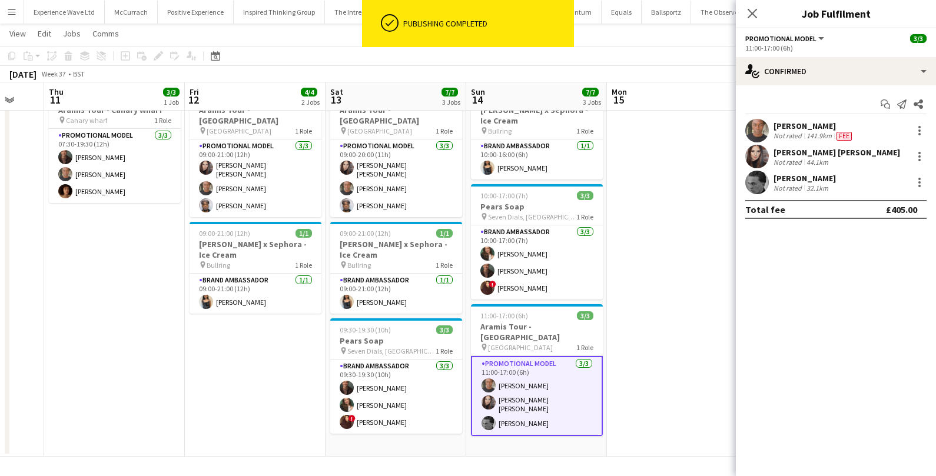
click at [805, 186] on div "32.1km" at bounding box center [818, 188] width 27 height 9
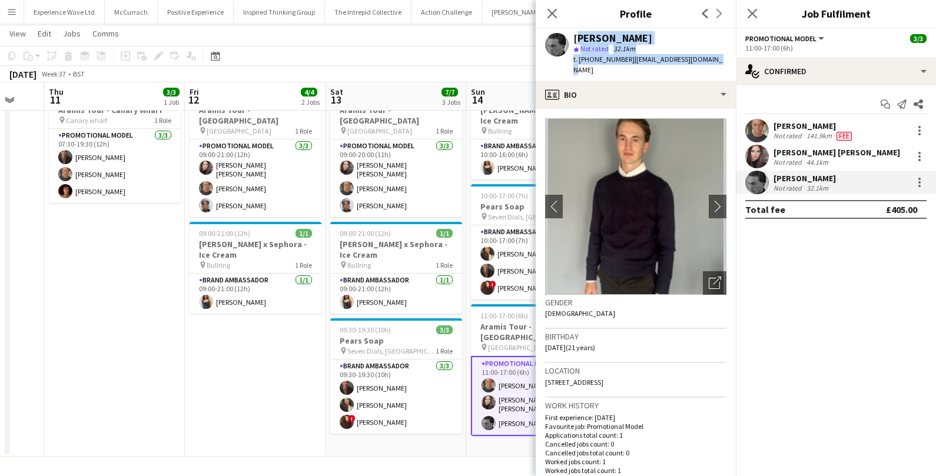
drag, startPoint x: 574, startPoint y: 37, endPoint x: 728, endPoint y: 58, distance: 155.7
click at [728, 58] on app-profile-header "Oliver Hainey star Not rated 32.1km t. +447859952837 | ollyhainey123@gmail.com" at bounding box center [636, 54] width 200 height 52
copy div "Oliver Hainey star Not rated 32.1km t. +447859952837 | ollyhainey123@gmail.com"
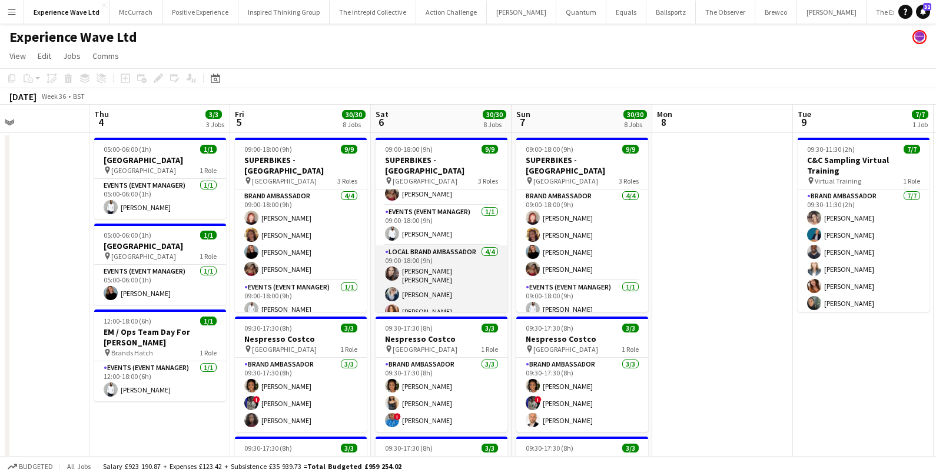
scroll to position [89, 0]
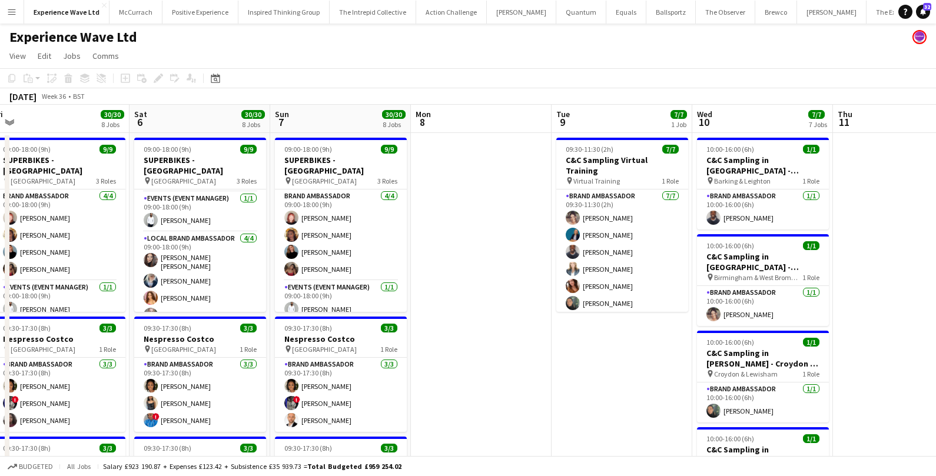
scroll to position [0, 485]
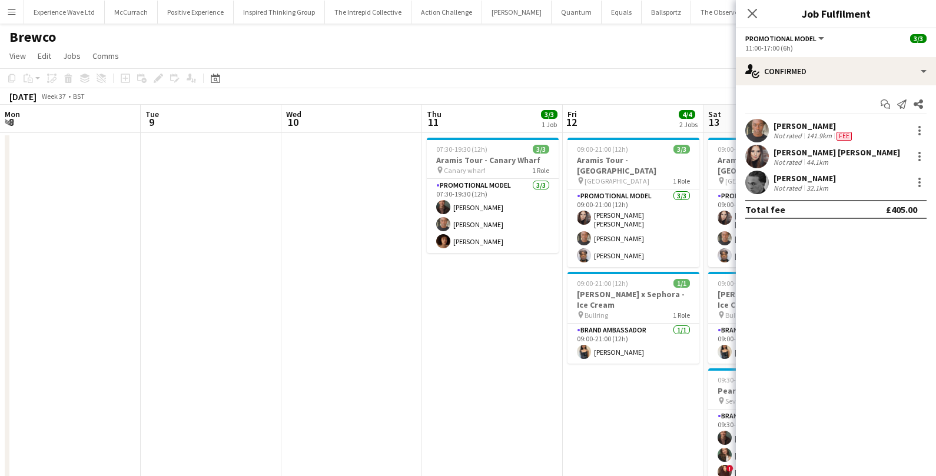
scroll to position [0, 378]
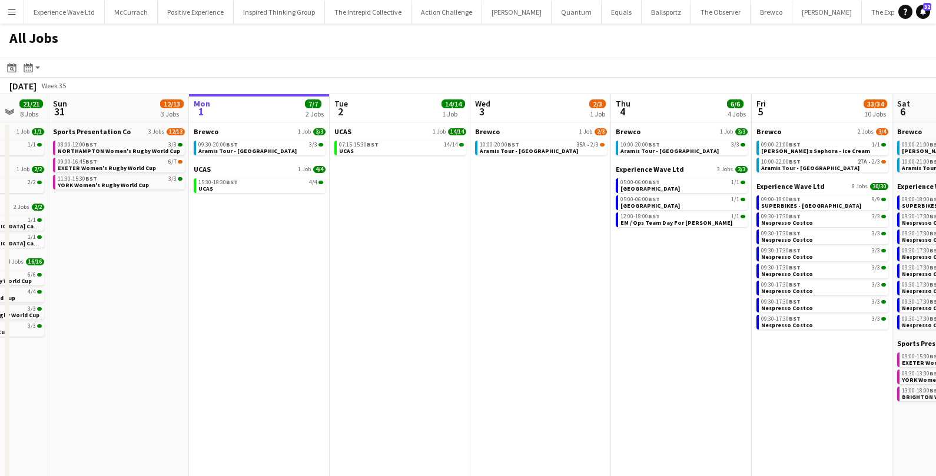
scroll to position [0, 368]
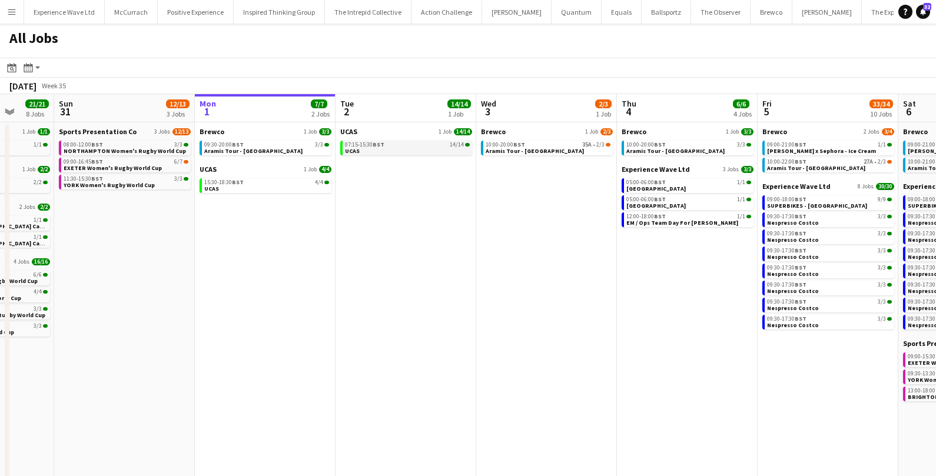
click at [396, 153] on link "07:15-15:30 BST 14/14 UCAS" at bounding box center [407, 148] width 125 height 14
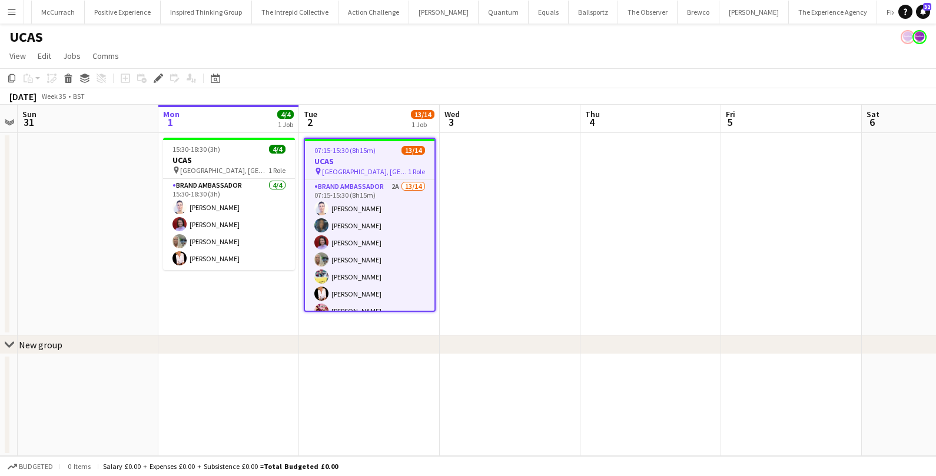
click at [358, 163] on h3 "UCAS" at bounding box center [370, 161] width 130 height 11
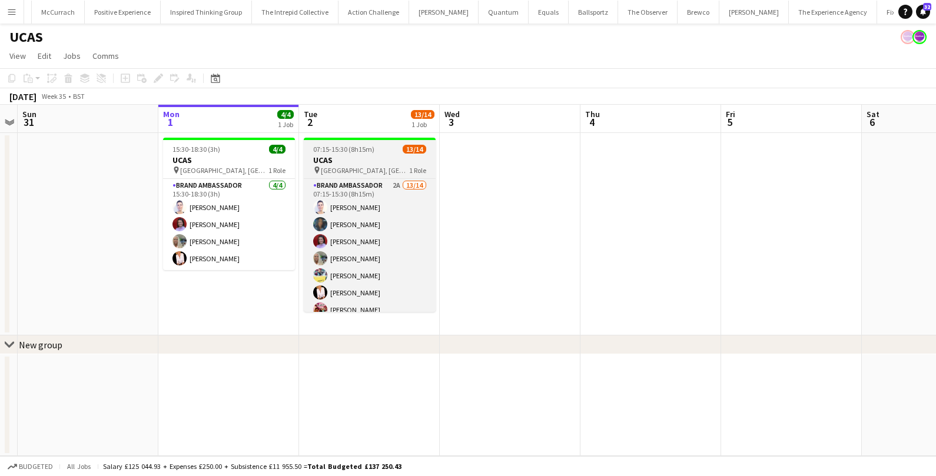
click at [358, 163] on h3 "UCAS" at bounding box center [370, 160] width 132 height 11
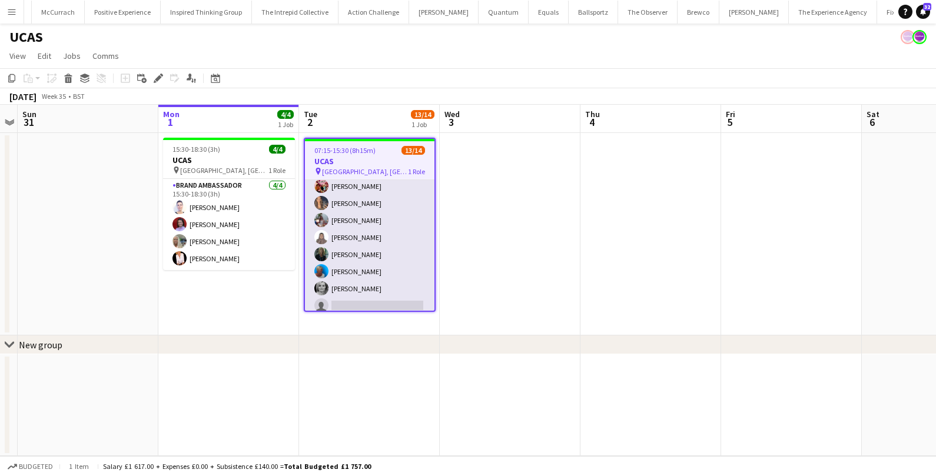
scroll to position [130, 0]
click at [349, 287] on app-card-role "Brand Ambassador 2A 13/14 07:15-15:30 (8h15m) Cleo Gifford Mehreen Parvez Rache…" at bounding box center [370, 181] width 130 height 262
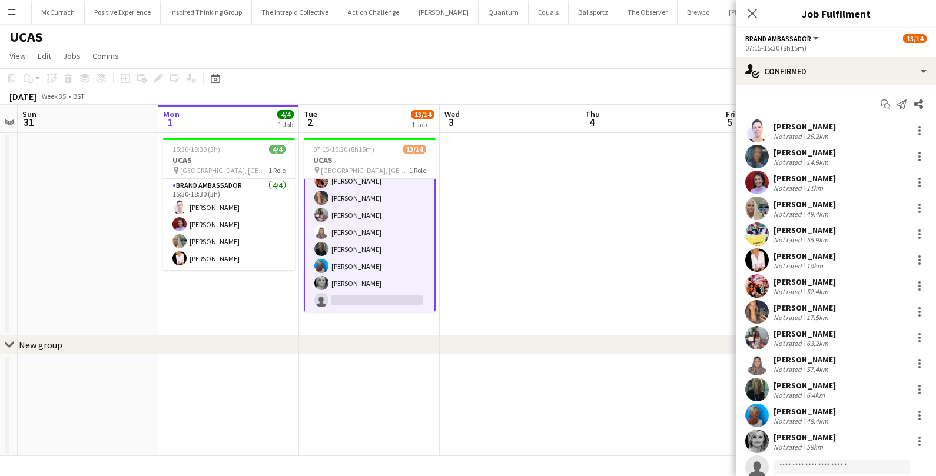
scroll to position [37, 0]
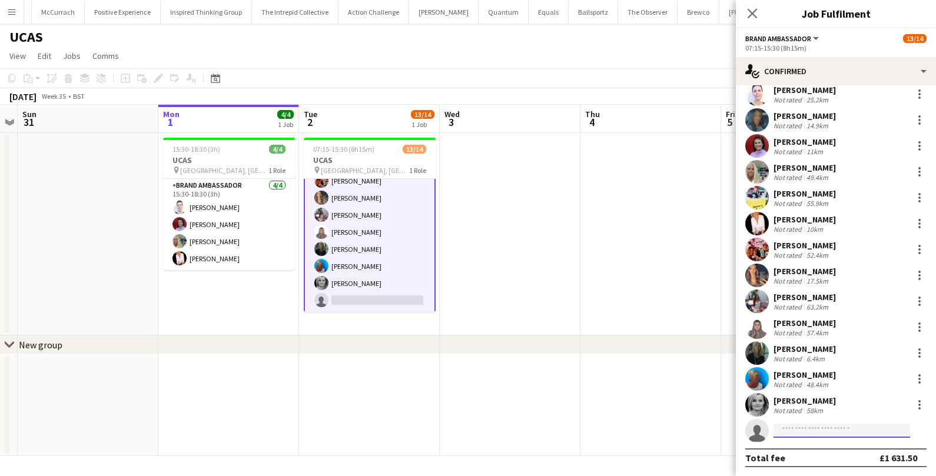
click at [805, 427] on input at bounding box center [842, 431] width 137 height 14
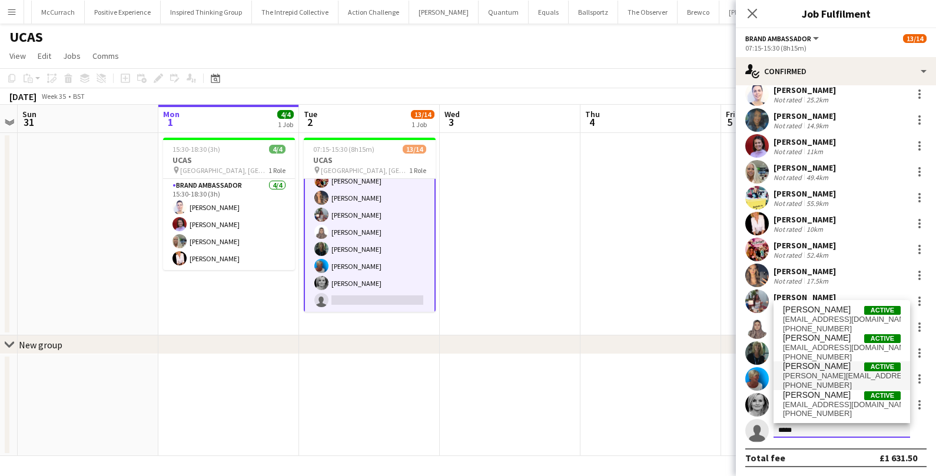
type input "****"
click at [822, 372] on span "[PERSON_NAME][EMAIL_ADDRESS][DOMAIN_NAME]" at bounding box center [842, 376] width 118 height 9
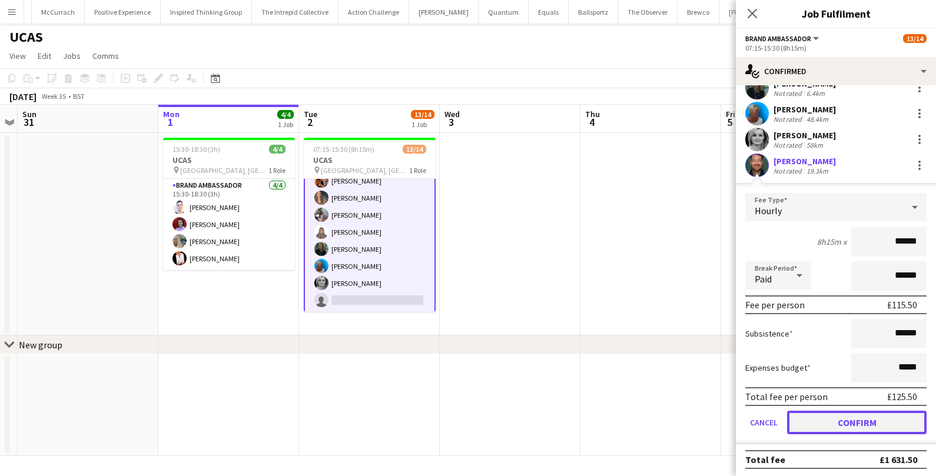
click at [820, 428] on button "Confirm" at bounding box center [857, 423] width 140 height 24
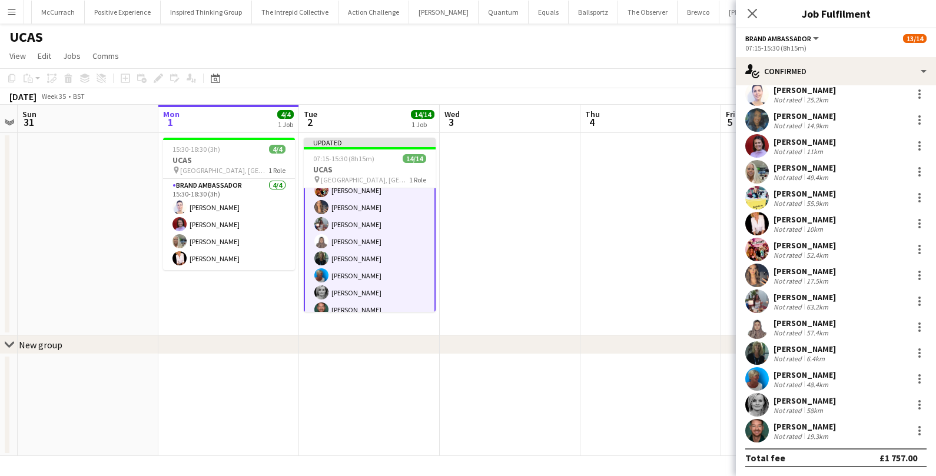
click at [611, 303] on app-date-cell at bounding box center [651, 234] width 141 height 203
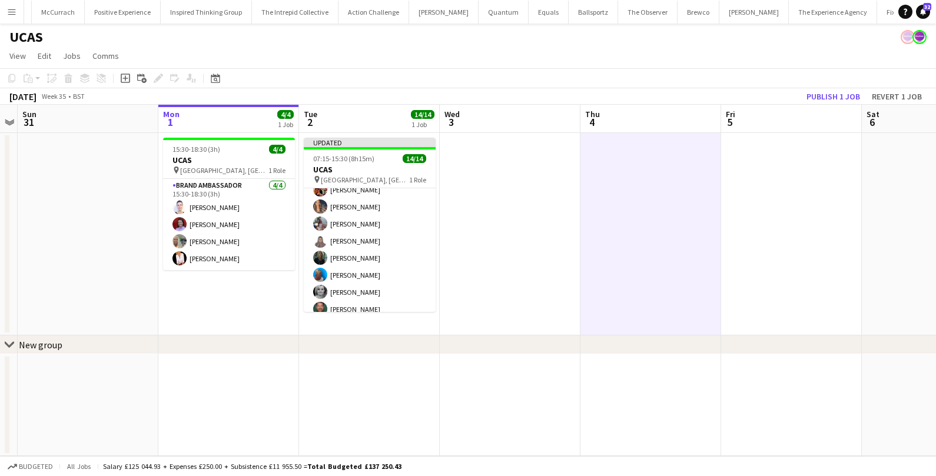
click at [834, 88] on div "Copy Paste Paste Command V Paste with crew Command Shift V Paste linked Job Del…" at bounding box center [468, 86] width 936 height 37
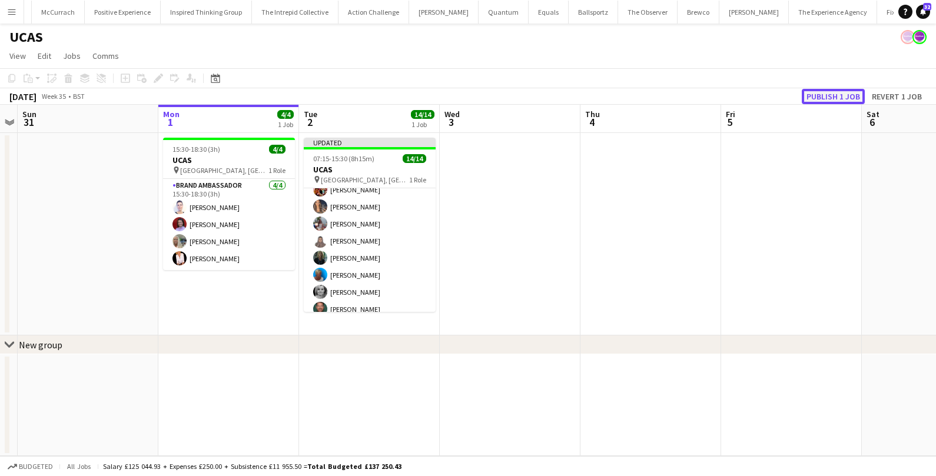
click at [831, 92] on button "Publish 1 job" at bounding box center [833, 96] width 63 height 15
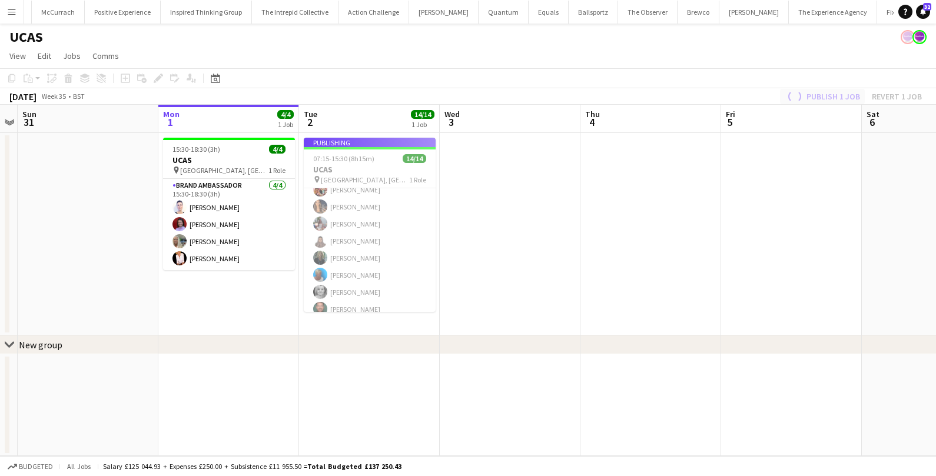
scroll to position [128, 0]
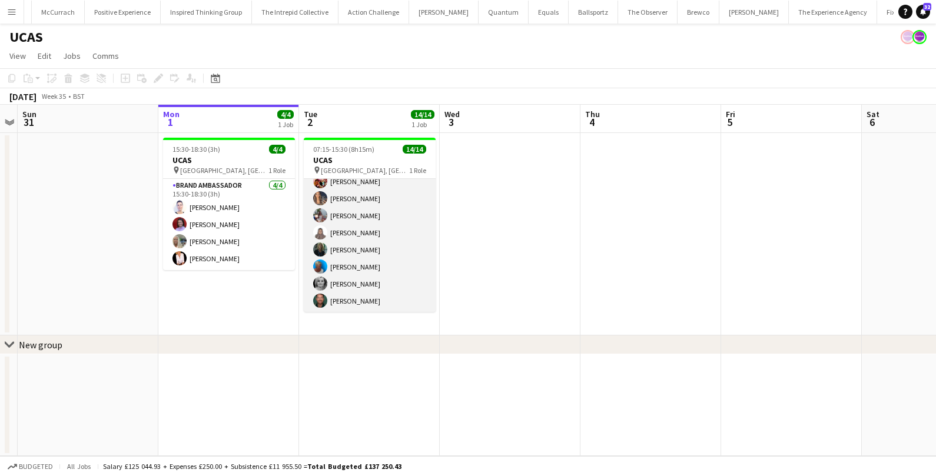
click at [349, 296] on app-card-role "Brand Ambassador 14/14 07:15-15:30 (8h15m) Cleo Gifford Mehreen Parvez Rachel A…" at bounding box center [370, 182] width 132 height 262
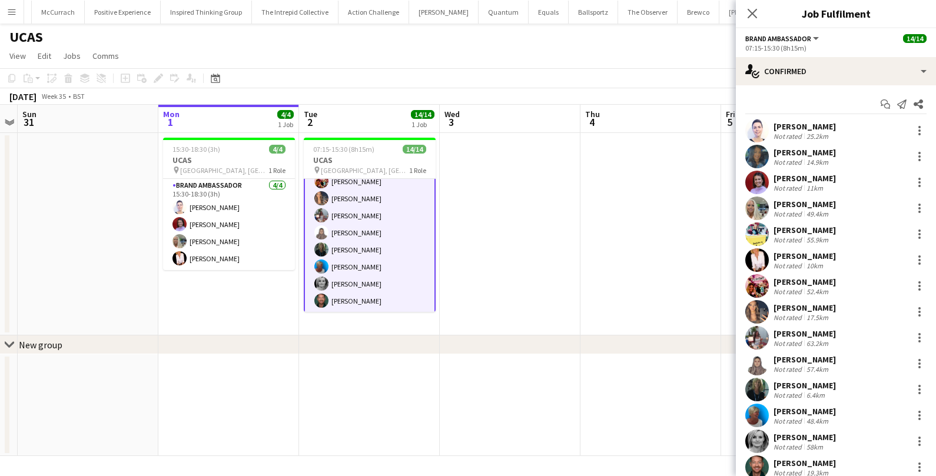
scroll to position [37, 0]
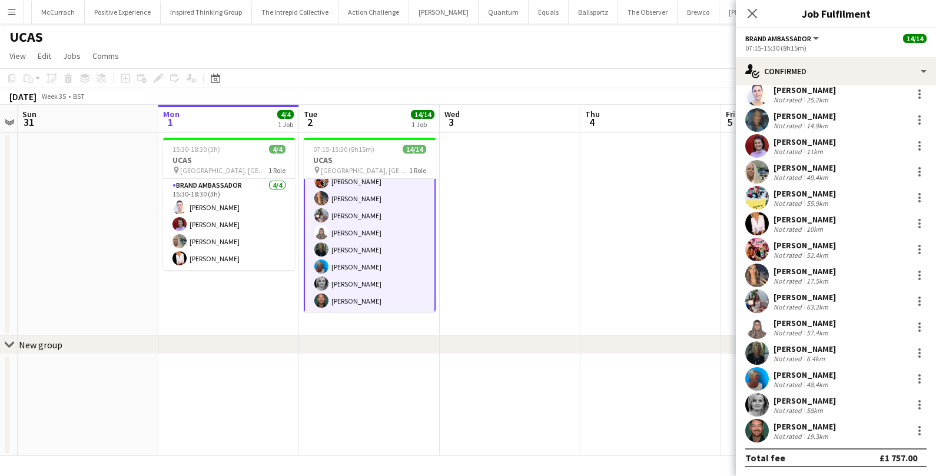
click at [776, 429] on div "[PERSON_NAME]" at bounding box center [805, 427] width 62 height 11
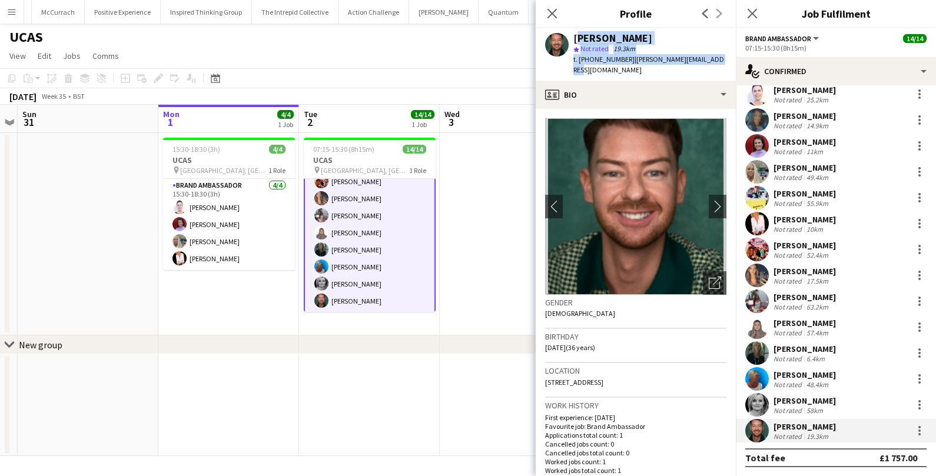
drag, startPoint x: 574, startPoint y: 37, endPoint x: 727, endPoint y: 64, distance: 155.4
click at [727, 64] on div "Dean Moffat star Not rated 19.3km t. +4407950130117 | dean.moffat1988@gmail.com" at bounding box center [636, 54] width 200 height 52
copy div "Dean Moffat star Not rated 19.3km t. +4407950130117 | dean.moffat1988@gmail.com"
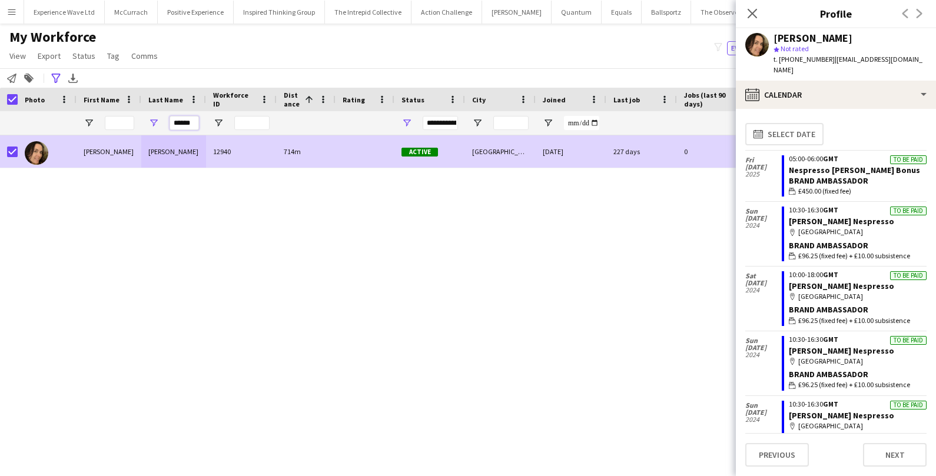
drag, startPoint x: 190, startPoint y: 123, endPoint x: 155, endPoint y: 123, distance: 34.7
click at [155, 123] on div "******" at bounding box center [173, 123] width 65 height 24
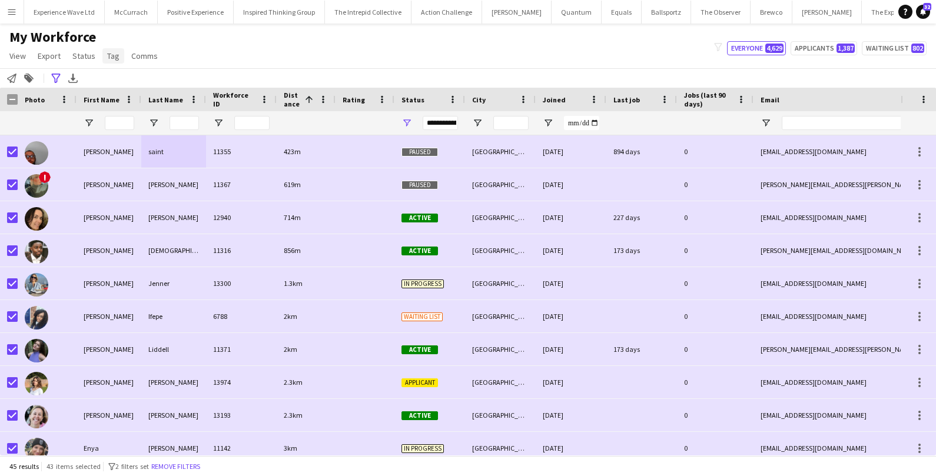
click at [112, 63] on link "Tag" at bounding box center [113, 55] width 22 height 15
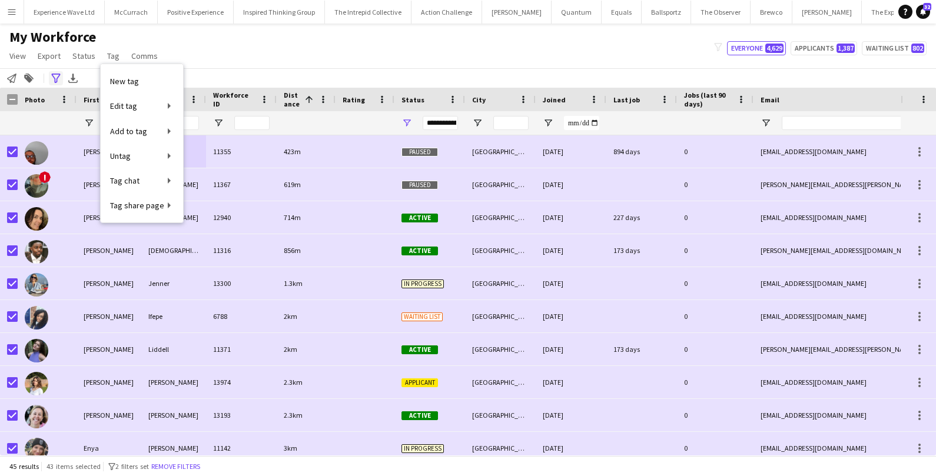
click at [54, 82] on icon at bounding box center [55, 78] width 9 height 9
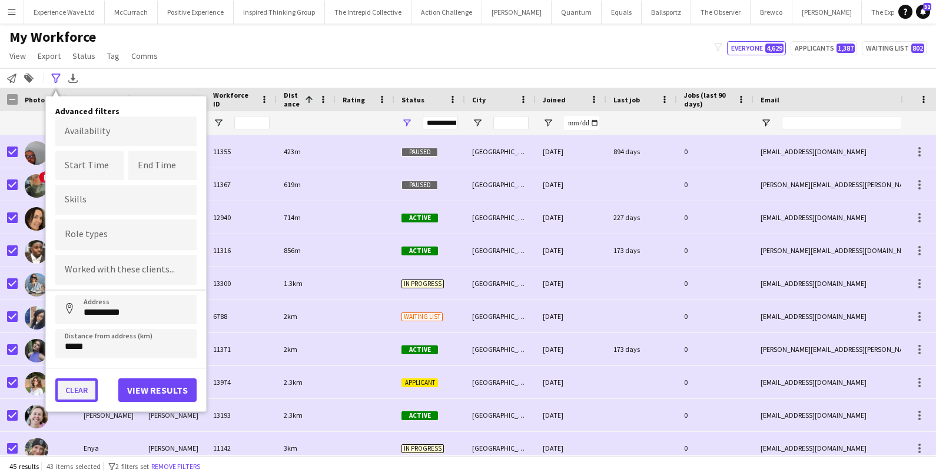
click at [80, 385] on button "Clear" at bounding box center [76, 391] width 42 height 24
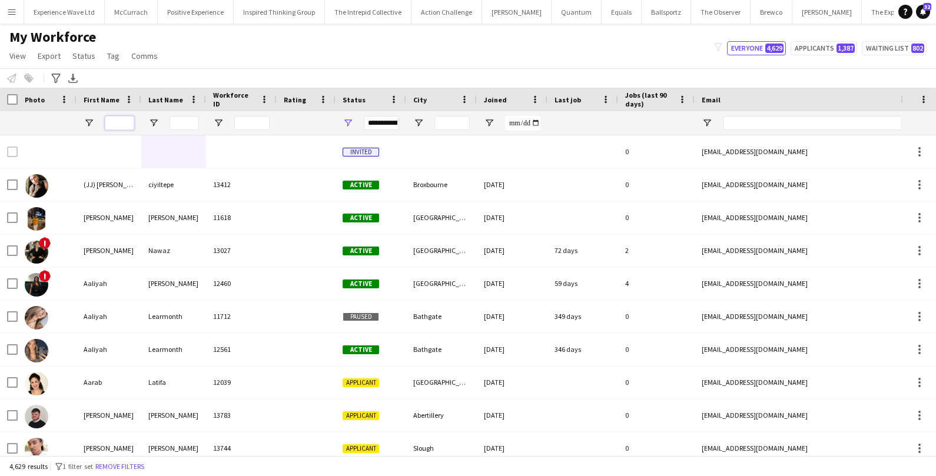
click at [122, 117] on input "First Name Filter Input" at bounding box center [119, 123] width 29 height 14
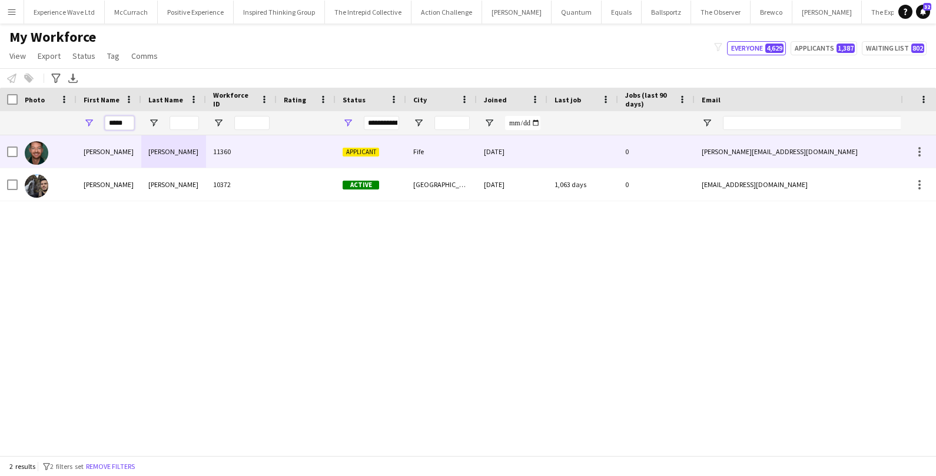
type input "****"
click at [128, 145] on div "[PERSON_NAME]" at bounding box center [109, 151] width 65 height 32
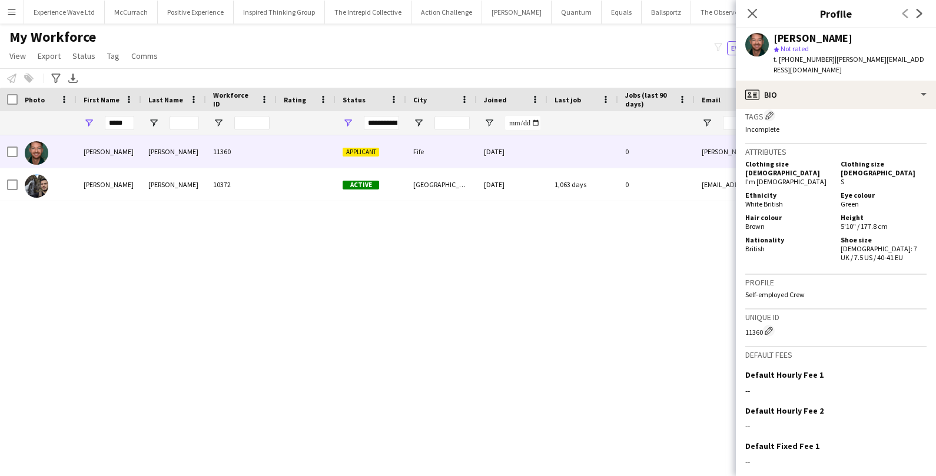
scroll to position [566, 0]
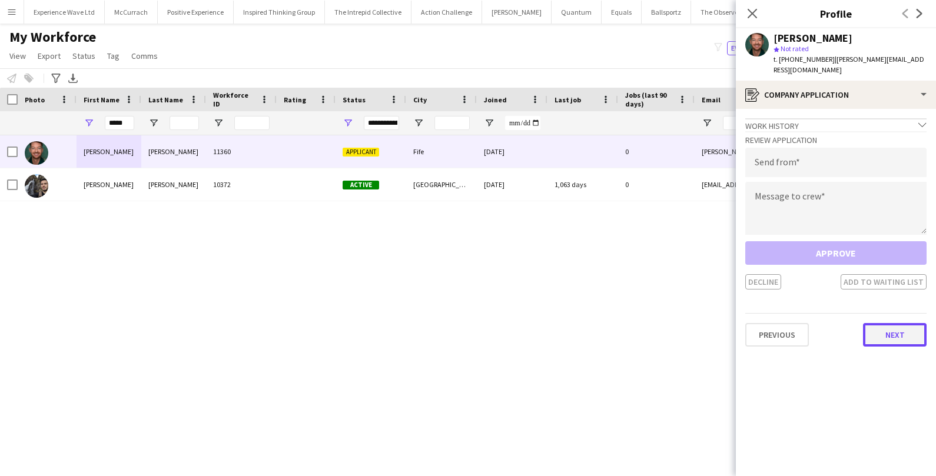
click at [901, 325] on button "Next" at bounding box center [895, 335] width 64 height 24
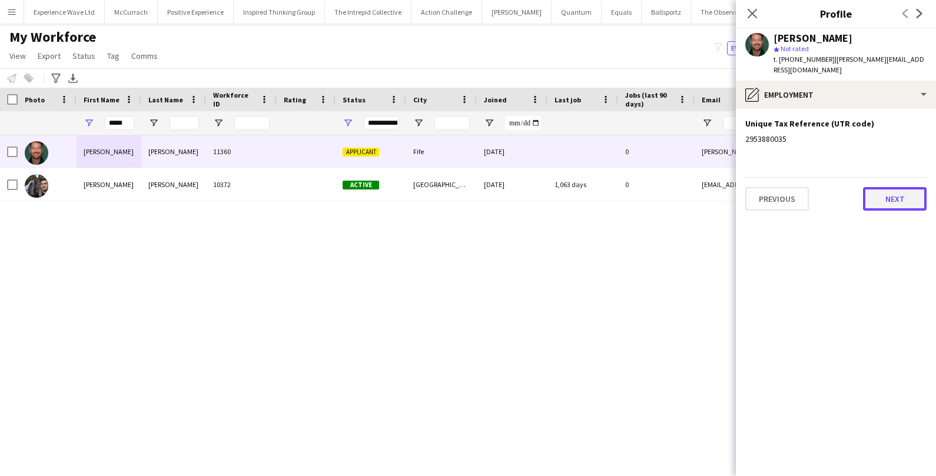
click at [911, 196] on button "Next" at bounding box center [895, 199] width 64 height 24
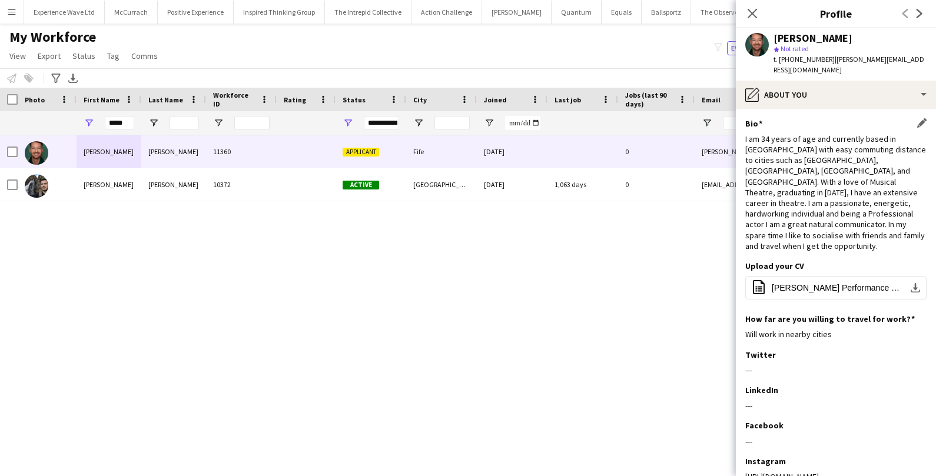
scroll to position [59, 0]
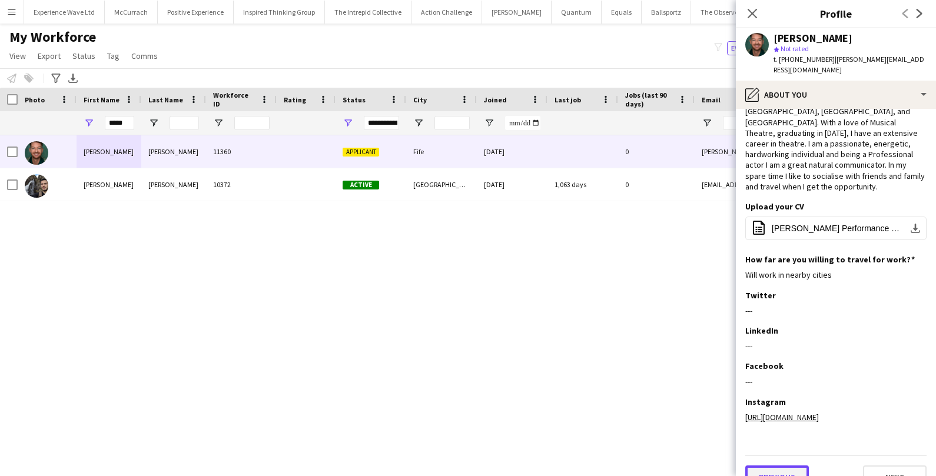
click at [774, 466] on button "Previous" at bounding box center [778, 478] width 64 height 24
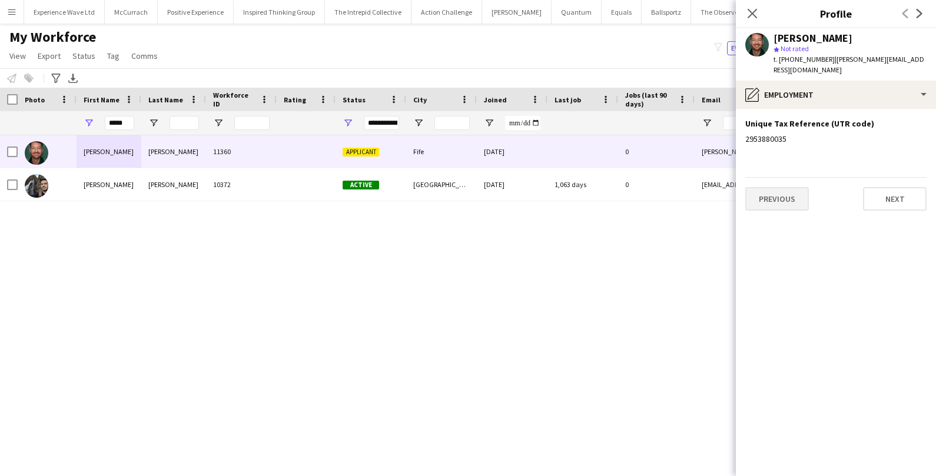
scroll to position [0, 0]
click at [770, 189] on button "Previous" at bounding box center [778, 199] width 64 height 24
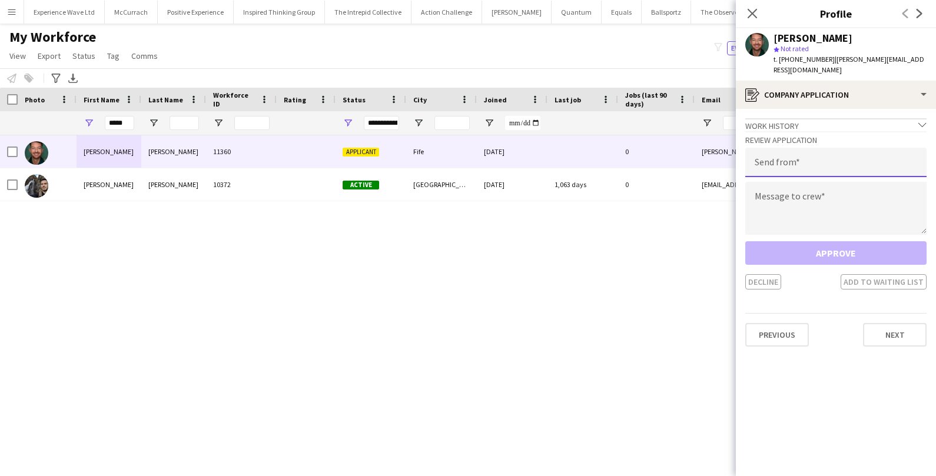
click at [791, 148] on input "email" at bounding box center [836, 162] width 181 height 29
type input "**********"
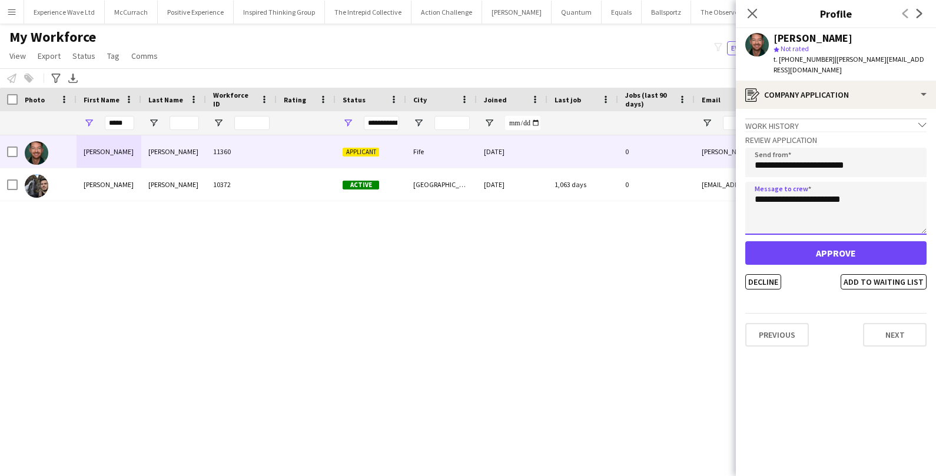
type textarea "**********"
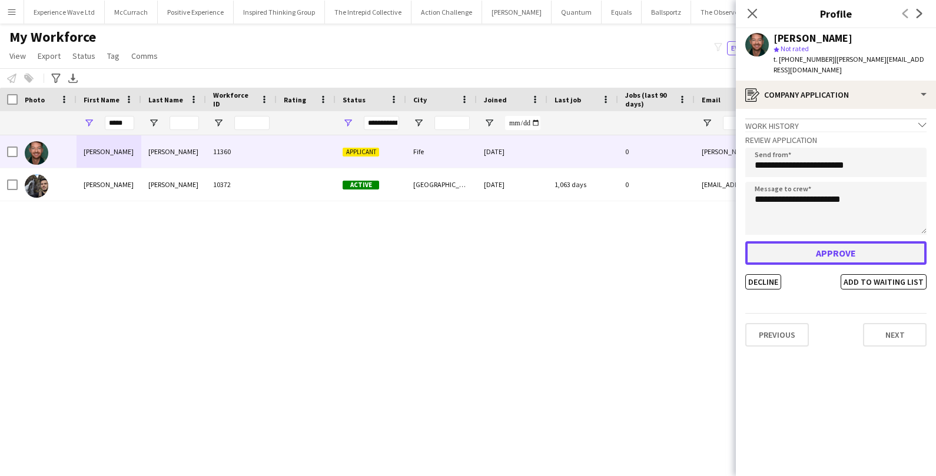
click at [859, 243] on button "Approve" at bounding box center [836, 253] width 181 height 24
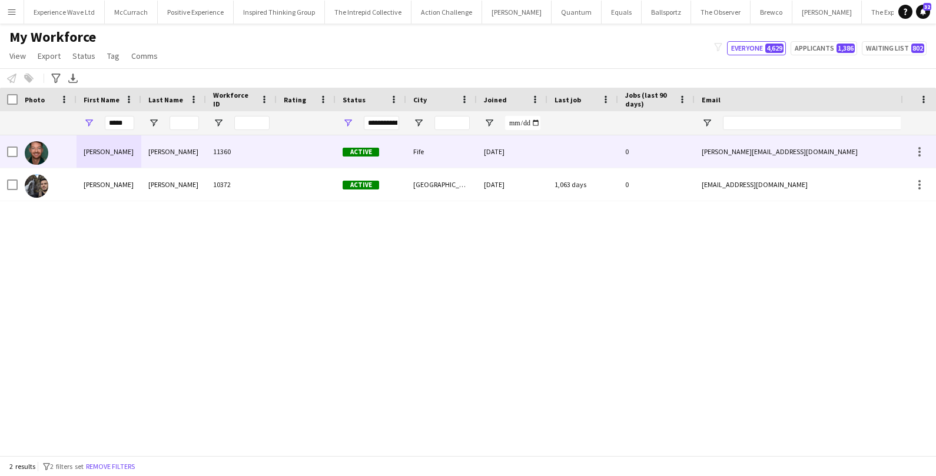
click at [283, 160] on div at bounding box center [306, 151] width 59 height 32
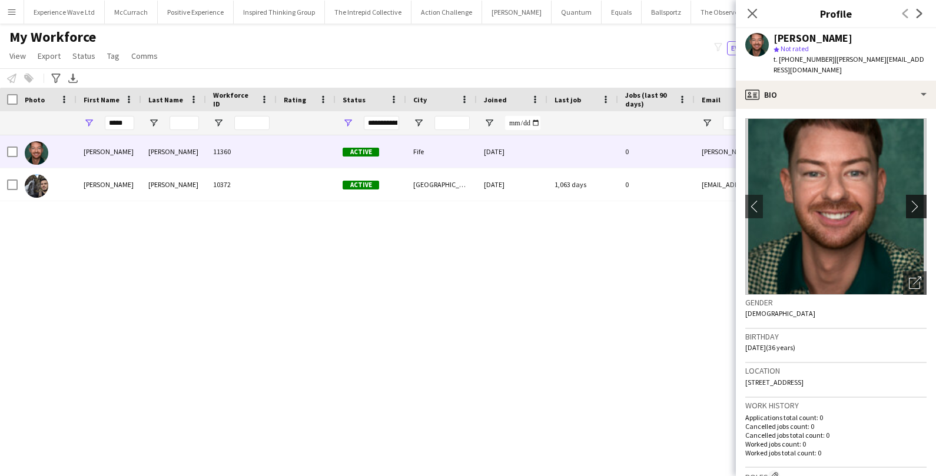
click at [920, 200] on app-icon "chevron-right" at bounding box center [918, 206] width 18 height 12
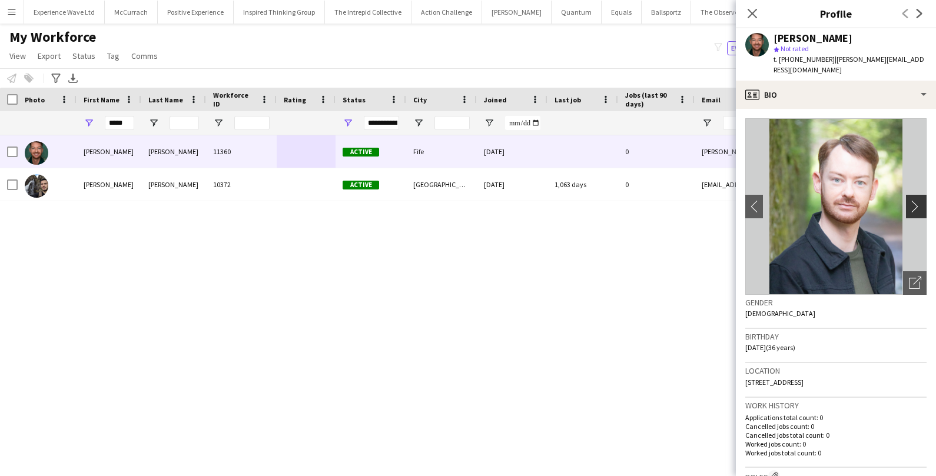
click at [920, 200] on app-icon "chevron-right" at bounding box center [918, 206] width 18 height 12
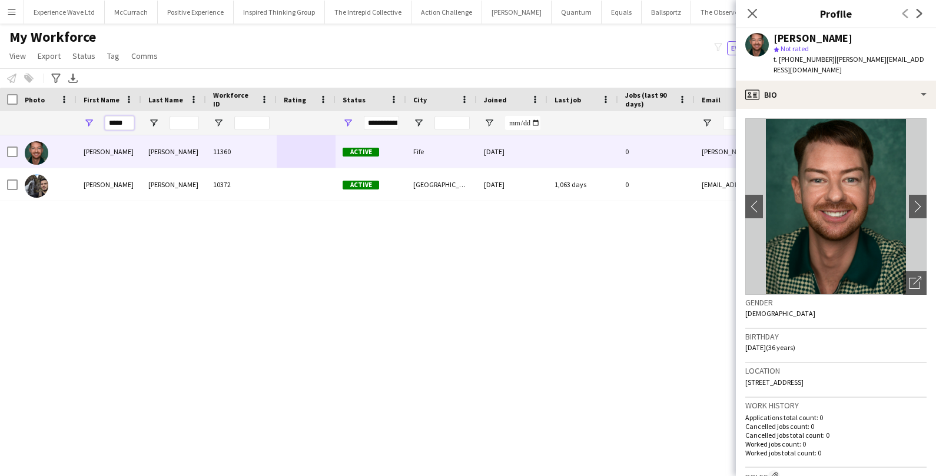
drag, startPoint x: 131, startPoint y: 122, endPoint x: 61, endPoint y: 122, distance: 70.1
click at [61, 122] on div "****" at bounding box center [638, 123] width 1277 height 24
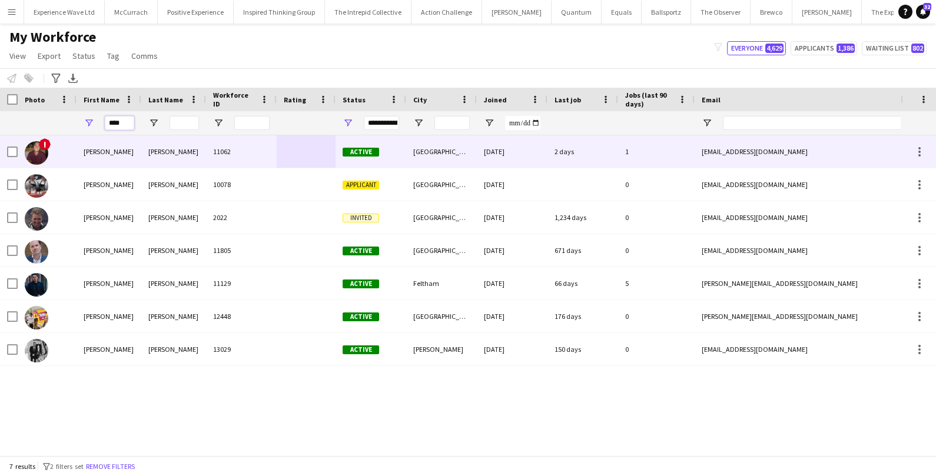
type input "****"
click at [72, 149] on div "!" at bounding box center [47, 151] width 59 height 32
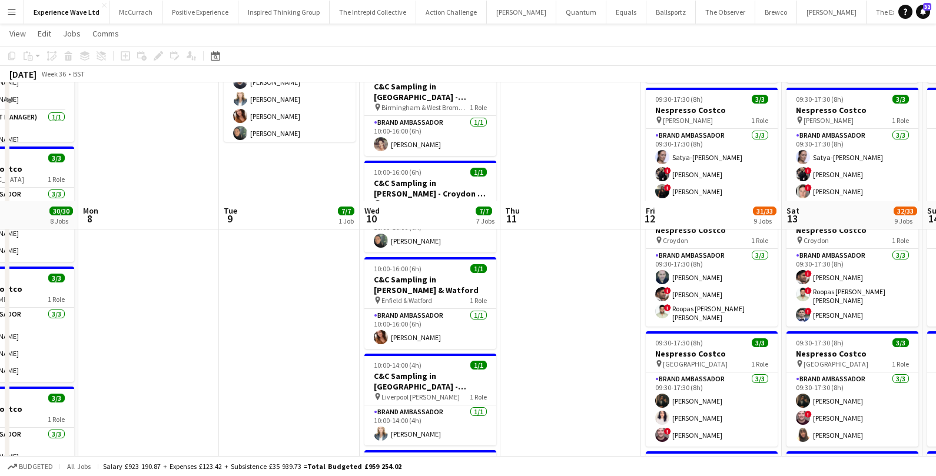
scroll to position [423, 0]
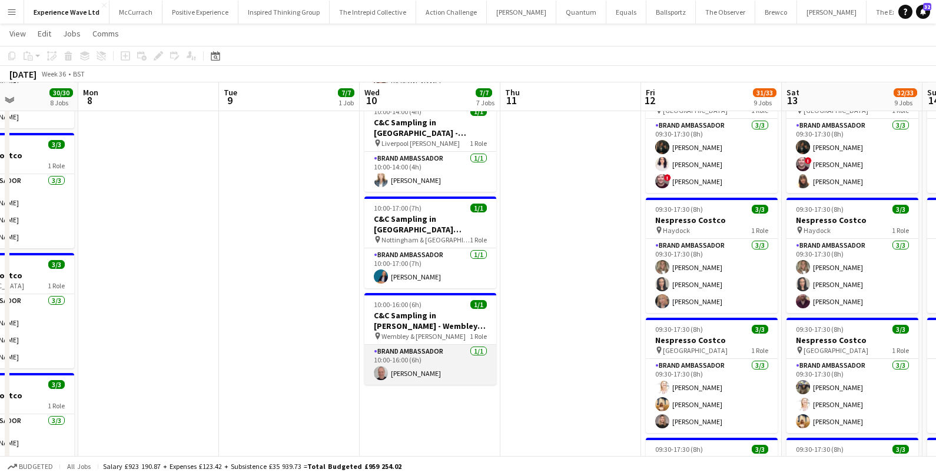
click at [429, 365] on app-card-role "Brand Ambassador [DATE] 10:00-16:00 (6h) [PERSON_NAME]" at bounding box center [431, 365] width 132 height 40
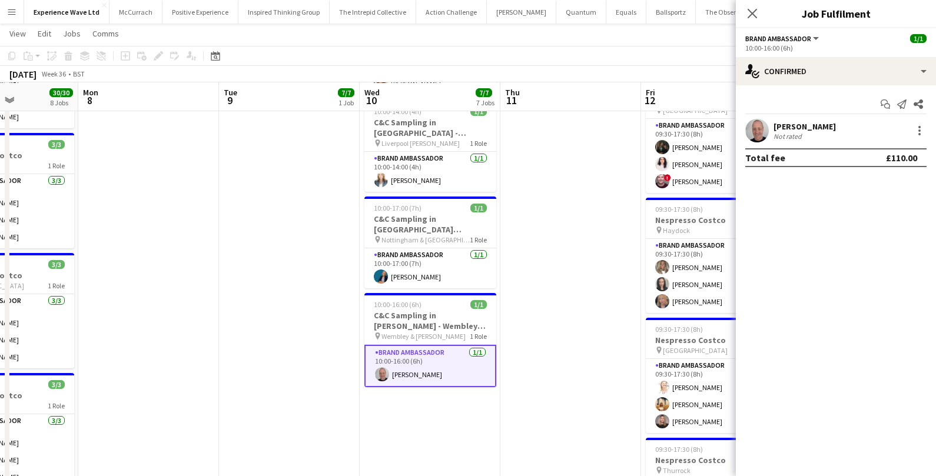
click at [784, 129] on div "[PERSON_NAME]" at bounding box center [805, 126] width 62 height 11
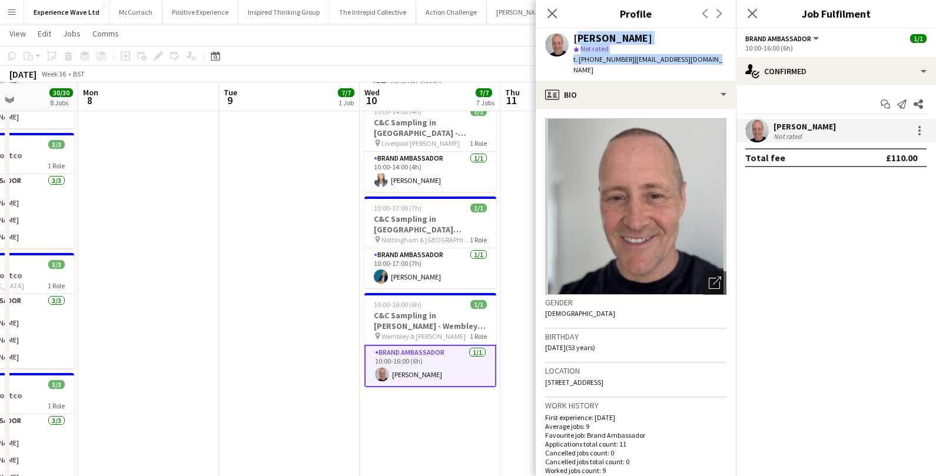
drag, startPoint x: 574, startPoint y: 38, endPoint x: 705, endPoint y: 61, distance: 132.8
click at [705, 61] on div "[PERSON_NAME] star Not rated t. [PHONE_NUMBER] | [EMAIL_ADDRESS][DOMAIN_NAME]" at bounding box center [636, 54] width 200 height 52
copy div "[PERSON_NAME] star Not rated t. [PHONE_NUMBER] | [EMAIL_ADDRESS][DOMAIN_NAME]"
click at [676, 373] on div "Location 12 Thames Meadow, Shepperton, TW17 8LT" at bounding box center [635, 380] width 181 height 34
copy span "12 Thames Meadow, Shepperton, TW17 8LT"
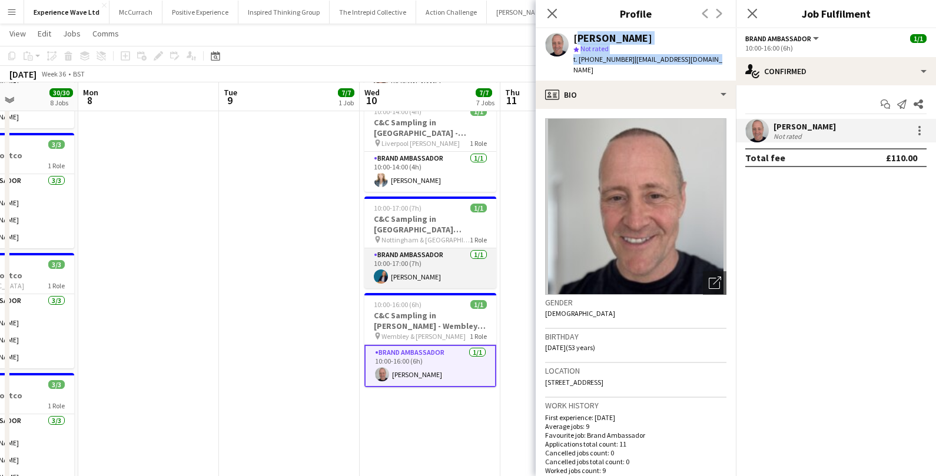
click at [446, 261] on app-card-role "Brand Ambassador 1/1 10:00-17:00 (7h) Anna Geary" at bounding box center [431, 269] width 132 height 40
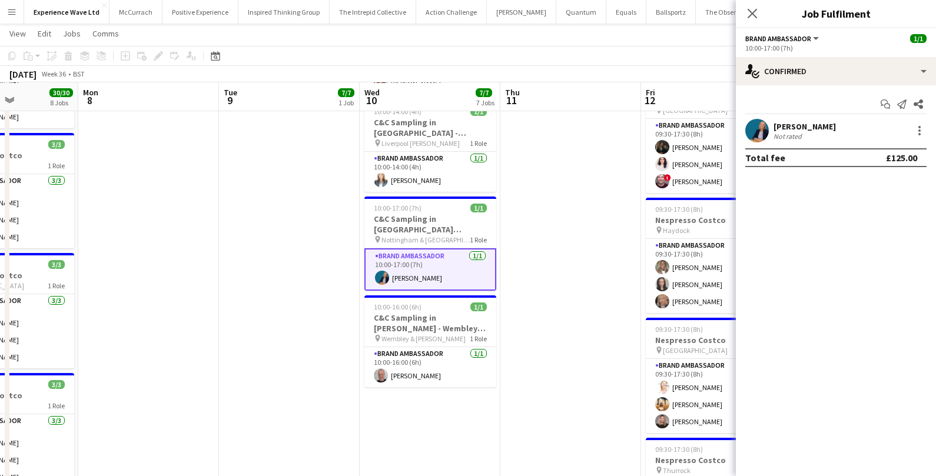
click at [792, 129] on div "[PERSON_NAME]" at bounding box center [805, 126] width 62 height 11
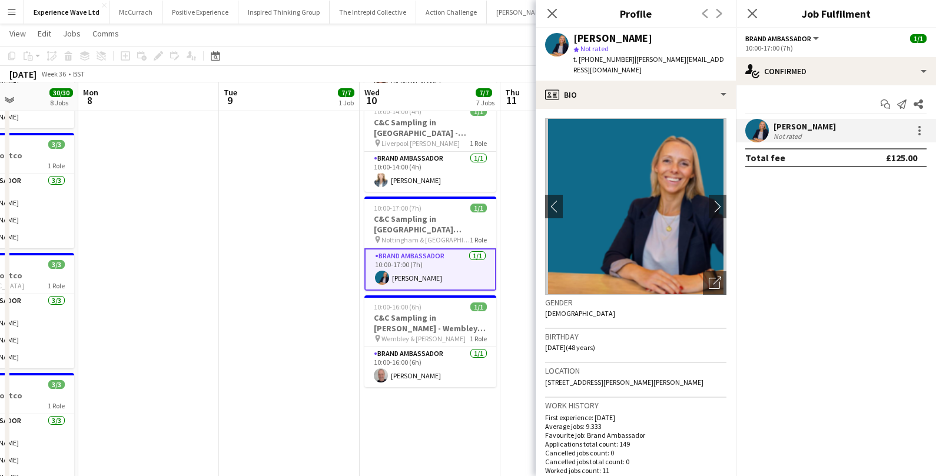
drag, startPoint x: 686, startPoint y: 372, endPoint x: 544, endPoint y: 372, distance: 142.5
click at [544, 372] on app-crew-profile-bio "chevron-left chevron-right Open photos pop-in Gender Female Birthday 17-08-1977…" at bounding box center [636, 293] width 200 height 368
copy span "5 Slade Close, Thorpe Astley, Leicester, LE3 3AJ"
click at [422, 178] on app-card-role "Brand Ambassador 1/1 10:00-14:00 (4h) Andrea Lesbirel" at bounding box center [431, 172] width 132 height 40
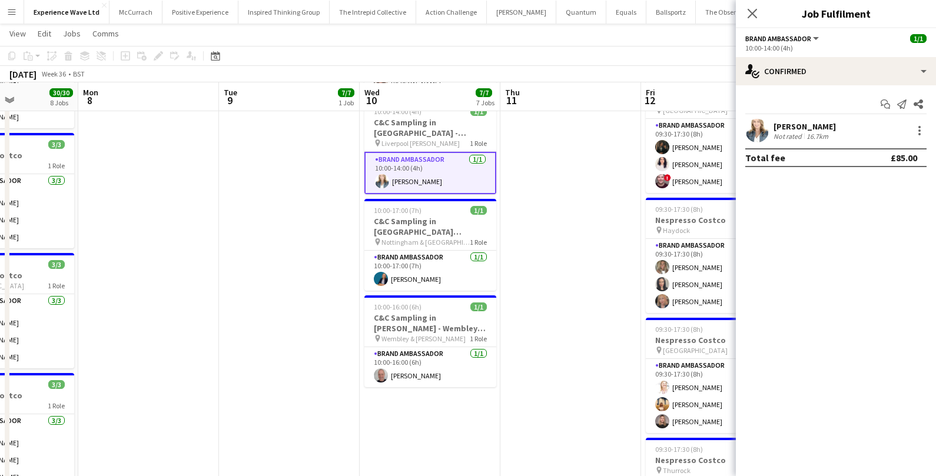
click at [825, 130] on div "[PERSON_NAME]" at bounding box center [805, 126] width 62 height 11
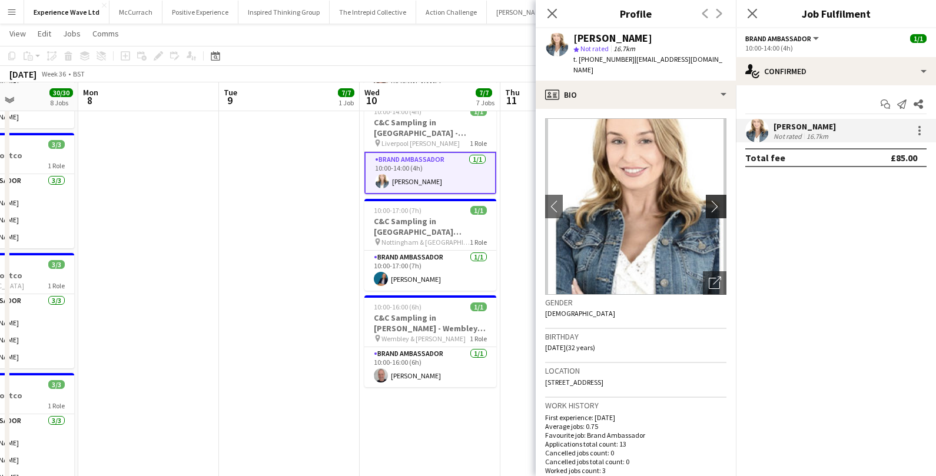
click at [716, 200] on app-icon "chevron-right" at bounding box center [718, 206] width 18 height 12
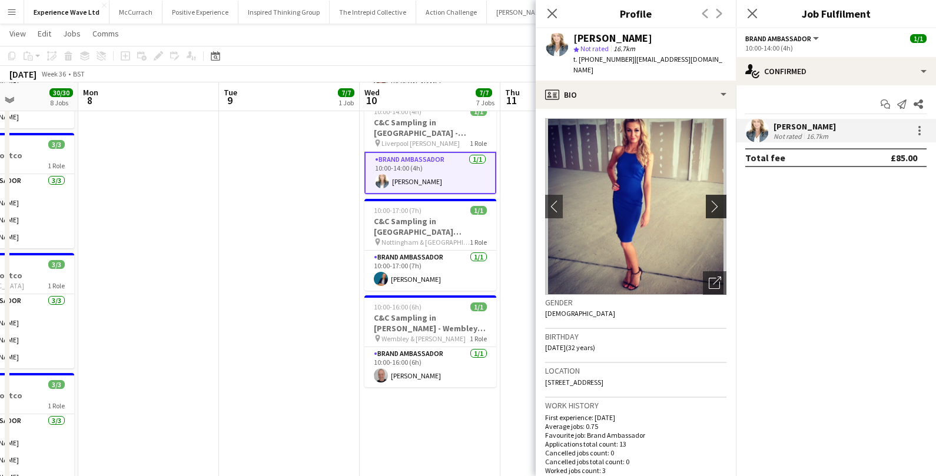
click at [716, 200] on app-icon "chevron-right" at bounding box center [718, 206] width 18 height 12
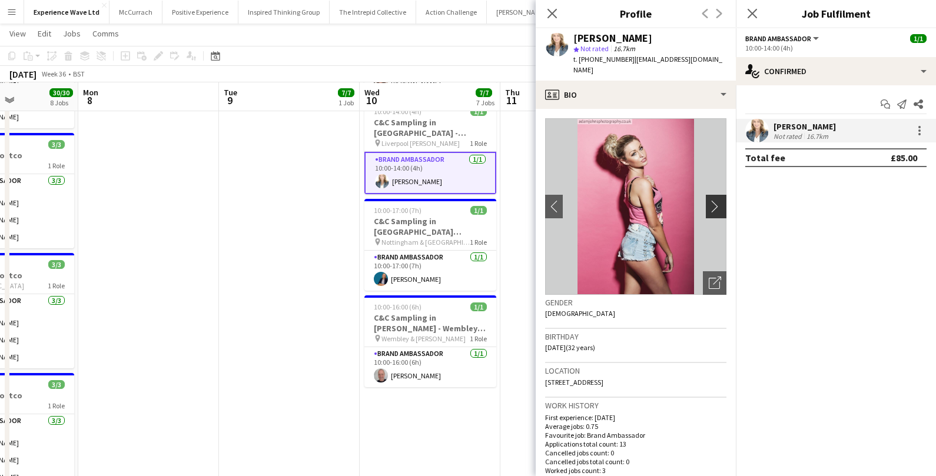
click at [716, 200] on app-icon "chevron-right" at bounding box center [718, 206] width 18 height 12
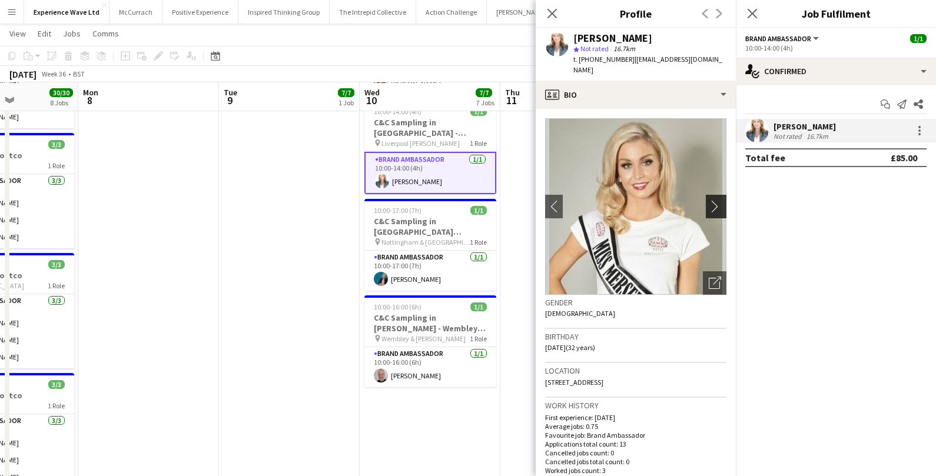
click at [716, 200] on app-icon "chevron-right" at bounding box center [718, 206] width 18 height 12
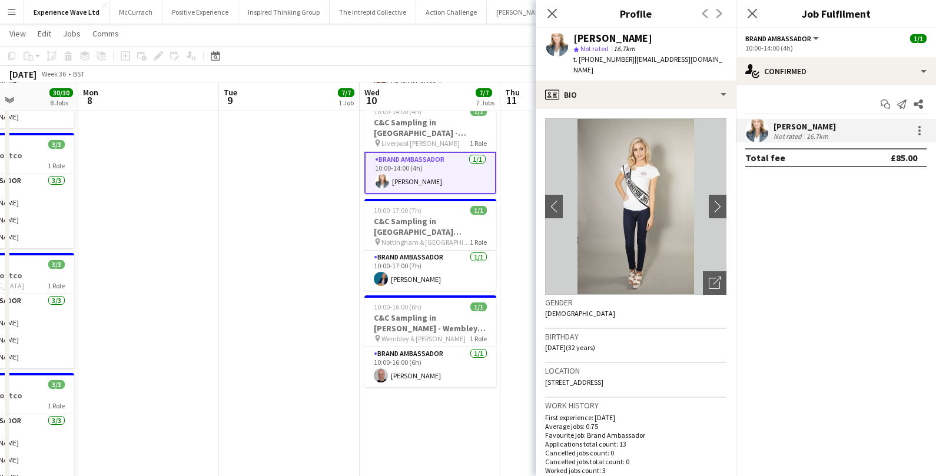
drag, startPoint x: 671, startPoint y: 373, endPoint x: 546, endPoint y: 370, distance: 124.9
click at [546, 370] on div "Location 228 Liverpool Road, Southport, PR8 4PD" at bounding box center [635, 380] width 181 height 34
copy span "228 Liverpool Road, Southport, PR8 4PD"
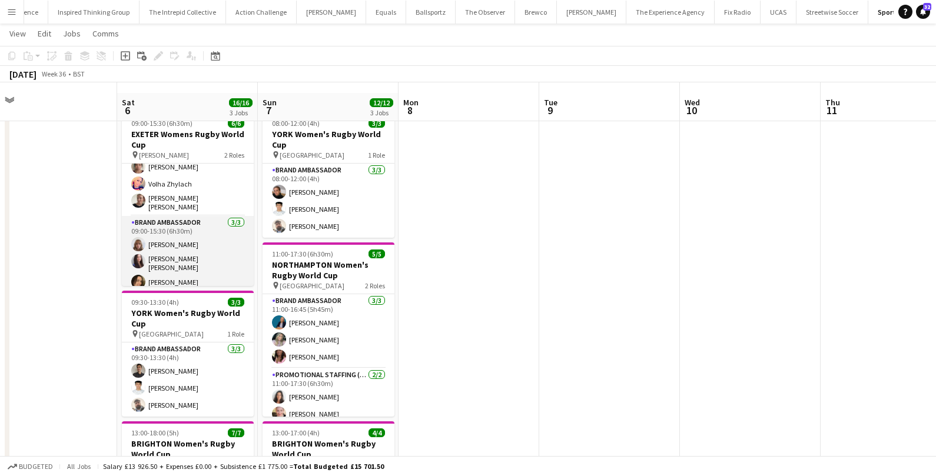
scroll to position [38, 0]
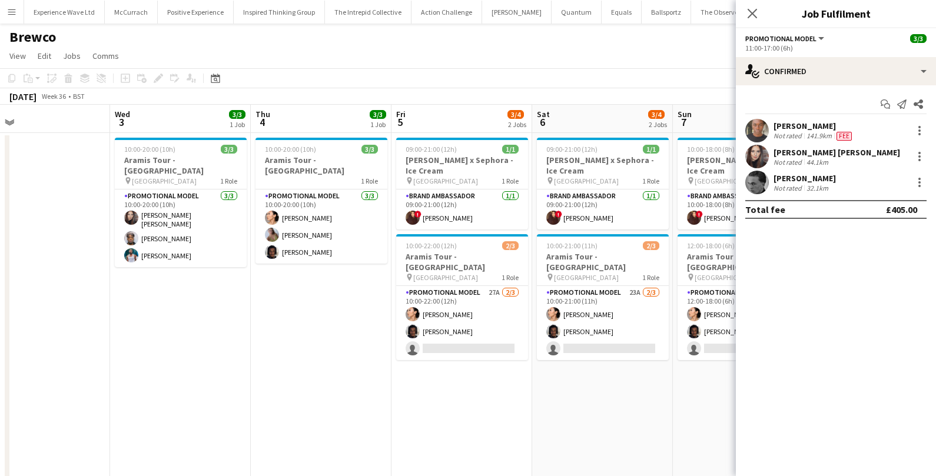
scroll to position [0, 305]
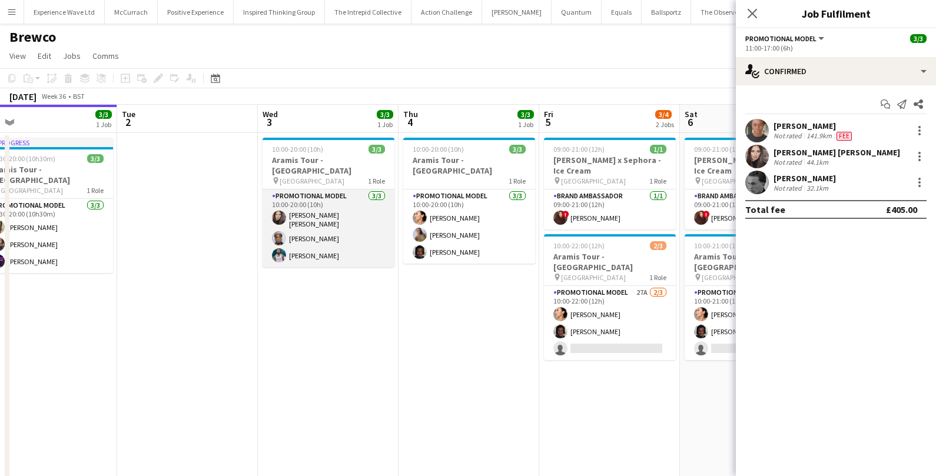
click at [324, 238] on app-card-role "Promotional Model 3/3 10:00-20:00 (10h) Sarah Josephine Hartley Montel Nevers R…" at bounding box center [329, 229] width 132 height 78
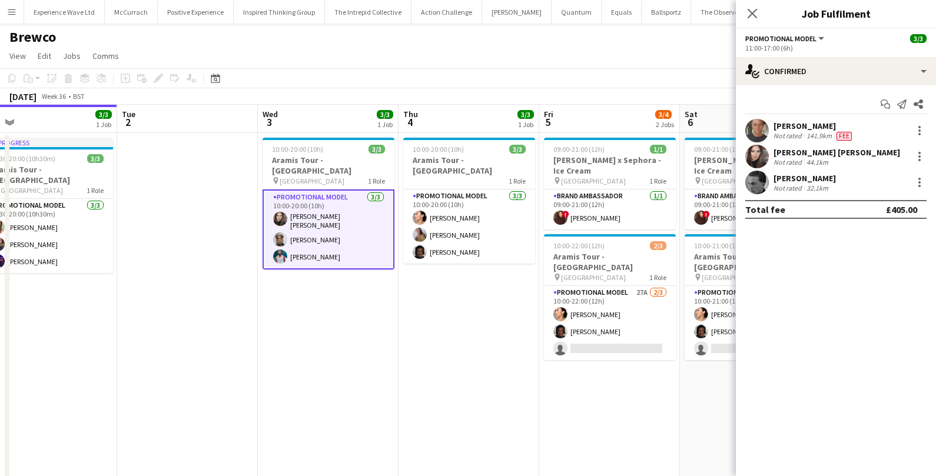
click at [321, 226] on app-card-role "Promotional Model 3/3 10:00-20:00 (10h) Sarah Josephine Hartley Montel Nevers R…" at bounding box center [329, 230] width 132 height 80
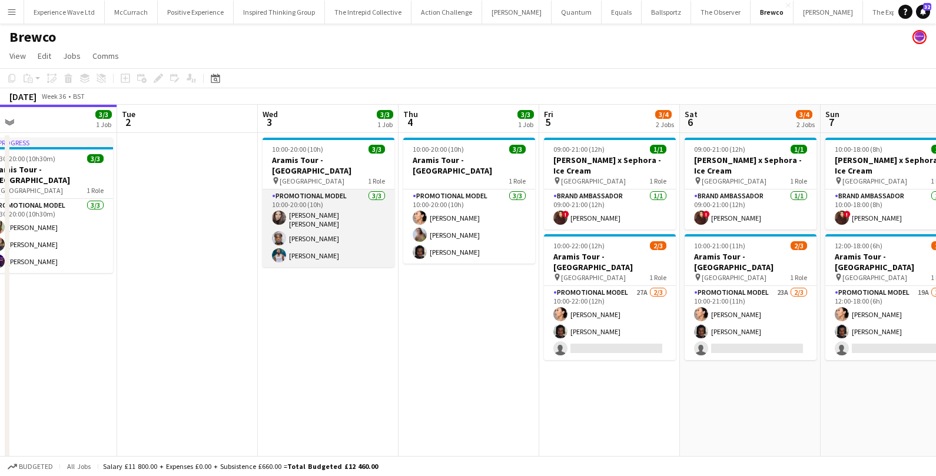
click at [321, 226] on app-card-role "Promotional Model 3/3 10:00-20:00 (10h) Sarah Josephine Hartley Montel Nevers R…" at bounding box center [329, 229] width 132 height 78
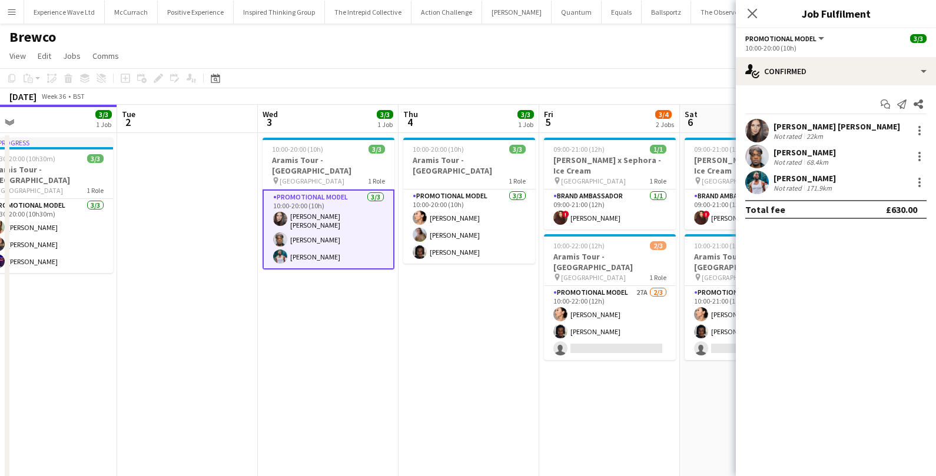
click at [828, 174] on div "Reginald Chuks" at bounding box center [805, 178] width 62 height 11
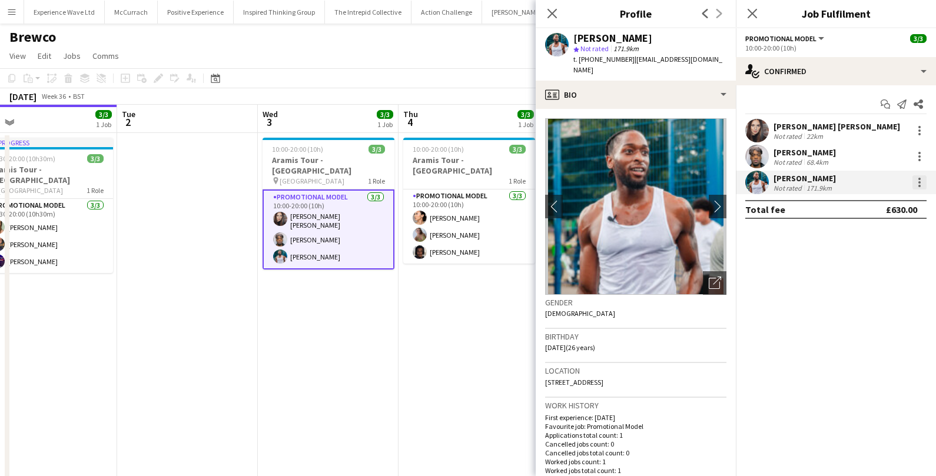
click at [918, 180] on div at bounding box center [920, 183] width 14 height 14
click at [899, 209] on span "Edit fee" at bounding box center [881, 203] width 73 height 11
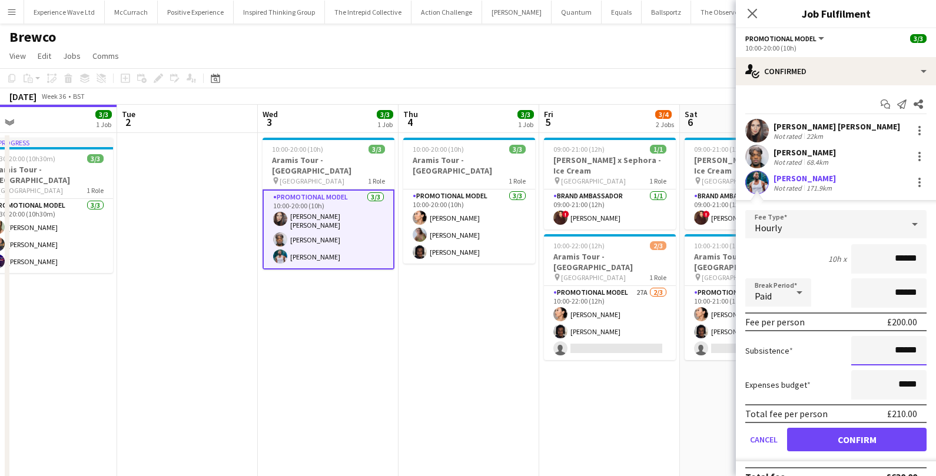
drag, startPoint x: 918, startPoint y: 350, endPoint x: 847, endPoint y: 350, distance: 71.3
click at [847, 350] on div "Subsistence ******" at bounding box center [836, 350] width 181 height 29
type input "******"
click at [882, 449] on button "Confirm" at bounding box center [857, 440] width 140 height 24
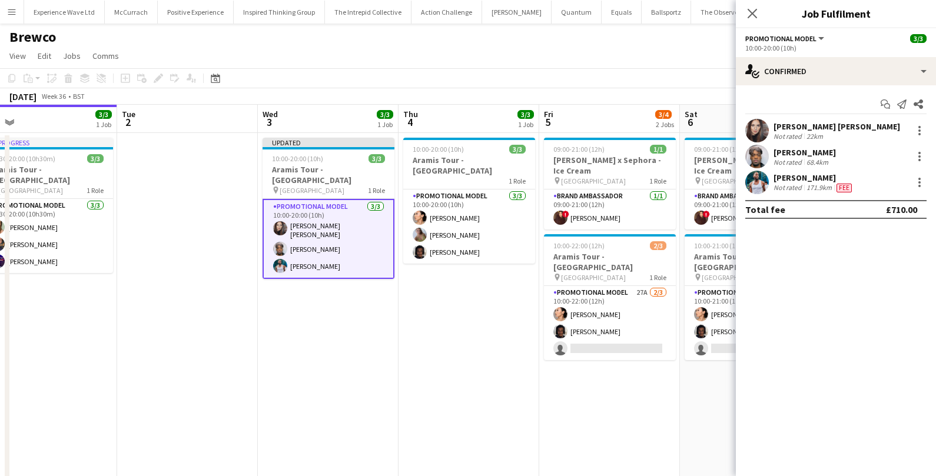
click at [600, 399] on app-date-cell "09:00-21:00 (12h) 1/1 Estée Lauder x Sephora - Ice Cream pin Westfields White C…" at bounding box center [610, 320] width 141 height 374
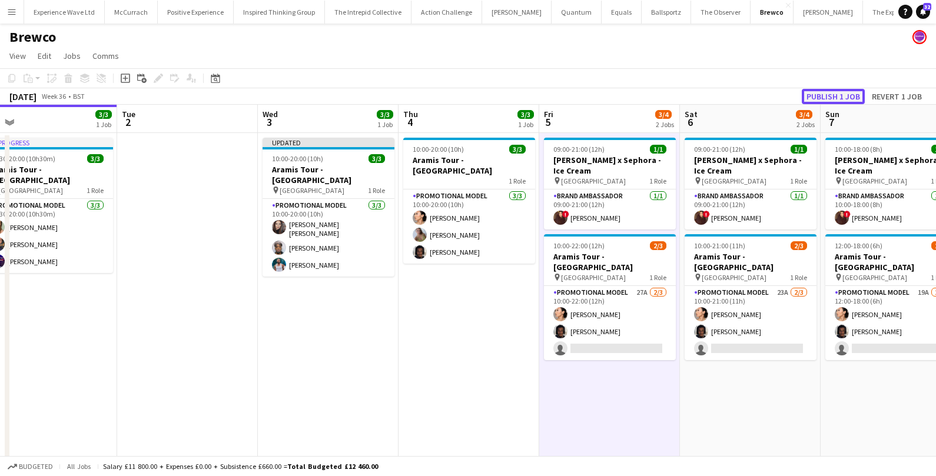
click at [835, 90] on button "Publish 1 job" at bounding box center [833, 96] width 63 height 15
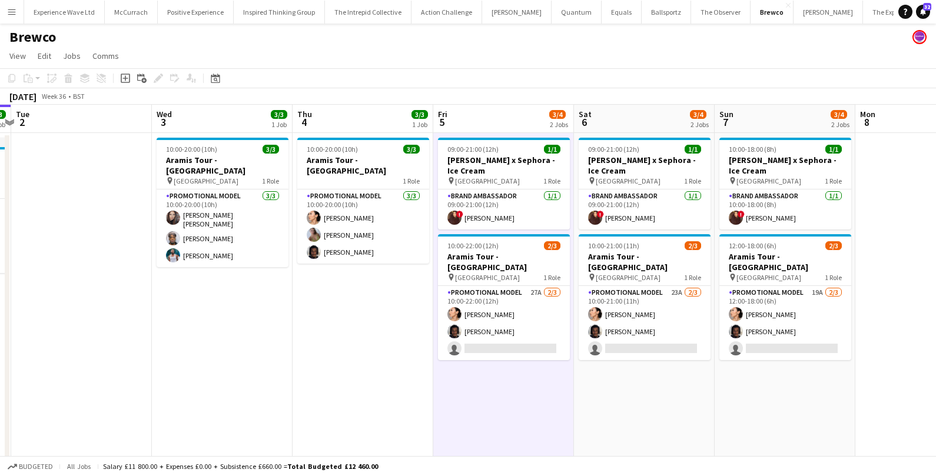
scroll to position [0, 415]
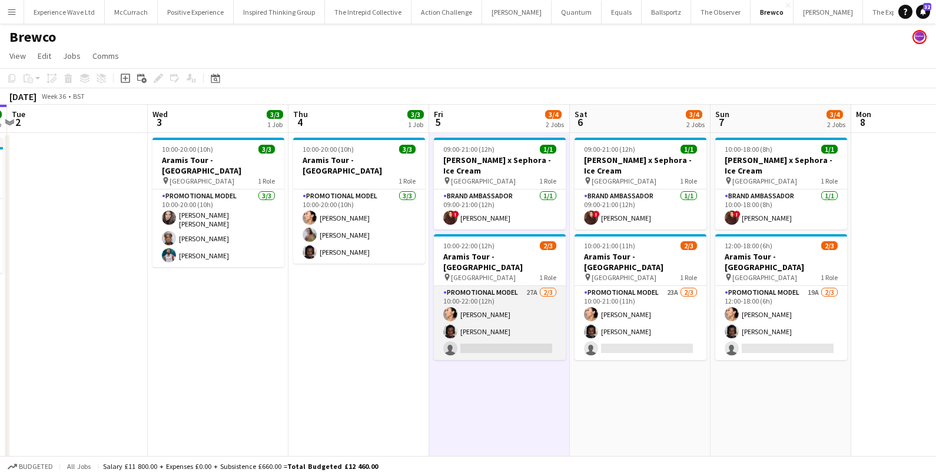
click at [547, 296] on app-card-role "Promotional Model 27A 2/3 10:00-22:00 (12h) Man Ying Cheng Tyler Smith single-n…" at bounding box center [500, 323] width 132 height 74
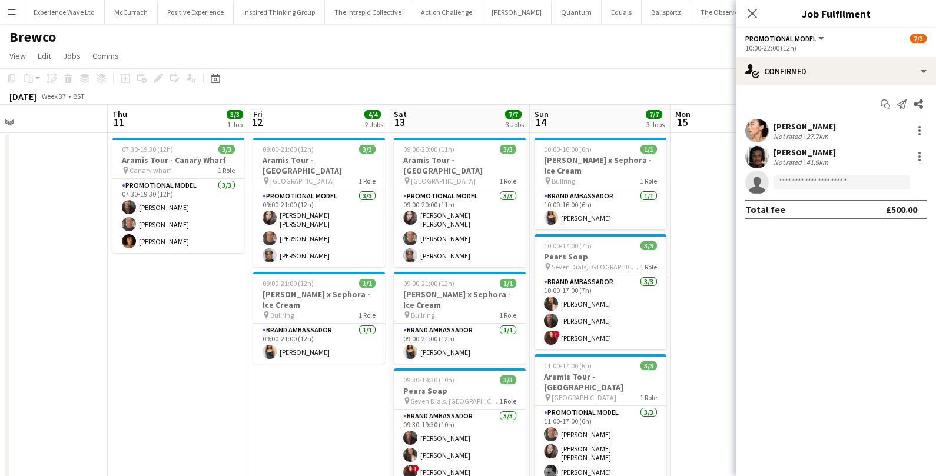
scroll to position [49, 0]
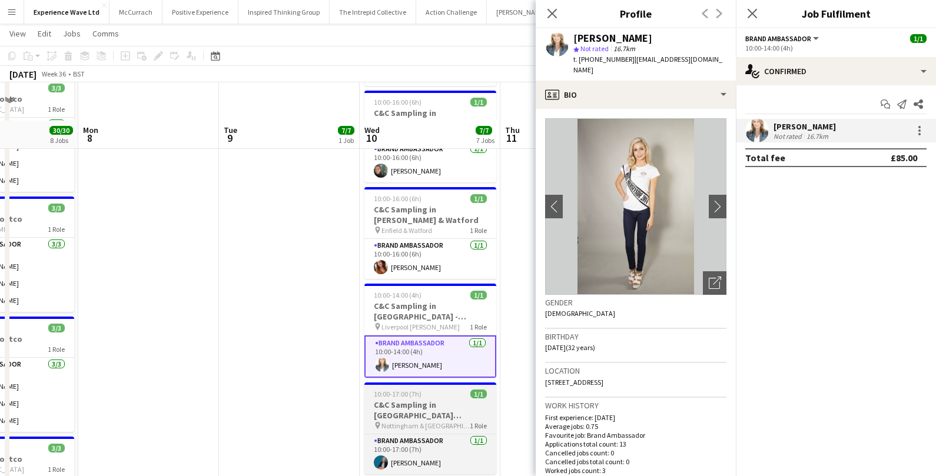
scroll to position [229, 0]
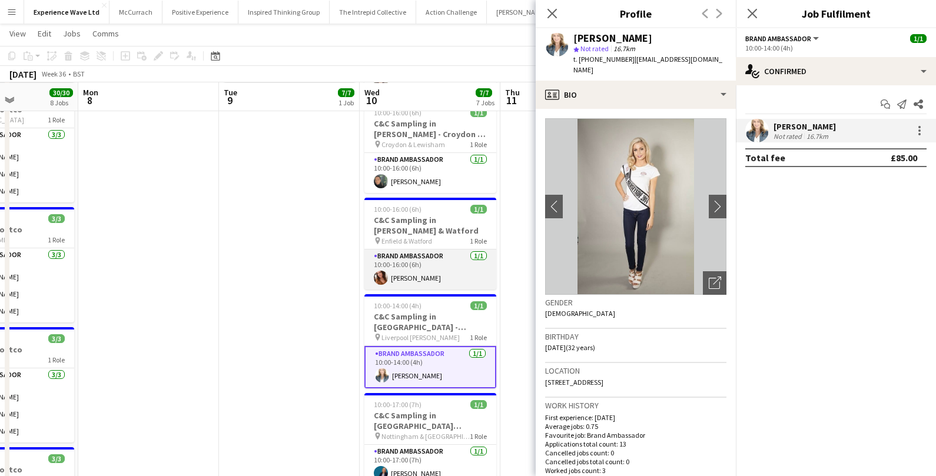
click at [409, 265] on app-card-role "Brand Ambassador [DATE] 10:00-16:00 (6h) [PERSON_NAME]" at bounding box center [431, 270] width 132 height 40
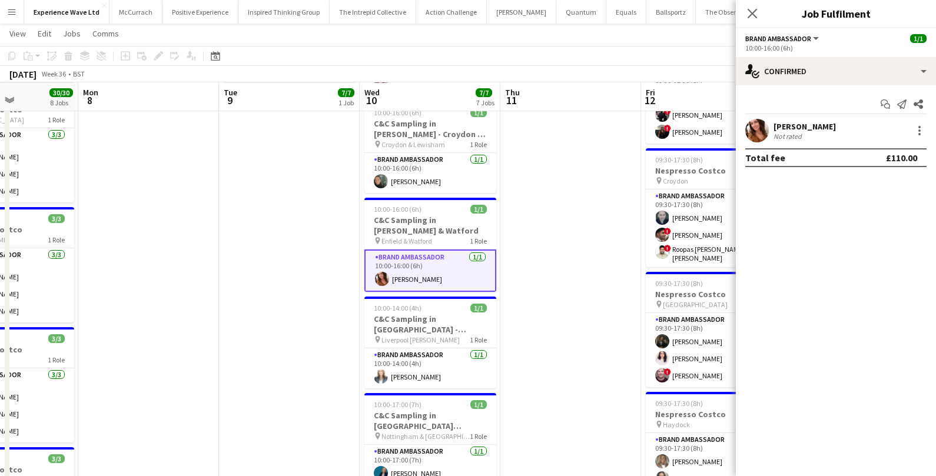
click at [823, 125] on div "[PERSON_NAME] Not rated" at bounding box center [836, 131] width 200 height 24
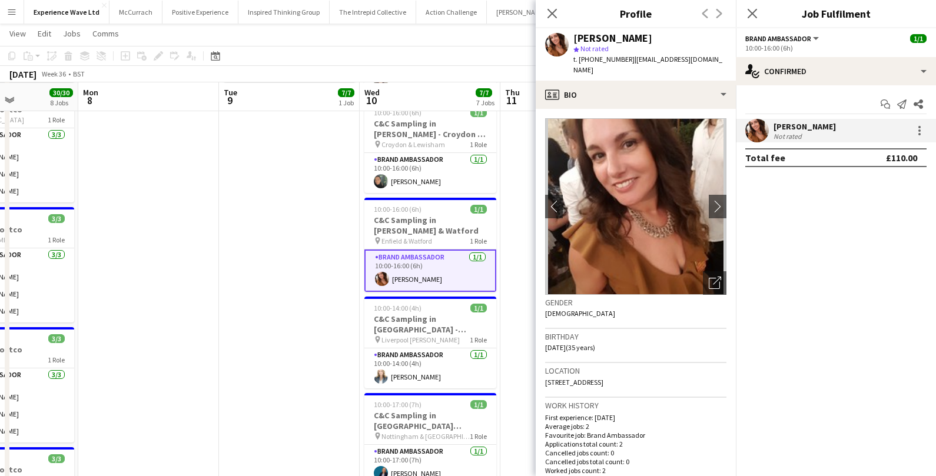
drag, startPoint x: 668, startPoint y: 372, endPoint x: 544, endPoint y: 375, distance: 124.9
click at [543, 375] on app-crew-profile-bio "chevron-left chevron-right Open photos pop-in Gender [DEMOGRAPHIC_DATA] Birthda…" at bounding box center [636, 293] width 200 height 368
copy span "[STREET_ADDRESS]"
click at [443, 168] on app-card-role "Brand Ambassador [DATE] 10:00-16:00 (6h) [PERSON_NAME]" at bounding box center [431, 173] width 132 height 40
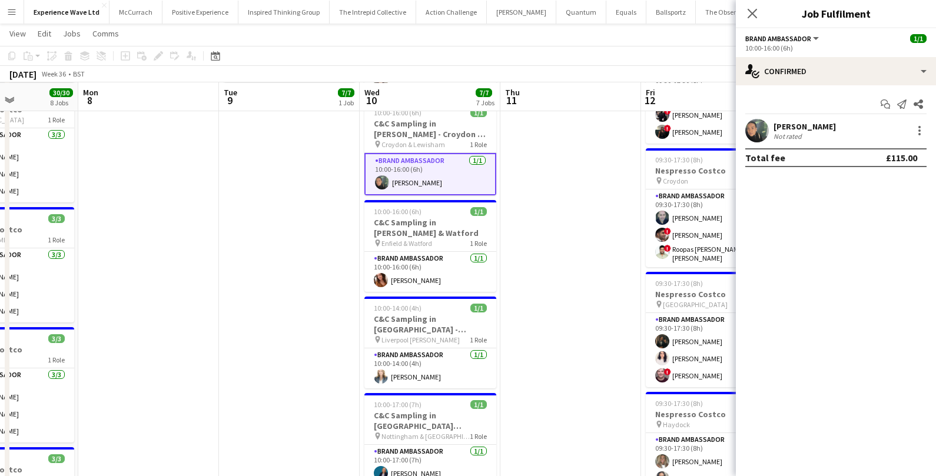
click at [806, 121] on div "[PERSON_NAME]" at bounding box center [805, 126] width 62 height 11
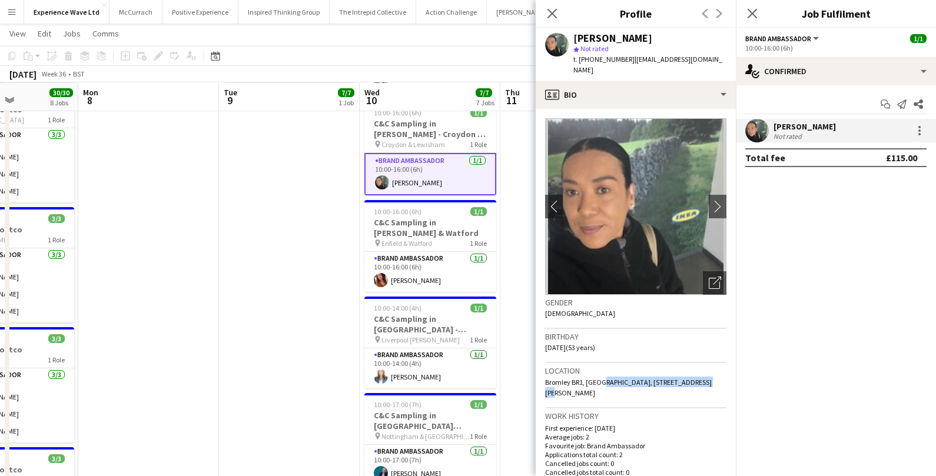
drag, startPoint x: 598, startPoint y: 371, endPoint x: 701, endPoint y: 368, distance: 103.1
click at [701, 368] on div "Location Bromley BR1, UK, 57 Fieldside Rd, Bromley, BR1 4LA" at bounding box center [635, 385] width 181 height 45
copy span "57 Fieldside Rd, Bromley, BR1 4LA"
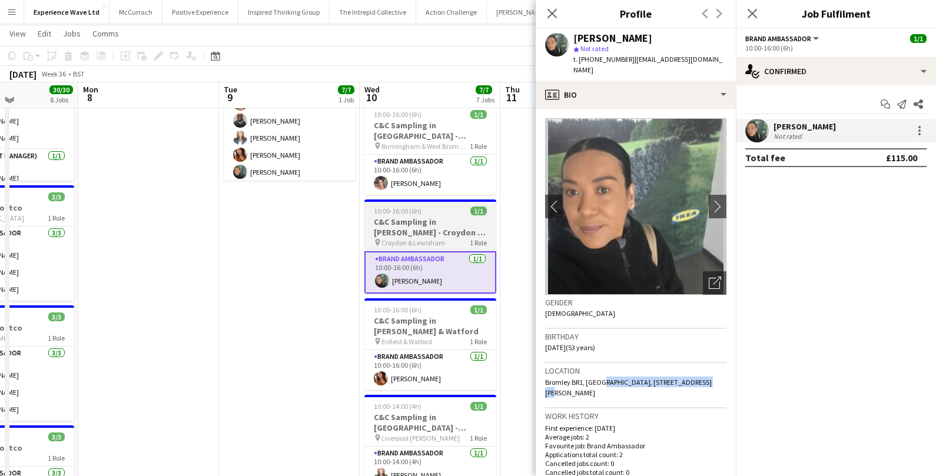
scroll to position [124, 0]
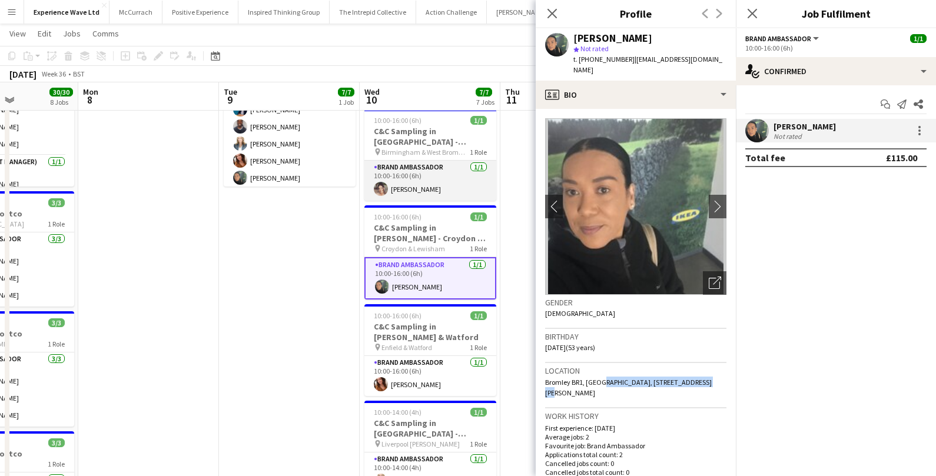
click at [433, 184] on app-card-role "Brand Ambassador 1/1 10:00-16:00 (6h) Kealey Richardson" at bounding box center [431, 181] width 132 height 40
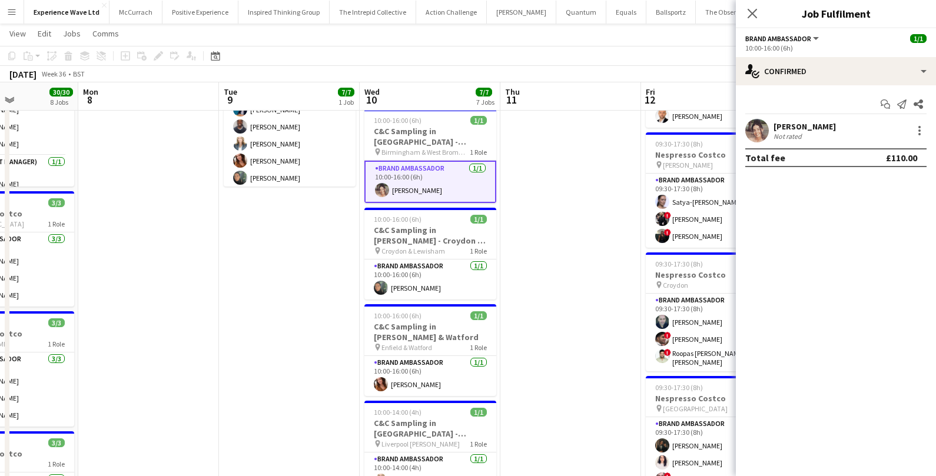
click at [829, 117] on div "Start chat Send notification Share Kealey Richardson Not rated Total fee £110.00" at bounding box center [836, 130] width 200 height 91
click at [814, 130] on div "[PERSON_NAME]" at bounding box center [805, 126] width 62 height 11
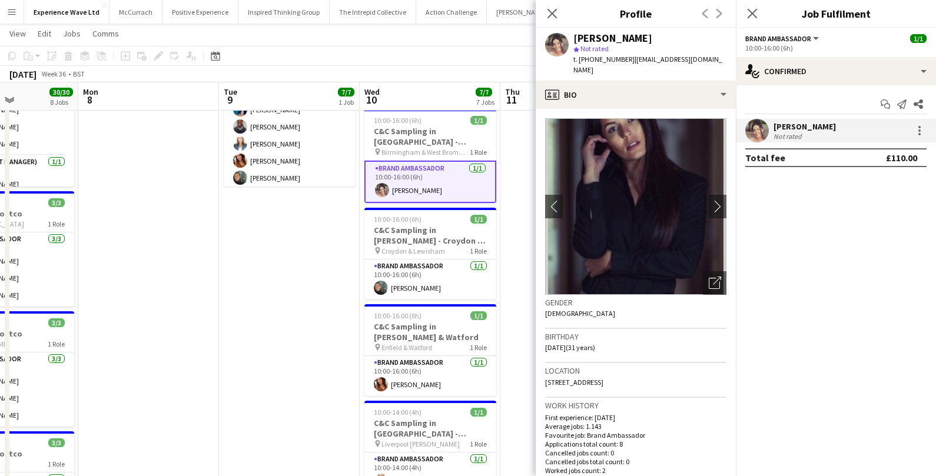
drag, startPoint x: 682, startPoint y: 371, endPoint x: 546, endPoint y: 373, distance: 136.1
click at [546, 373] on div "Location 33 Maple Leaf Drive, Birmingham, B37 7JB" at bounding box center [635, 380] width 181 height 34
drag, startPoint x: 546, startPoint y: 373, endPoint x: 688, endPoint y: 379, distance: 142.1
click at [688, 379] on div "Location 33 Maple Leaf Drive, Birmingham, B37 7JB" at bounding box center [635, 380] width 181 height 34
copy span "33 Maple Leaf Drive, Birmingham, B37 7JB"
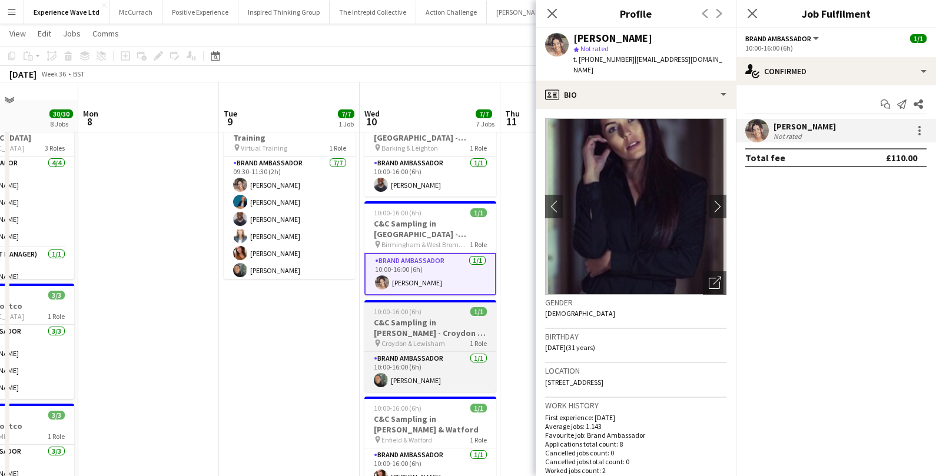
scroll to position [0, 0]
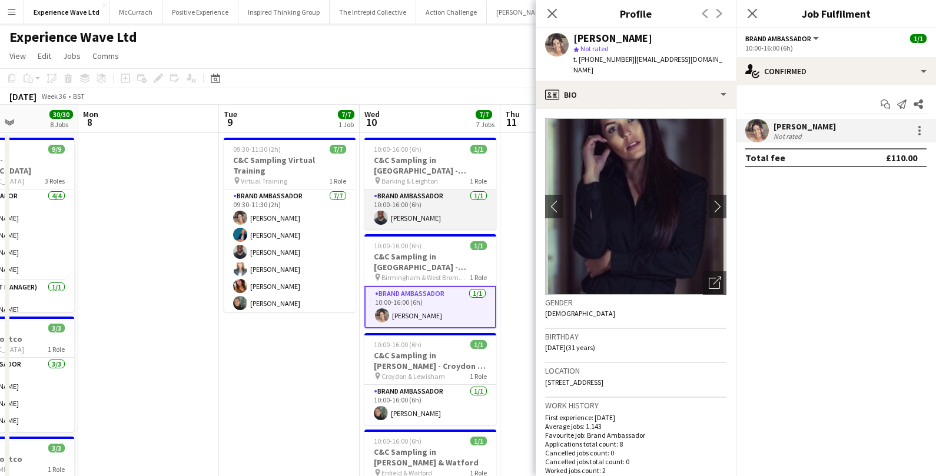
click at [450, 210] on app-card-role "Brand Ambassador 1/1 10:00-16:00 (6h) Isaac Olorunfemi" at bounding box center [431, 210] width 132 height 40
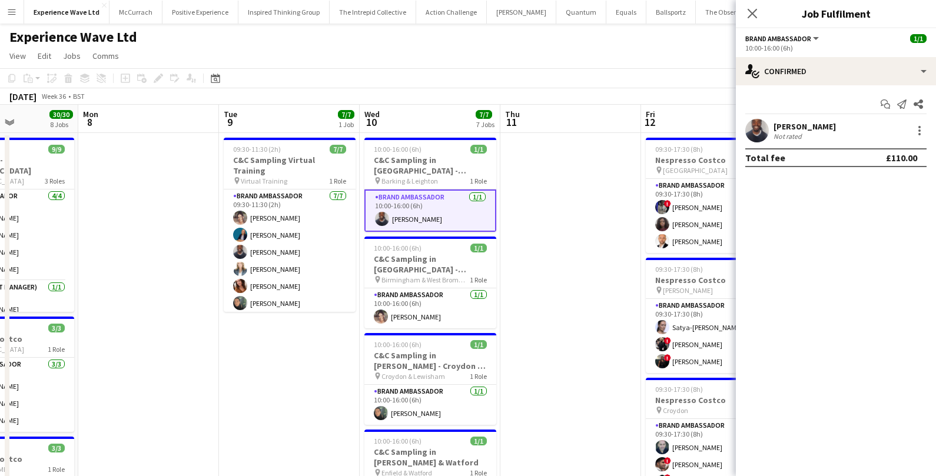
click at [817, 118] on div "Start chat Send notification Share Isaac Olorunfemi Not rated Total fee £110.00" at bounding box center [836, 130] width 200 height 91
click at [805, 128] on div "Isaac Olorunfemi" at bounding box center [805, 126] width 62 height 11
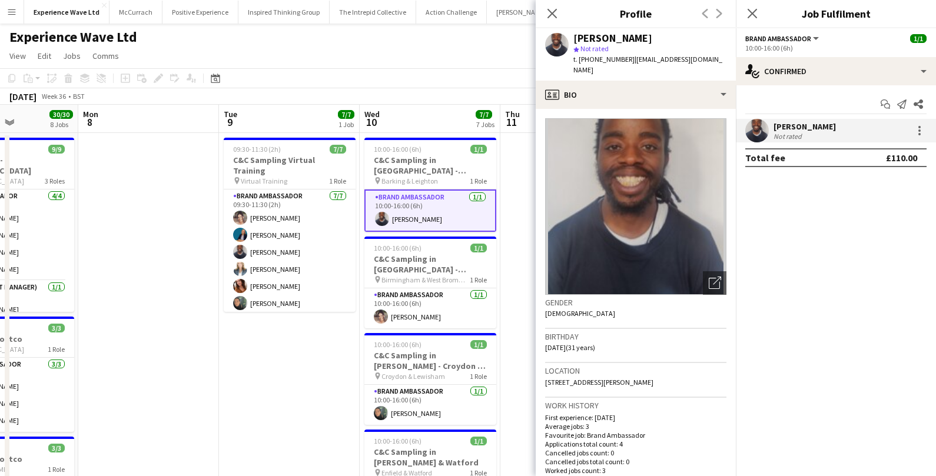
drag, startPoint x: 656, startPoint y: 366, endPoint x: 545, endPoint y: 370, distance: 110.8
click at [545, 370] on app-crew-profile-bio "Open photos pop-in Gender Male Birthday 23-11-1993 (31 years) Location 66 Stell…" at bounding box center [636, 293] width 200 height 368
copy span "66 Stellman Close, London, E5 8QY"
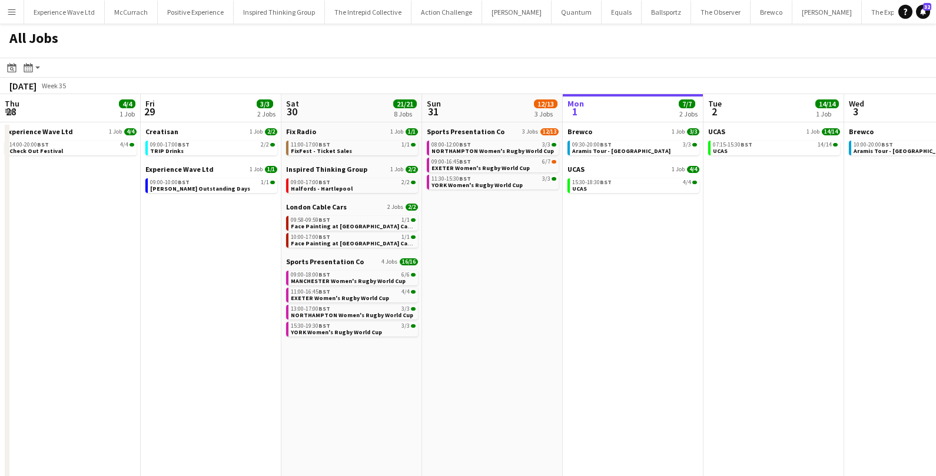
scroll to position [0, 368]
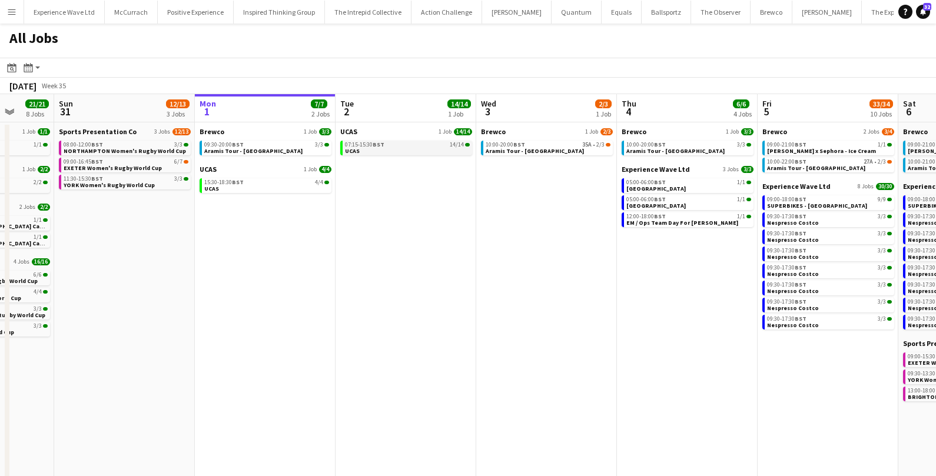
click at [412, 148] on link "07:15-15:30 BST 14/14 UCAS" at bounding box center [407, 148] width 125 height 14
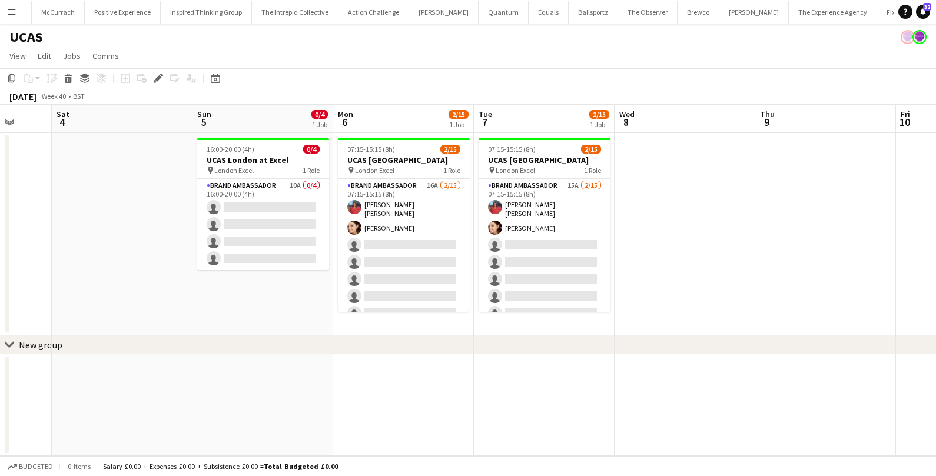
scroll to position [0, 517]
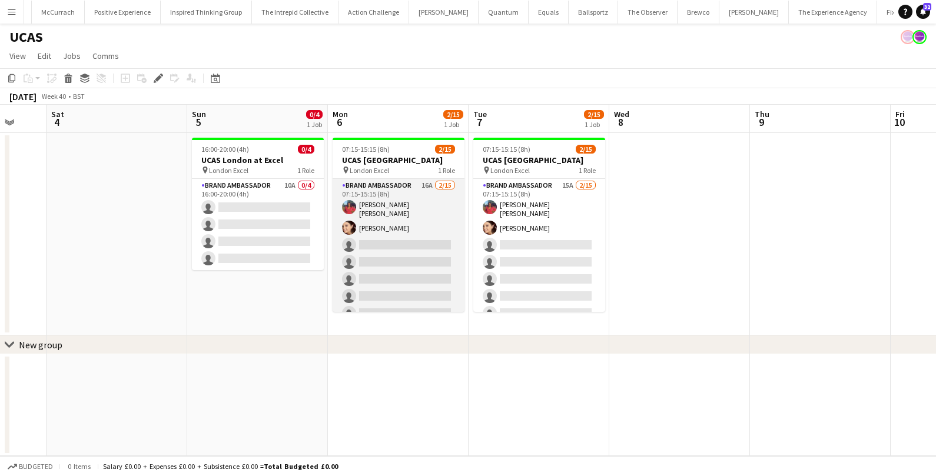
click at [414, 193] on app-card-role "Brand Ambassador 16A 2/15 07:15-15:15 (8h) Jennifer Jonah Natasha Curtis single…" at bounding box center [399, 320] width 132 height 283
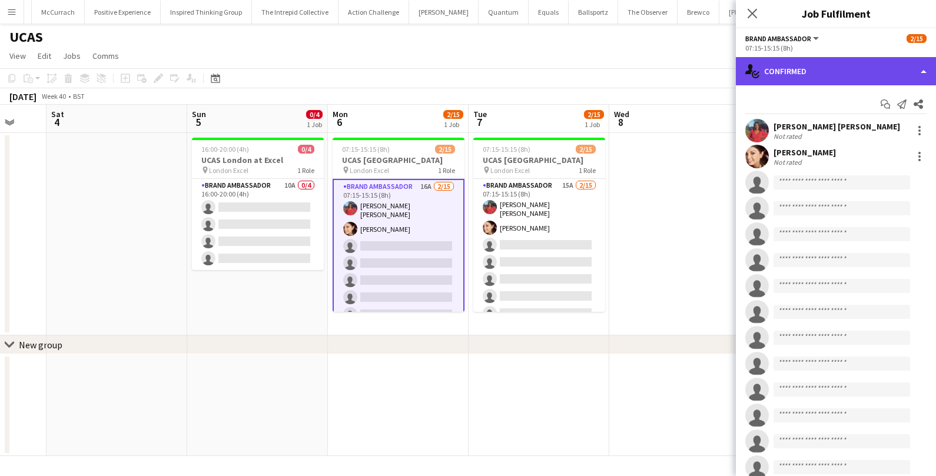
click at [778, 80] on div "single-neutral-actions-check-2 Confirmed" at bounding box center [836, 71] width 200 height 28
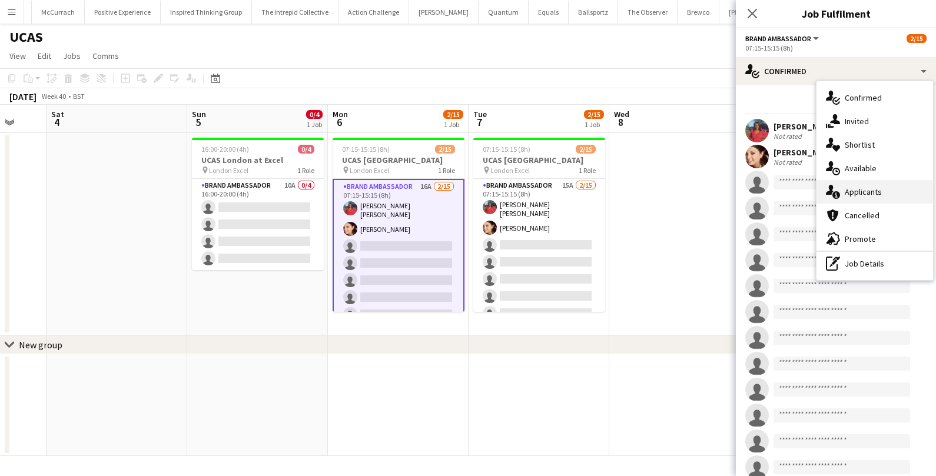
click at [852, 197] on div "single-neutral-actions-information Applicants" at bounding box center [875, 192] width 117 height 24
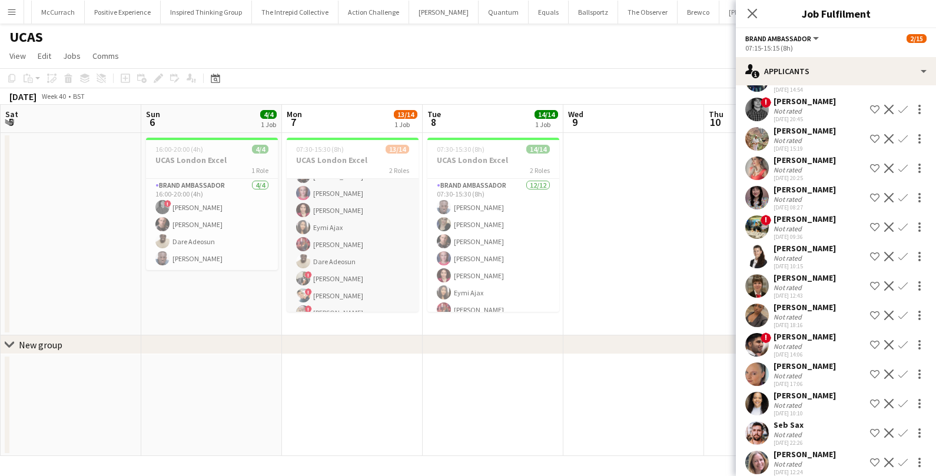
scroll to position [66, 0]
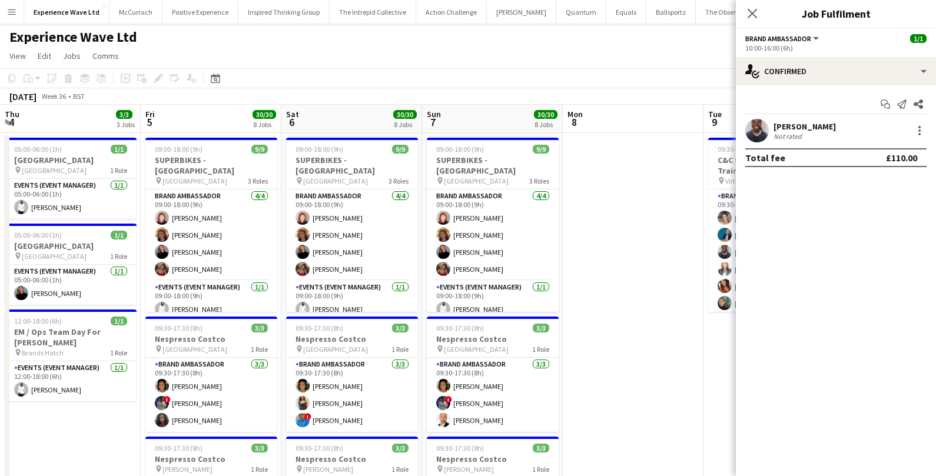
scroll to position [0, 485]
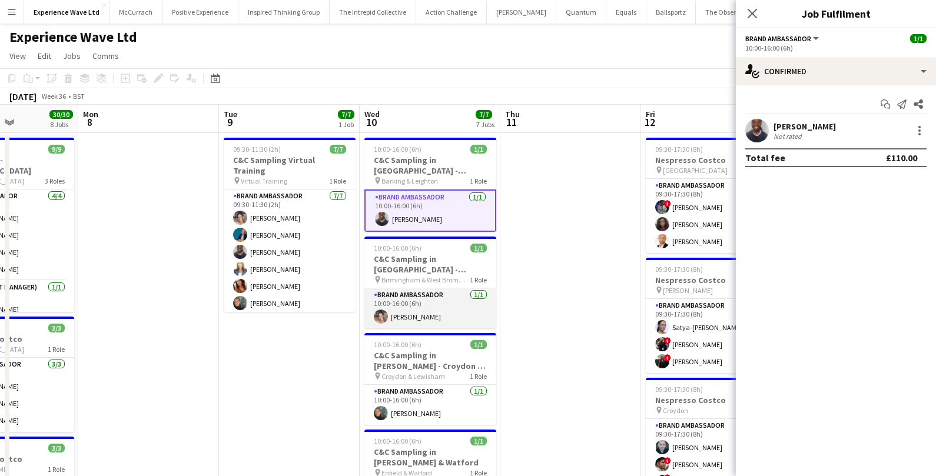
click at [433, 303] on app-card-role "Brand Ambassador 1/1 10:00-16:00 (6h) Kealey Richardson" at bounding box center [431, 309] width 132 height 40
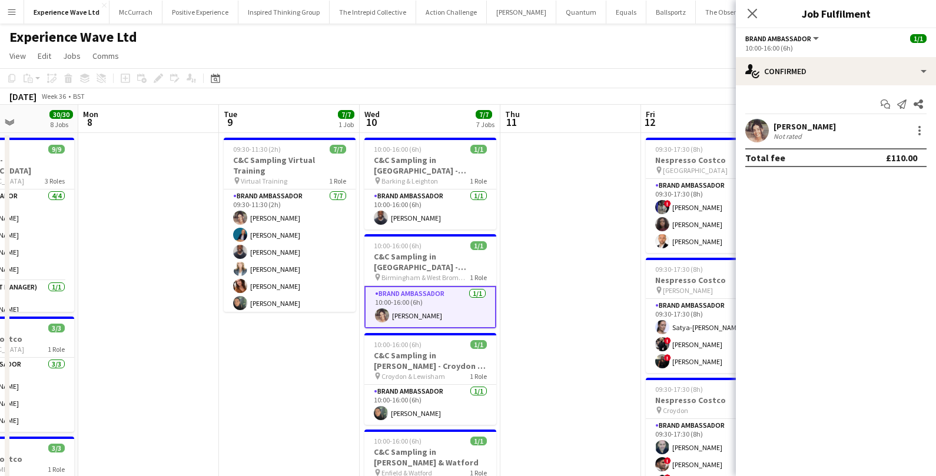
click at [789, 137] on div "Not rated" at bounding box center [789, 136] width 31 height 9
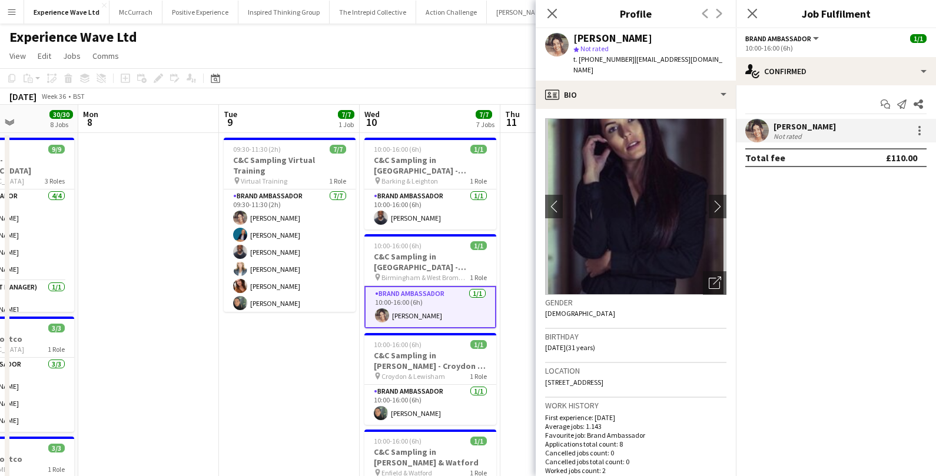
drag, startPoint x: 544, startPoint y: 371, endPoint x: 674, endPoint y: 369, distance: 129.6
click at [674, 369] on app-crew-profile-bio "chevron-left chevron-right Open photos pop-in Gender Female Birthday 03-04-1994…" at bounding box center [636, 293] width 200 height 368
copy span "33 Maple Leaf Drive, Birmingham, B37 7JB"
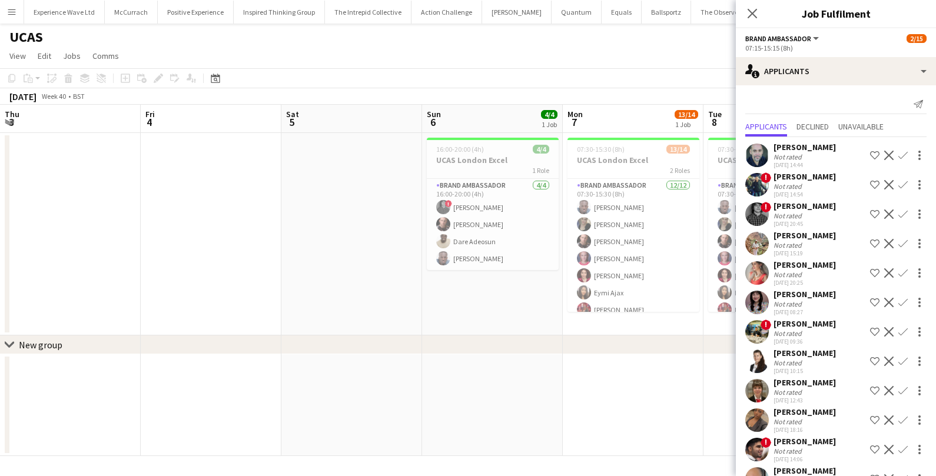
scroll to position [105, 0]
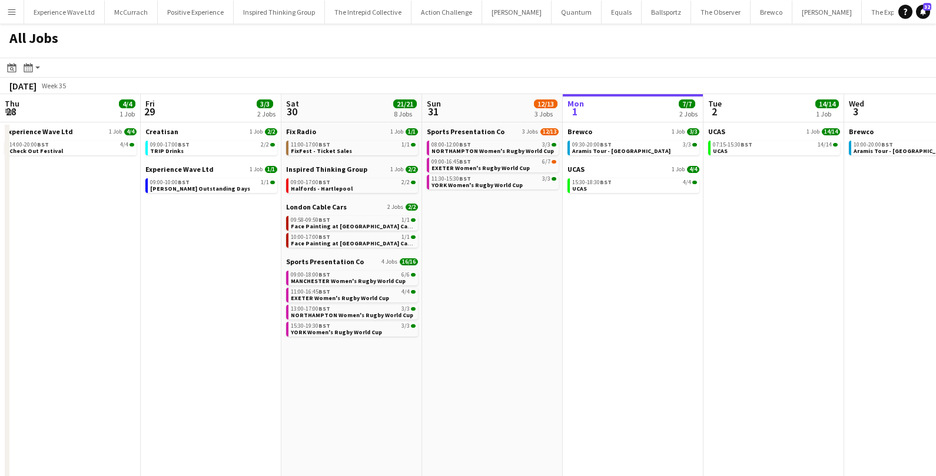
scroll to position [0, 368]
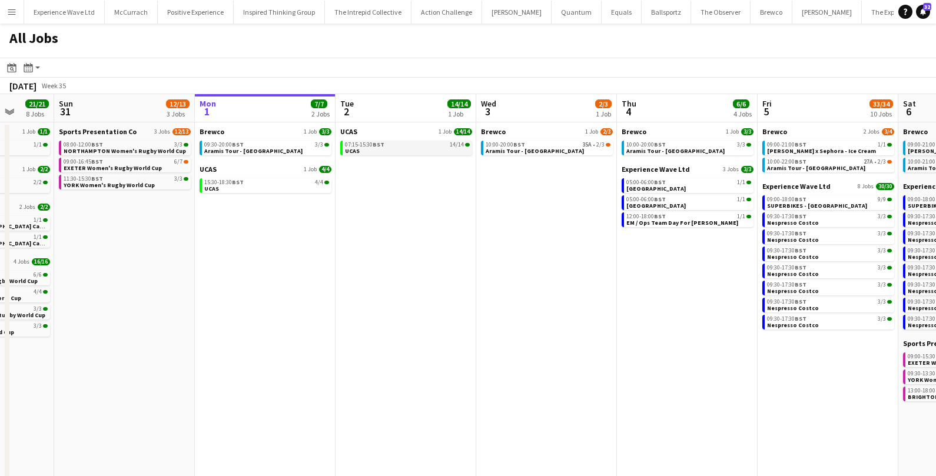
click at [399, 147] on div "07:15-15:30 BST 14/14" at bounding box center [407, 145] width 125 height 6
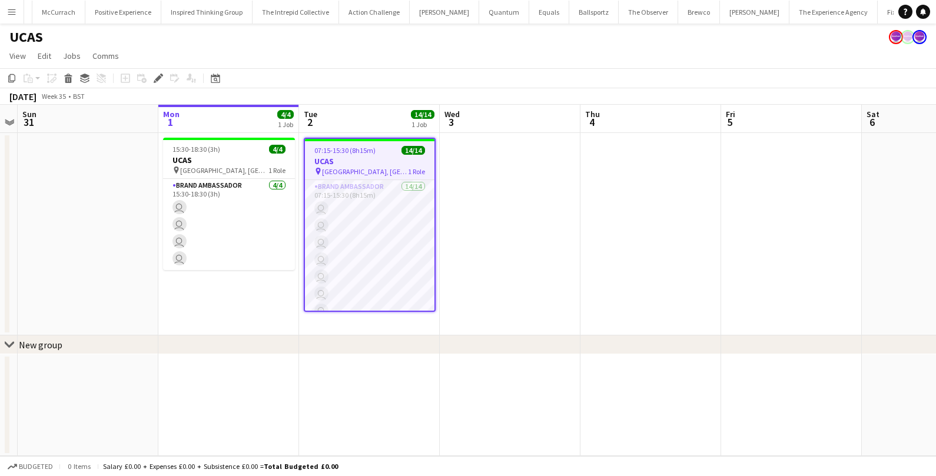
scroll to position [0, 73]
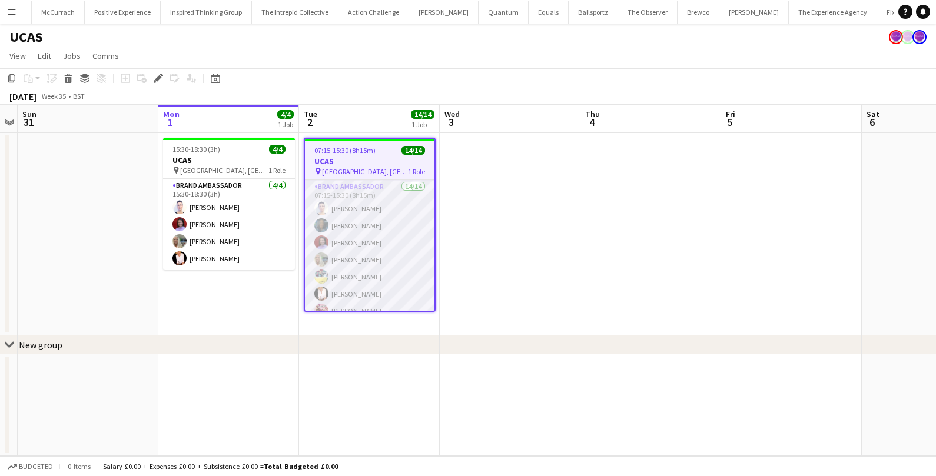
click at [385, 214] on app-card-role "Brand Ambassador 14/14 07:15-15:30 (8h15m) [PERSON_NAME] [PERSON_NAME] [PERSON_…" at bounding box center [370, 311] width 130 height 262
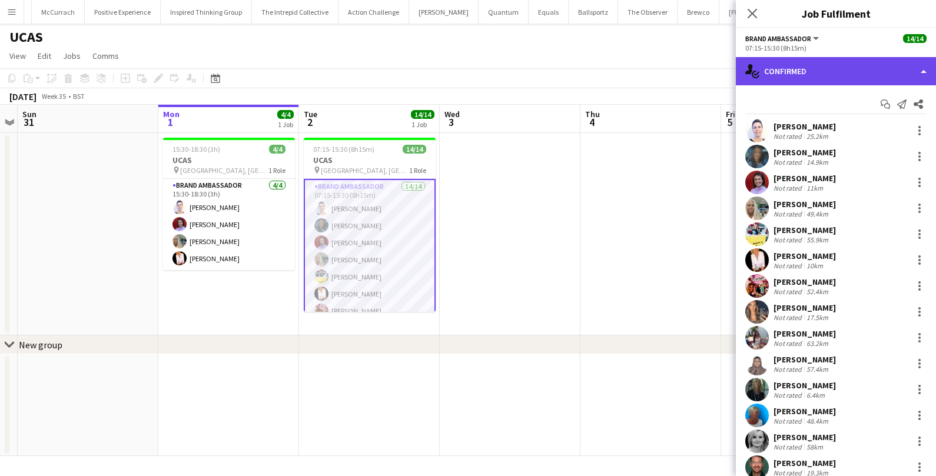
click at [864, 73] on div "single-neutral-actions-check-2 Confirmed" at bounding box center [836, 71] width 200 height 28
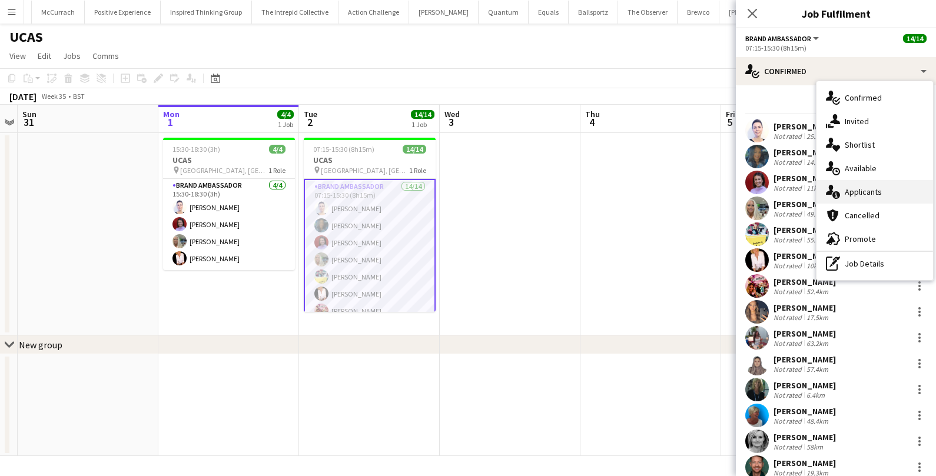
click at [853, 188] on div "single-neutral-actions-information Applicants" at bounding box center [875, 192] width 117 height 24
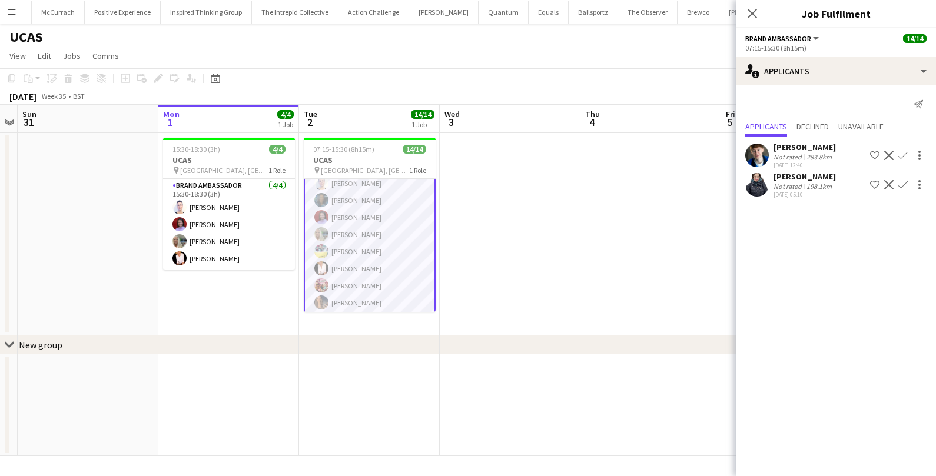
scroll to position [0, 0]
